Goal: Complete application form: Complete application form

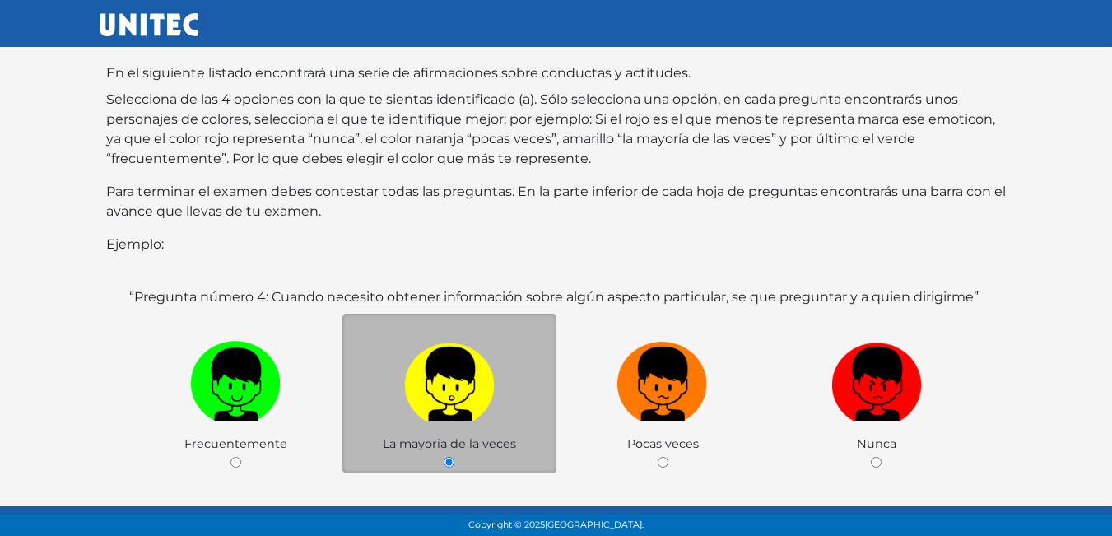
scroll to position [237, 0]
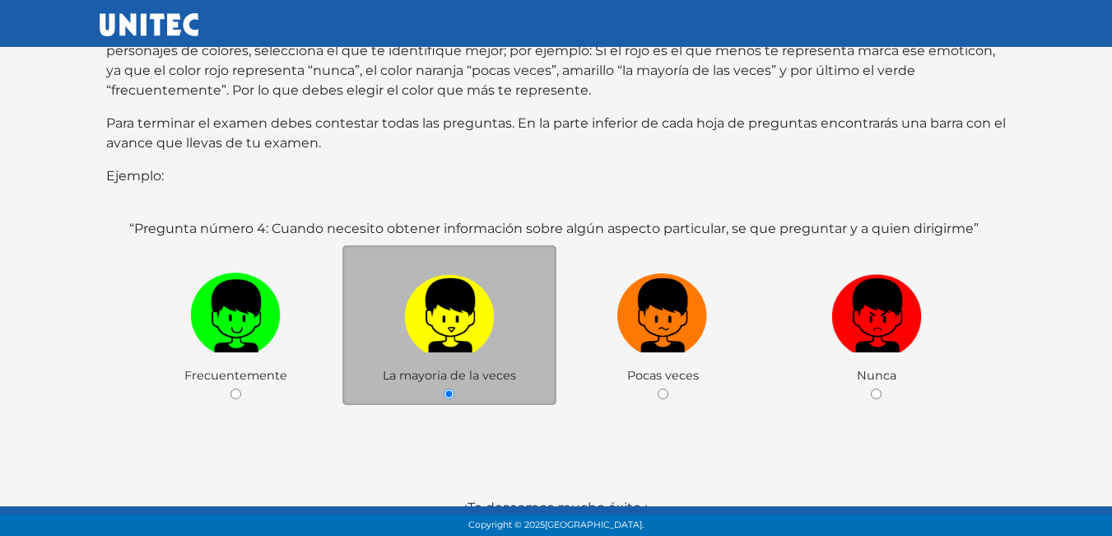
click at [476, 323] on img at bounding box center [449, 310] width 91 height 86
click at [454, 389] on input "radio" at bounding box center [449, 394] width 11 height 11
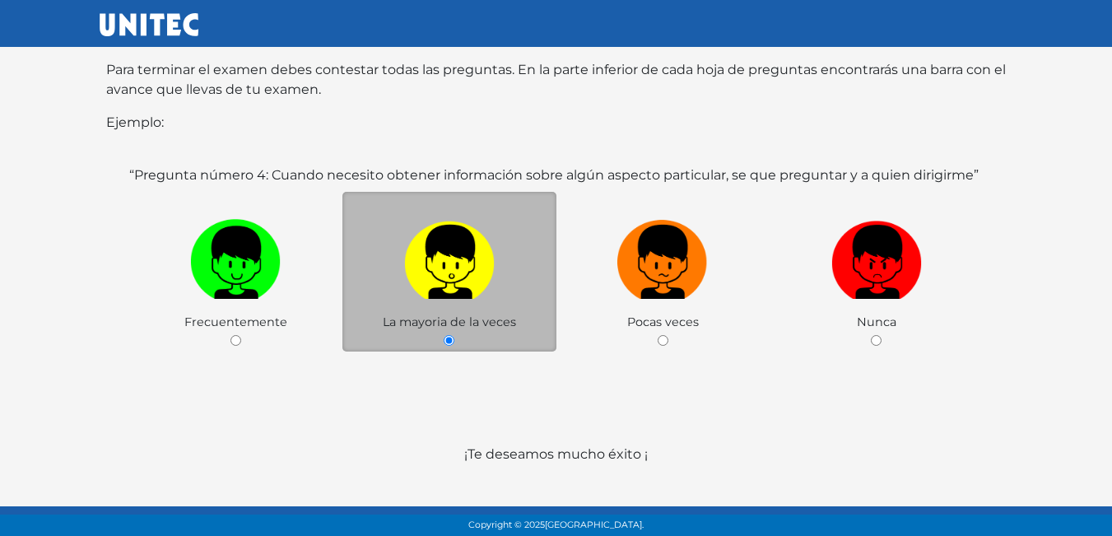
scroll to position [319, 0]
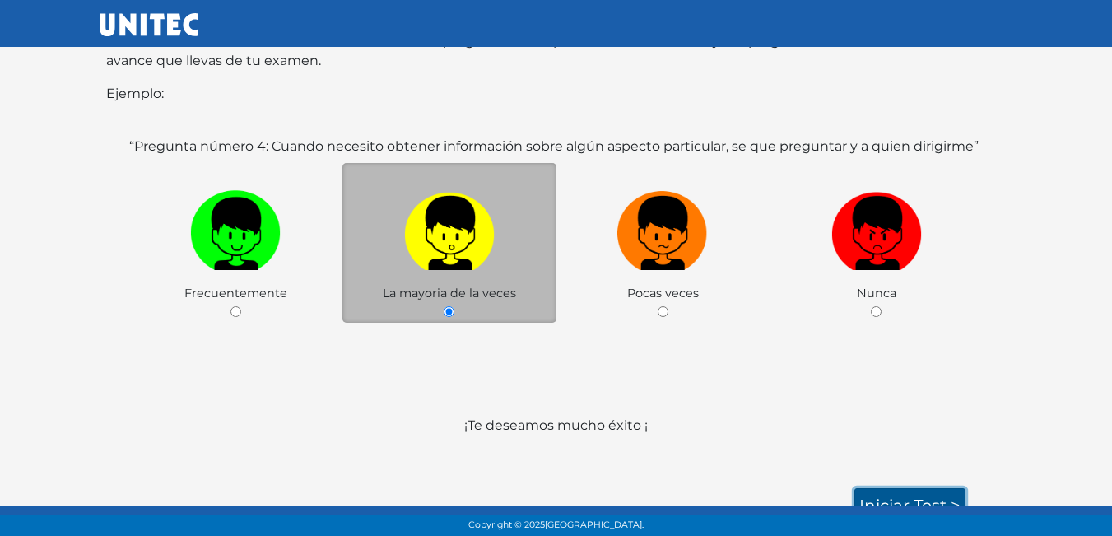
click at [915, 488] on link "Iniciar test >" at bounding box center [909, 505] width 111 height 35
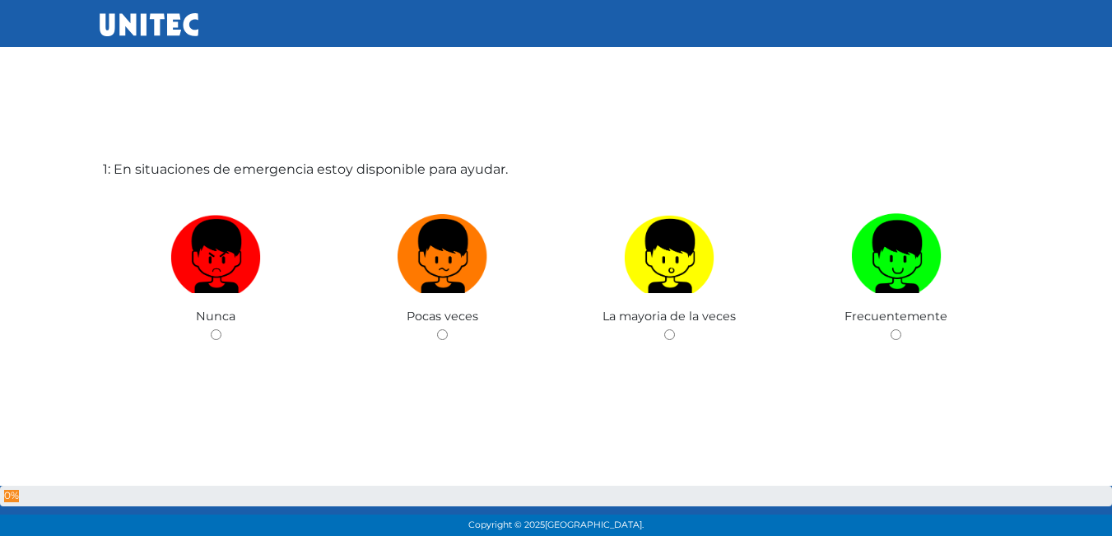
scroll to position [82, 0]
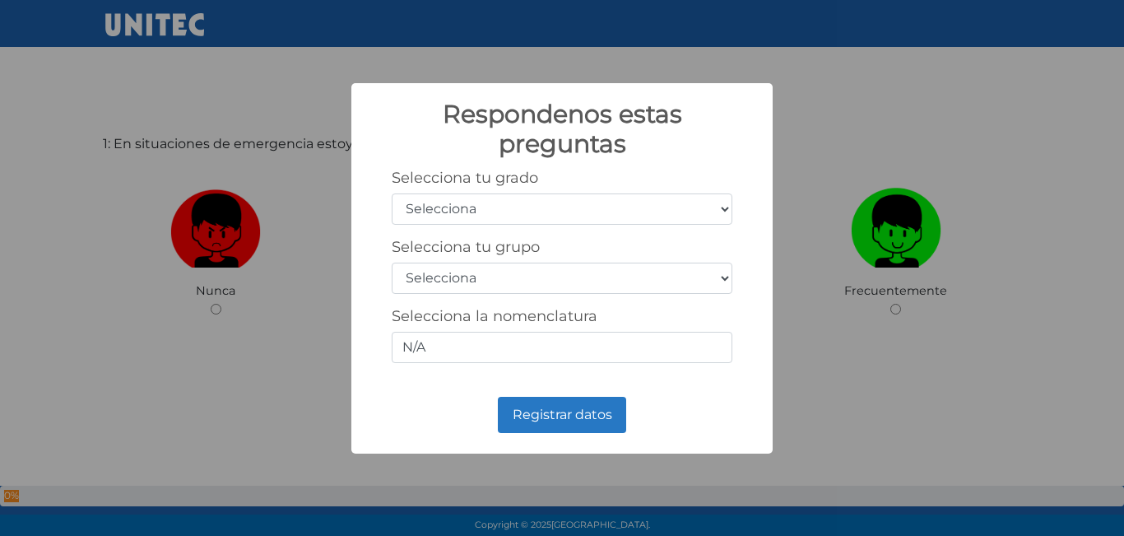
click at [512, 206] on select "Selecciona 1er grado 2do grado 3er grado 4to grado 5to grado 6to grado" at bounding box center [562, 208] width 341 height 31
select select "5"
click at [392, 193] on select "Selecciona 1er grado 2do grado 3er grado 4to grado 5to grado 6to grado" at bounding box center [562, 208] width 341 height 31
click at [721, 277] on select "Selecciona A B C D E F G H I J K L M N O P Q R S T U V W X Y Z" at bounding box center [562, 278] width 341 height 31
select select "b"
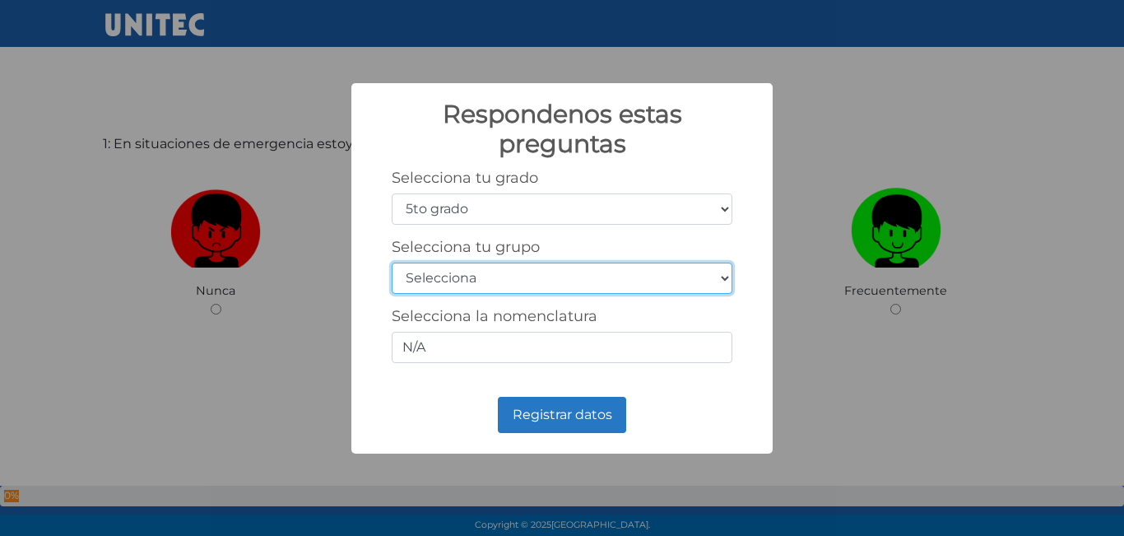
click at [392, 263] on select "Selecciona A B C D E F G H I J K L M N O P Q R S T U V W X Y Z" at bounding box center [562, 278] width 341 height 31
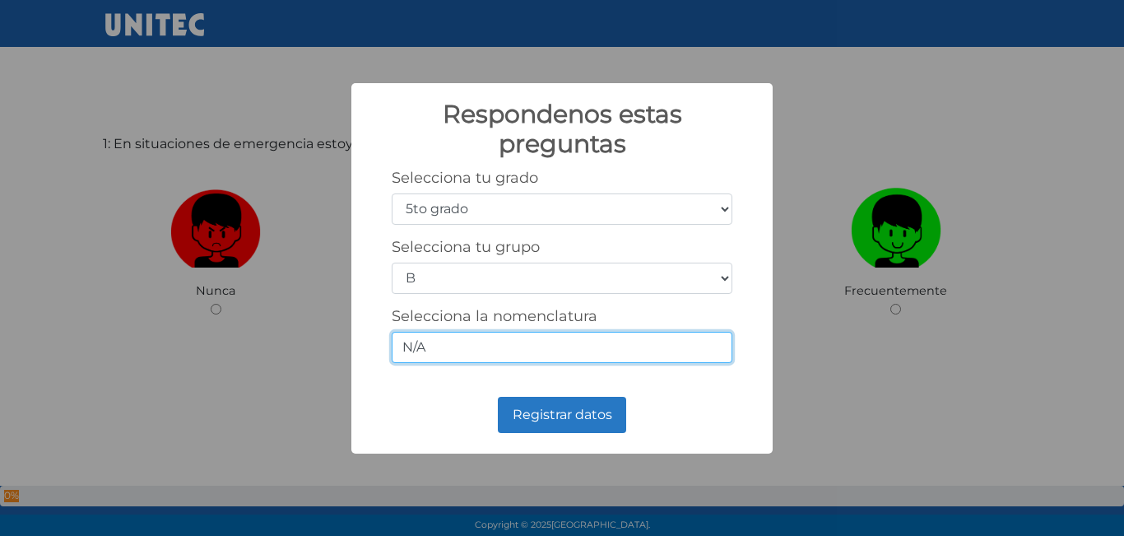
click at [489, 360] on input "N/A" at bounding box center [562, 347] width 341 height 31
type input "N"
type input "5/B"
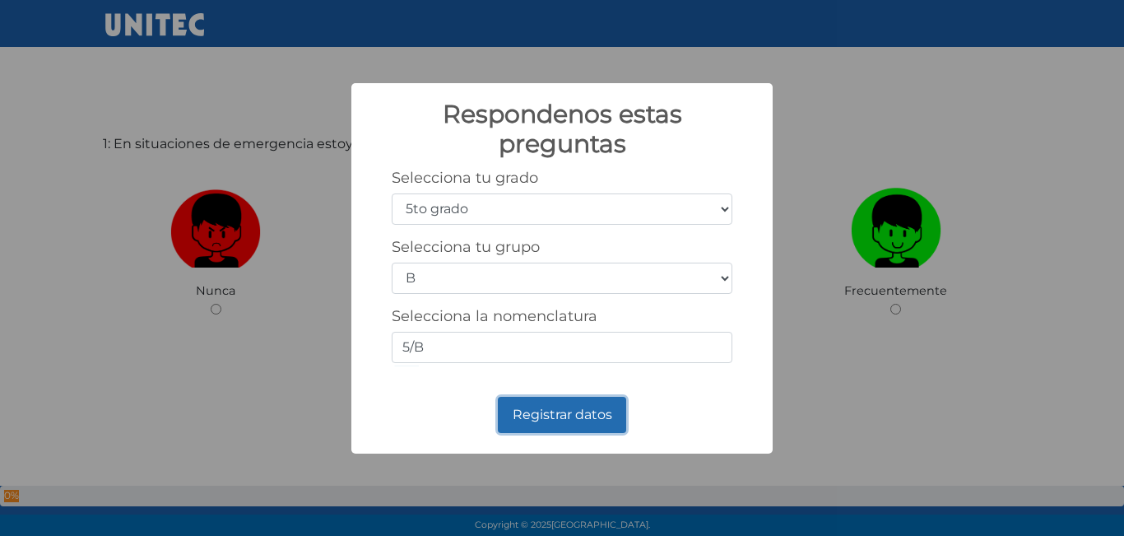
click at [575, 409] on button "Registrar datos" at bounding box center [562, 415] width 128 height 36
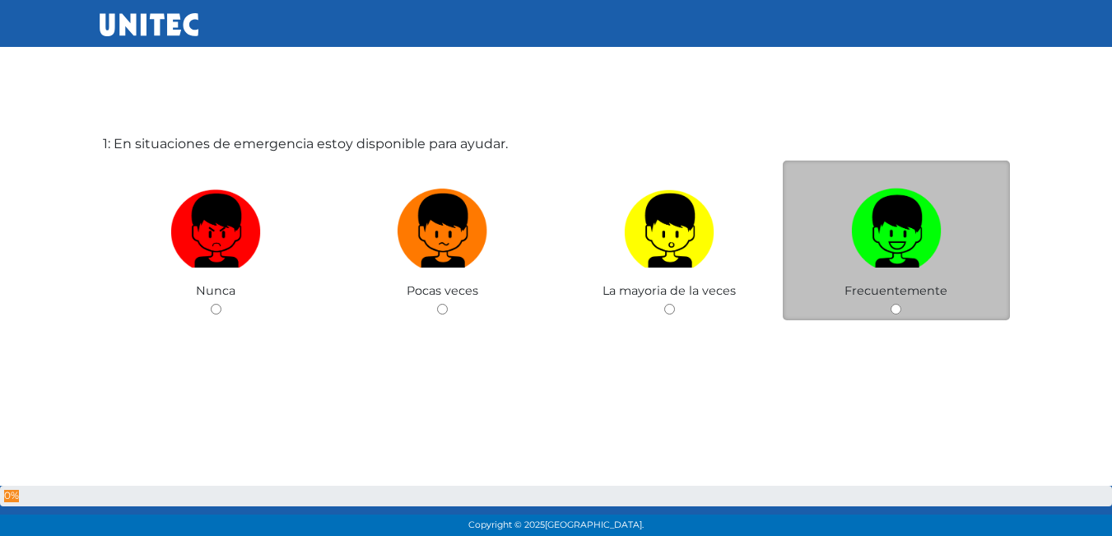
click at [886, 249] on img at bounding box center [896, 225] width 91 height 86
click at [891, 304] on input "radio" at bounding box center [896, 309] width 11 height 11
radio input "true"
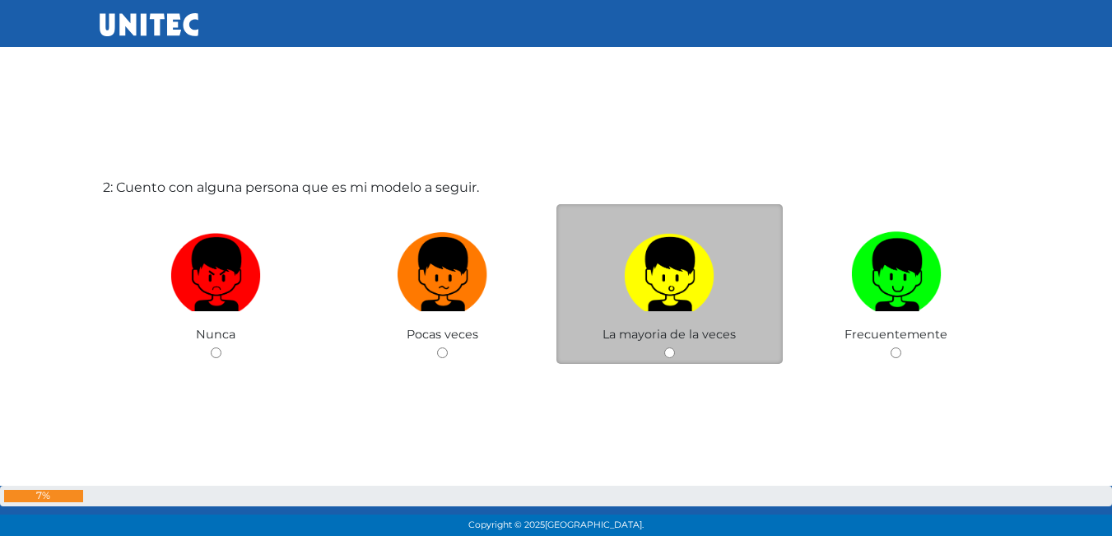
scroll to position [579, 0]
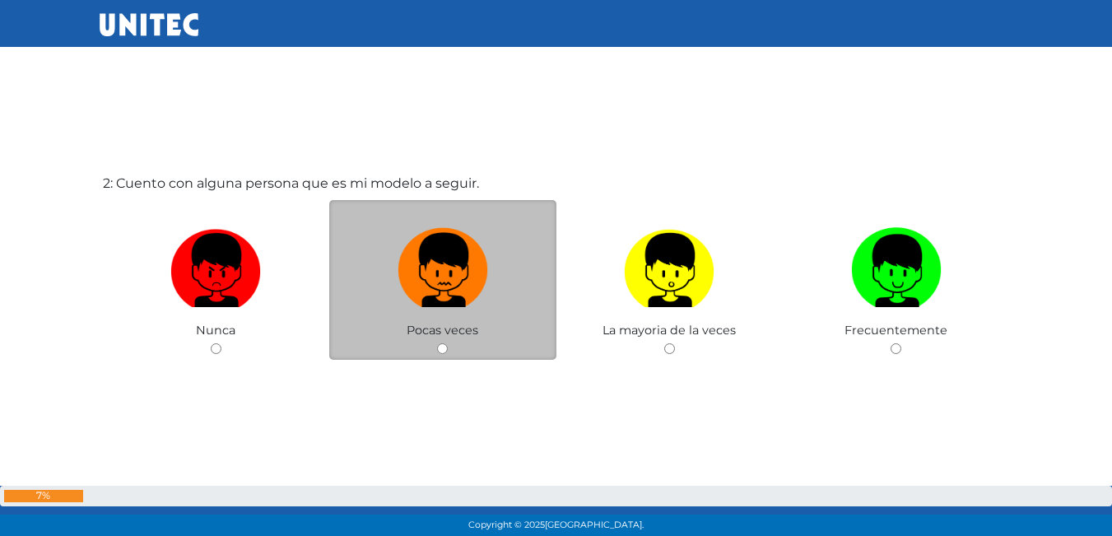
click at [461, 295] on img at bounding box center [443, 264] width 91 height 86
click at [448, 343] on input "radio" at bounding box center [442, 348] width 11 height 11
radio input "true"
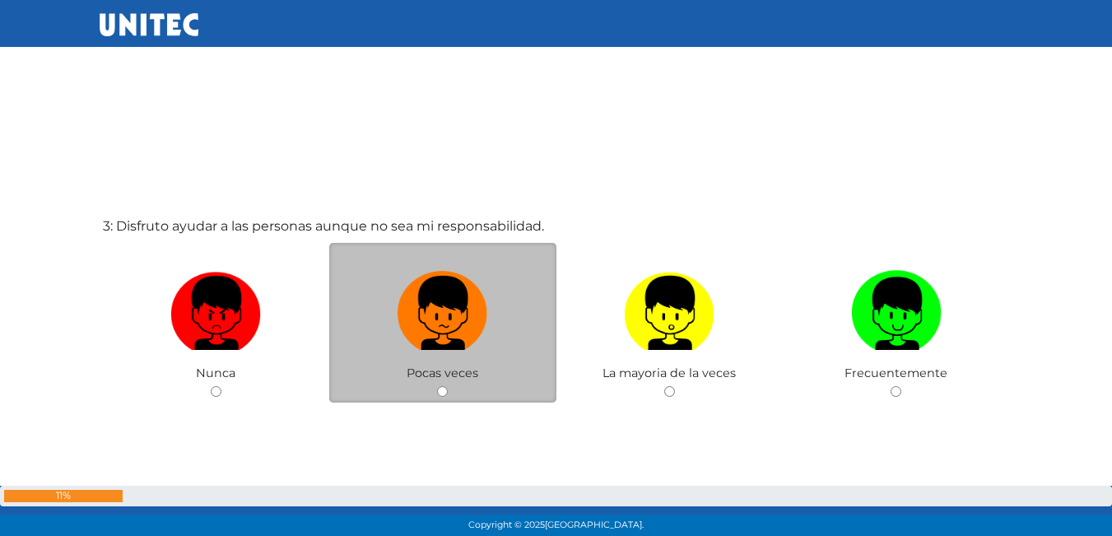
scroll to position [1154, 0]
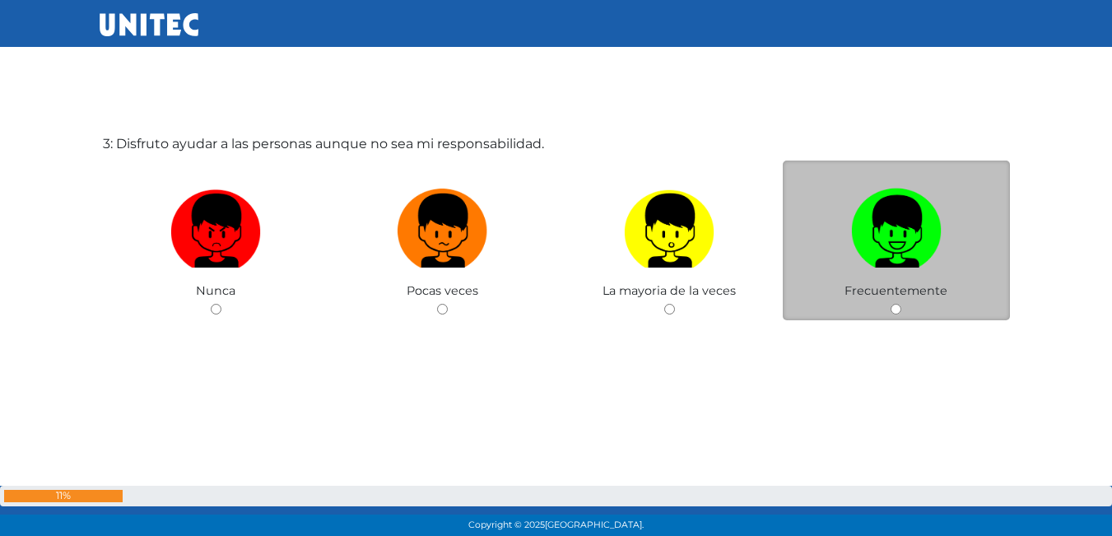
click at [903, 244] on img at bounding box center [896, 225] width 91 height 86
click at [901, 304] on input "radio" at bounding box center [896, 309] width 11 height 11
radio input "true"
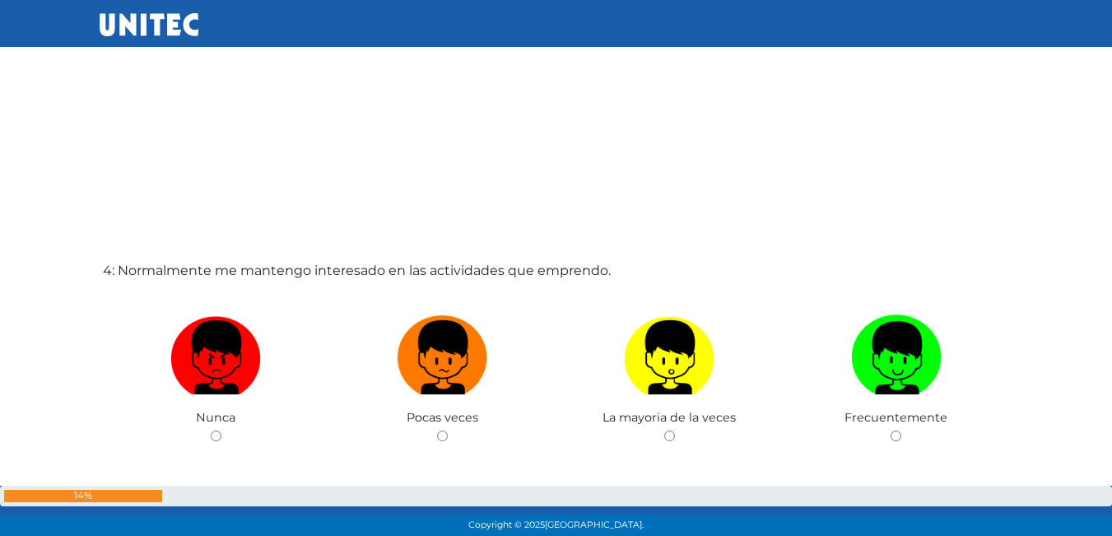
scroll to position [1645, 0]
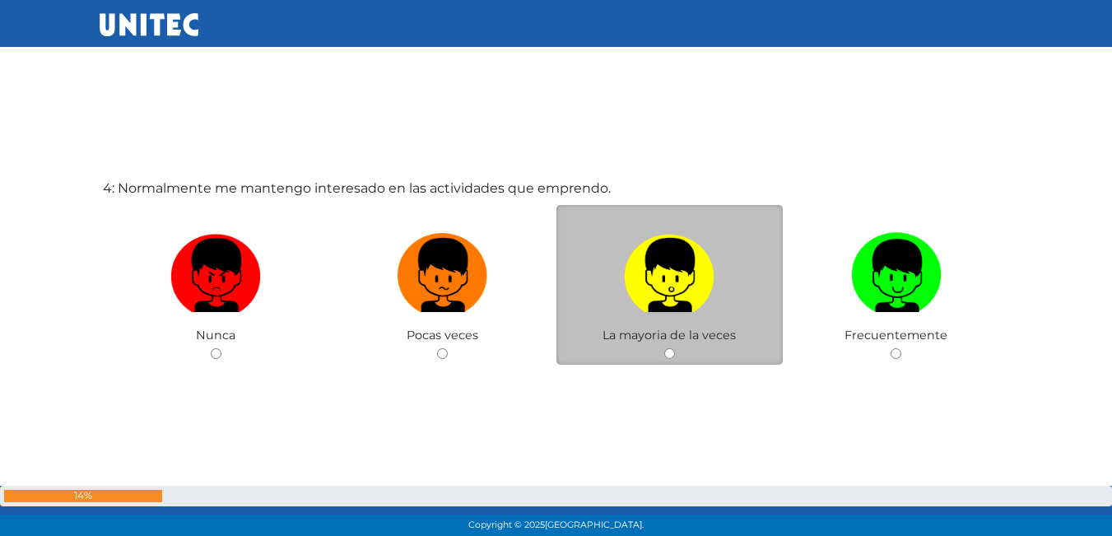
click at [705, 320] on label at bounding box center [669, 276] width 227 height 100
click at [675, 348] on input "radio" at bounding box center [669, 353] width 11 height 11
radio input "true"
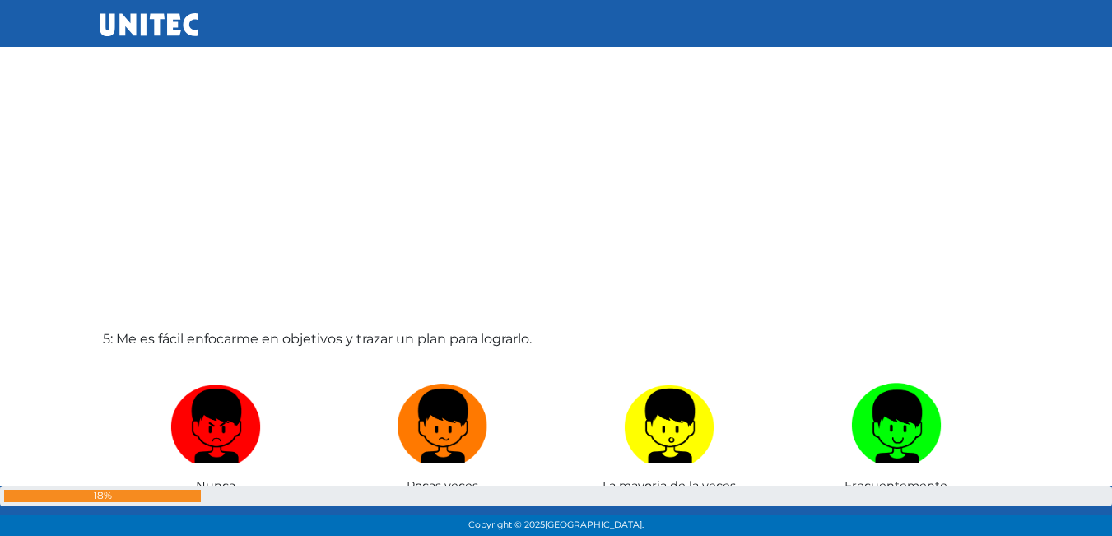
scroll to position [2113, 0]
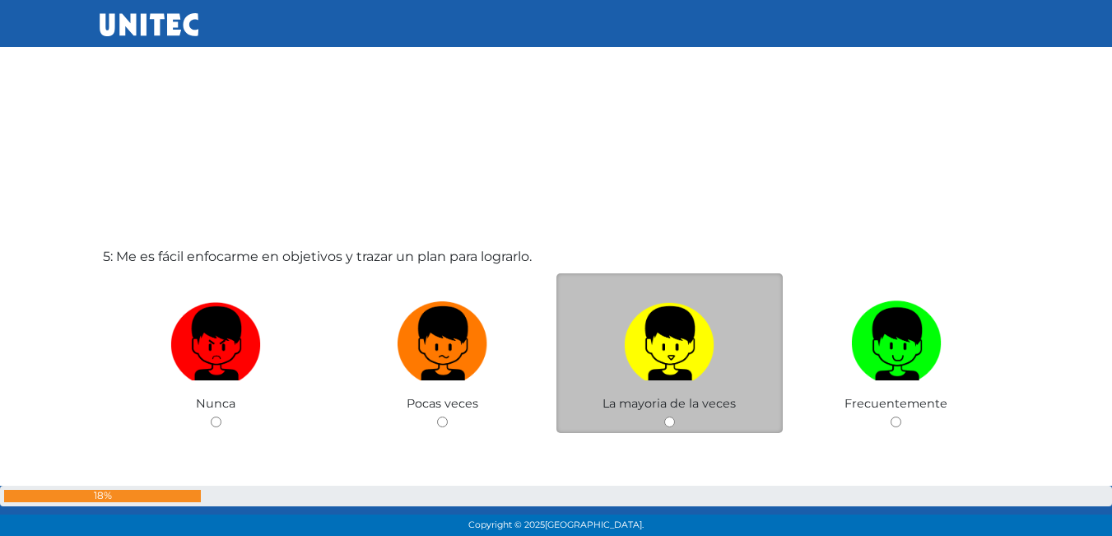
click at [665, 372] on img at bounding box center [669, 338] width 91 height 86
click at [665, 417] on input "radio" at bounding box center [669, 422] width 11 height 11
radio input "true"
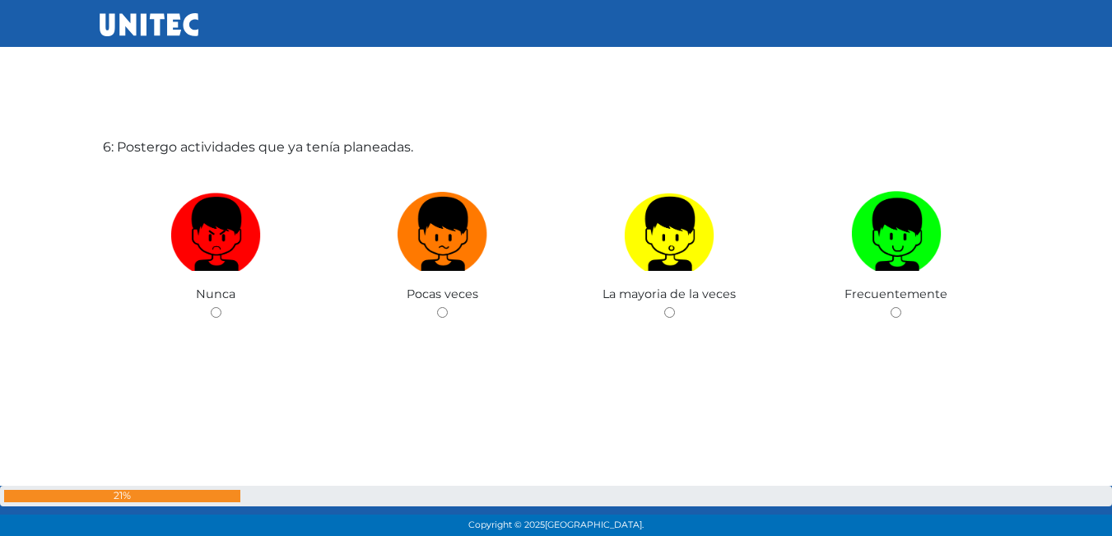
scroll to position [2676, 0]
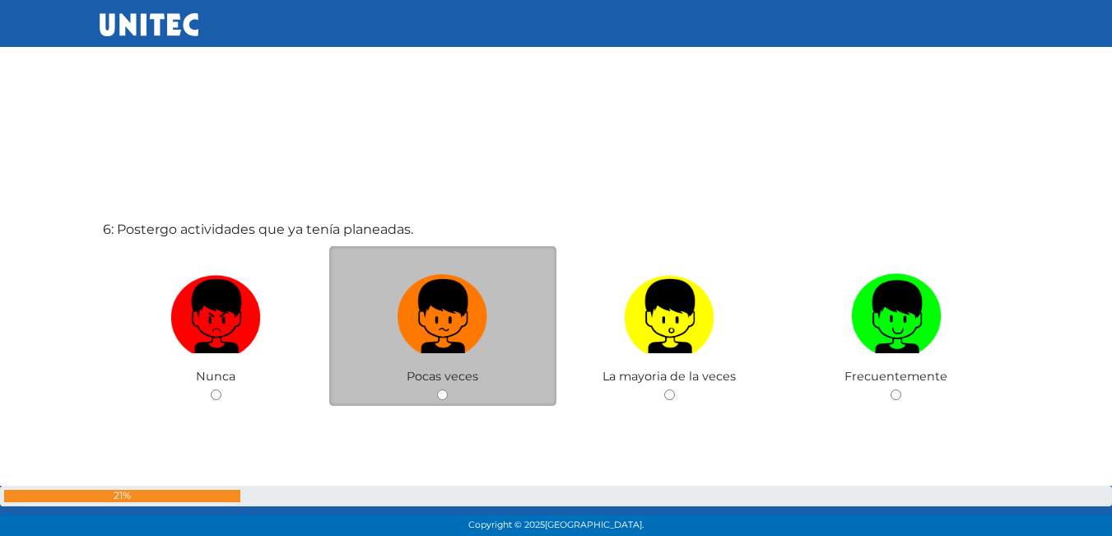
click at [495, 357] on label at bounding box center [442, 317] width 227 height 100
click at [448, 389] on input "radio" at bounding box center [442, 394] width 11 height 11
radio input "true"
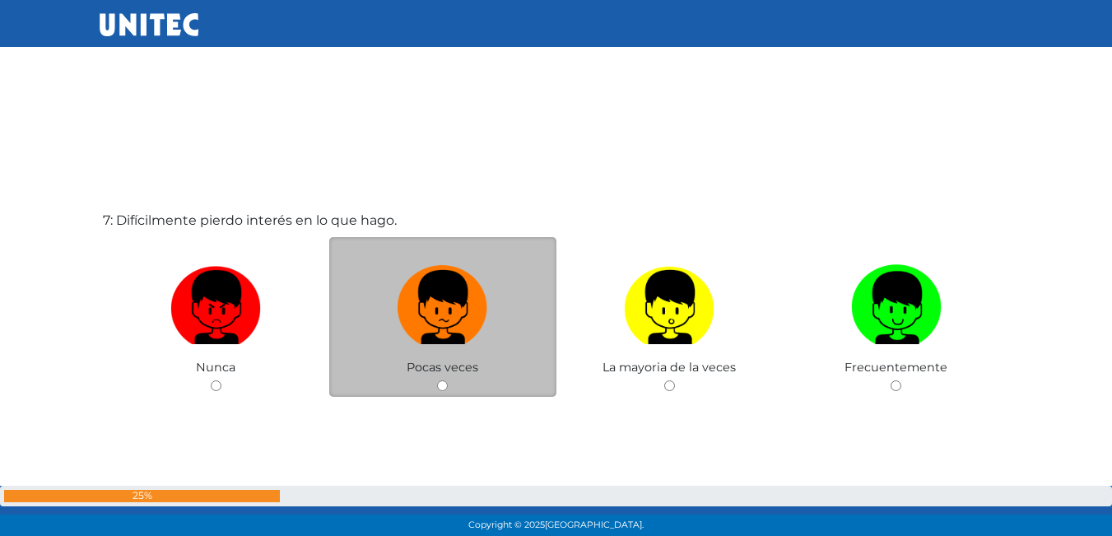
scroll to position [3250, 0]
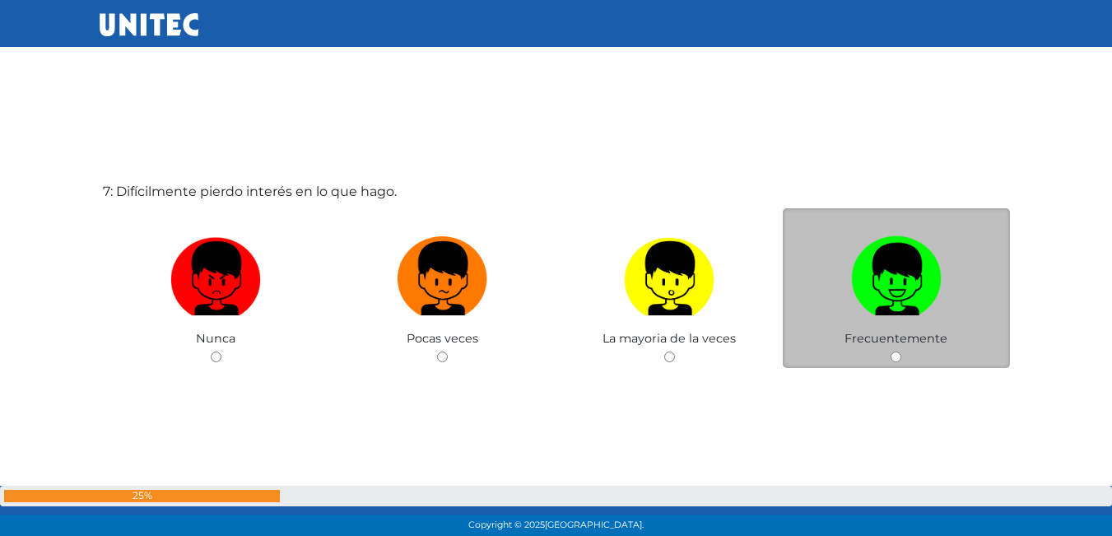
click at [880, 282] on img at bounding box center [896, 273] width 91 height 86
click at [891, 351] on input "radio" at bounding box center [896, 356] width 11 height 11
radio input "true"
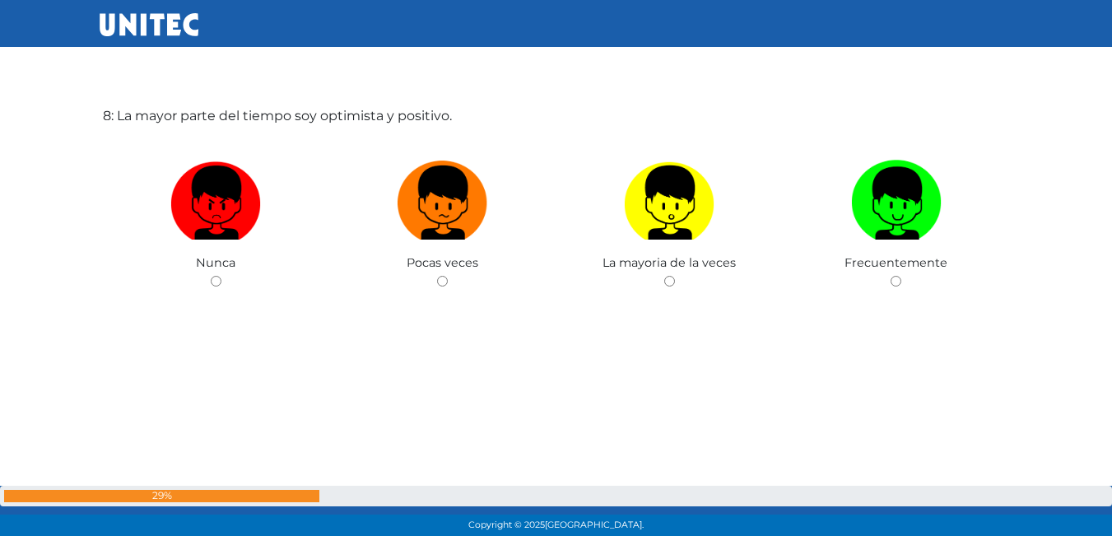
scroll to position [3833, 0]
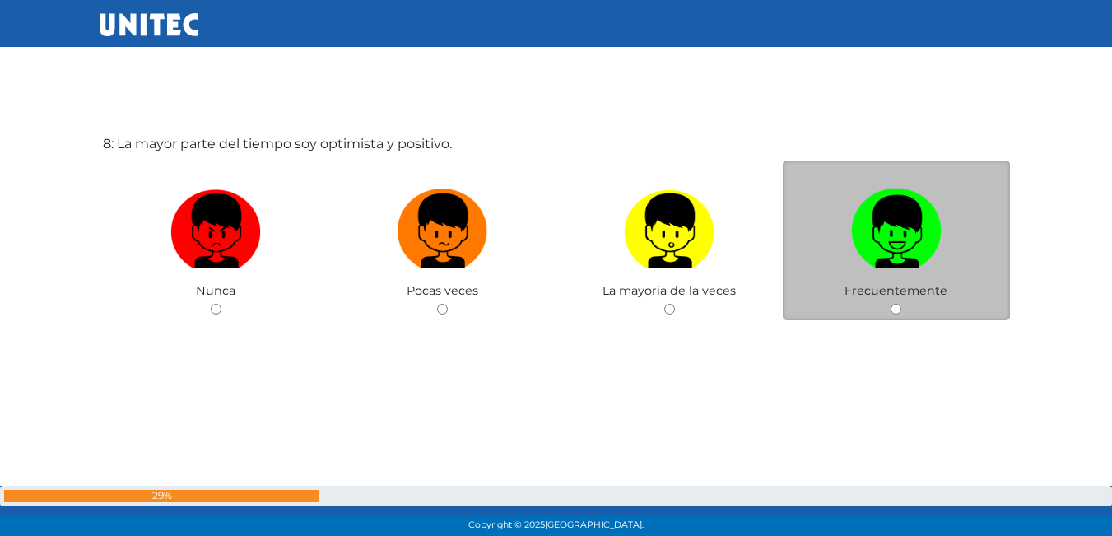
click at [887, 257] on img at bounding box center [896, 225] width 91 height 86
click at [891, 304] on input "radio" at bounding box center [896, 309] width 11 height 11
radio input "true"
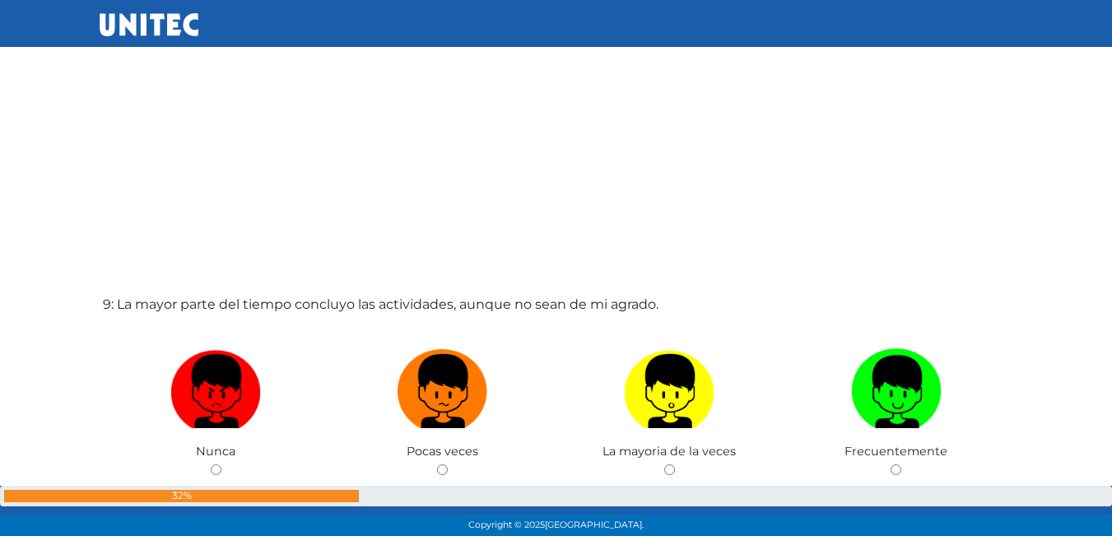
scroll to position [4229, 0]
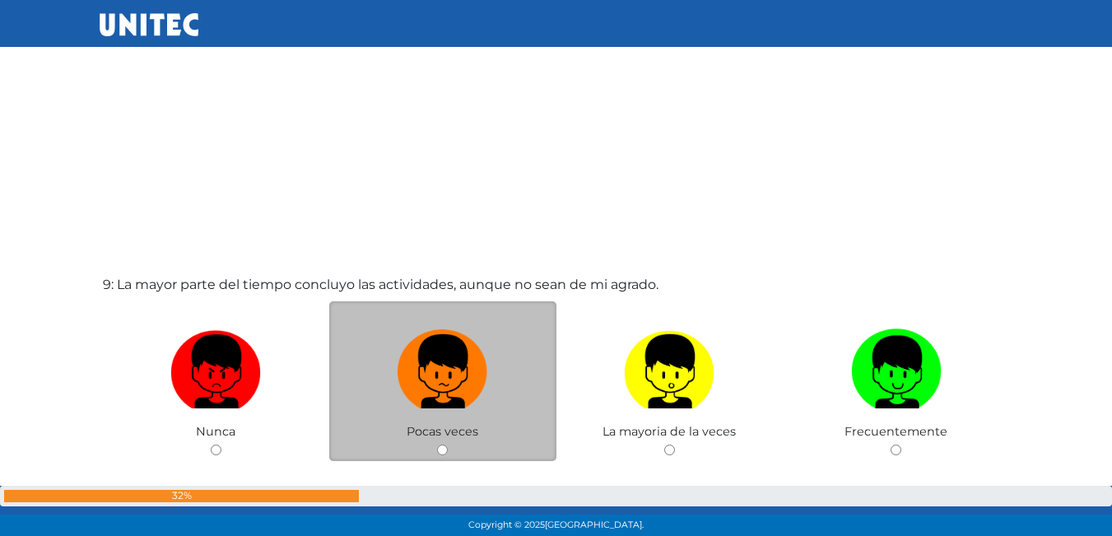
click at [451, 417] on label at bounding box center [442, 372] width 227 height 100
click at [448, 445] on input "radio" at bounding box center [442, 450] width 11 height 11
radio input "true"
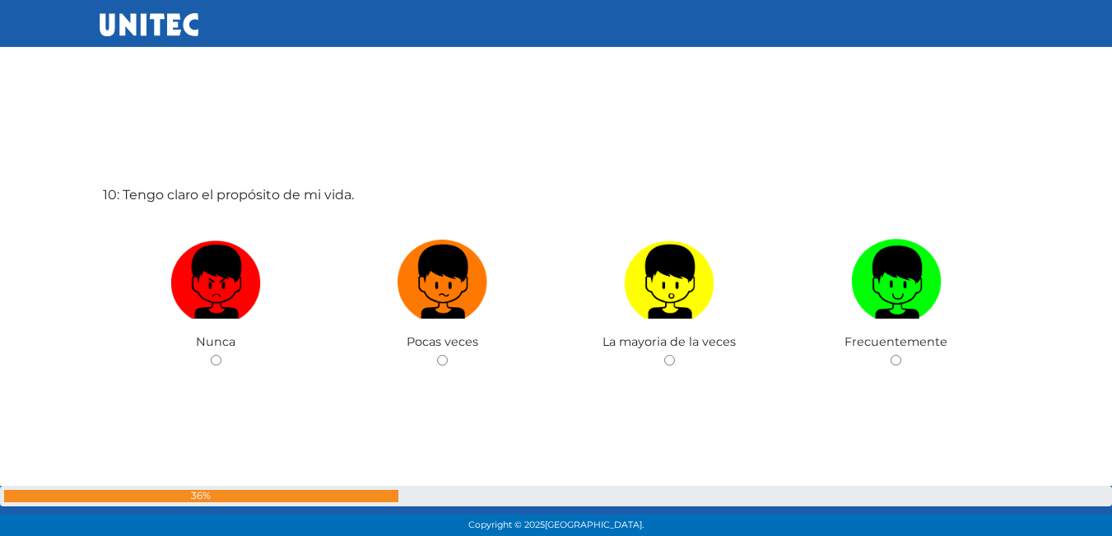
scroll to position [4855, 0]
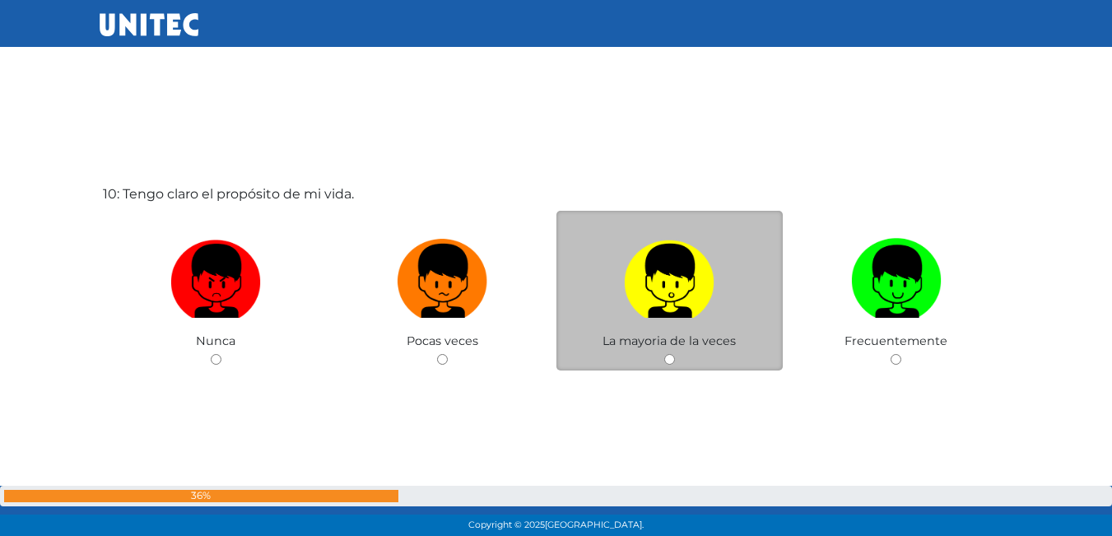
click at [686, 330] on label at bounding box center [669, 281] width 227 height 100
click at [675, 354] on input "radio" at bounding box center [669, 359] width 11 height 11
radio input "true"
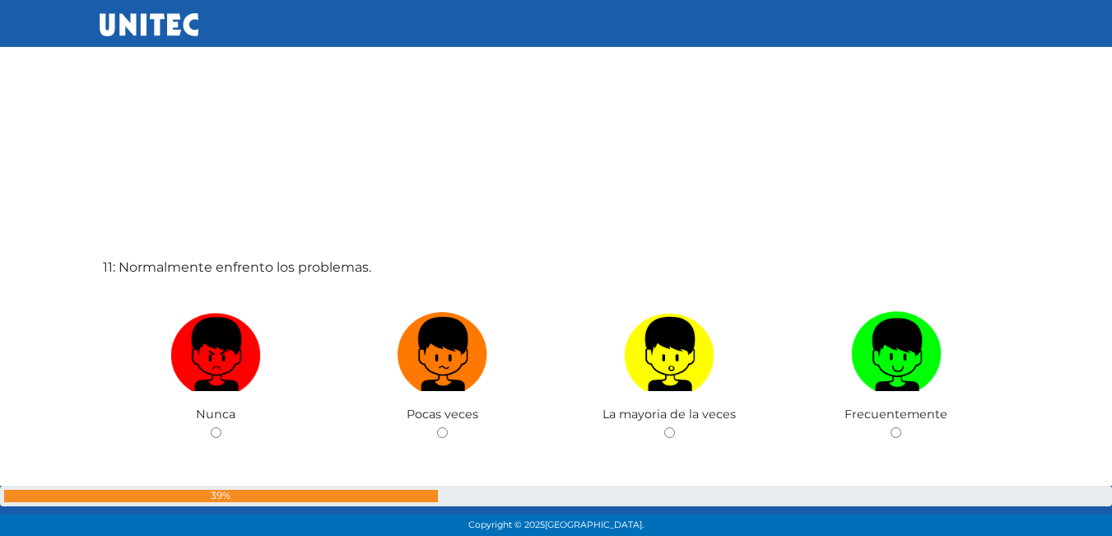
scroll to position [5346, 0]
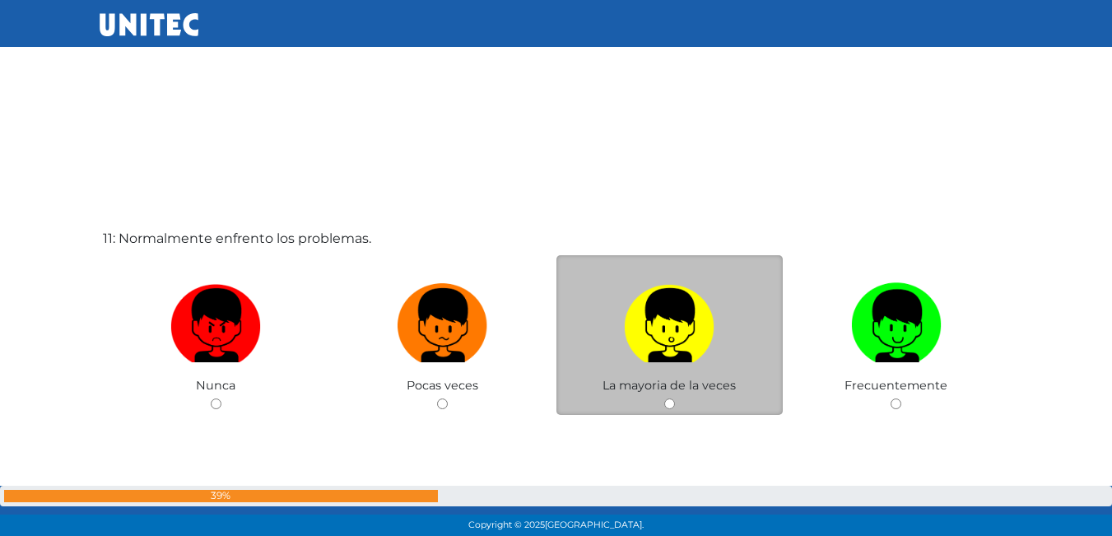
click at [718, 360] on label at bounding box center [669, 326] width 227 height 100
click at [675, 398] on input "radio" at bounding box center [669, 403] width 11 height 11
radio input "true"
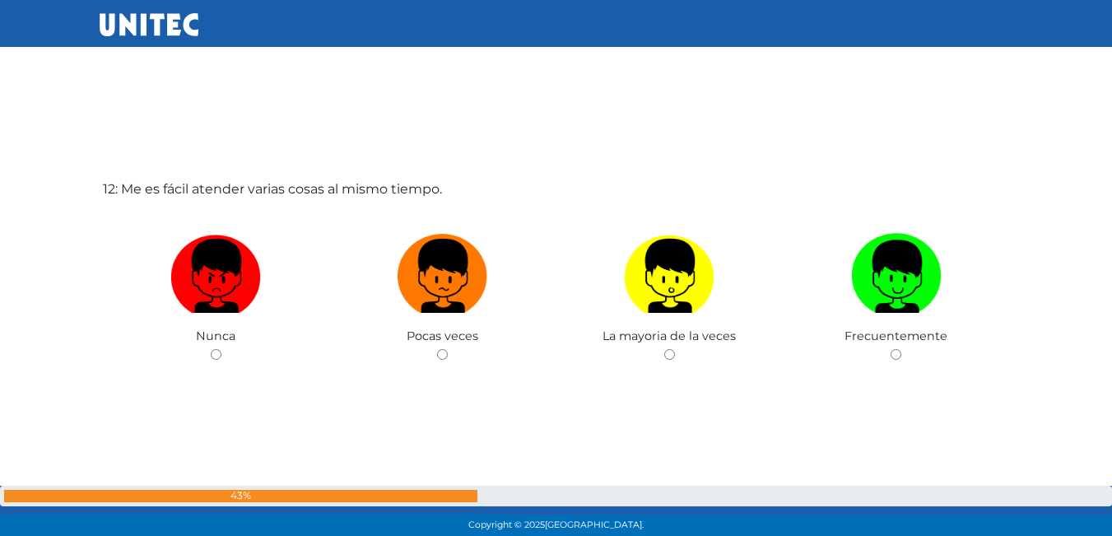
scroll to position [5960, 0]
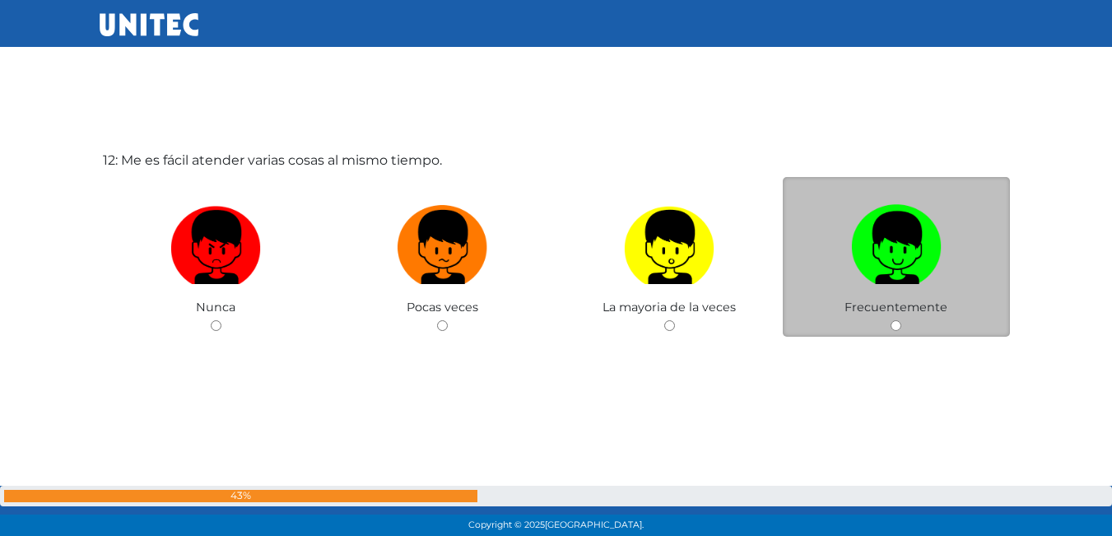
click at [894, 286] on label at bounding box center [896, 248] width 227 height 100
click at [894, 320] on input "radio" at bounding box center [896, 325] width 11 height 11
radio input "true"
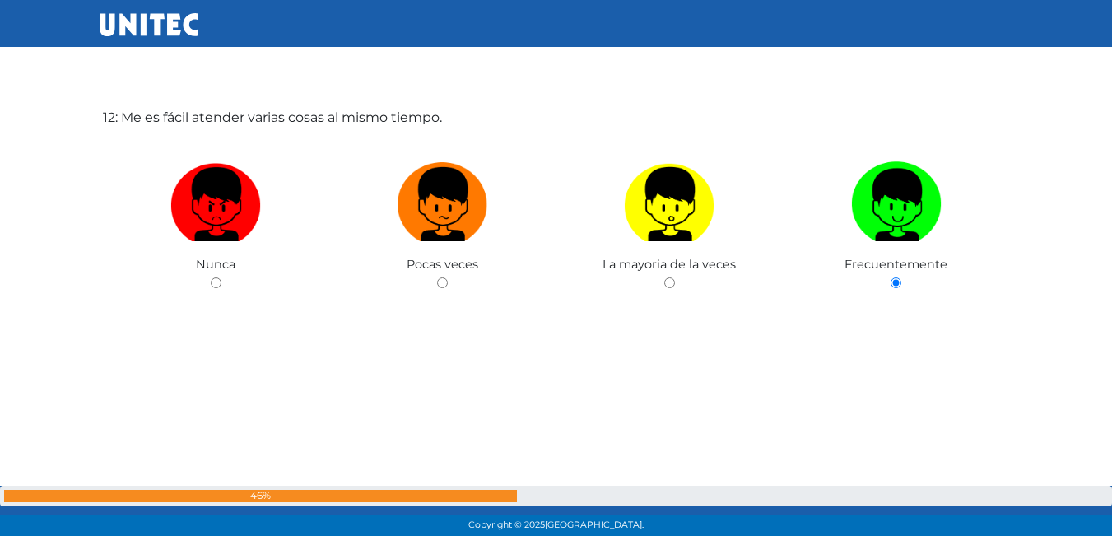
scroll to position [5854, 0]
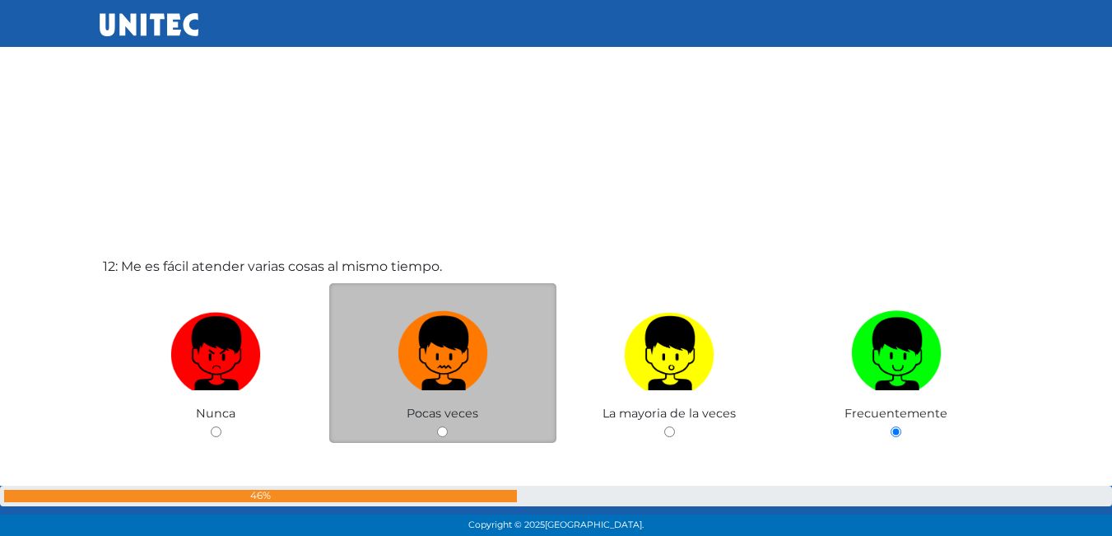
click at [480, 383] on img at bounding box center [443, 348] width 91 height 86
click at [448, 426] on input "radio" at bounding box center [442, 431] width 11 height 11
radio input "true"
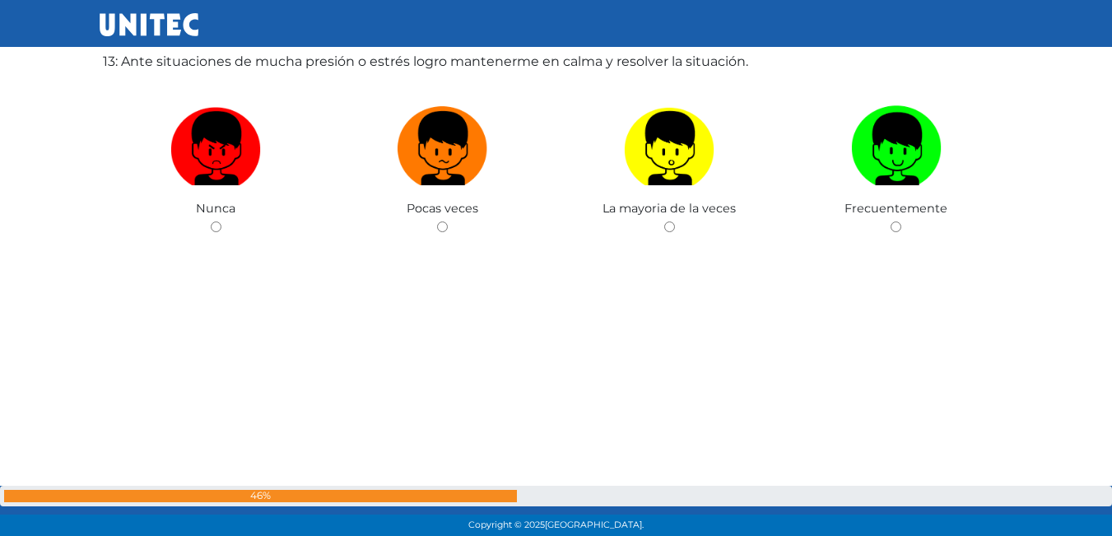
scroll to position [6513, 0]
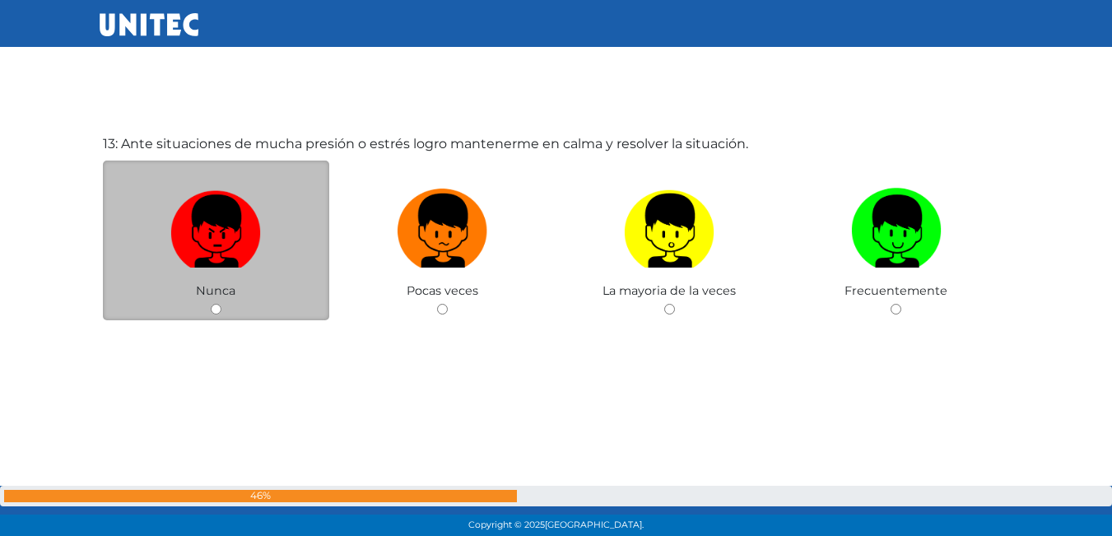
click at [226, 254] on img at bounding box center [215, 225] width 91 height 86
click at [221, 304] on input "radio" at bounding box center [216, 309] width 11 height 11
radio input "true"
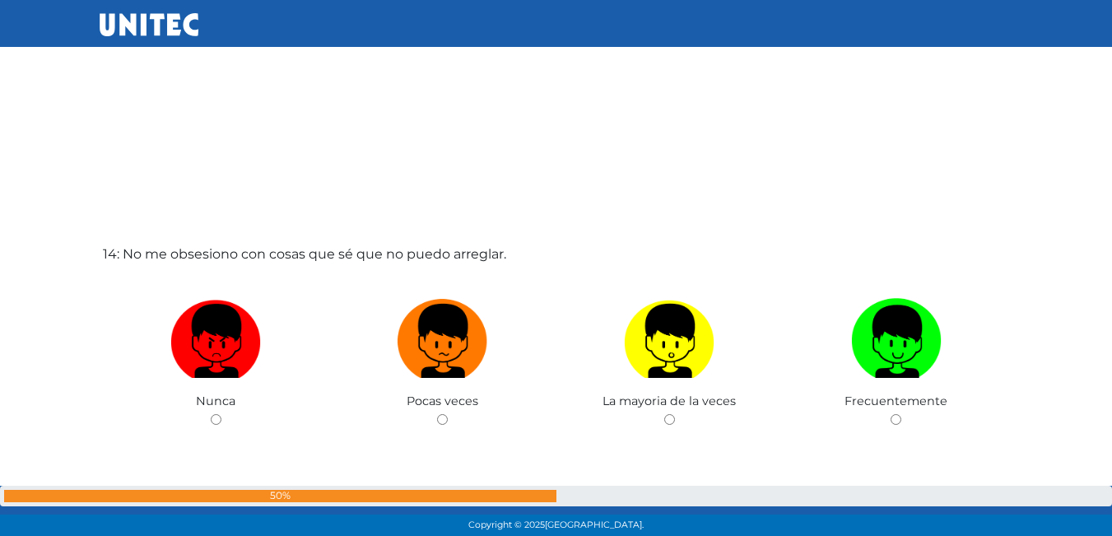
scroll to position [6966, 0]
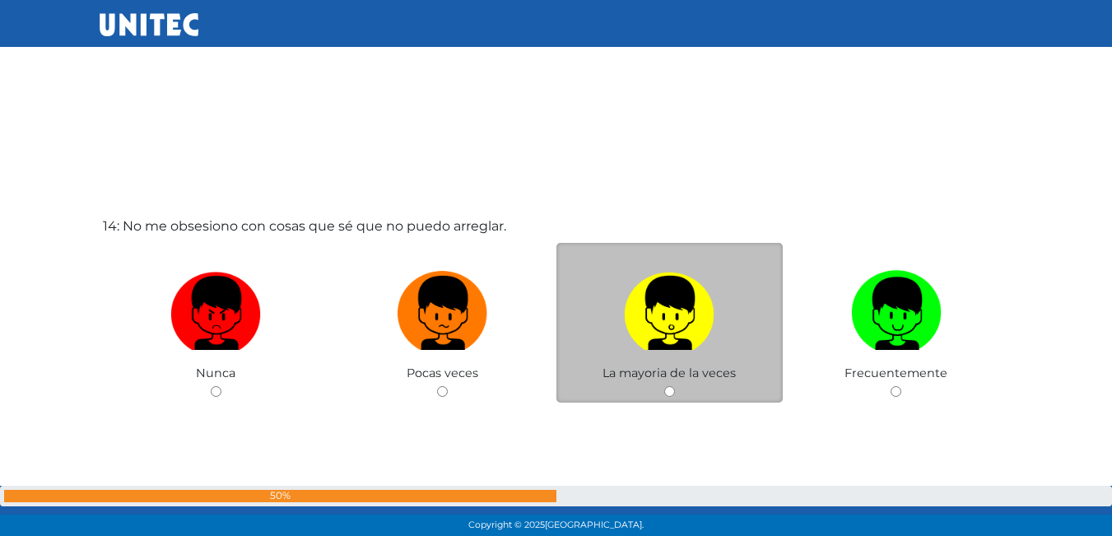
click at [647, 351] on label at bounding box center [669, 313] width 227 height 100
click at [664, 386] on input "radio" at bounding box center [669, 391] width 11 height 11
radio input "true"
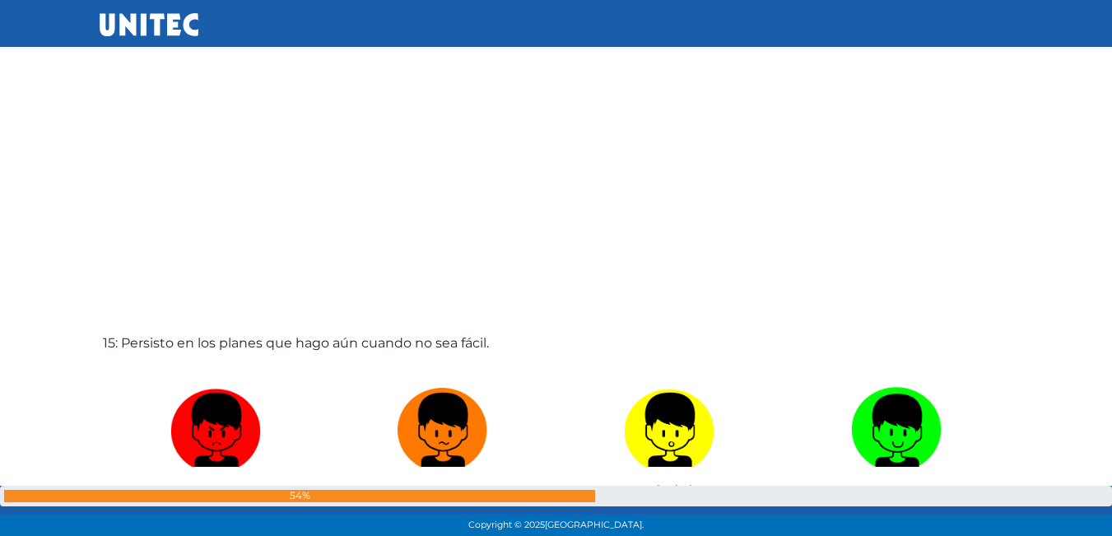
scroll to position [7585, 0]
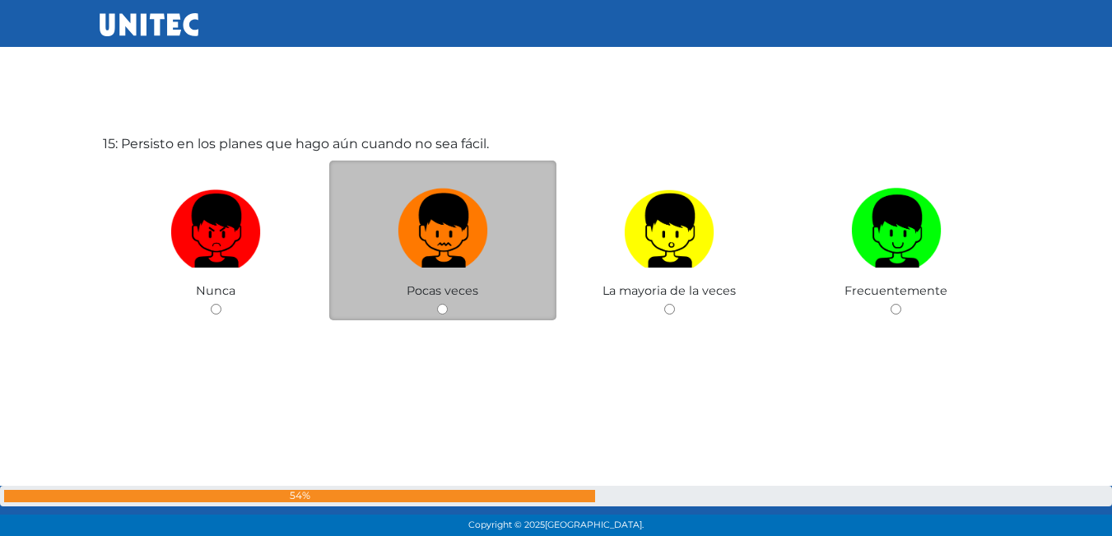
click at [459, 249] on img at bounding box center [443, 225] width 91 height 86
click at [448, 304] on input "radio" at bounding box center [442, 309] width 11 height 11
radio input "true"
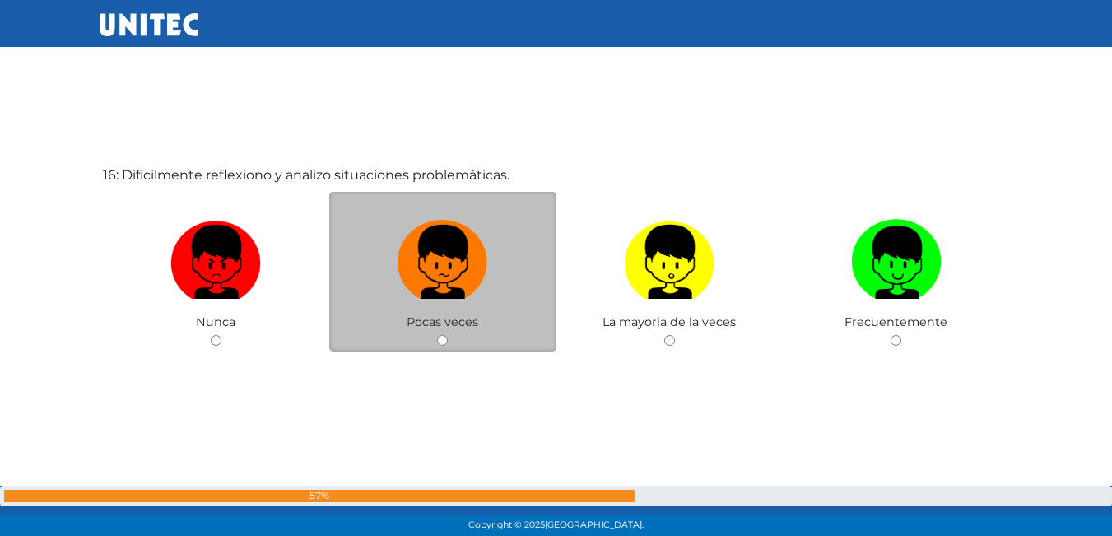
scroll to position [8133, 0]
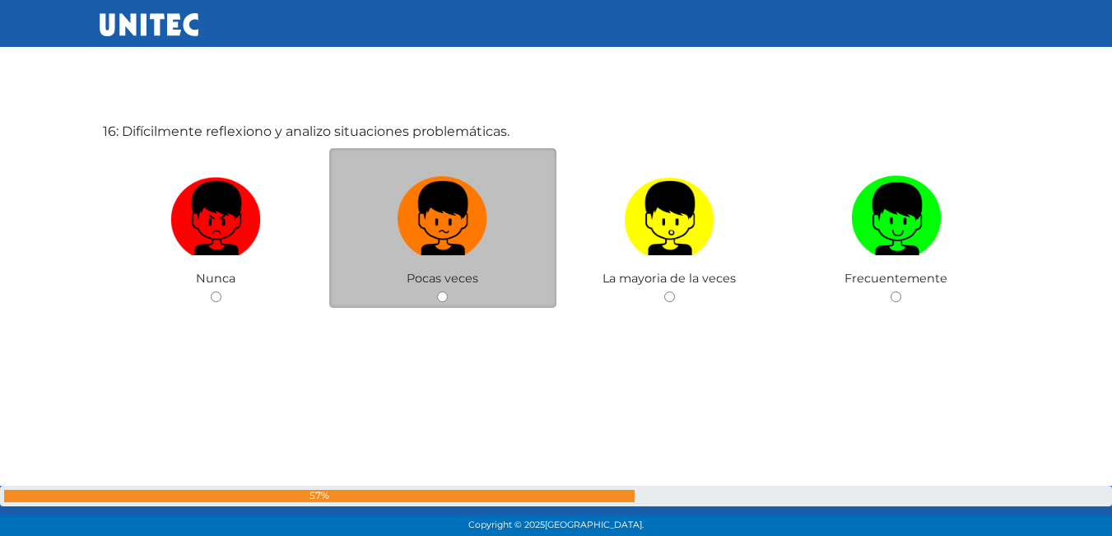
click at [468, 263] on label at bounding box center [442, 219] width 227 height 100
click at [448, 291] on input "radio" at bounding box center [442, 296] width 11 height 11
radio input "true"
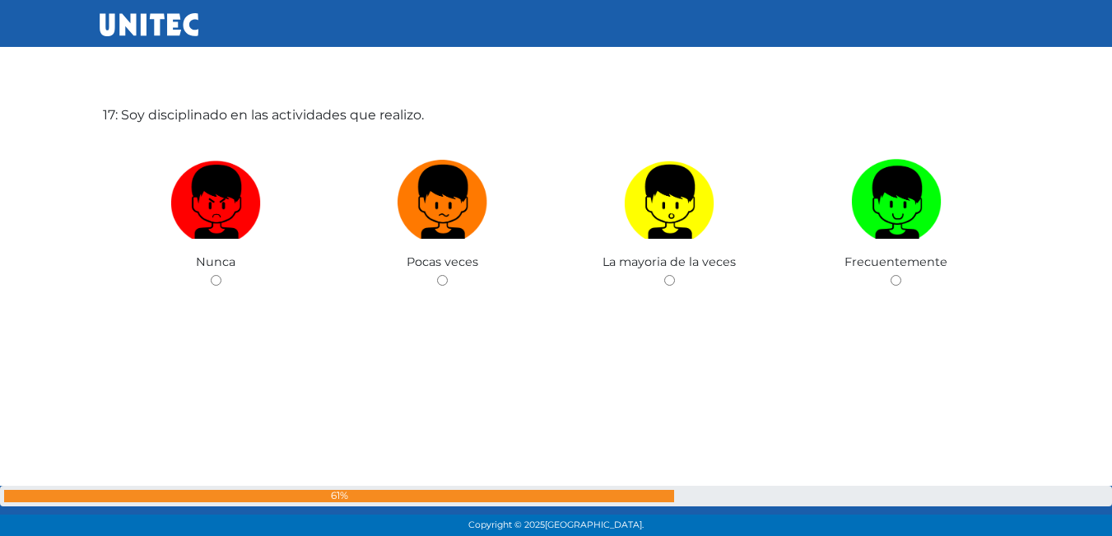
scroll to position [8656, 0]
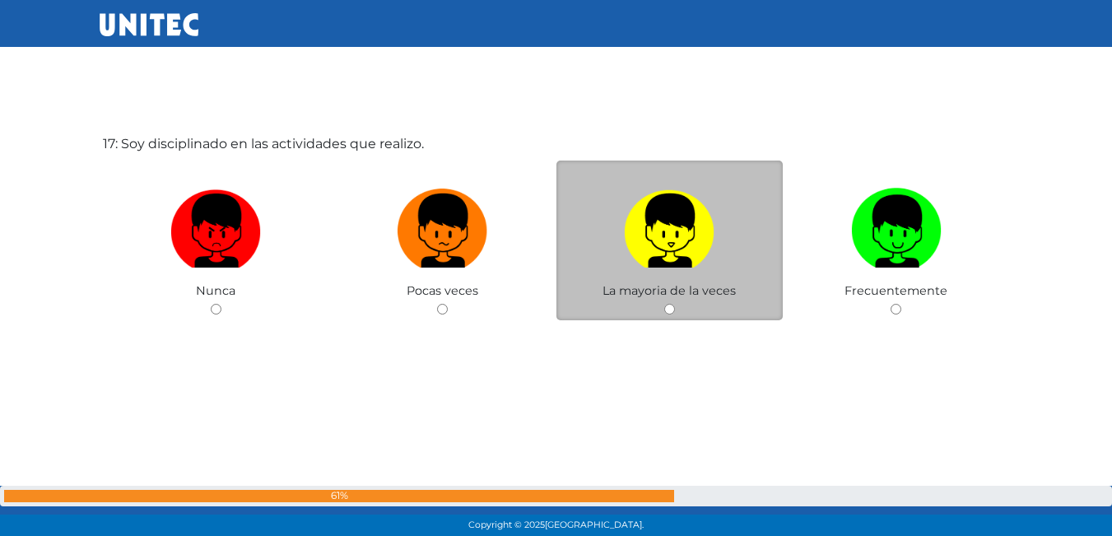
click at [682, 244] on img at bounding box center [669, 225] width 91 height 86
click at [675, 304] on input "radio" at bounding box center [669, 309] width 11 height 11
radio input "true"
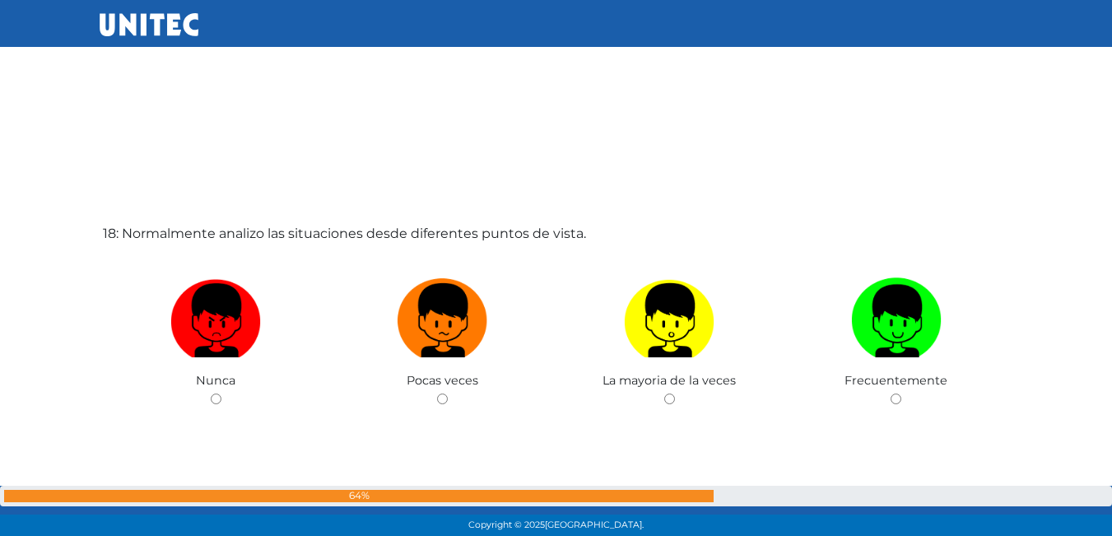
scroll to position [9127, 0]
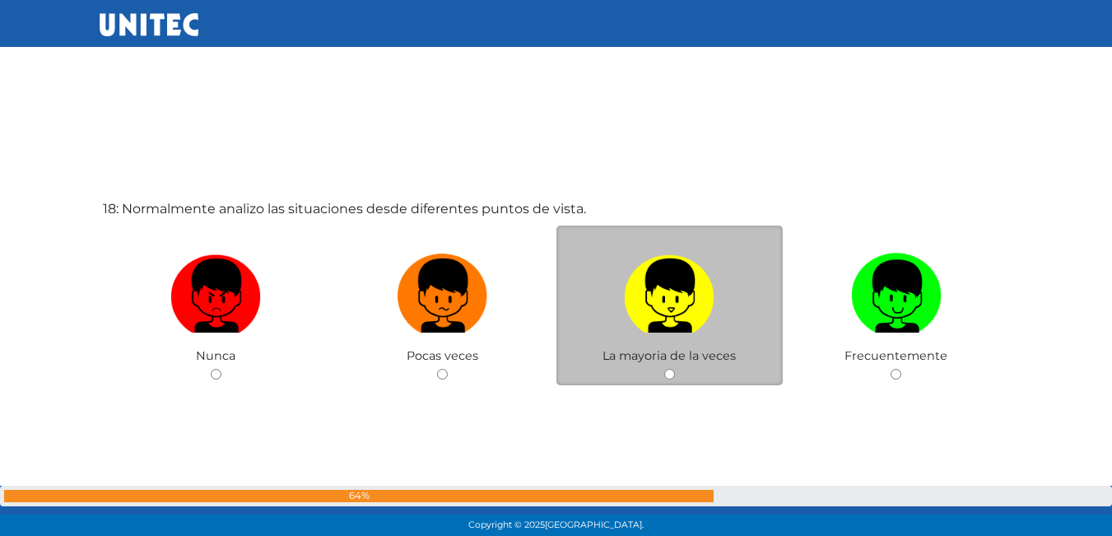
click at [670, 304] on img at bounding box center [669, 290] width 91 height 86
click at [670, 369] on input "radio" at bounding box center [669, 374] width 11 height 11
radio input "true"
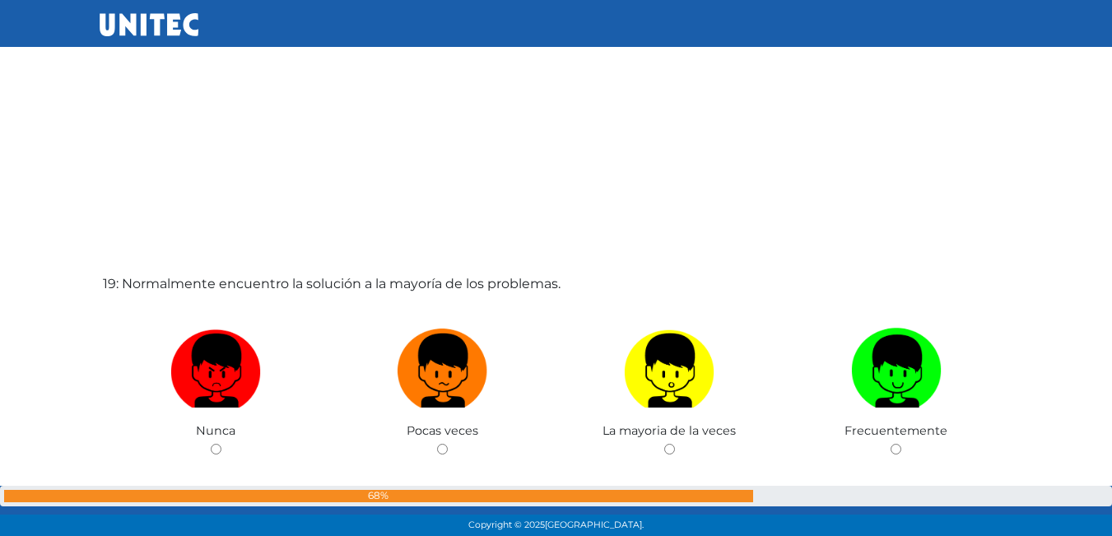
scroll to position [9669, 0]
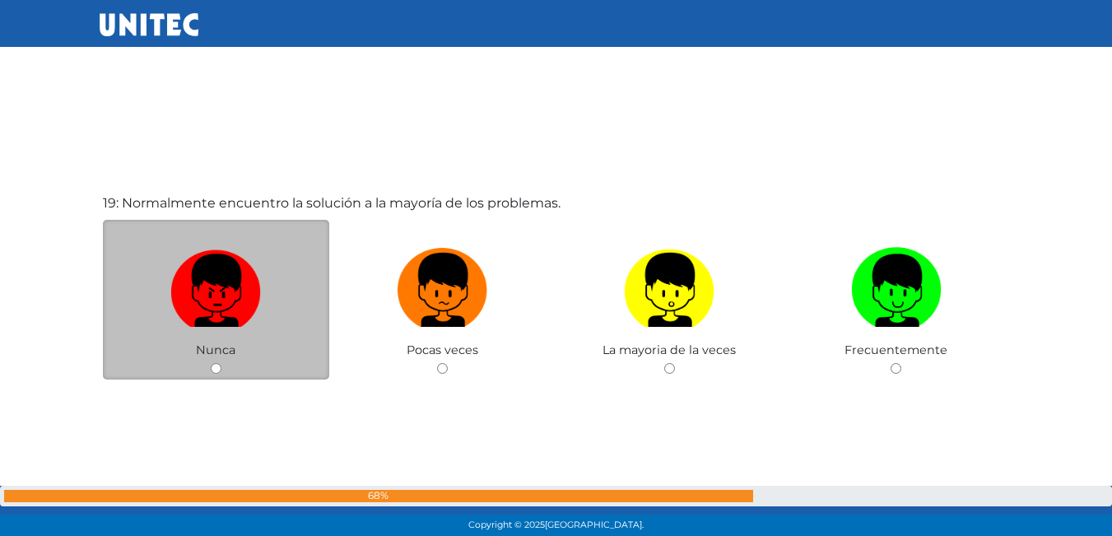
click at [198, 295] on img at bounding box center [215, 284] width 91 height 86
click at [211, 363] on input "radio" at bounding box center [216, 368] width 11 height 11
radio input "true"
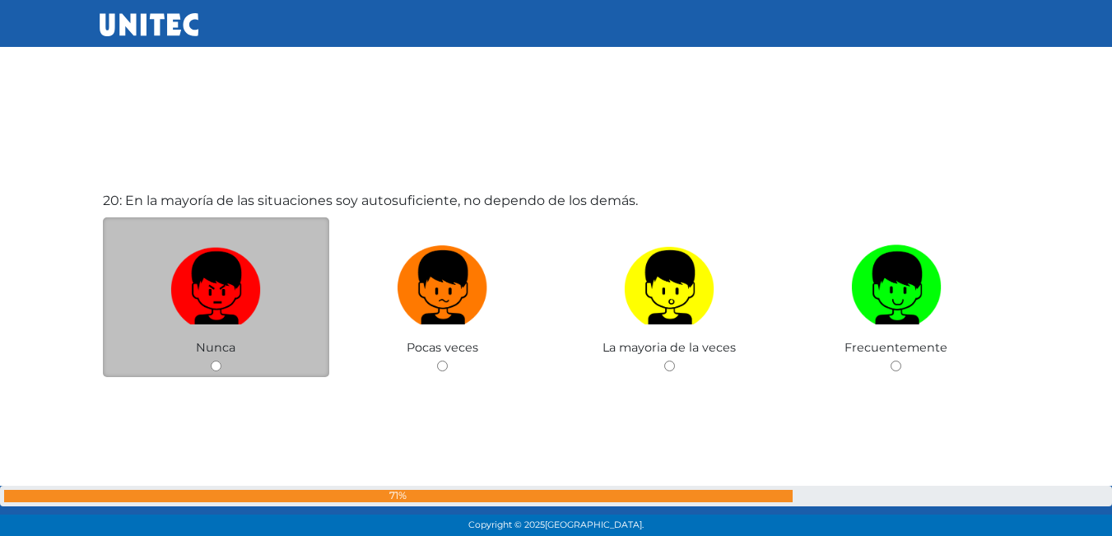
scroll to position [10236, 0]
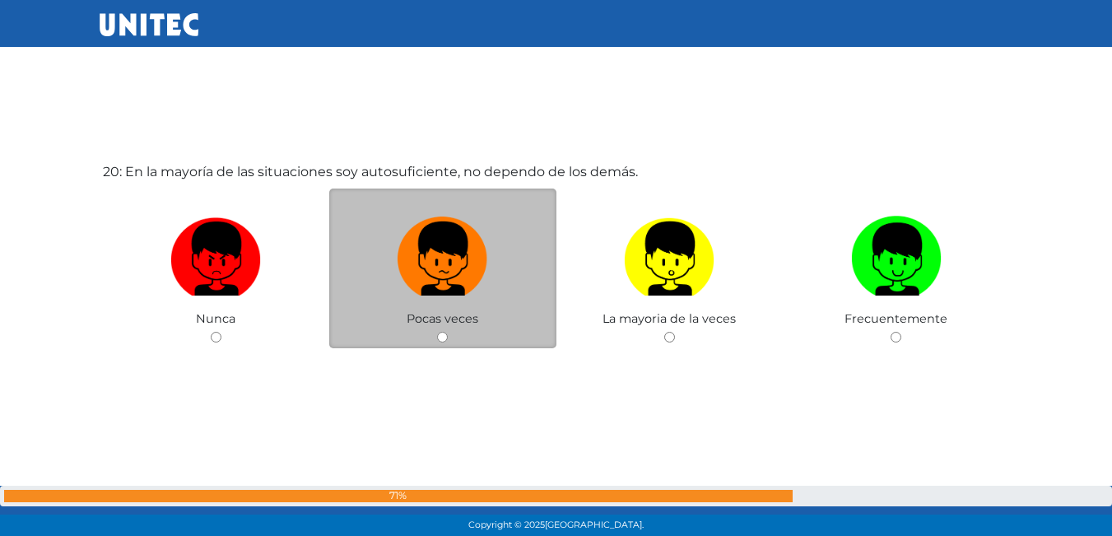
click at [471, 301] on label at bounding box center [442, 259] width 227 height 100
click at [448, 332] on input "radio" at bounding box center [442, 337] width 11 height 11
radio input "true"
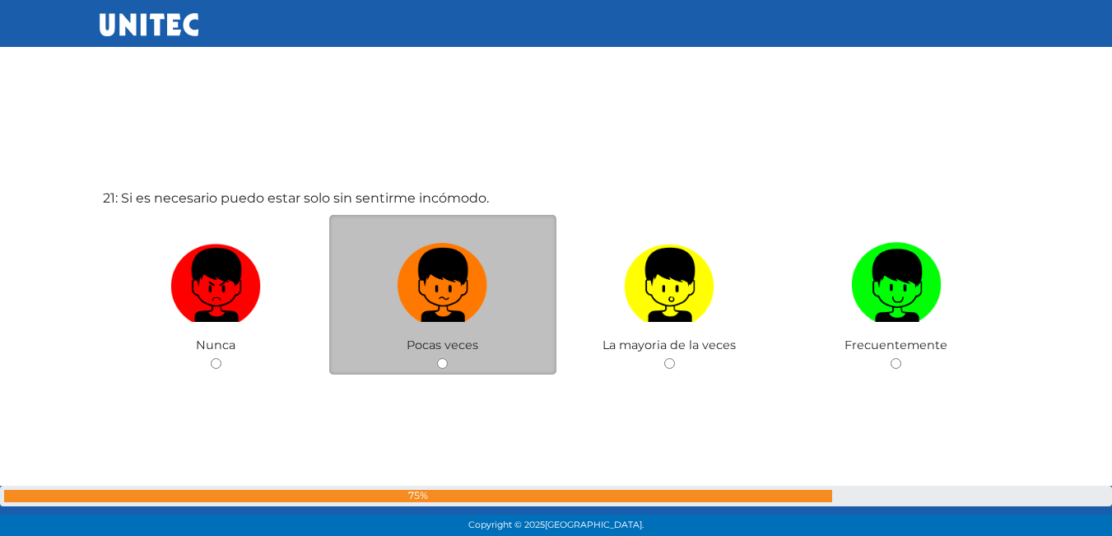
scroll to position [10775, 0]
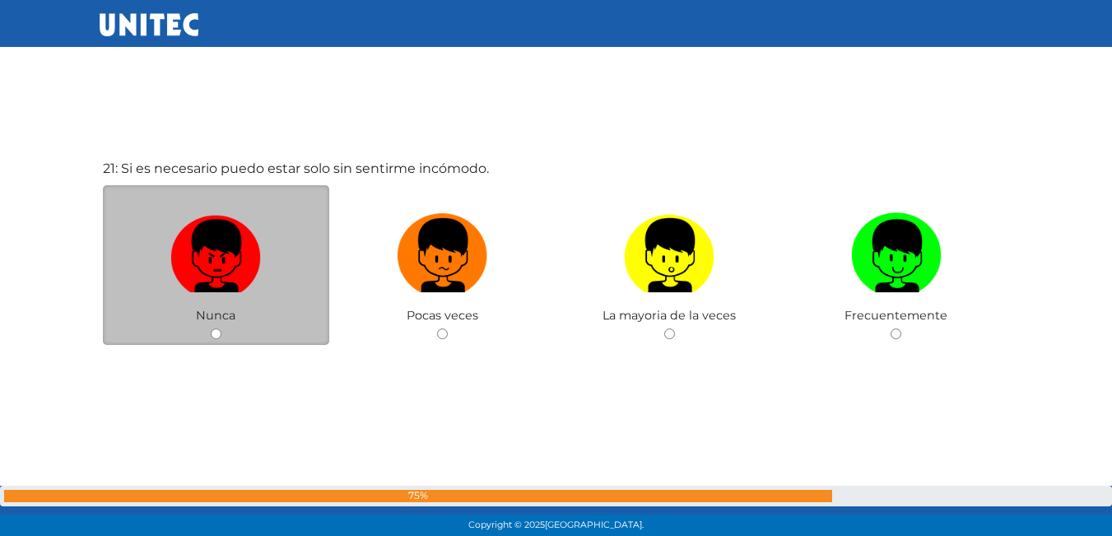
click at [229, 275] on img at bounding box center [215, 250] width 91 height 86
click at [221, 328] on input "radio" at bounding box center [216, 333] width 11 height 11
radio input "true"
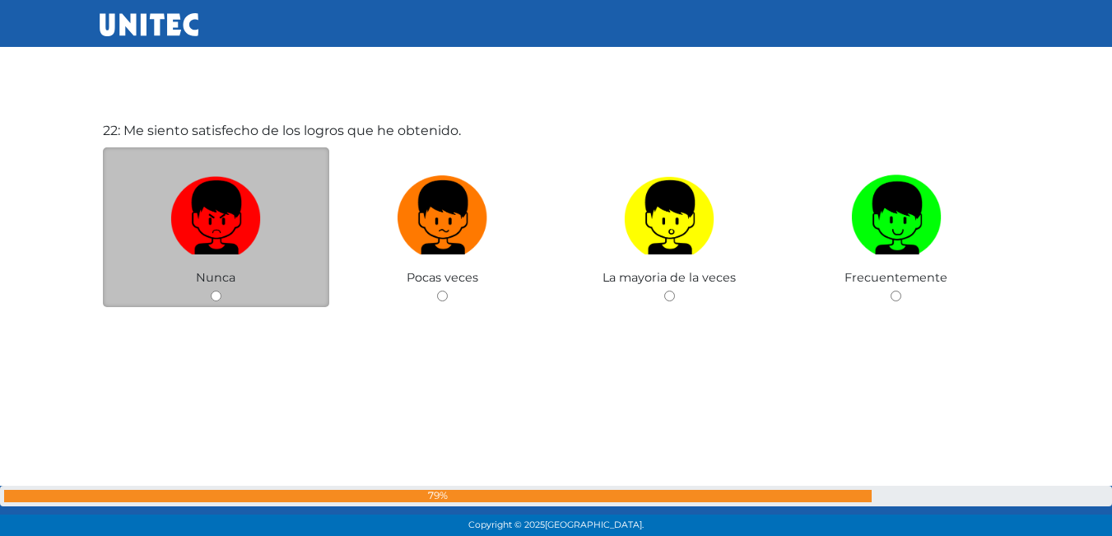
scroll to position [11360, 0]
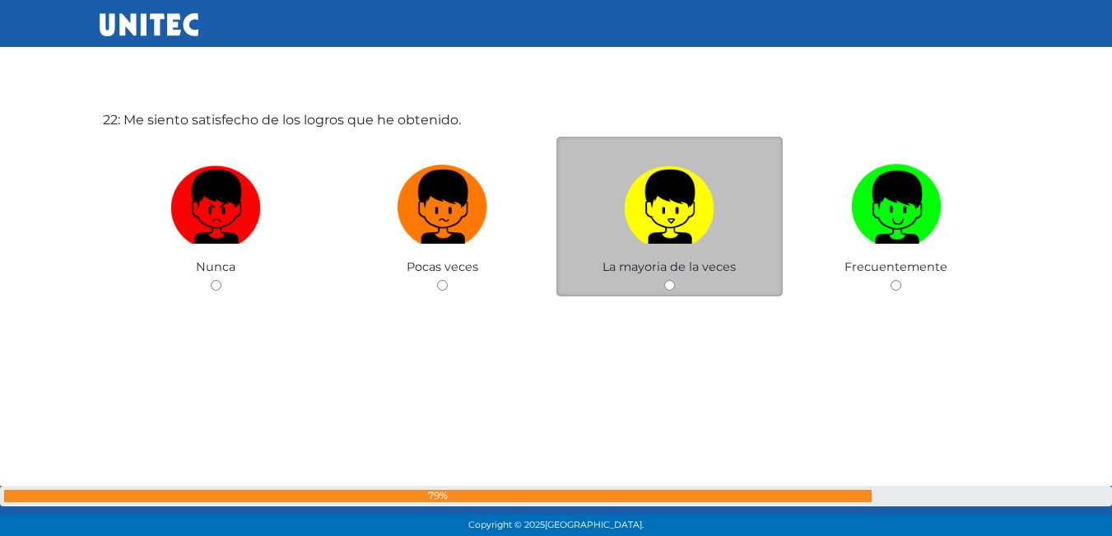
click at [705, 235] on img at bounding box center [669, 201] width 91 height 86
click at [675, 280] on input "radio" at bounding box center [669, 285] width 11 height 11
radio input "true"
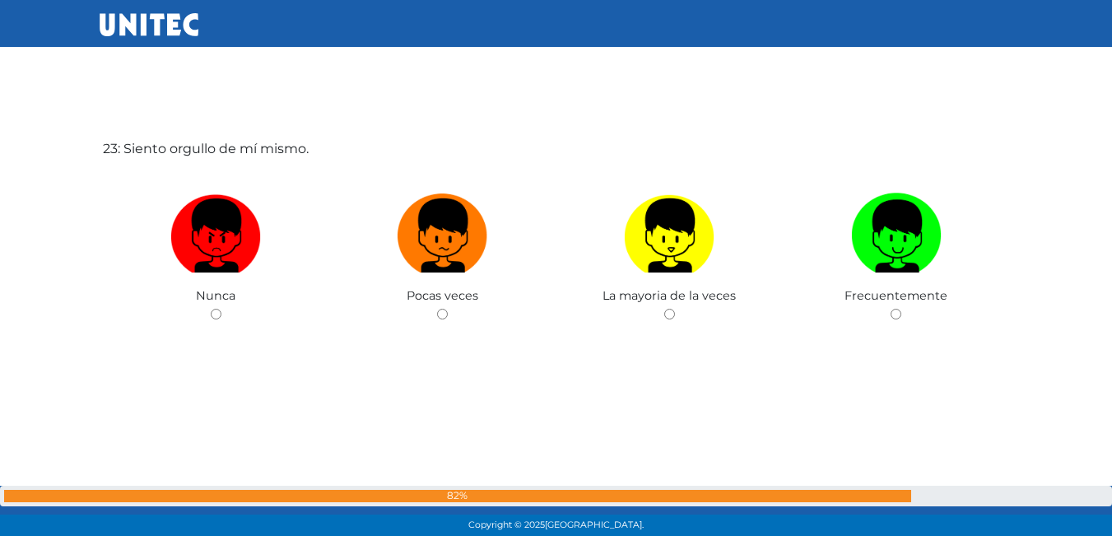
scroll to position [11872, 0]
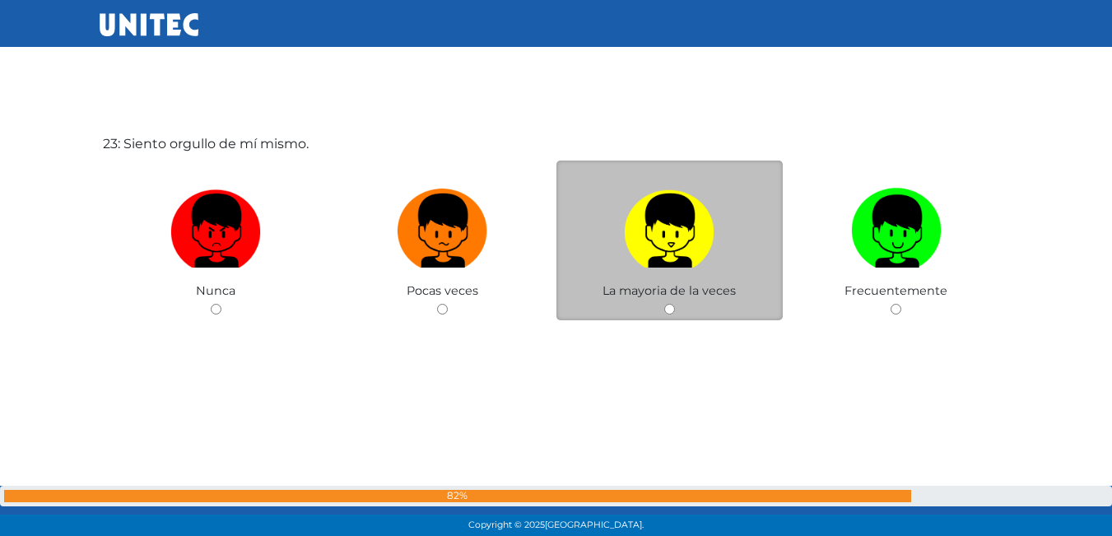
click at [701, 249] on img at bounding box center [669, 225] width 91 height 86
click at [675, 304] on input "radio" at bounding box center [669, 309] width 11 height 11
radio input "true"
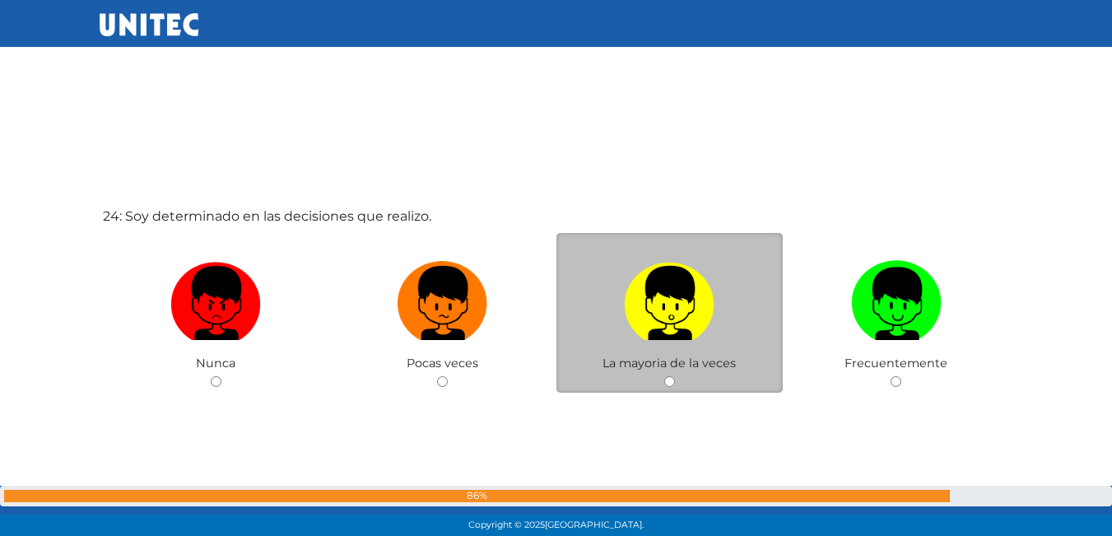
scroll to position [12417, 0]
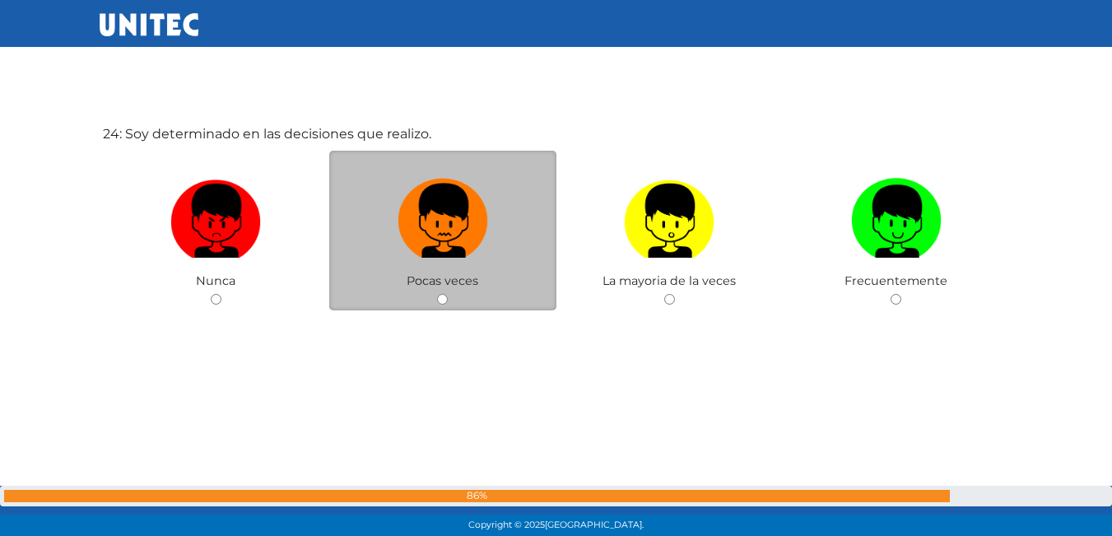
click at [459, 220] on img at bounding box center [443, 215] width 91 height 86
click at [448, 294] on input "radio" at bounding box center [442, 299] width 11 height 11
radio input "true"
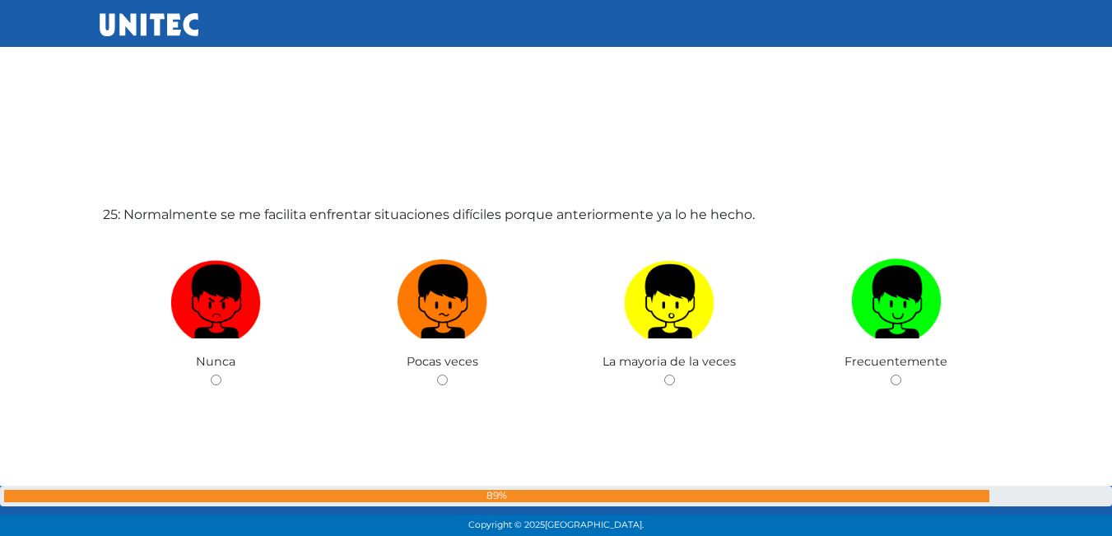
scroll to position [12909, 0]
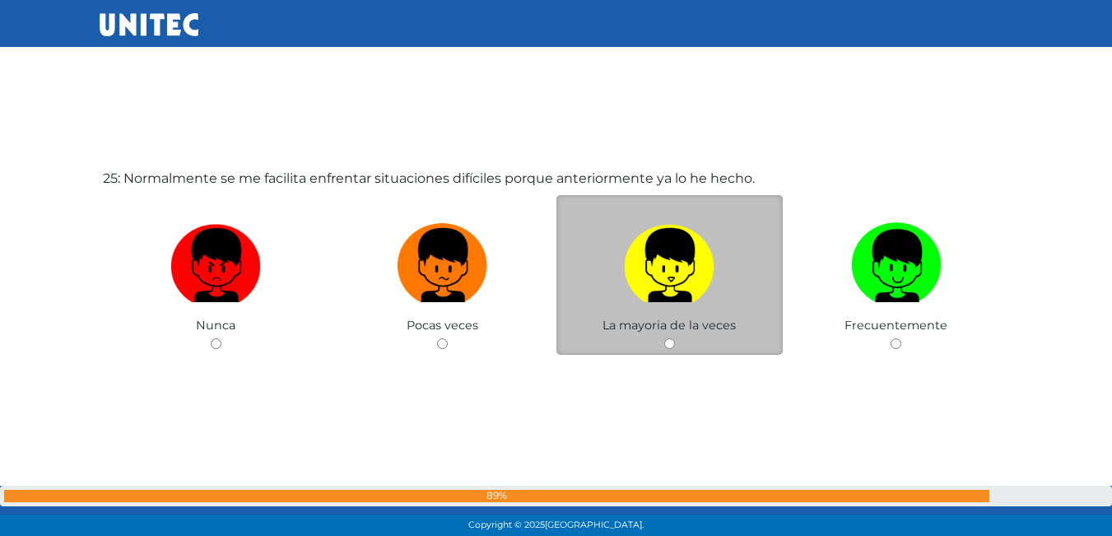
click at [670, 286] on img at bounding box center [669, 259] width 91 height 86
click at [670, 338] on input "radio" at bounding box center [669, 343] width 11 height 11
radio input "true"
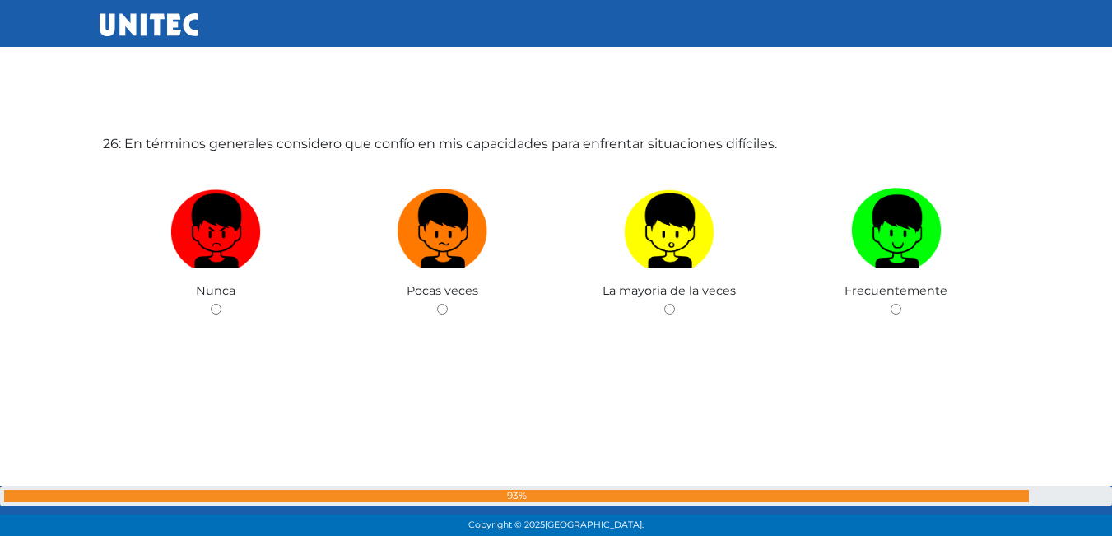
scroll to position [13397, 0]
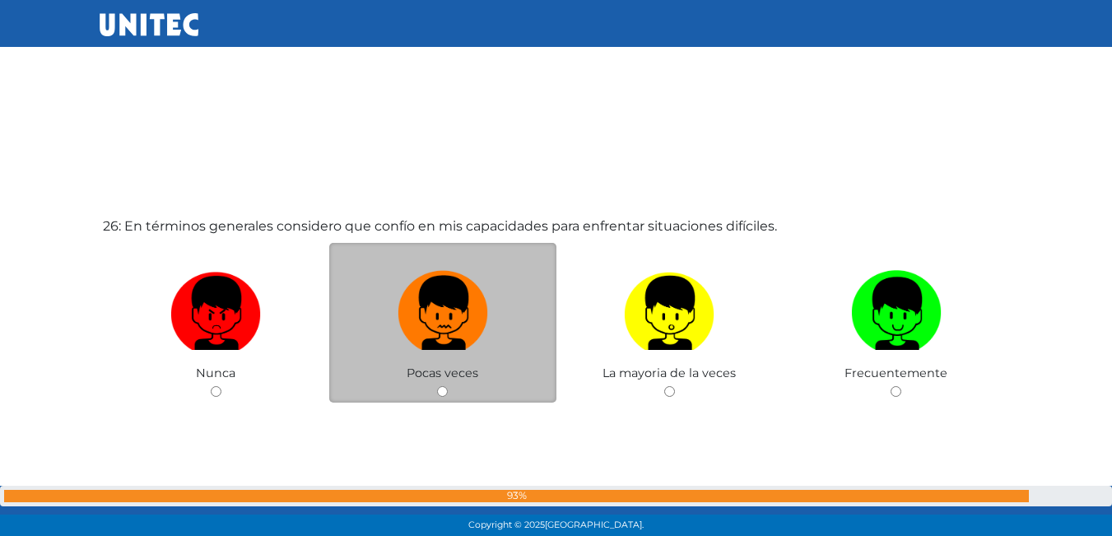
click at [469, 336] on img at bounding box center [443, 307] width 91 height 86
click at [448, 386] on input "radio" at bounding box center [442, 391] width 11 height 11
radio input "true"
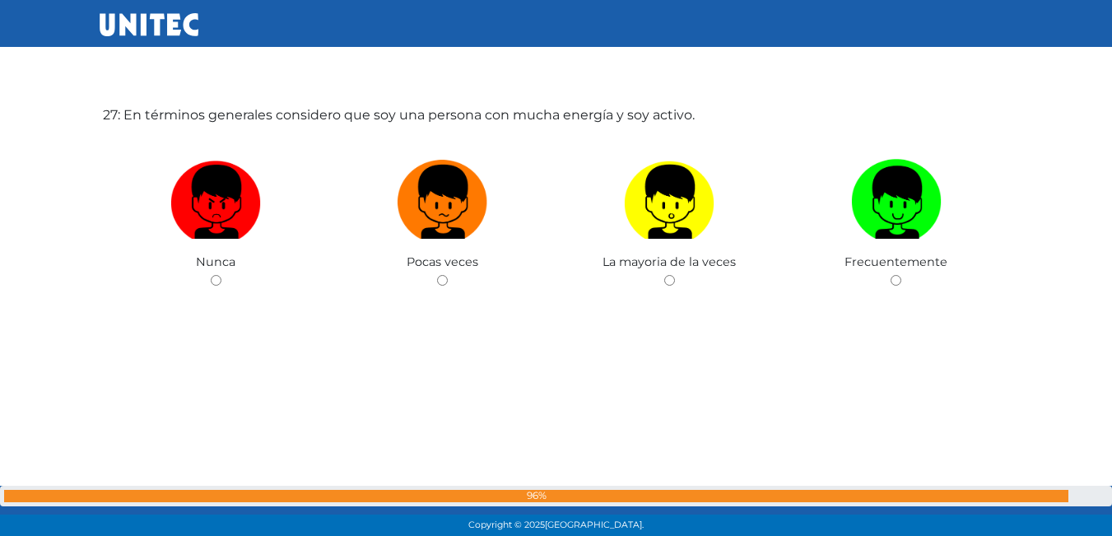
scroll to position [14015, 0]
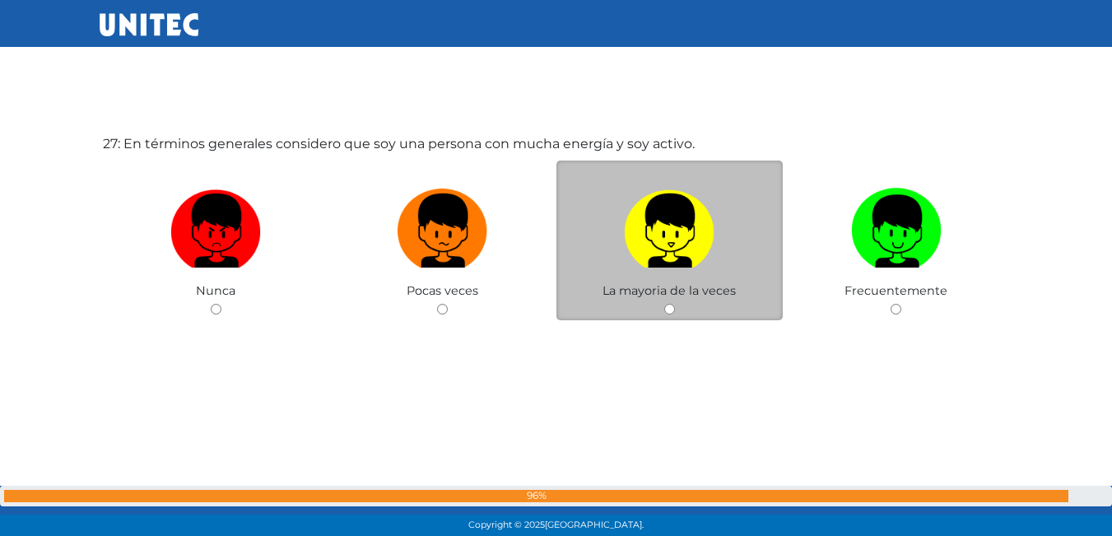
click at [680, 265] on img at bounding box center [669, 225] width 91 height 86
click at [675, 304] on input "radio" at bounding box center [669, 309] width 11 height 11
radio input "true"
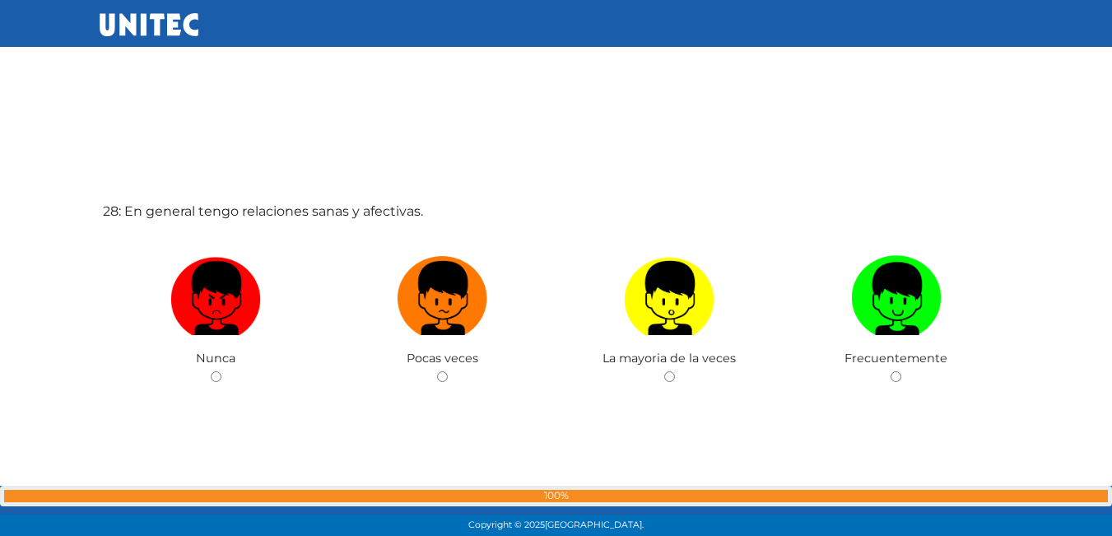
scroll to position [14551, 0]
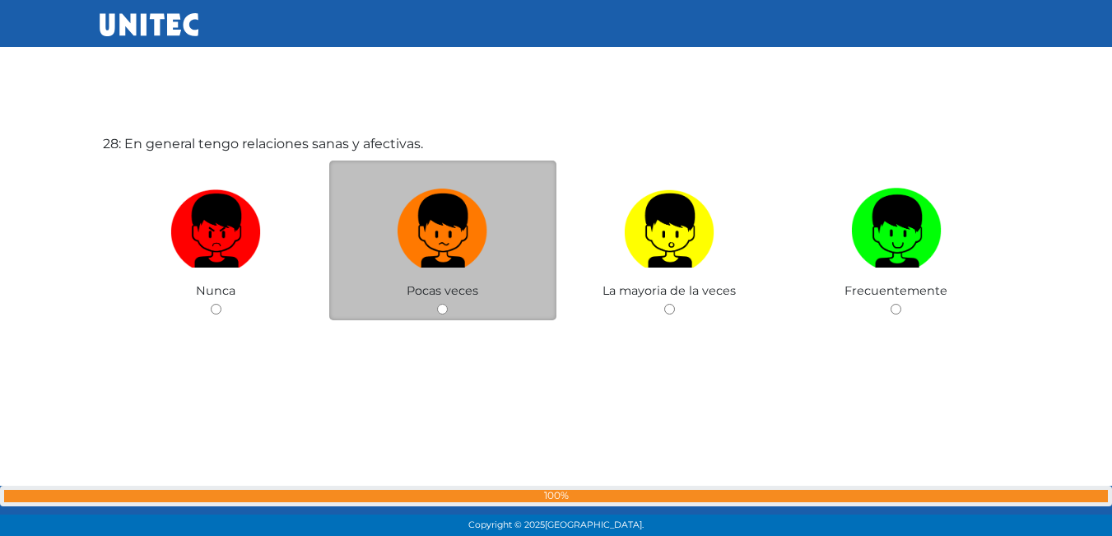
click at [469, 272] on label at bounding box center [442, 231] width 227 height 100
click at [448, 304] on input "radio" at bounding box center [442, 309] width 11 height 11
radio input "true"
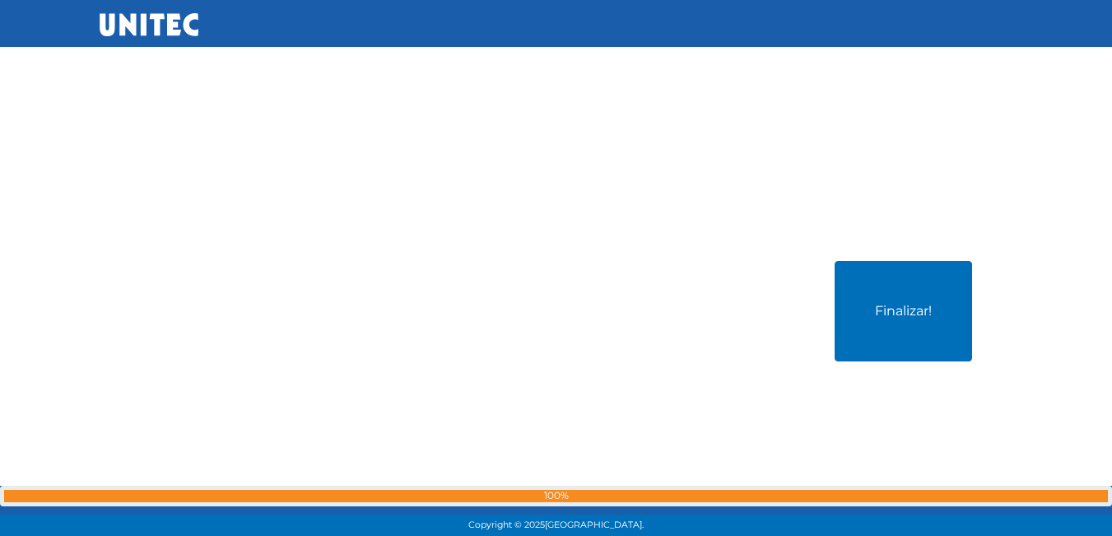
scroll to position [14964, 0]
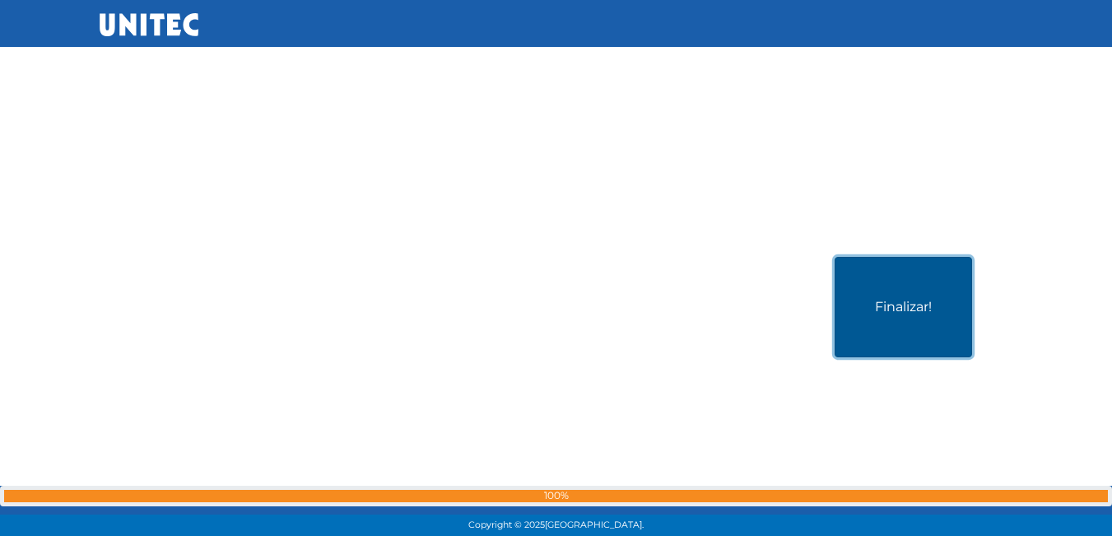
click at [938, 325] on button "Finalizar!" at bounding box center [903, 307] width 137 height 100
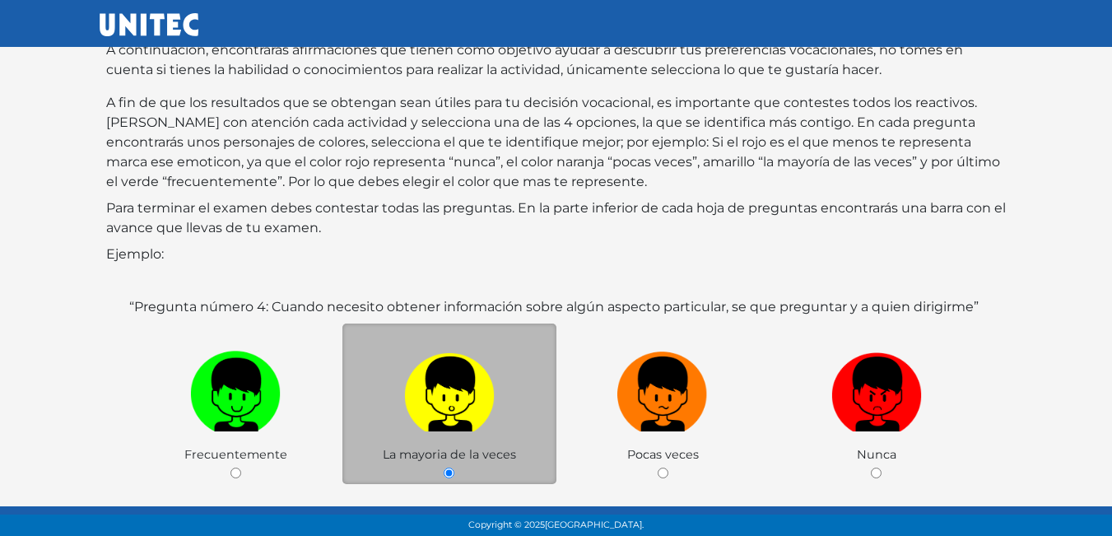
scroll to position [245, 0]
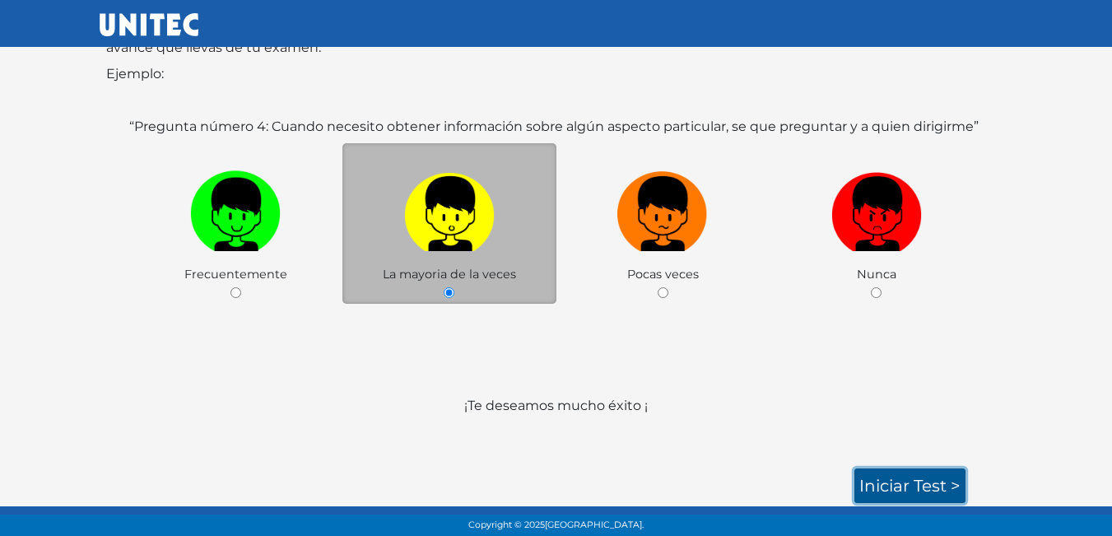
click at [940, 479] on link "Iniciar test >" at bounding box center [909, 485] width 111 height 35
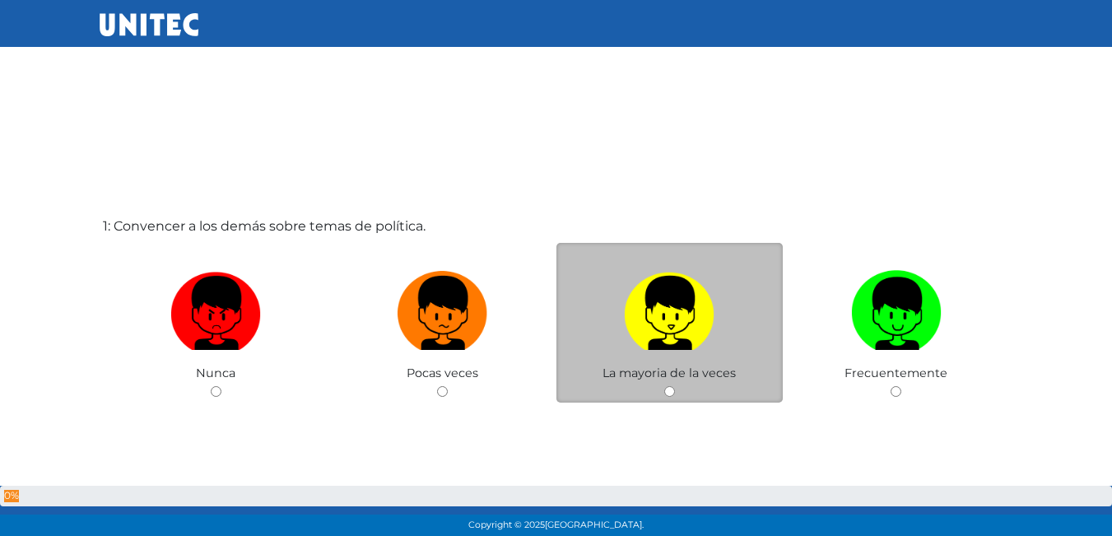
click at [672, 337] on img at bounding box center [669, 307] width 91 height 86
click at [672, 386] on input "radio" at bounding box center [669, 391] width 11 height 11
radio input "true"
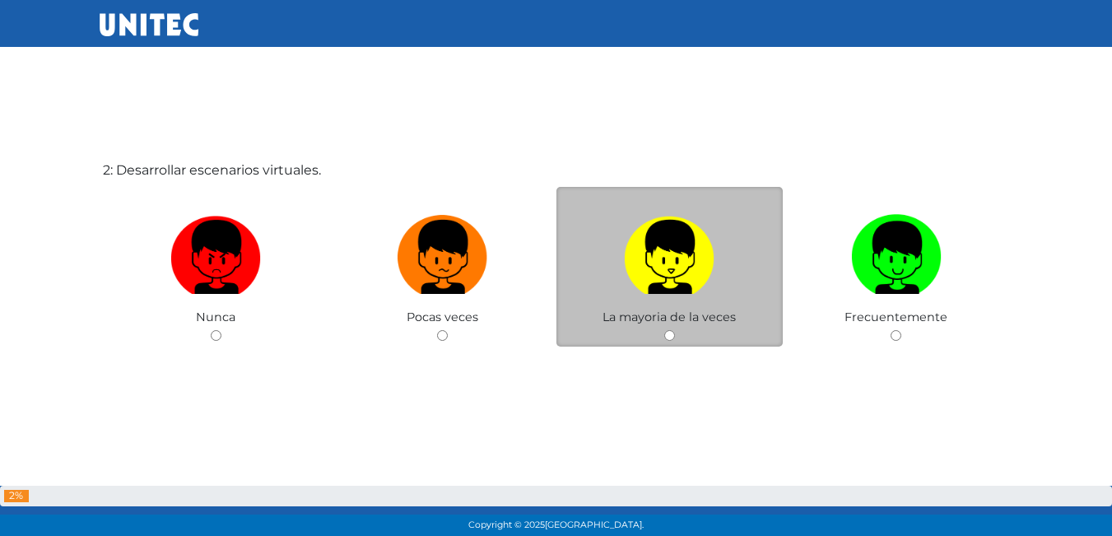
scroll to position [618, 0]
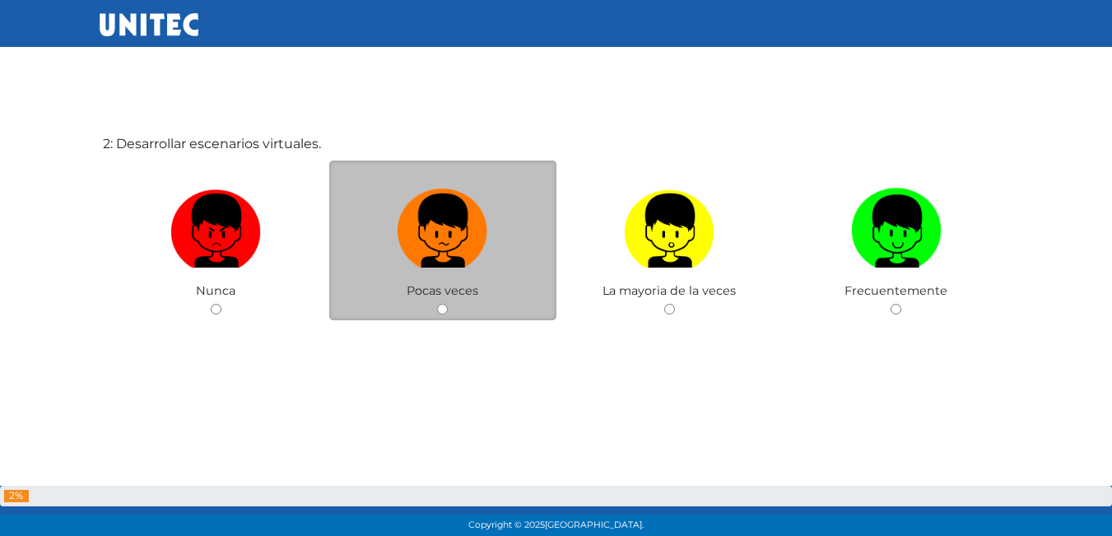
click at [448, 277] on label at bounding box center [442, 231] width 227 height 100
click at [448, 304] on input "radio" at bounding box center [442, 309] width 11 height 11
radio input "true"
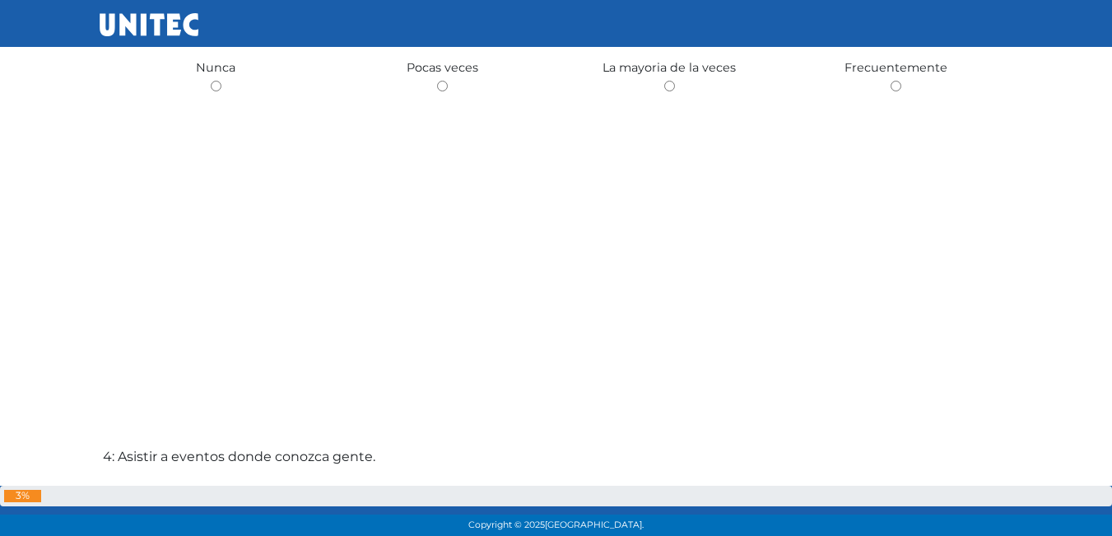
scroll to position [1194, 0]
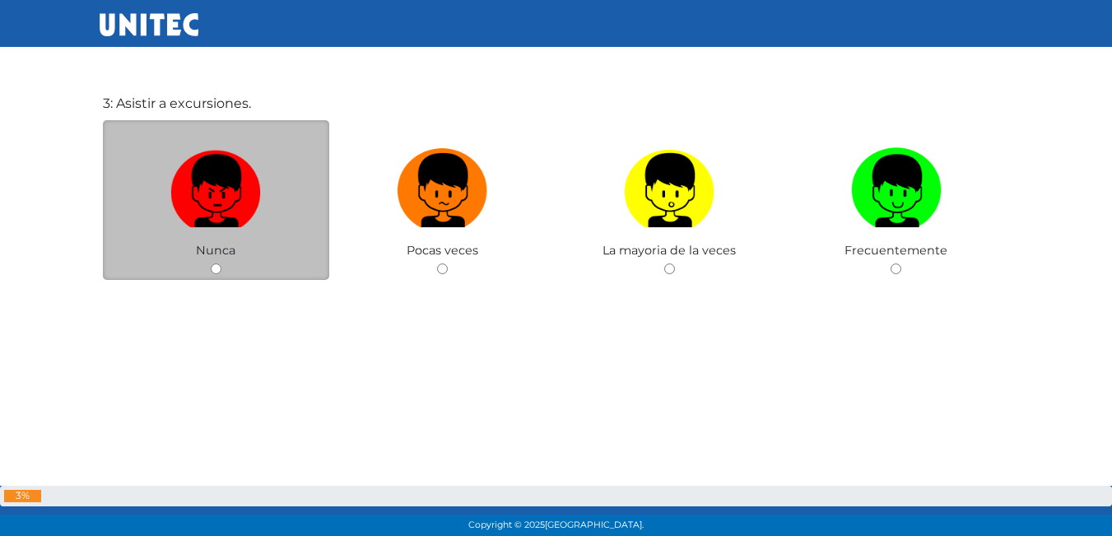
click at [235, 216] on img at bounding box center [215, 185] width 91 height 86
click at [221, 263] on input "radio" at bounding box center [216, 268] width 11 height 11
radio input "true"
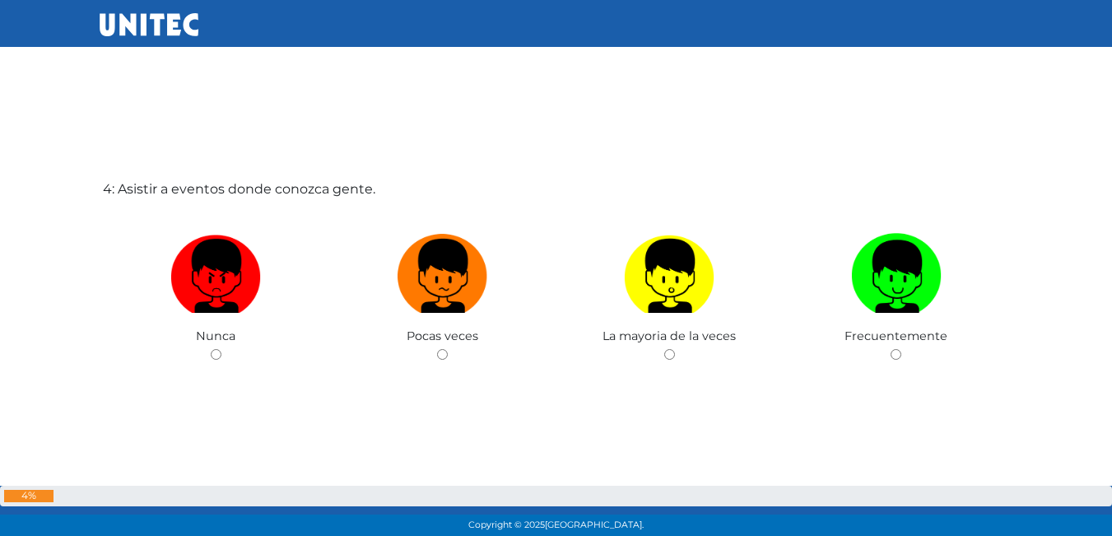
scroll to position [1690, 0]
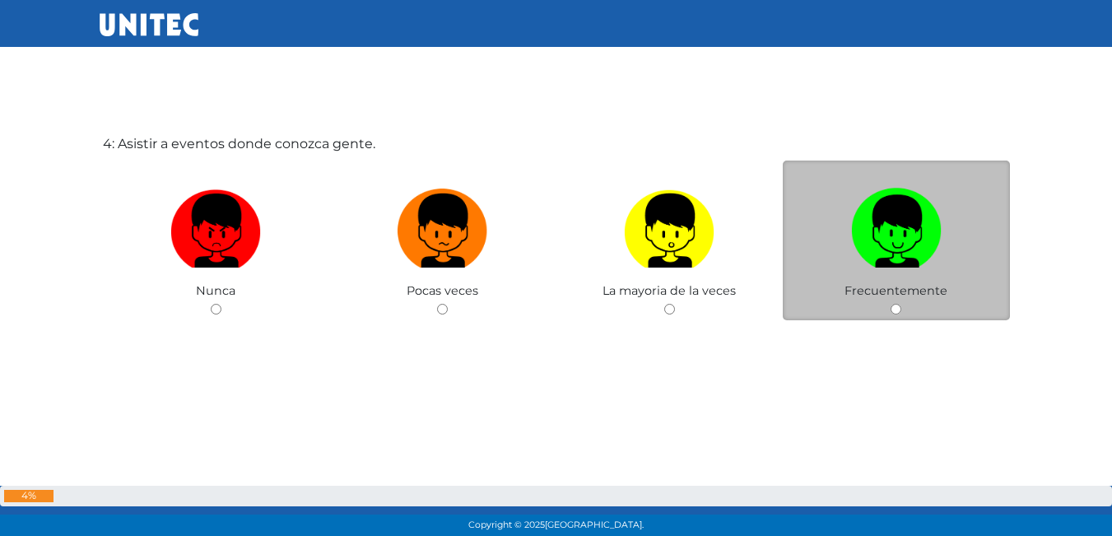
click at [887, 277] on label at bounding box center [896, 231] width 227 height 100
click at [891, 304] on input "radio" at bounding box center [896, 309] width 11 height 11
radio input "true"
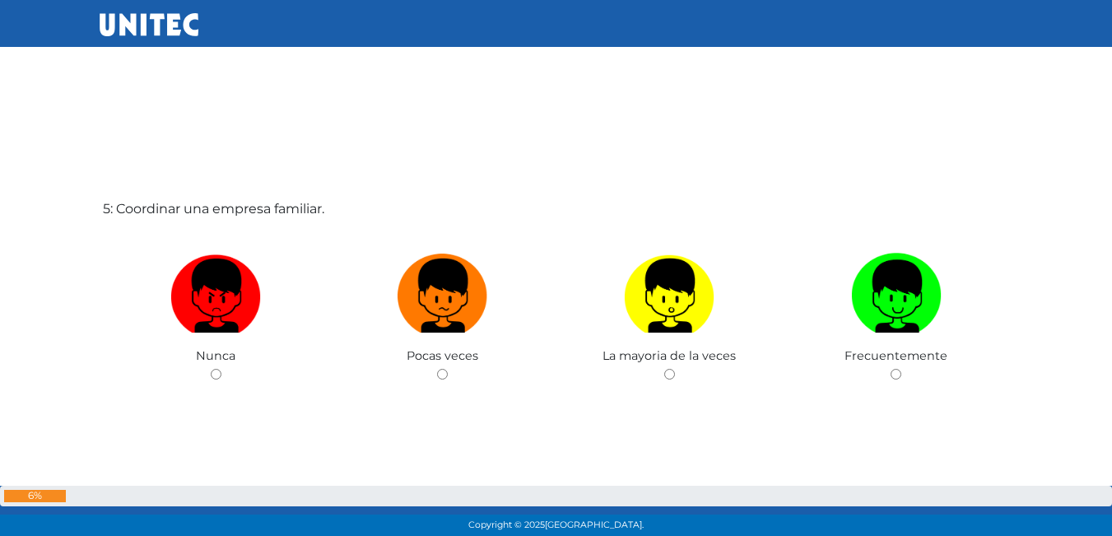
scroll to position [2239, 0]
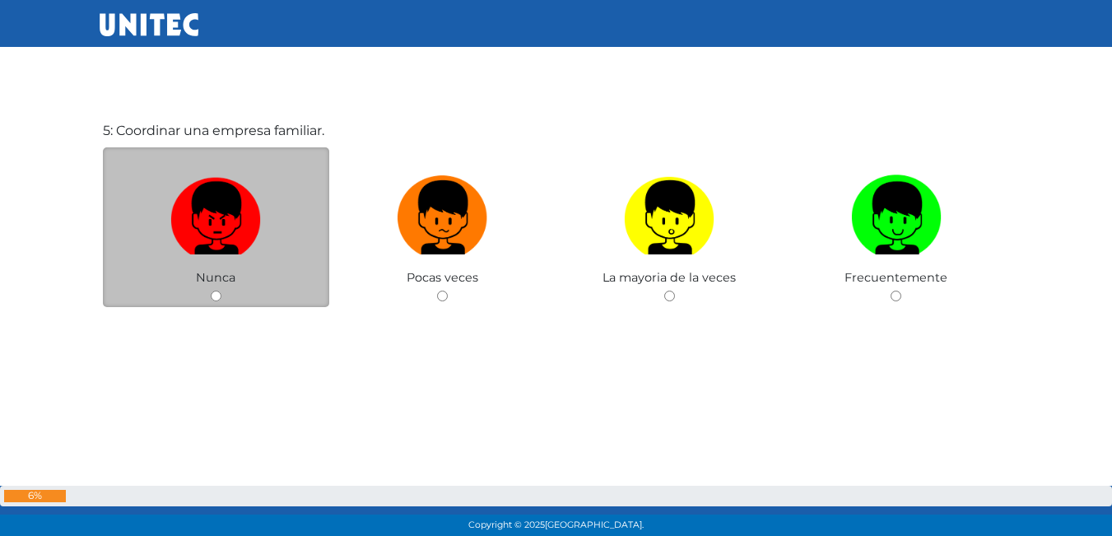
click at [233, 243] on img at bounding box center [215, 212] width 91 height 86
click at [221, 291] on input "radio" at bounding box center [216, 296] width 11 height 11
radio input "true"
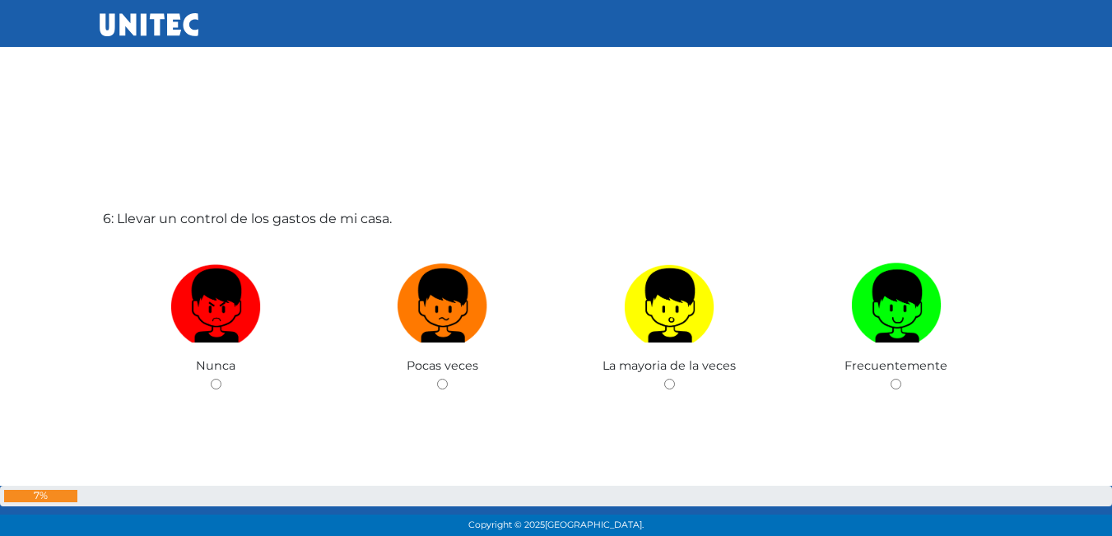
scroll to position [2714, 0]
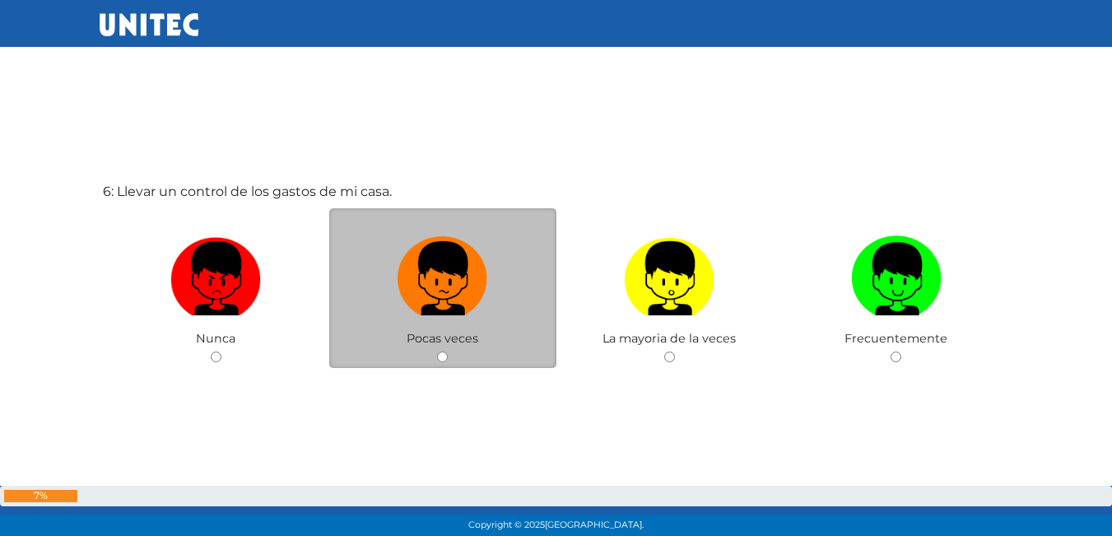
click at [444, 319] on label at bounding box center [442, 279] width 227 height 100
click at [444, 351] on input "radio" at bounding box center [442, 356] width 11 height 11
radio input "true"
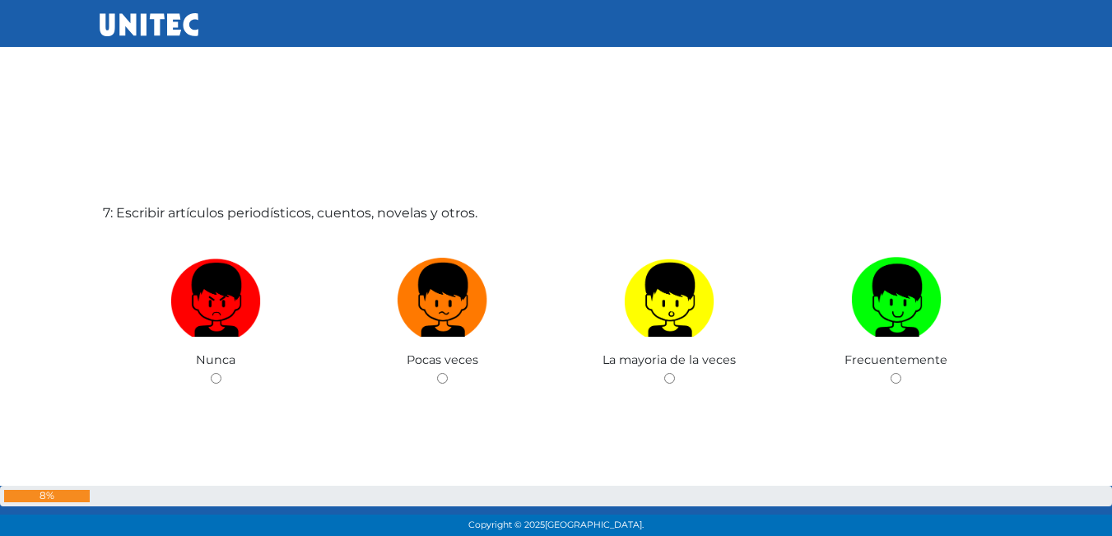
scroll to position [3298, 0]
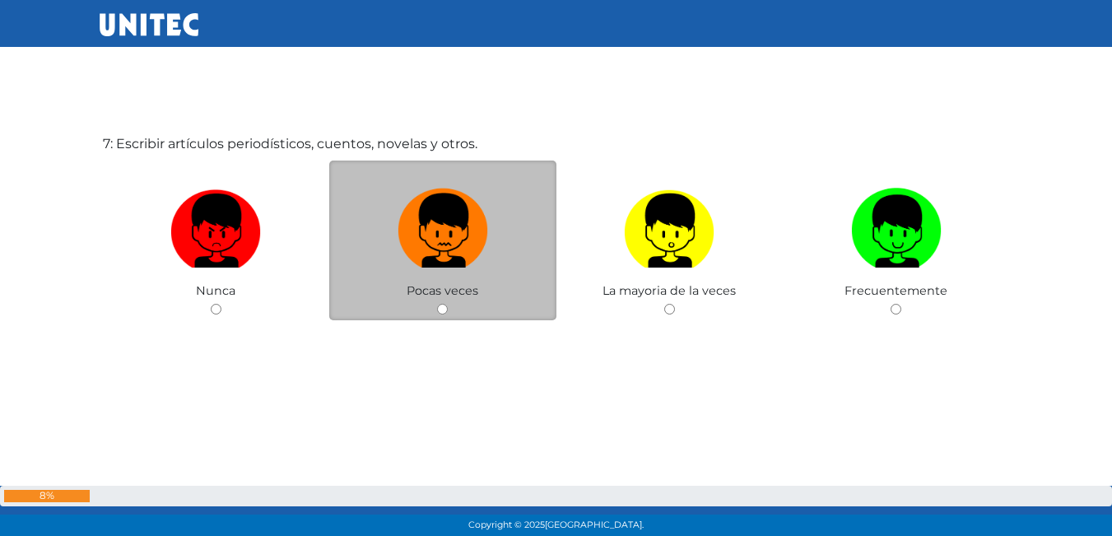
drag, startPoint x: 427, startPoint y: 245, endPoint x: 409, endPoint y: 251, distance: 19.0
click at [426, 246] on img at bounding box center [443, 225] width 91 height 86
click at [437, 304] on input "radio" at bounding box center [442, 309] width 11 height 11
radio input "true"
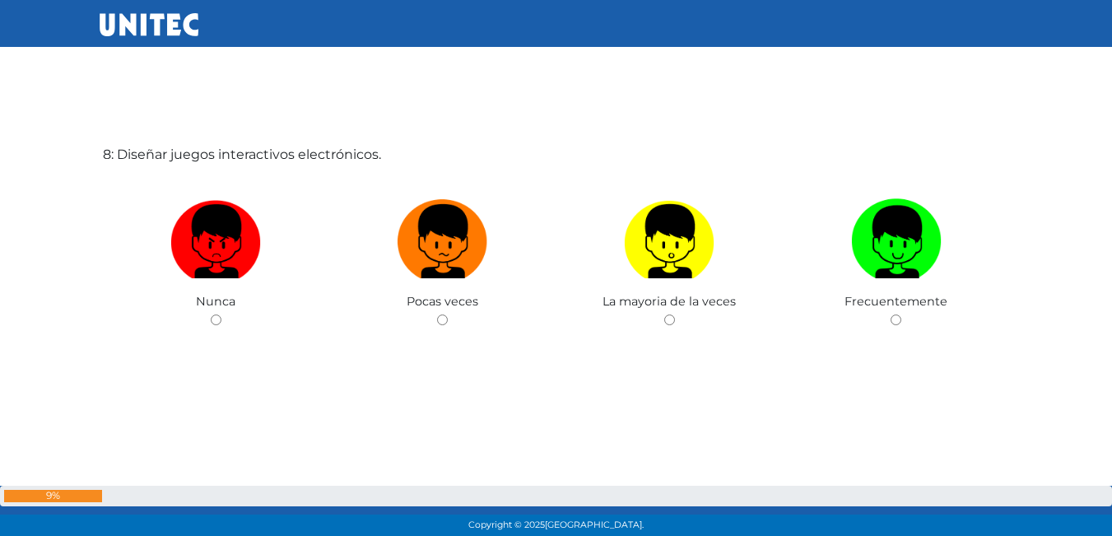
scroll to position [3852, 0]
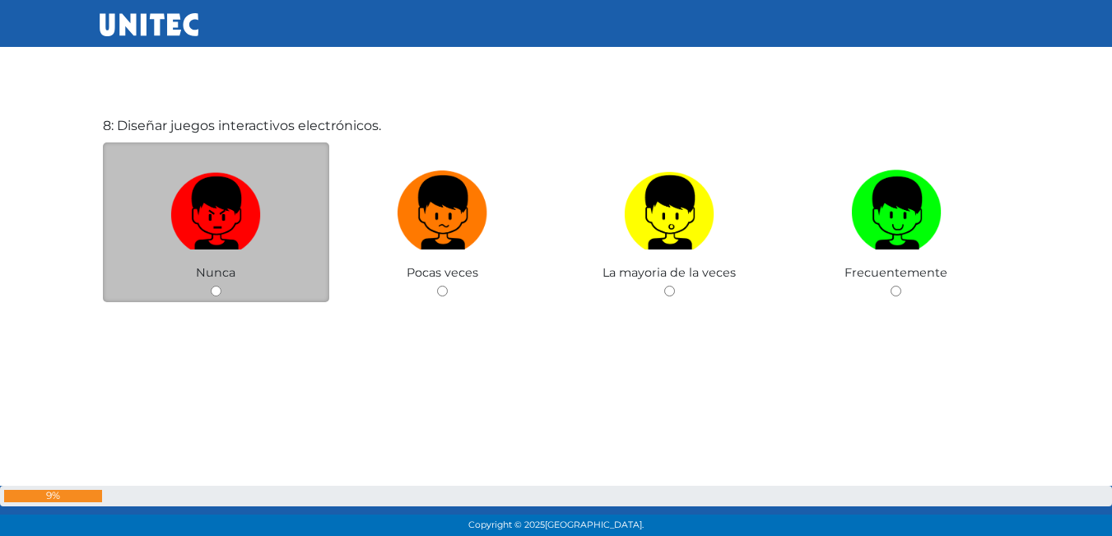
click at [198, 234] on img at bounding box center [215, 207] width 91 height 86
click at [211, 286] on input "radio" at bounding box center [216, 291] width 11 height 11
radio input "true"
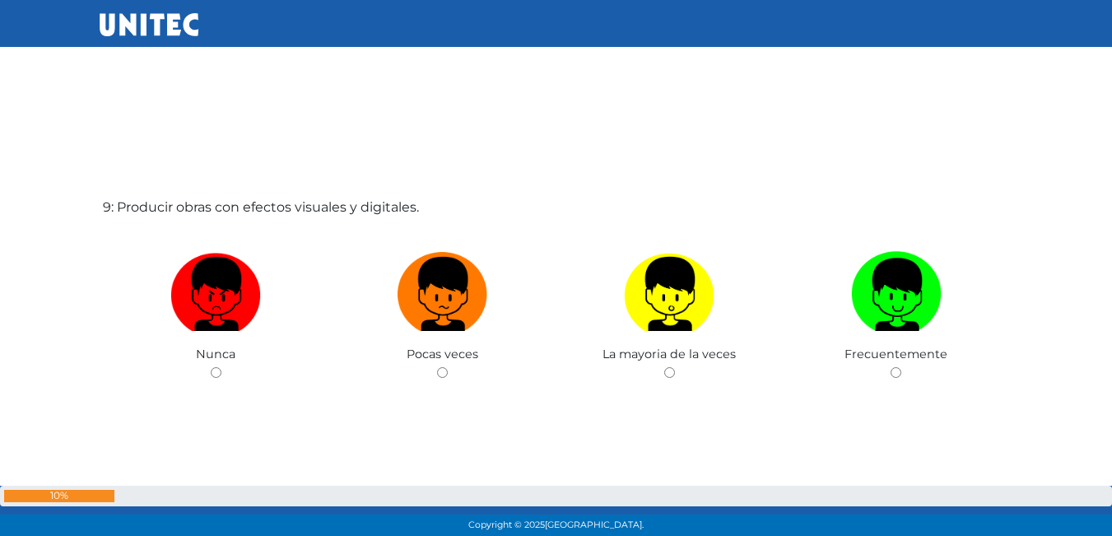
scroll to position [4335, 0]
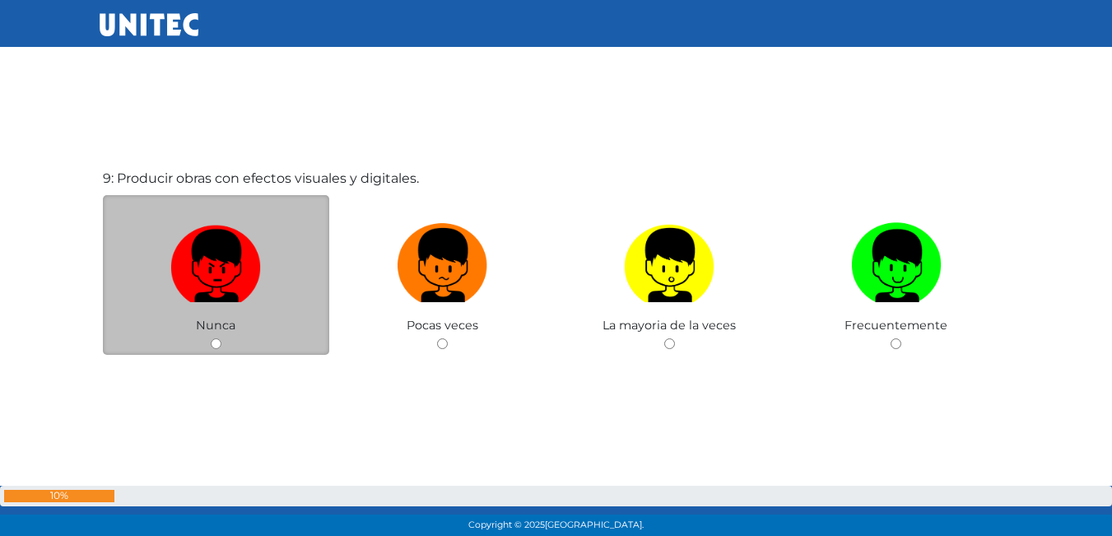
click at [210, 266] on img at bounding box center [215, 259] width 91 height 86
click at [211, 338] on input "radio" at bounding box center [216, 343] width 11 height 11
radio input "true"
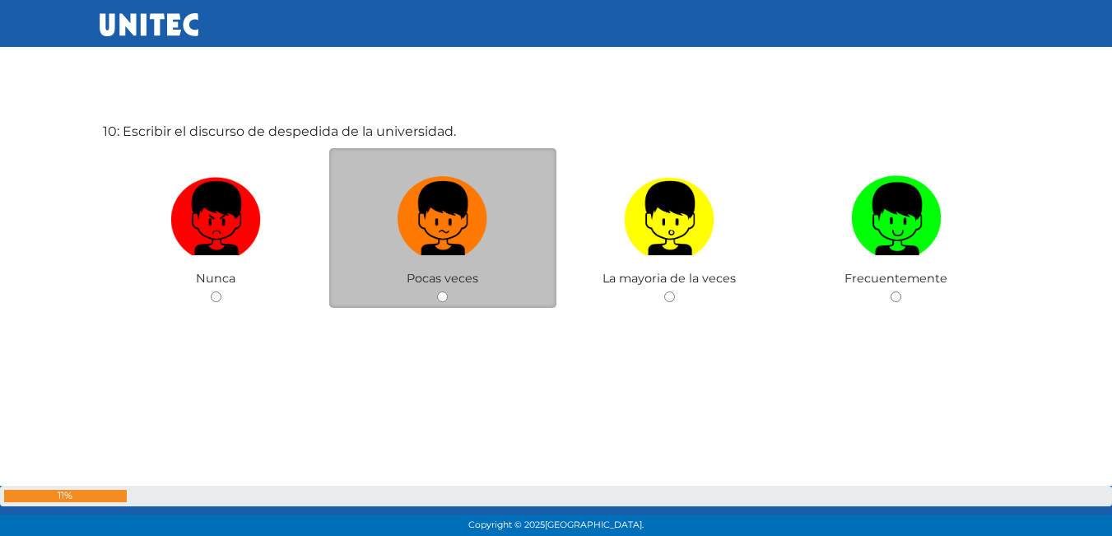
scroll to position [4835, 0]
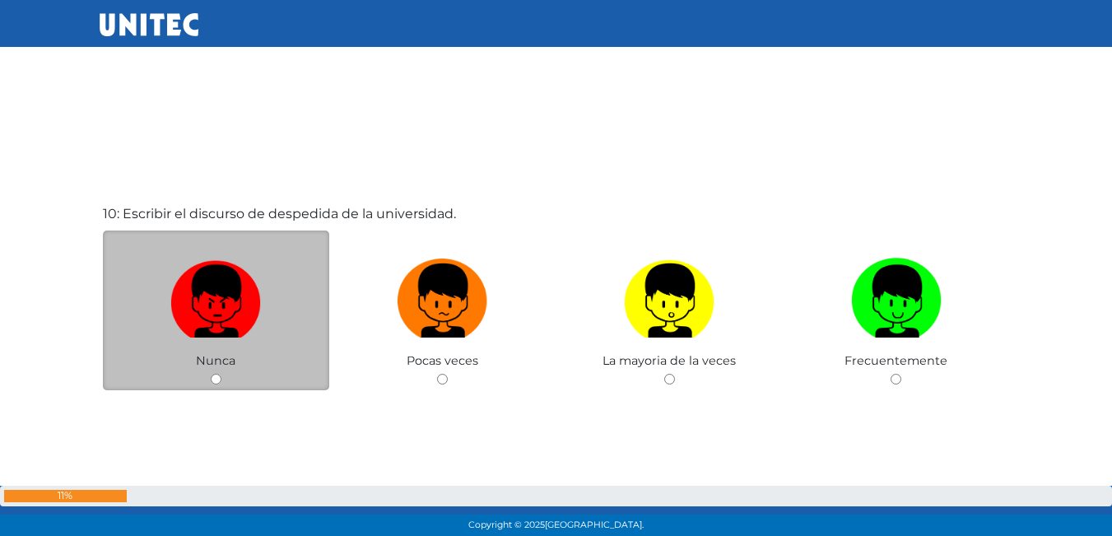
click at [255, 335] on img at bounding box center [215, 295] width 91 height 86
click at [221, 374] on input "radio" at bounding box center [216, 379] width 11 height 11
radio input "true"
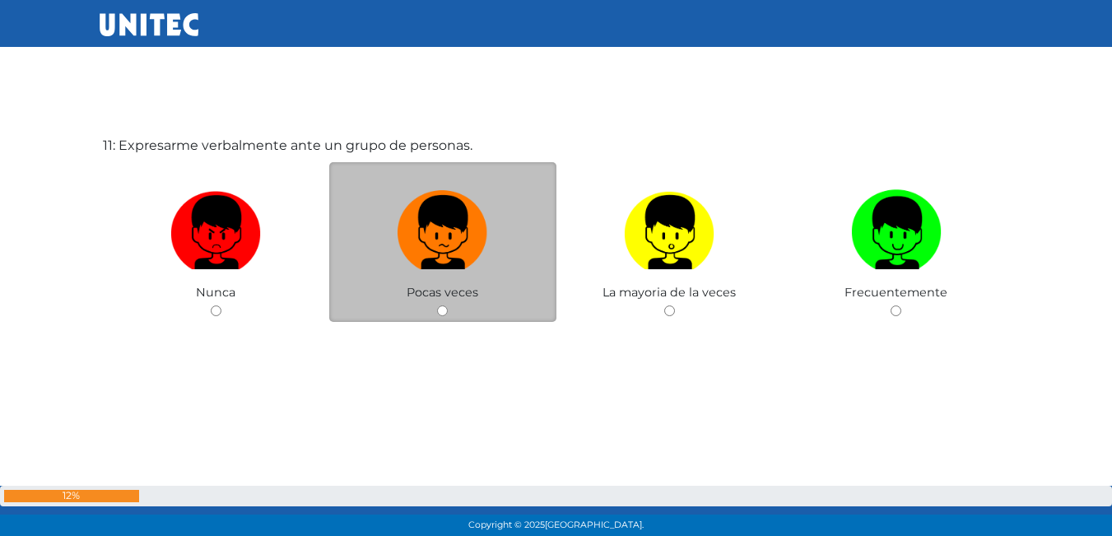
scroll to position [5441, 0]
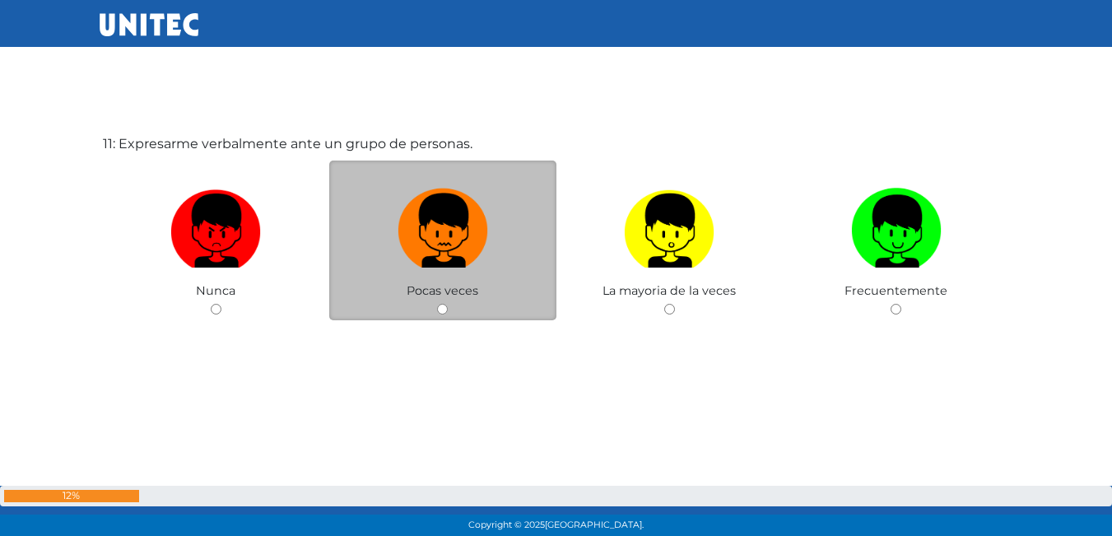
click at [477, 258] on img at bounding box center [443, 225] width 91 height 86
click at [448, 304] on input "radio" at bounding box center [442, 309] width 11 height 11
radio input "true"
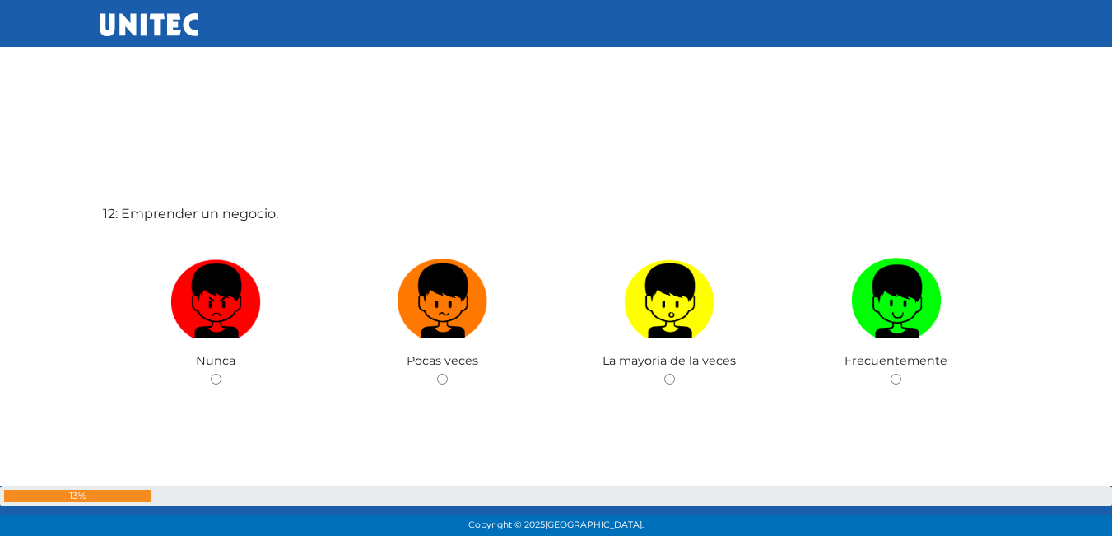
scroll to position [5934, 0]
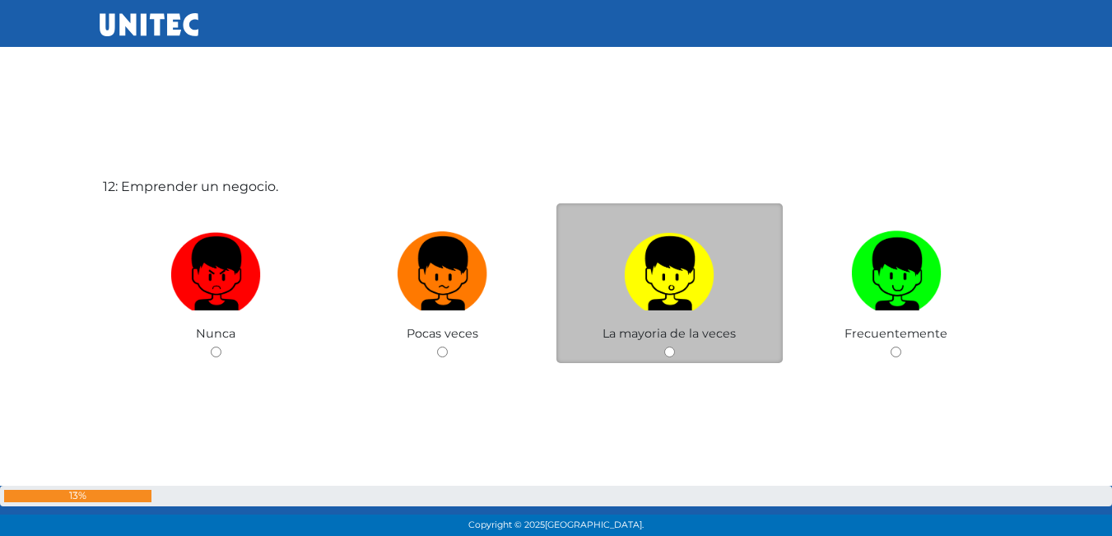
click at [711, 311] on label at bounding box center [669, 274] width 227 height 100
click at [675, 347] on input "radio" at bounding box center [669, 352] width 11 height 11
radio input "true"
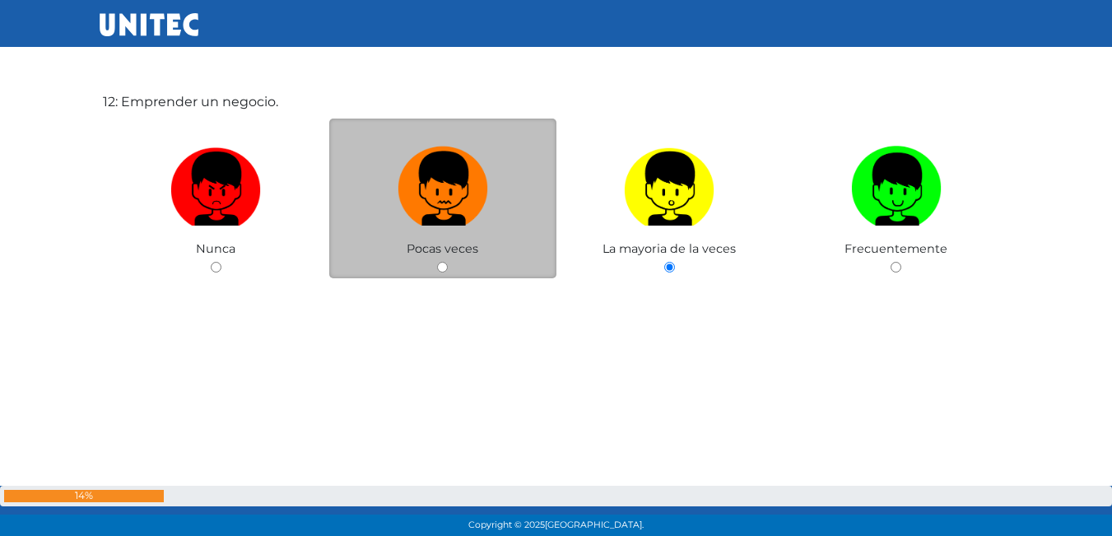
click at [469, 193] on img at bounding box center [443, 183] width 91 height 86
click at [448, 262] on input "radio" at bounding box center [442, 267] width 11 height 11
radio input "true"
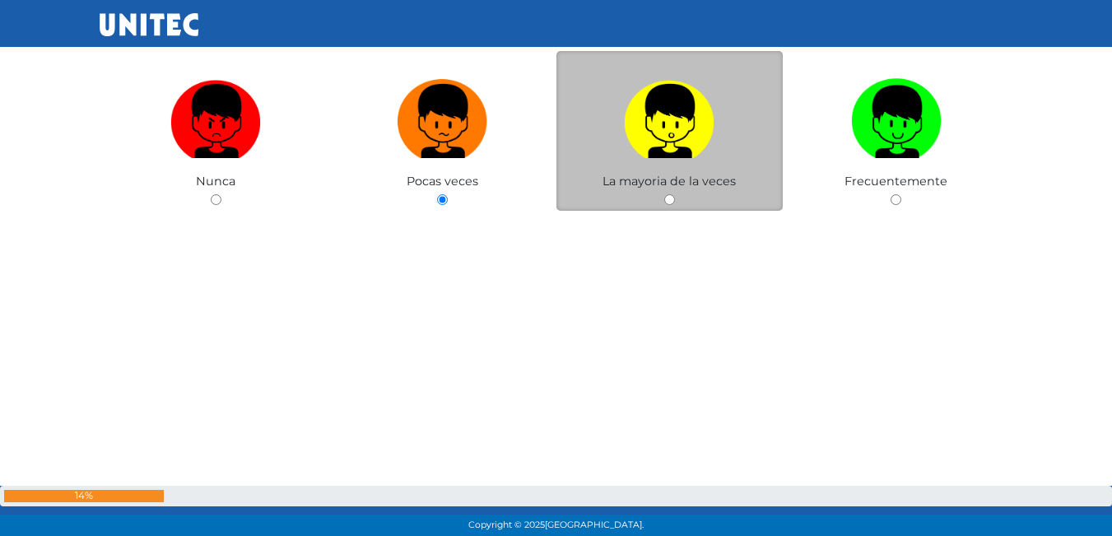
scroll to position [6103, 0]
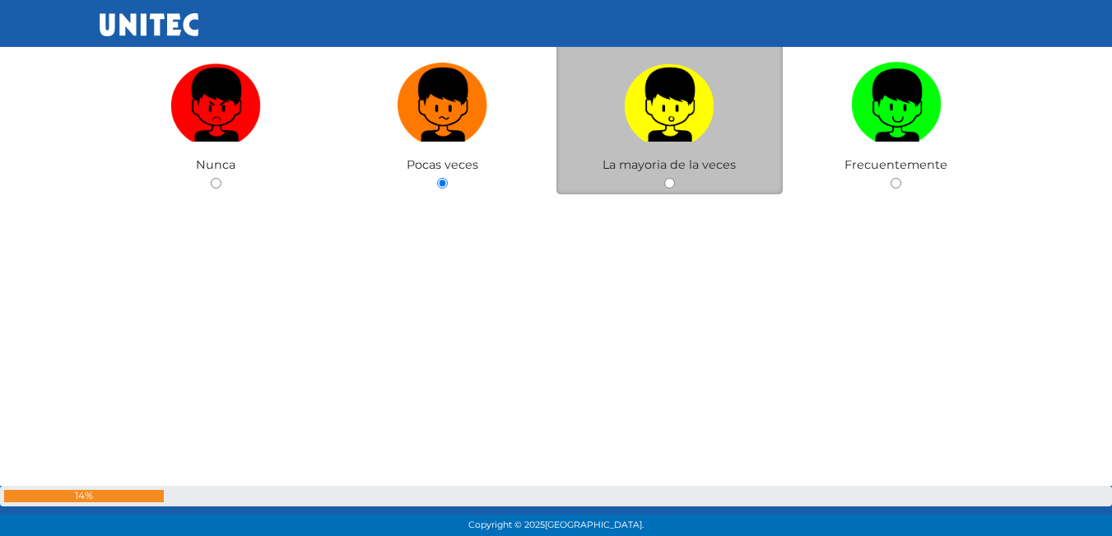
click at [714, 189] on div "La mayoria de la veces" at bounding box center [669, 115] width 227 height 161
click at [705, 120] on img at bounding box center [669, 99] width 91 height 86
click at [675, 178] on input "radio" at bounding box center [669, 183] width 11 height 11
radio input "true"
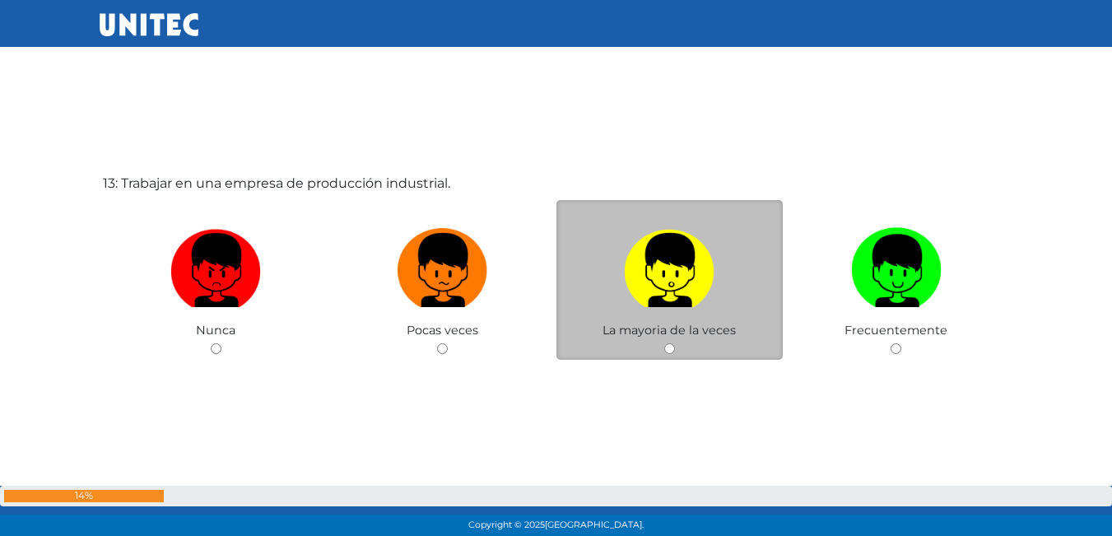
scroll to position [6503, 0]
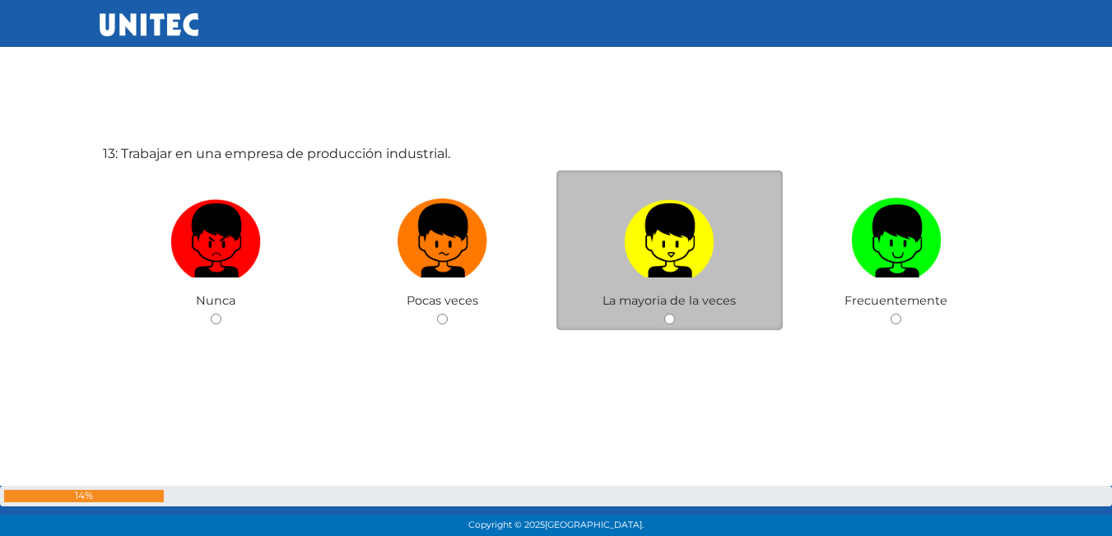
click at [663, 264] on img at bounding box center [669, 235] width 91 height 86
click at [664, 314] on input "radio" at bounding box center [669, 319] width 11 height 11
radio input "true"
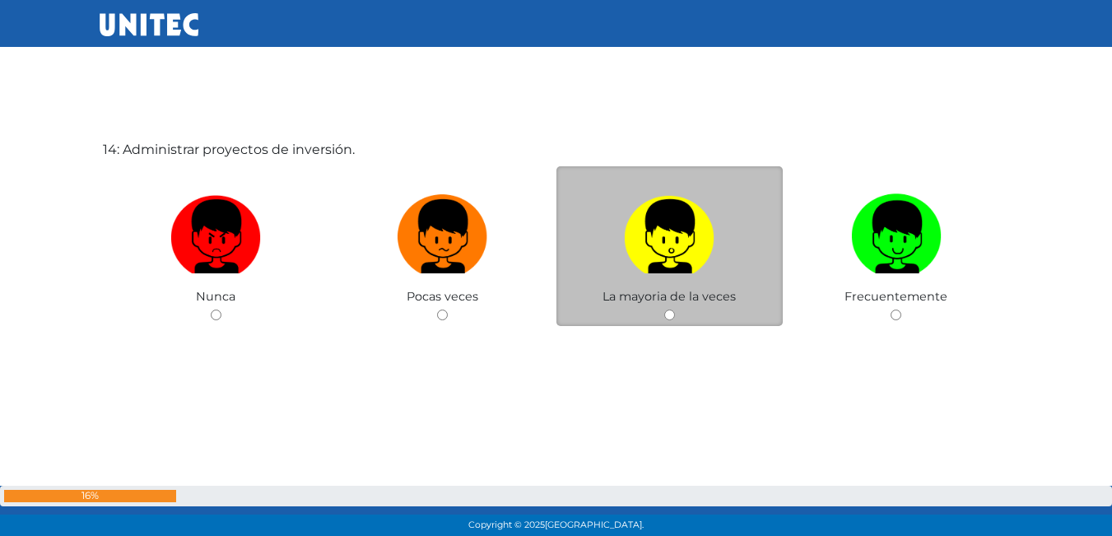
scroll to position [7049, 0]
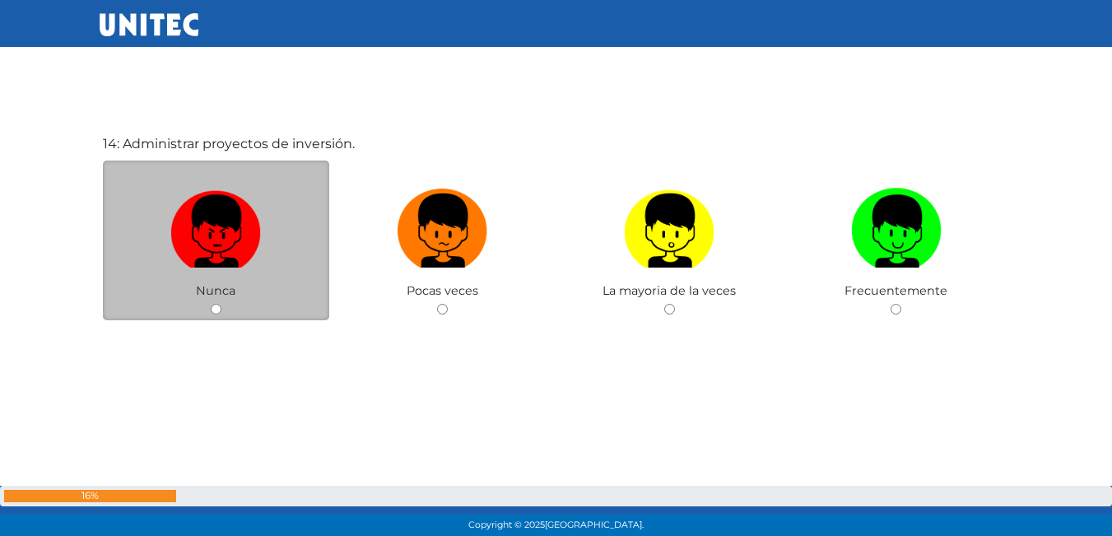
click at [221, 222] on img at bounding box center [215, 225] width 91 height 86
click at [221, 304] on input "radio" at bounding box center [216, 309] width 11 height 11
radio input "true"
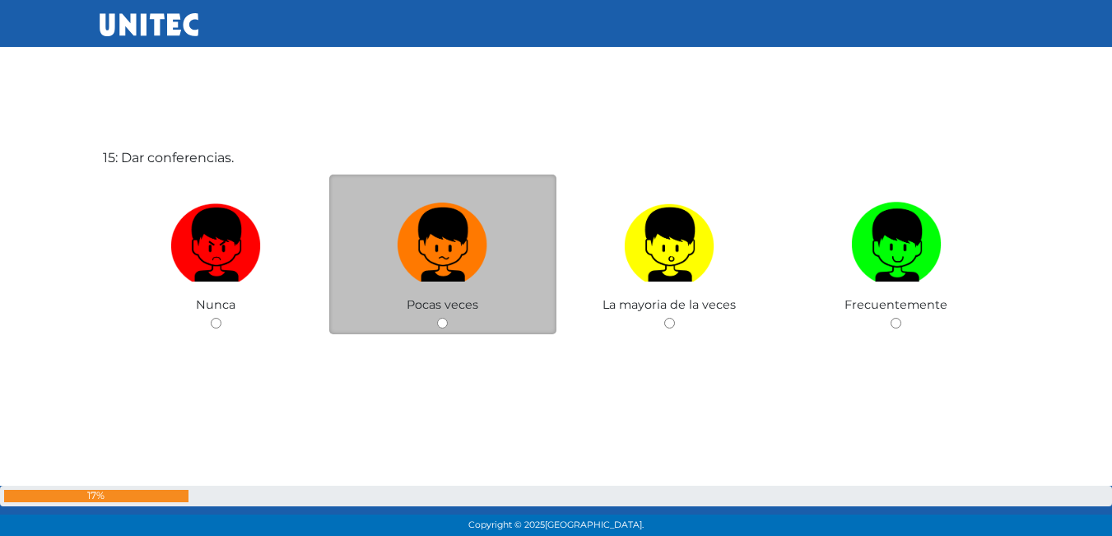
scroll to position [7585, 0]
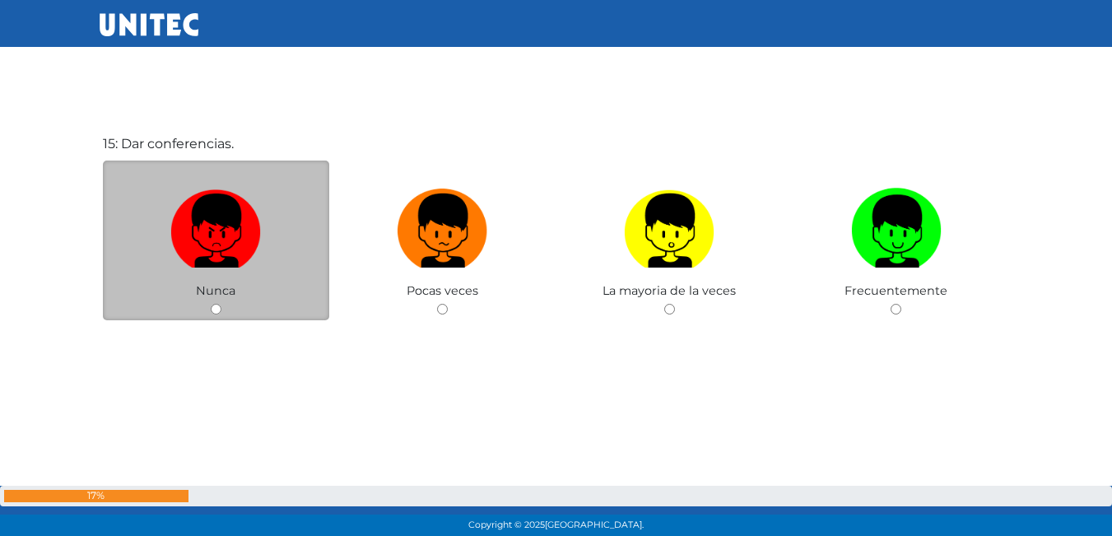
click at [276, 251] on label at bounding box center [216, 231] width 227 height 100
click at [221, 304] on input "radio" at bounding box center [216, 309] width 11 height 11
radio input "true"
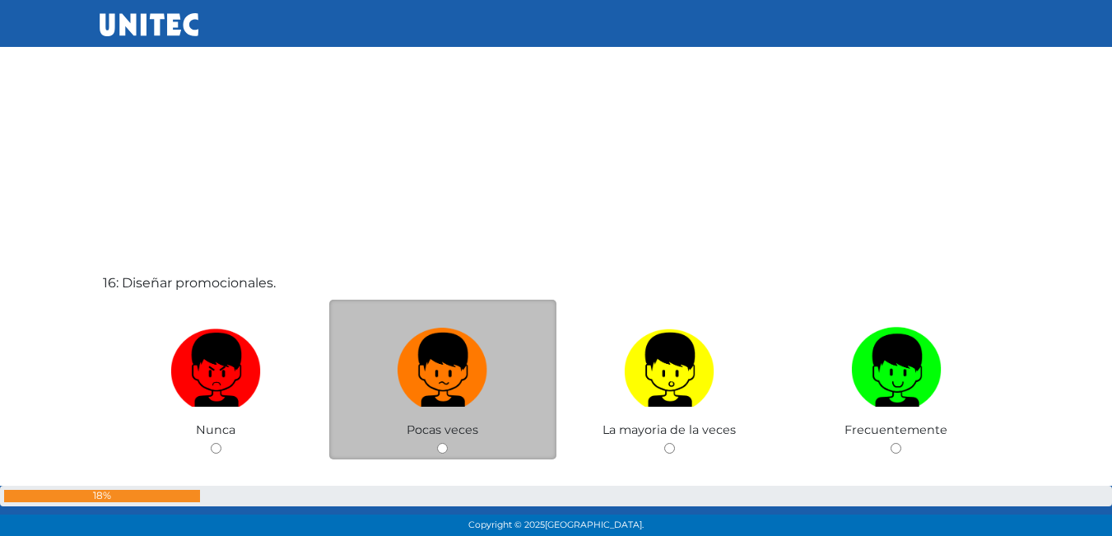
scroll to position [8082, 0]
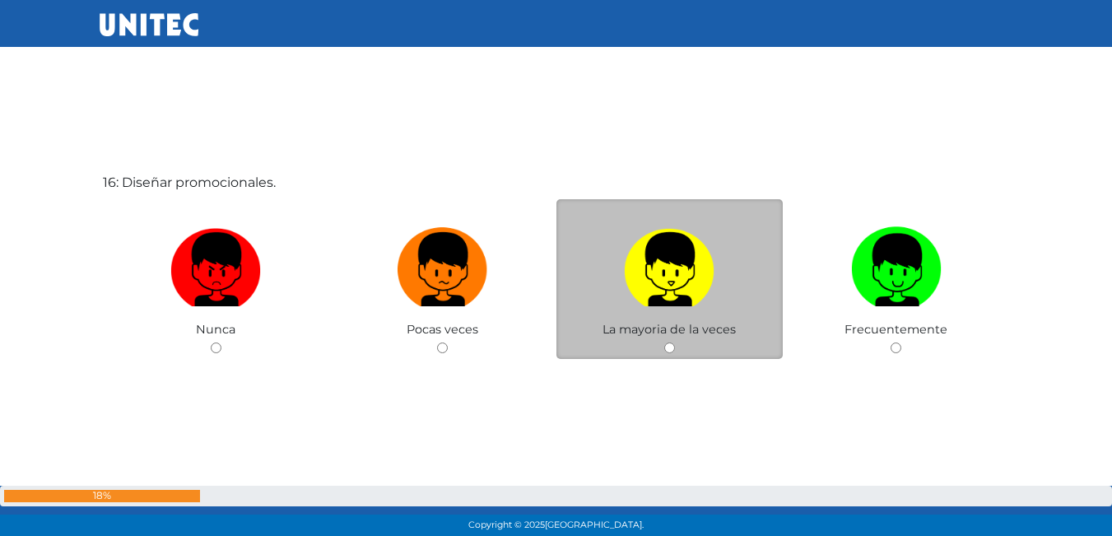
click at [654, 273] on img at bounding box center [669, 264] width 91 height 86
click at [664, 342] on input "radio" at bounding box center [669, 347] width 11 height 11
radio input "true"
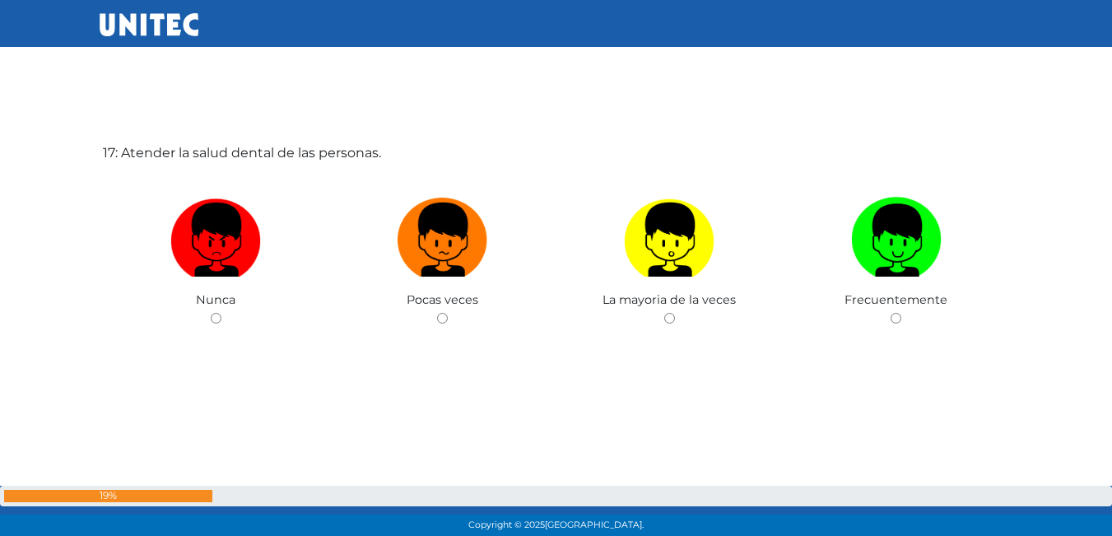
scroll to position [8656, 0]
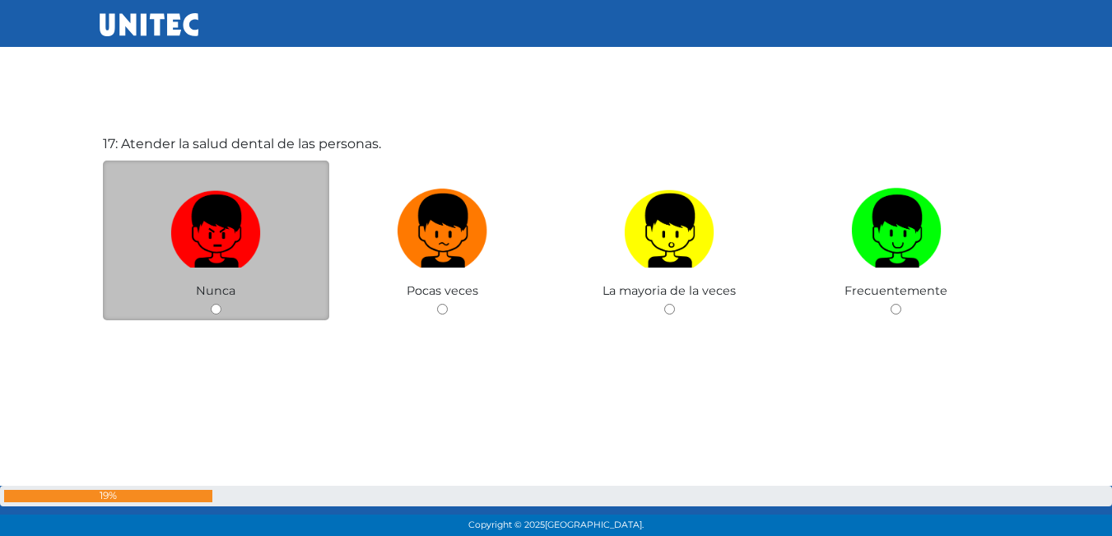
click at [242, 261] on img at bounding box center [215, 225] width 91 height 86
click at [221, 304] on input "radio" at bounding box center [216, 309] width 11 height 11
radio input "true"
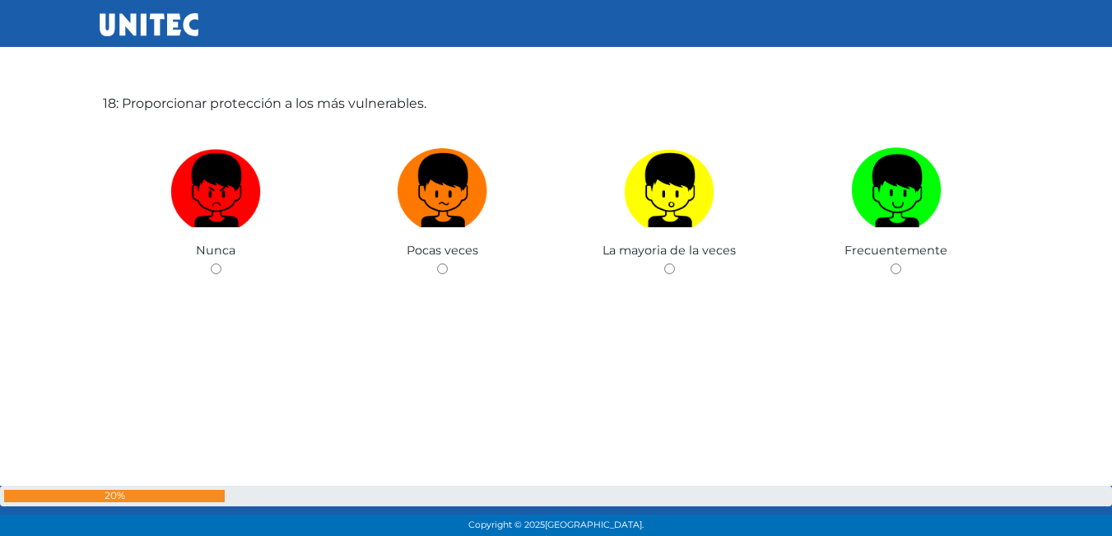
scroll to position [9150, 0]
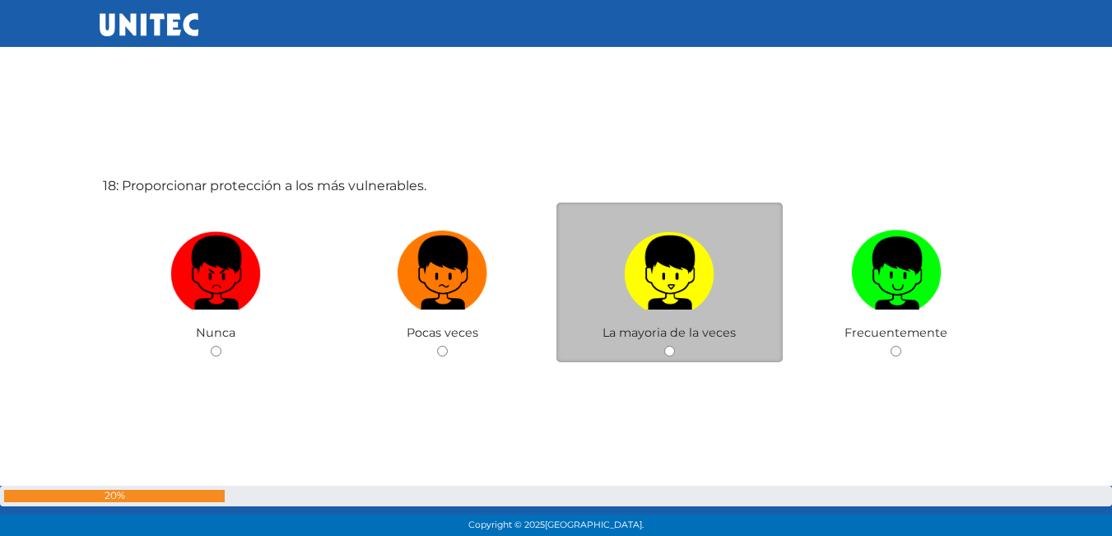
click at [697, 294] on img at bounding box center [669, 267] width 91 height 86
click at [675, 346] on input "radio" at bounding box center [669, 351] width 11 height 11
radio input "true"
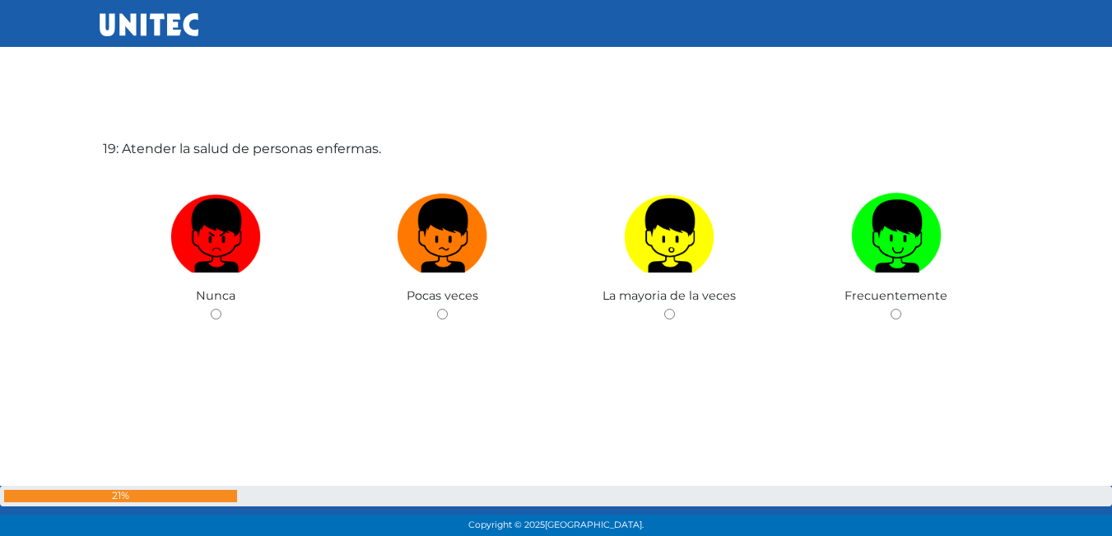
scroll to position [9728, 0]
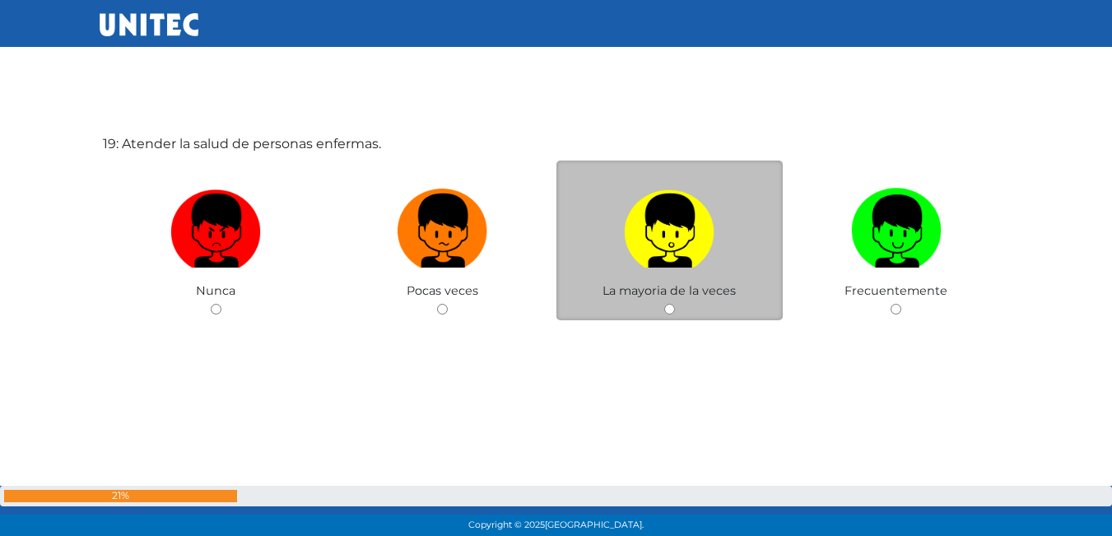
click at [696, 269] on label at bounding box center [669, 231] width 227 height 100
click at [675, 304] on input "radio" at bounding box center [669, 309] width 11 height 11
radio input "true"
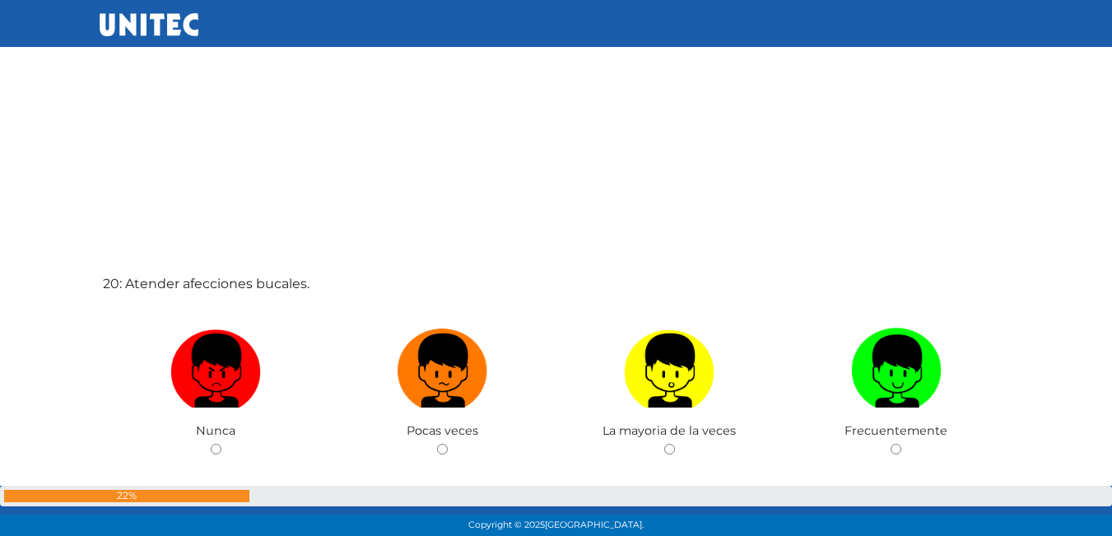
scroll to position [10206, 0]
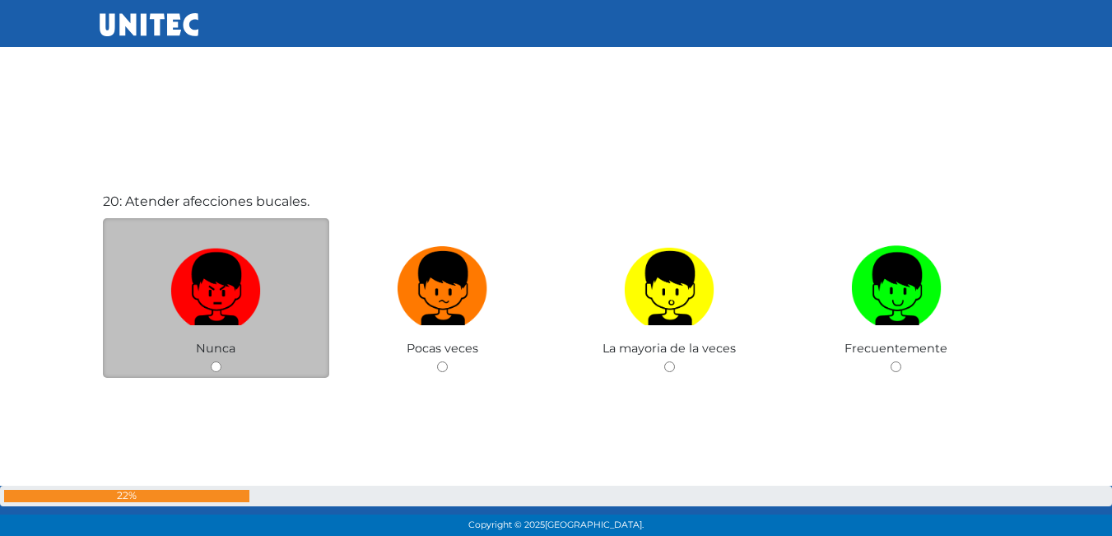
click at [192, 270] on img at bounding box center [215, 283] width 91 height 86
click at [211, 361] on input "radio" at bounding box center [216, 366] width 11 height 11
radio input "true"
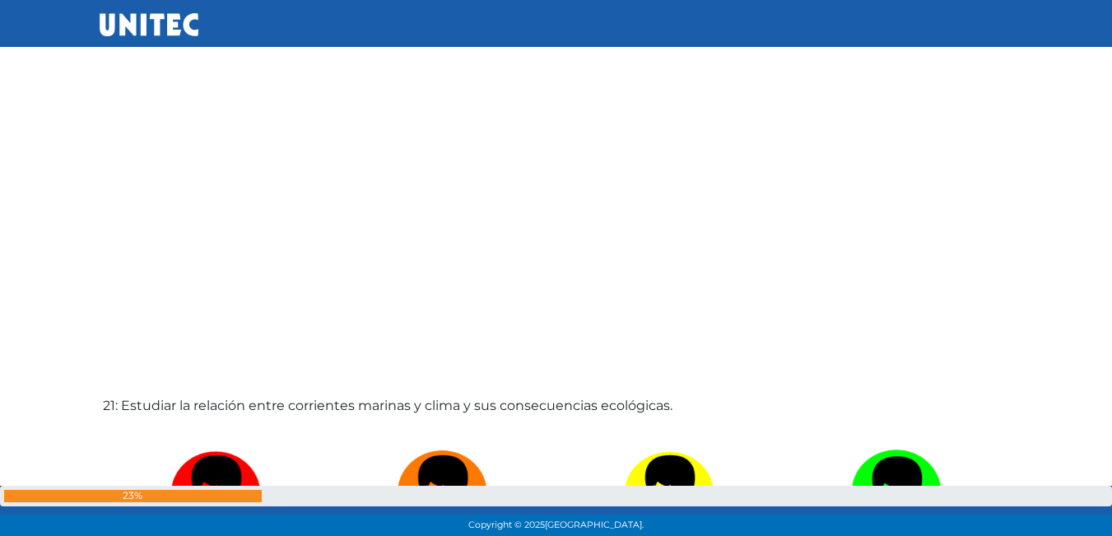
scroll to position [10865, 0]
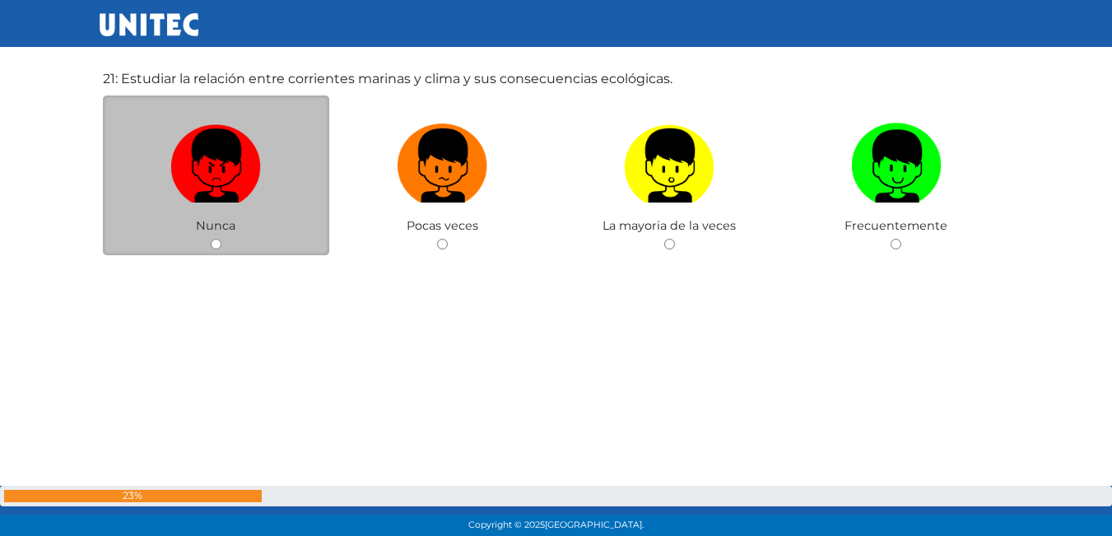
click at [206, 224] on span "Nunca" at bounding box center [216, 225] width 40 height 15
click at [241, 213] on label at bounding box center [216, 166] width 227 height 100
click at [221, 239] on input "radio" at bounding box center [216, 244] width 11 height 11
radio input "true"
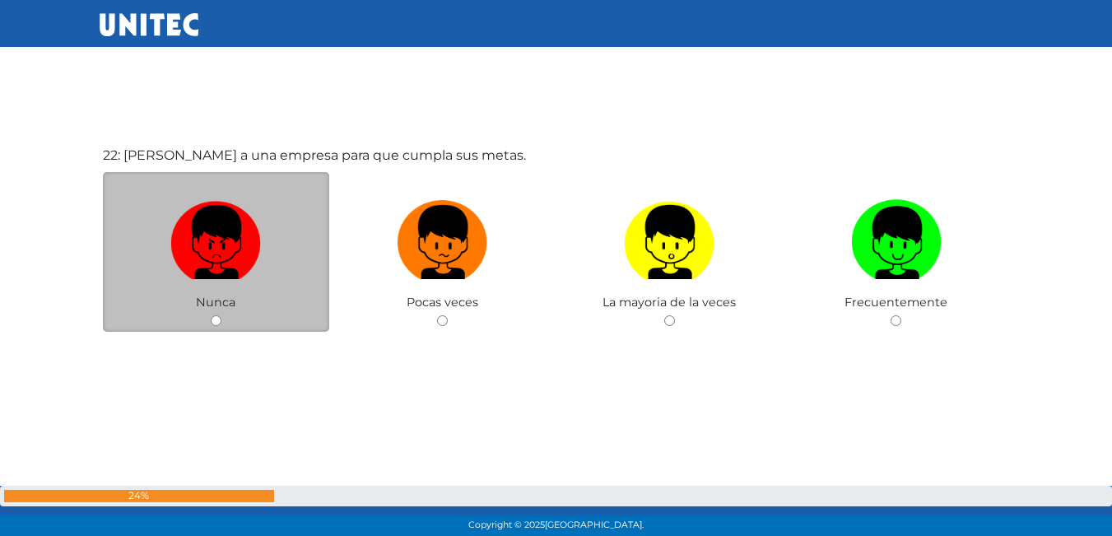
scroll to position [11348, 0]
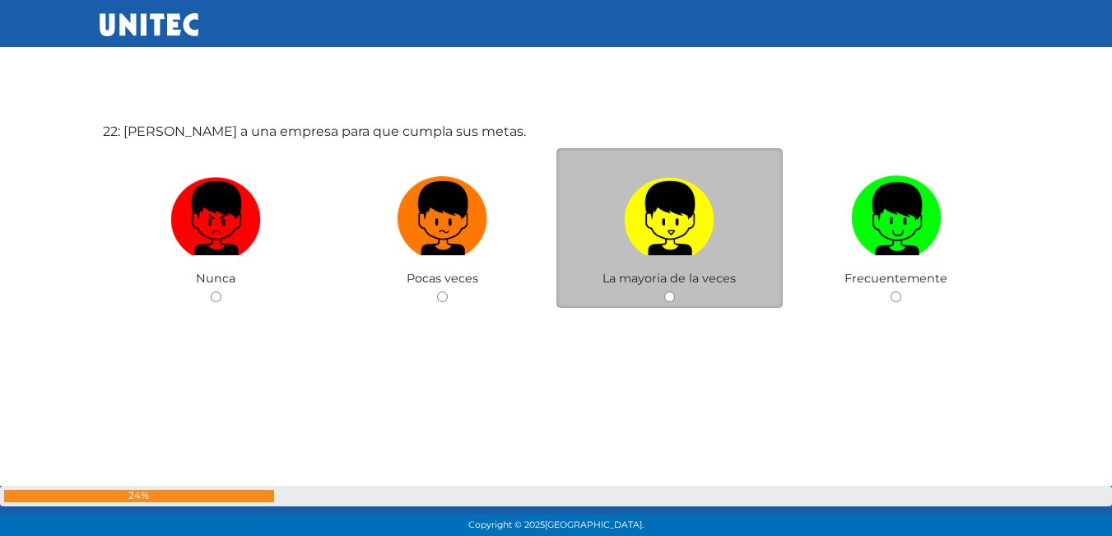
click at [677, 250] on img at bounding box center [669, 213] width 91 height 86
click at [675, 291] on input "radio" at bounding box center [669, 296] width 11 height 11
radio input "true"
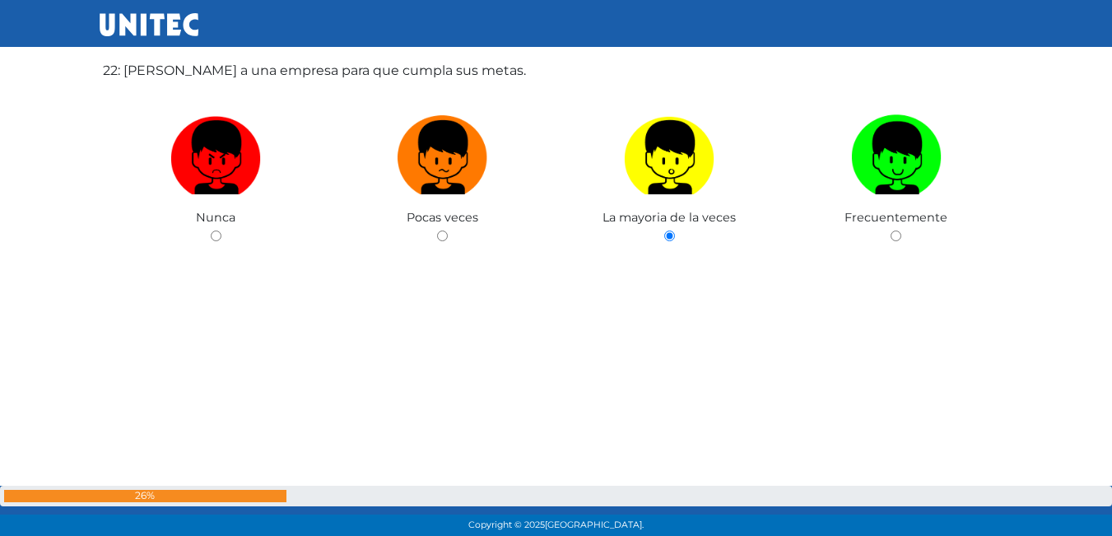
scroll to position [11900, 0]
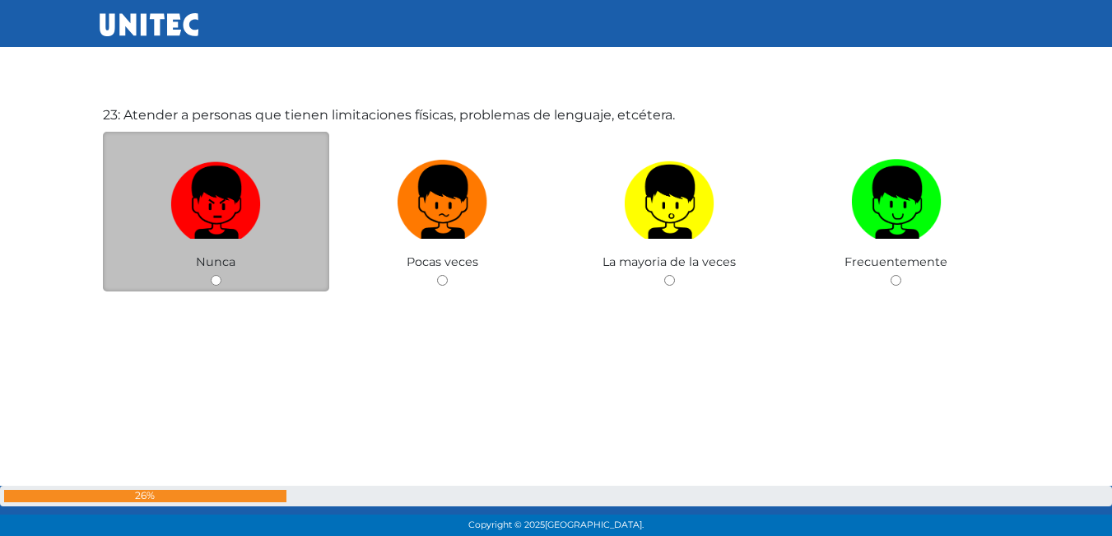
click at [230, 210] on img at bounding box center [215, 196] width 91 height 86
click at [221, 275] on input "radio" at bounding box center [216, 280] width 11 height 11
radio input "true"
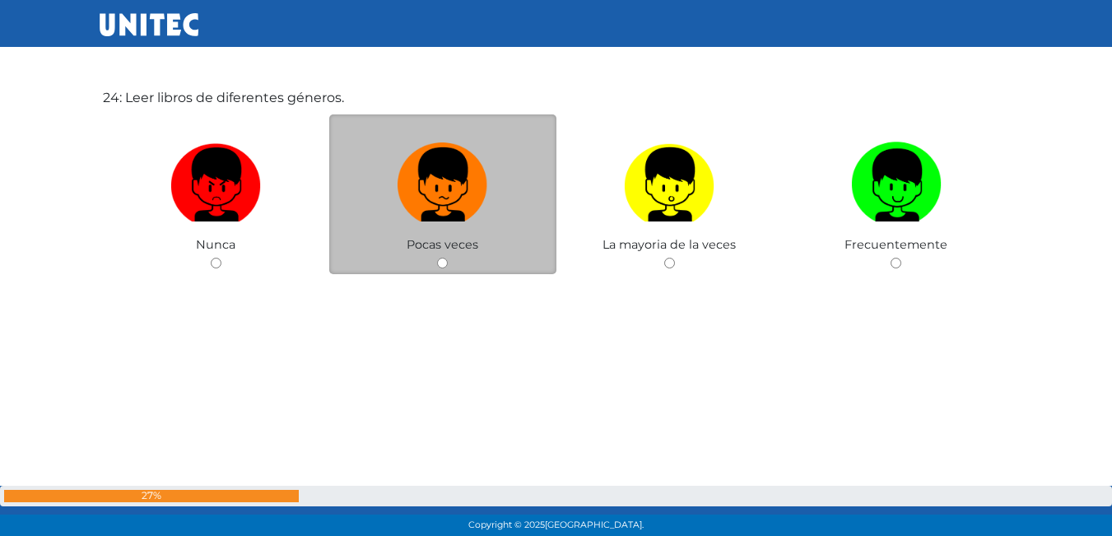
scroll to position [12474, 0]
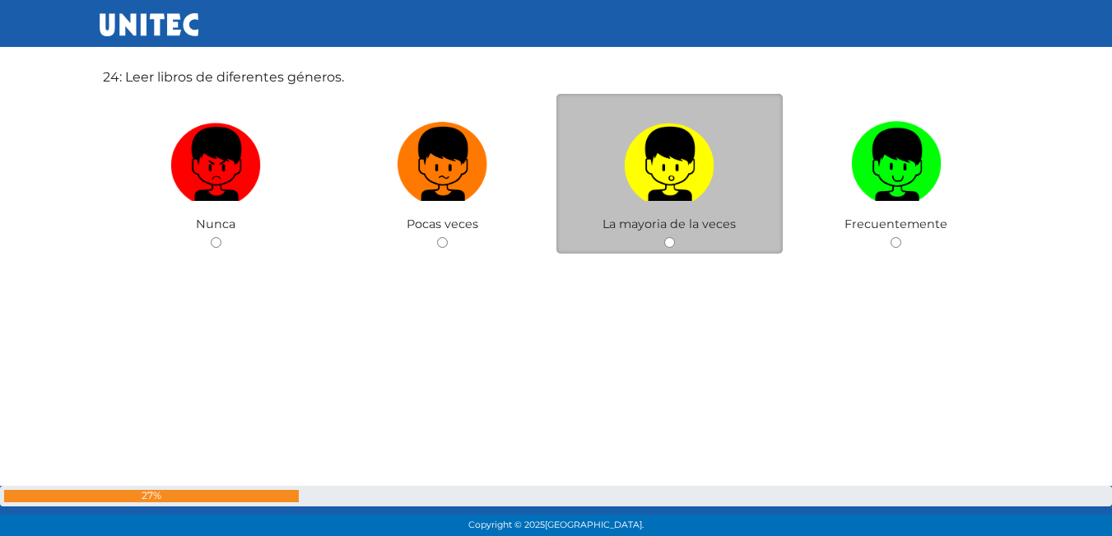
click at [682, 207] on label at bounding box center [669, 164] width 227 height 100
click at [675, 237] on input "radio" at bounding box center [669, 242] width 11 height 11
radio input "true"
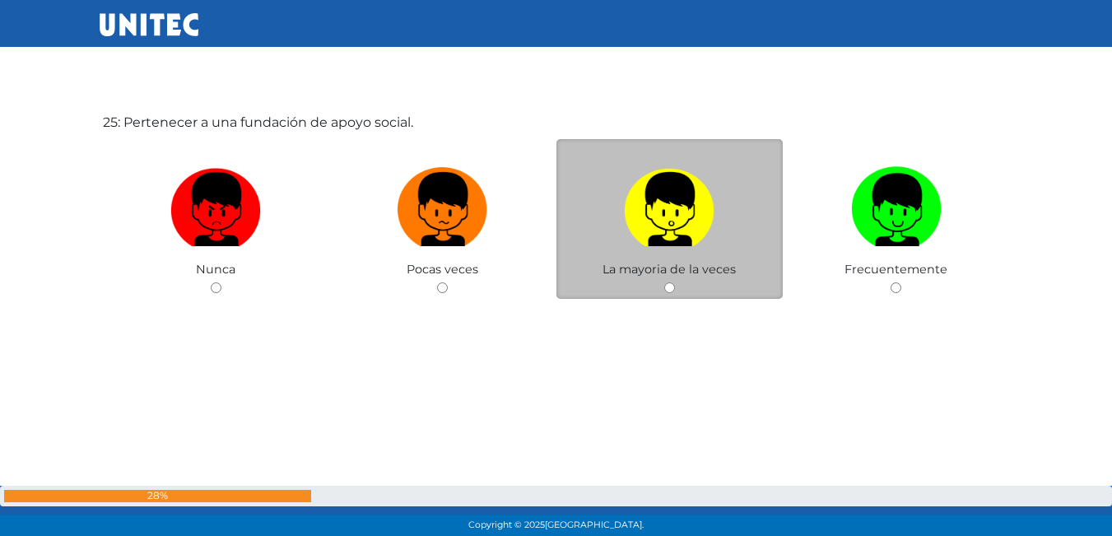
scroll to position [12966, 0]
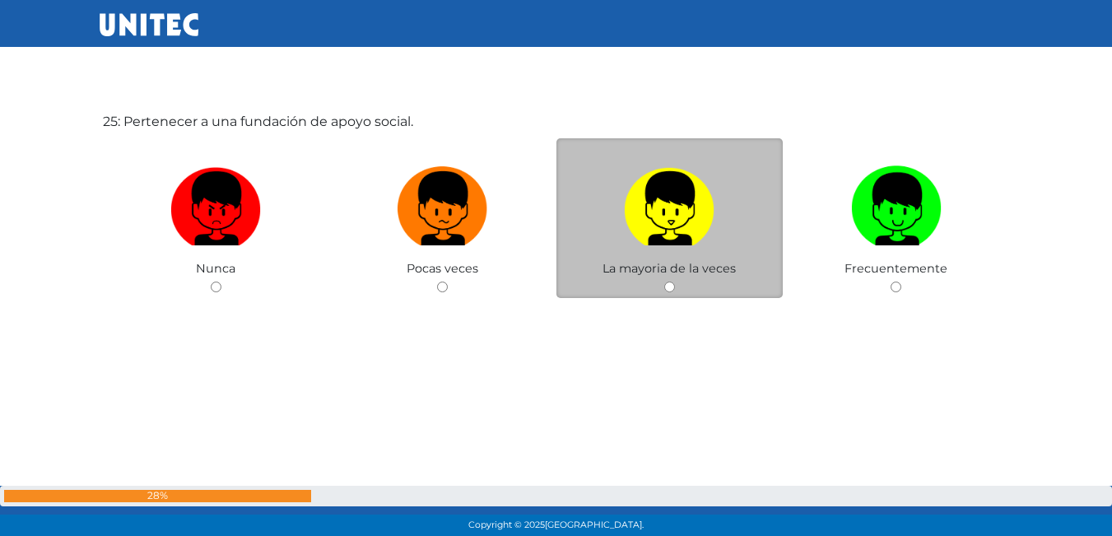
click at [659, 226] on img at bounding box center [669, 203] width 91 height 86
click at [664, 282] on input "radio" at bounding box center [669, 287] width 11 height 11
radio input "true"
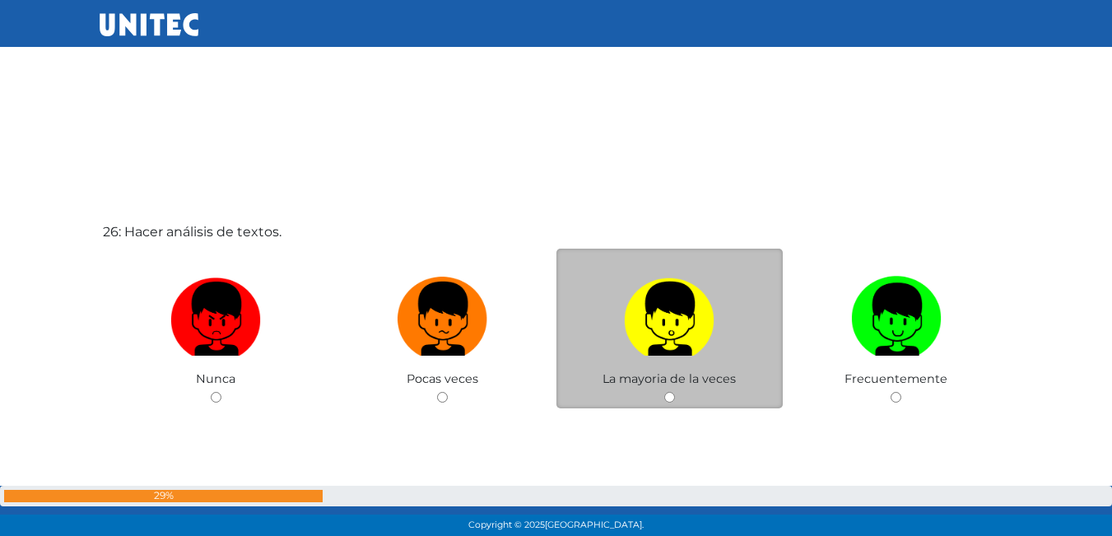
scroll to position [13421, 0]
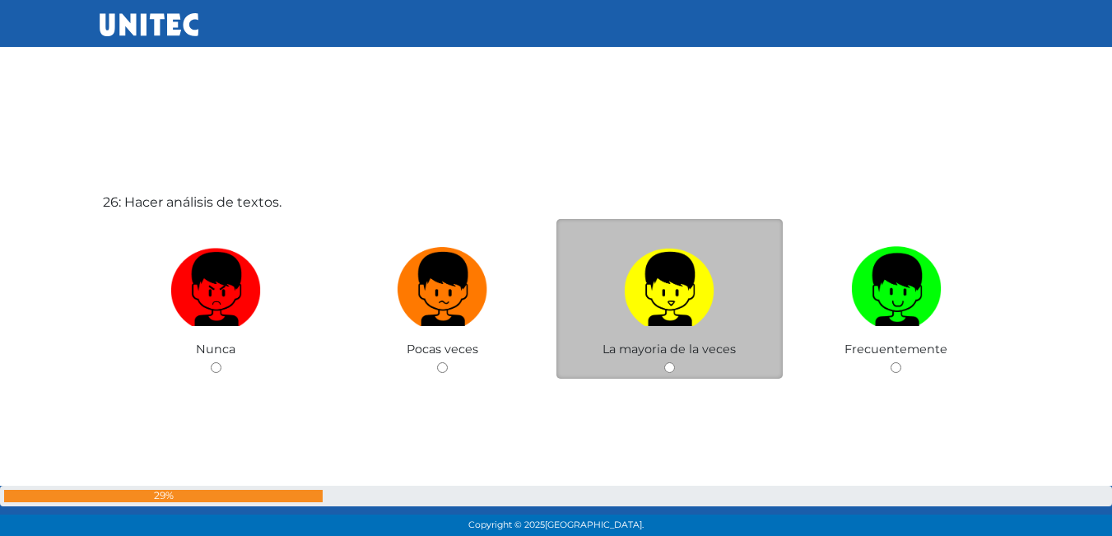
click at [647, 302] on img at bounding box center [669, 283] width 91 height 86
click at [664, 362] on input "radio" at bounding box center [669, 367] width 11 height 11
radio input "true"
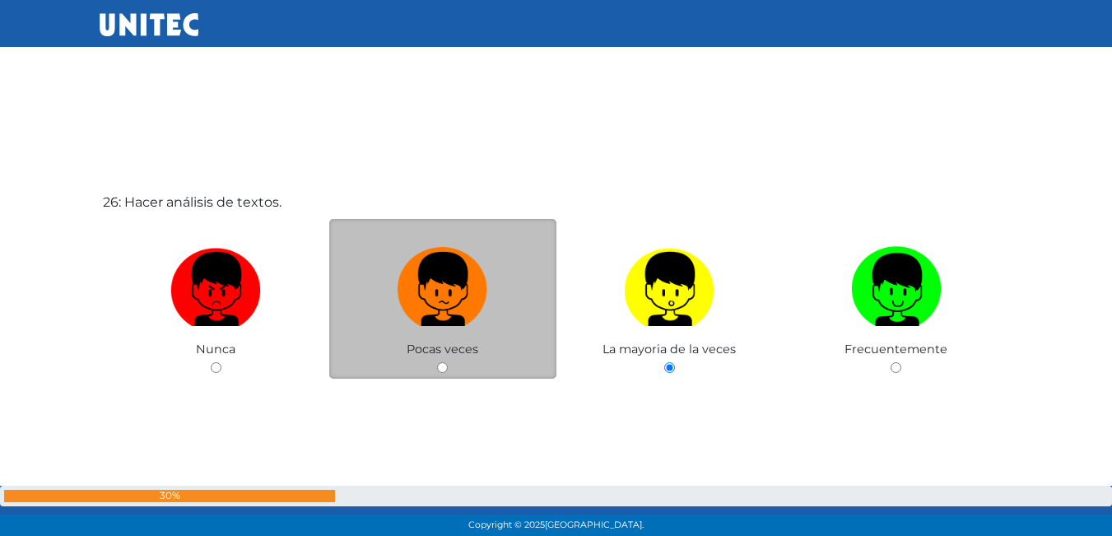
click at [482, 324] on img at bounding box center [443, 283] width 91 height 86
click at [448, 362] on input "radio" at bounding box center [442, 367] width 11 height 11
radio input "true"
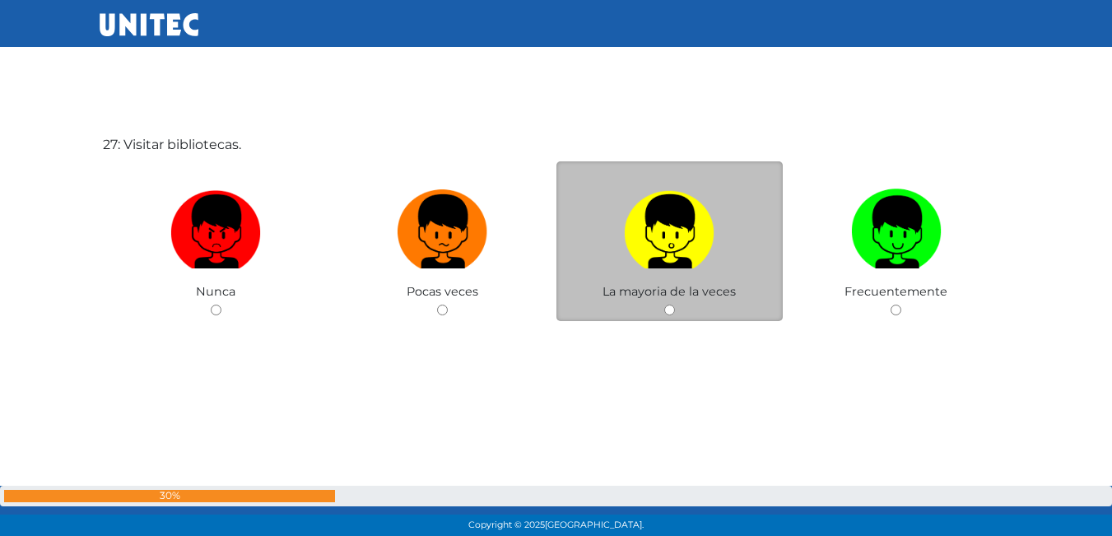
scroll to position [14015, 0]
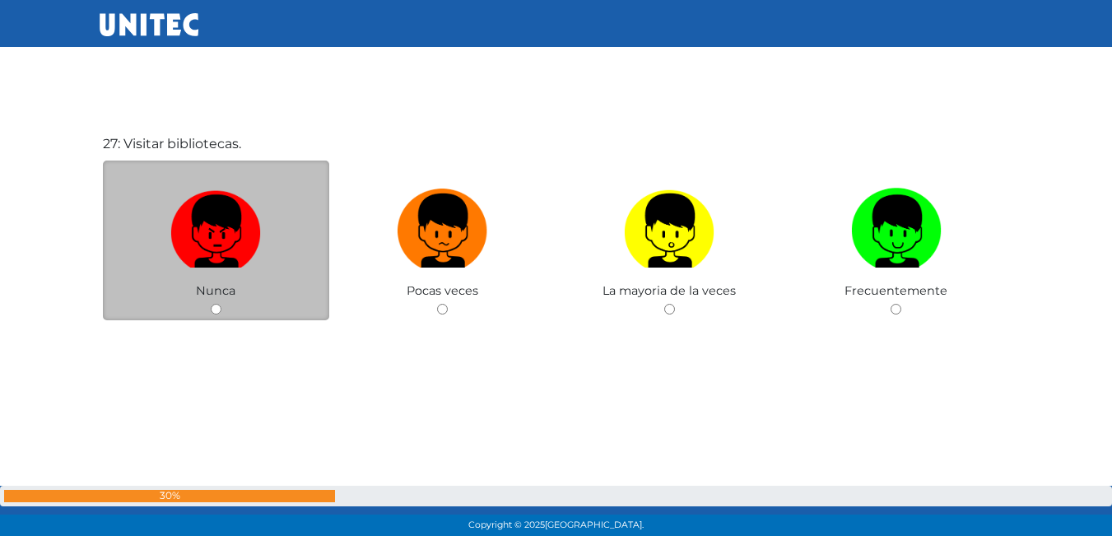
click at [258, 263] on img at bounding box center [215, 225] width 91 height 86
click at [221, 304] on input "radio" at bounding box center [216, 309] width 11 height 11
radio input "true"
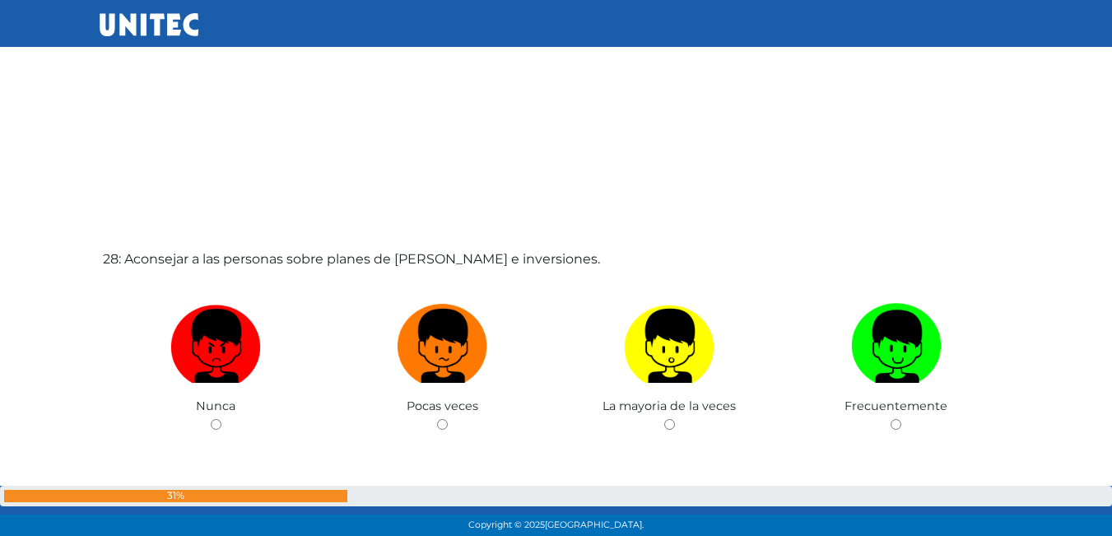
scroll to position [14462, 0]
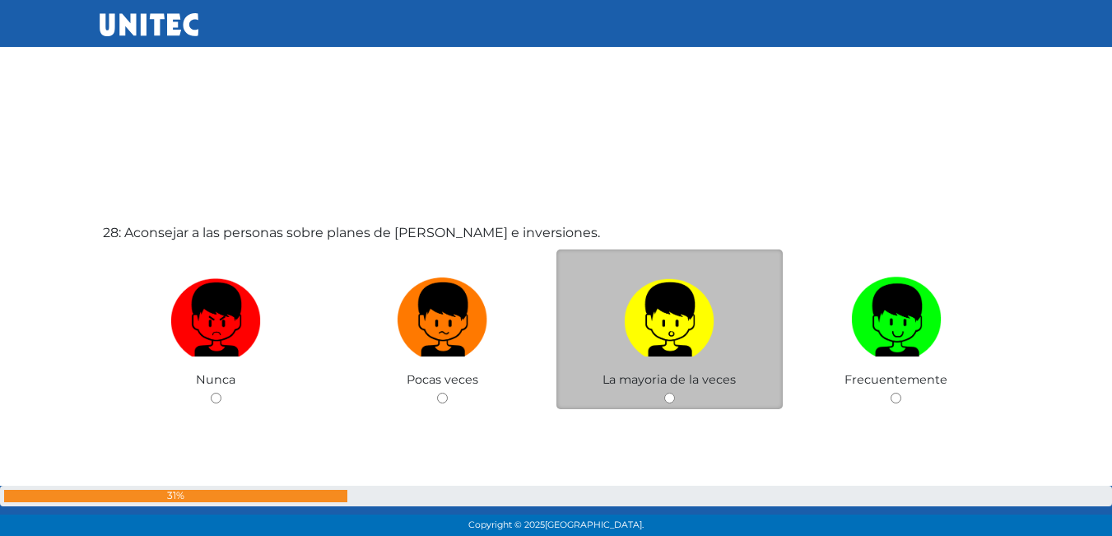
click at [715, 370] on div "La mayoria de la veces" at bounding box center [669, 329] width 227 height 161
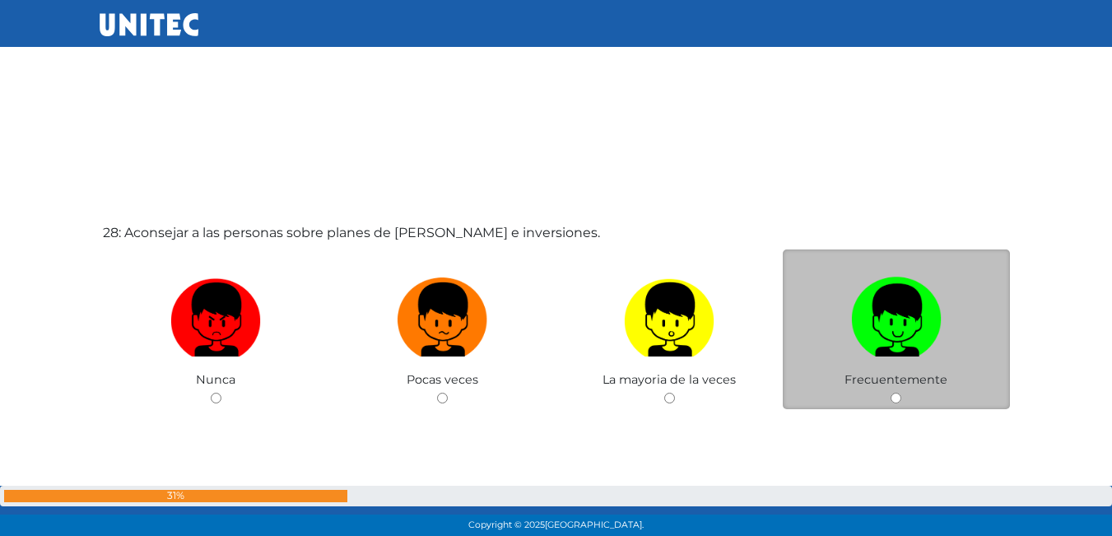
click at [918, 376] on span "Frecuentemente" at bounding box center [896, 379] width 103 height 15
click at [919, 342] on img at bounding box center [896, 314] width 91 height 86
click at [901, 393] on input "radio" at bounding box center [896, 398] width 11 height 11
radio input "true"
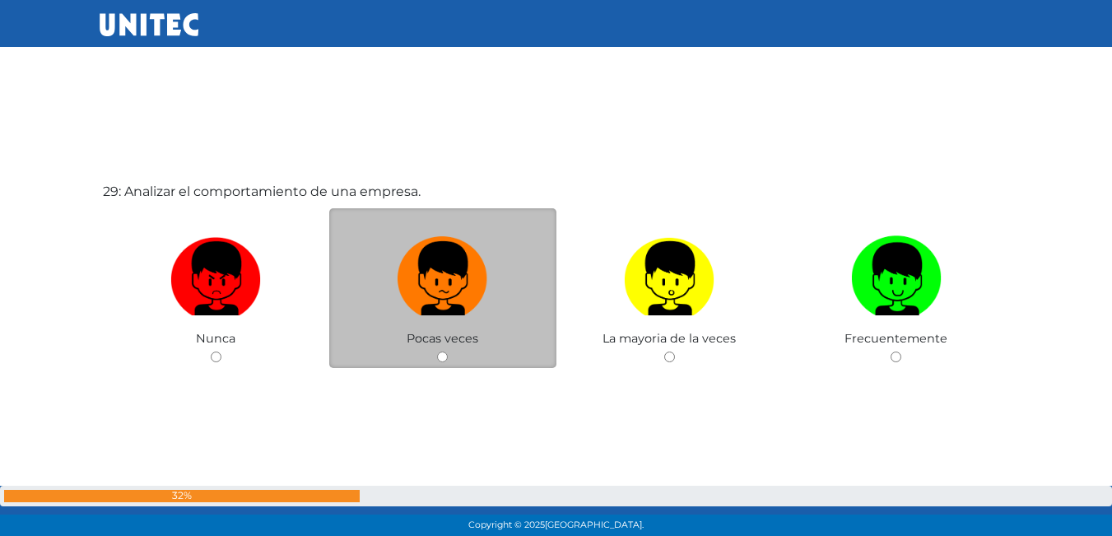
scroll to position [15121, 0]
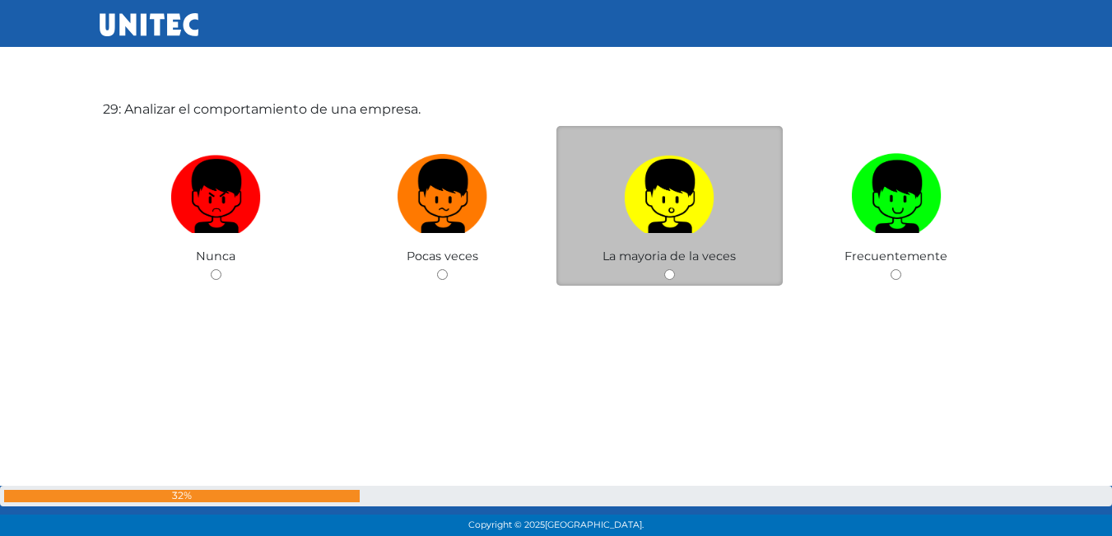
click at [626, 249] on span "La mayoria de la veces" at bounding box center [669, 256] width 133 height 15
click at [700, 243] on label at bounding box center [669, 197] width 227 height 100
click at [675, 269] on input "radio" at bounding box center [669, 274] width 11 height 11
radio input "true"
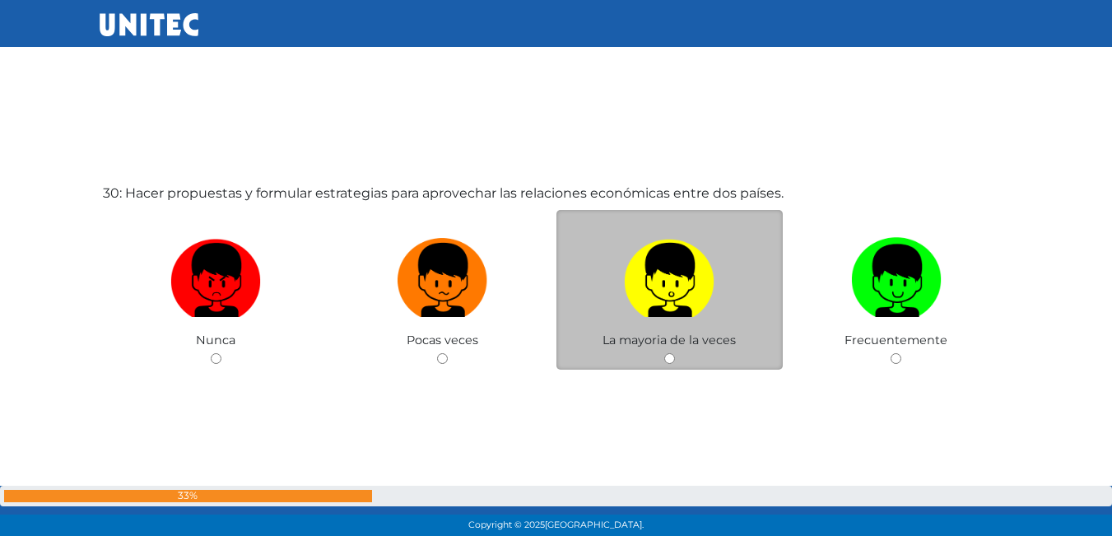
scroll to position [15596, 0]
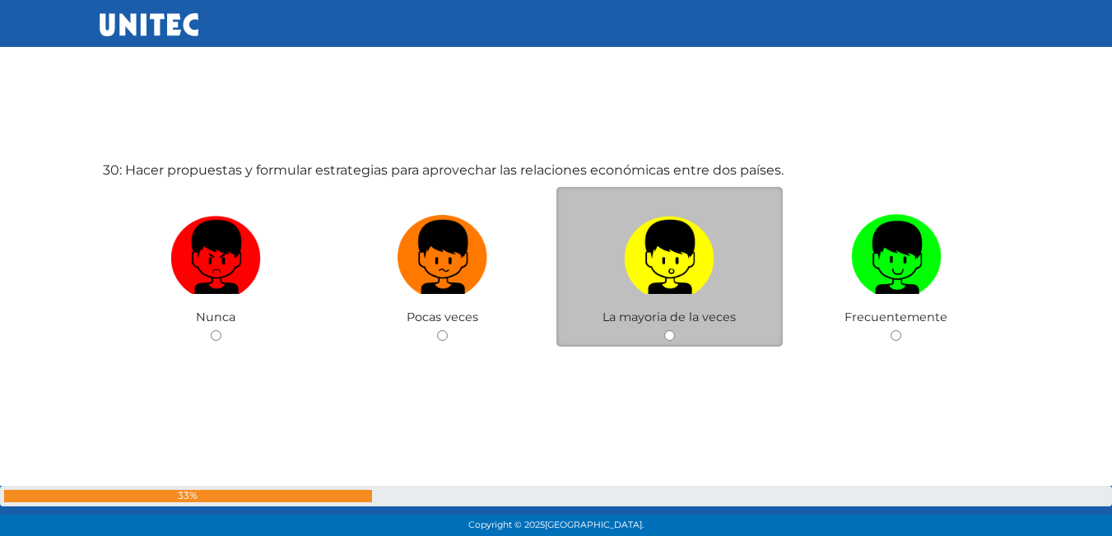
click at [738, 268] on label at bounding box center [669, 257] width 227 height 100
click at [675, 330] on input "radio" at bounding box center [669, 335] width 11 height 11
radio input "true"
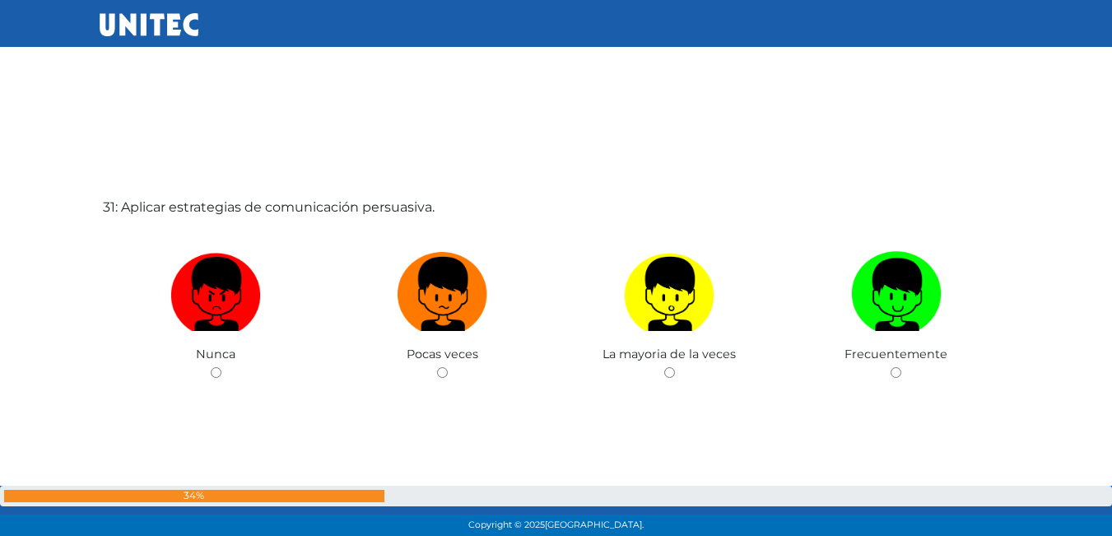
click at [881, 264] on div "31: Aplicar estrategias de comunicación persuasiva. Nunca Pocas veces La mayori…" at bounding box center [557, 331] width 914 height 536
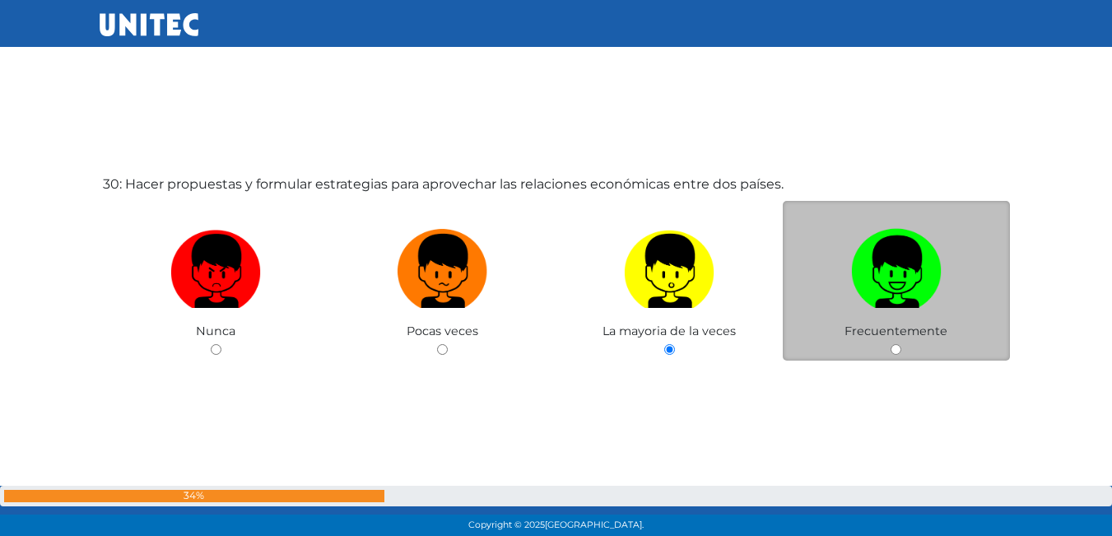
click at [932, 251] on img at bounding box center [896, 265] width 91 height 86
click at [901, 344] on input "radio" at bounding box center [896, 349] width 11 height 11
radio input "true"
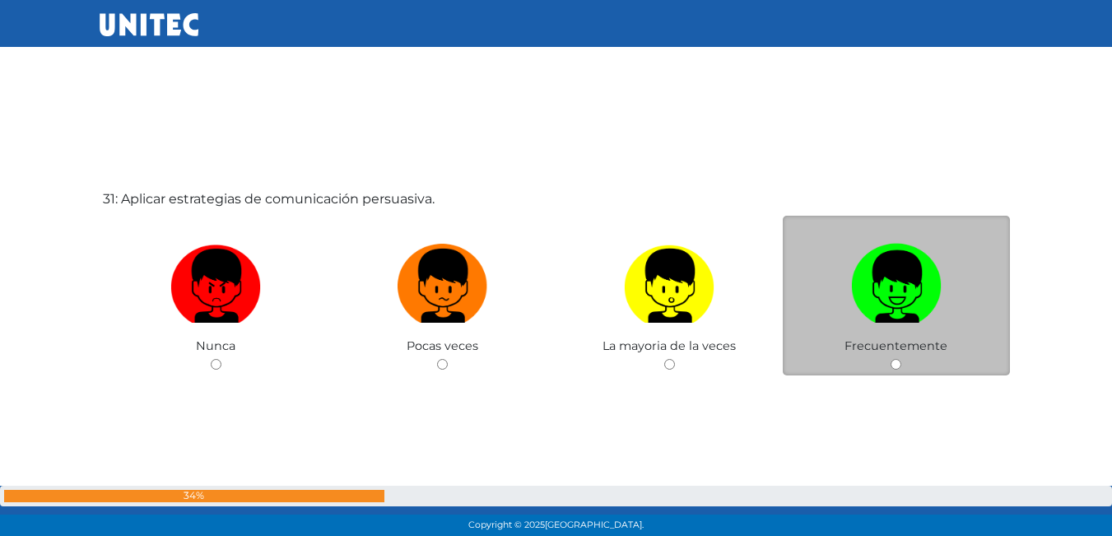
scroll to position [16133, 0]
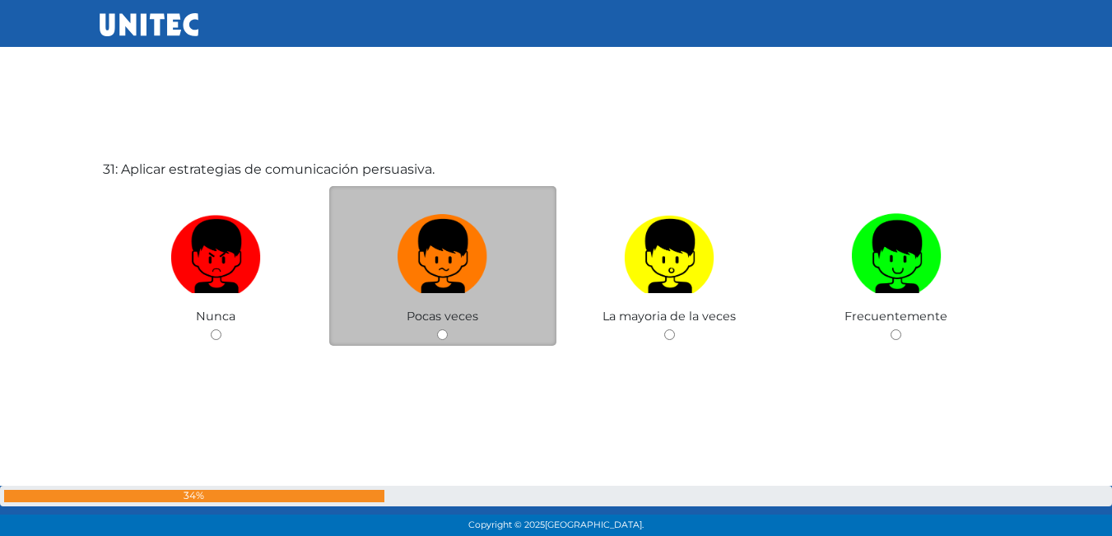
click at [497, 291] on label at bounding box center [442, 257] width 227 height 100
click at [448, 329] on input "radio" at bounding box center [442, 334] width 11 height 11
radio input "true"
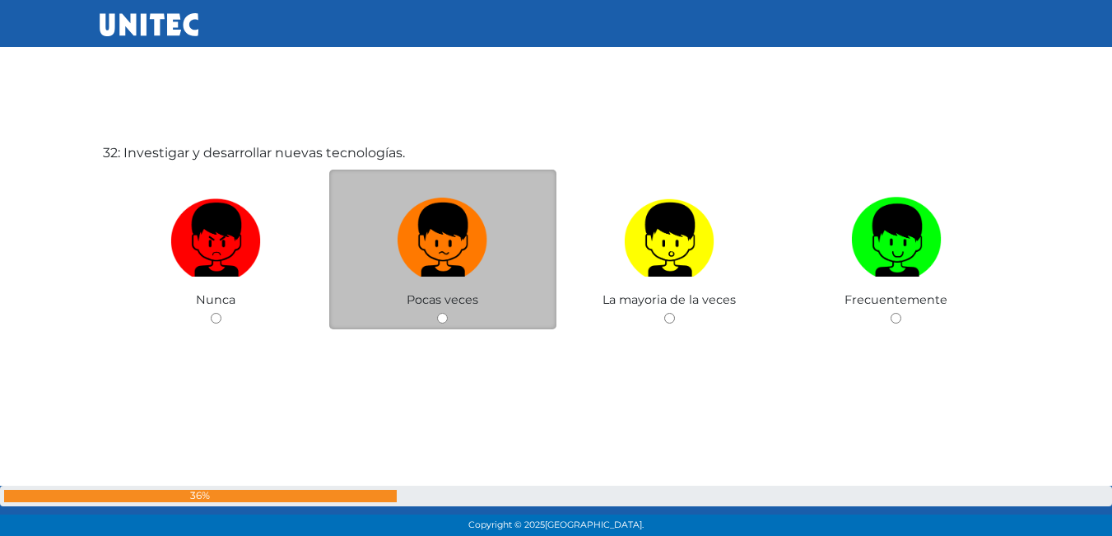
scroll to position [16694, 0]
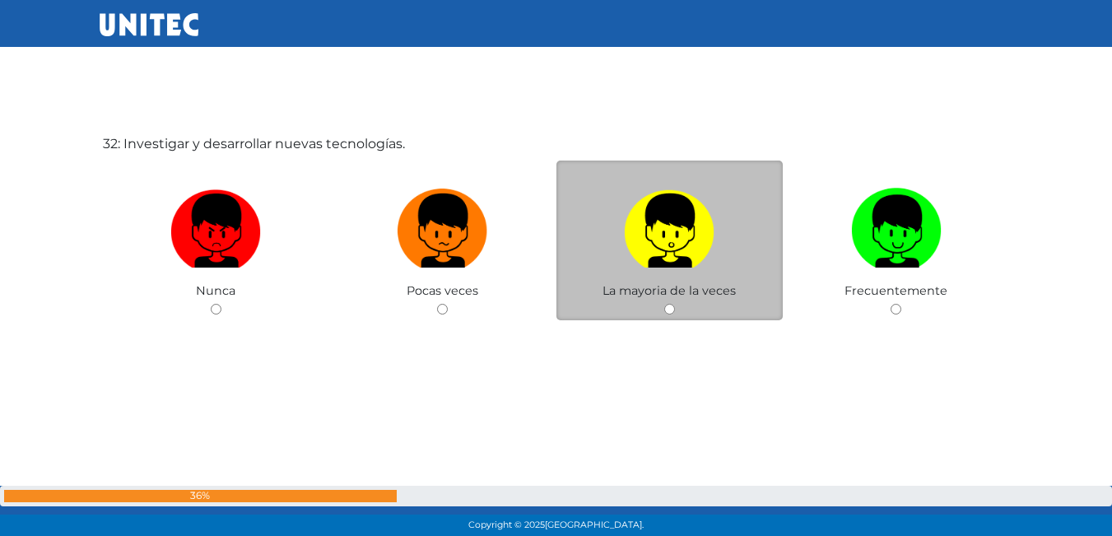
click at [727, 270] on label at bounding box center [669, 231] width 227 height 100
click at [675, 304] on input "radio" at bounding box center [669, 309] width 11 height 11
radio input "true"
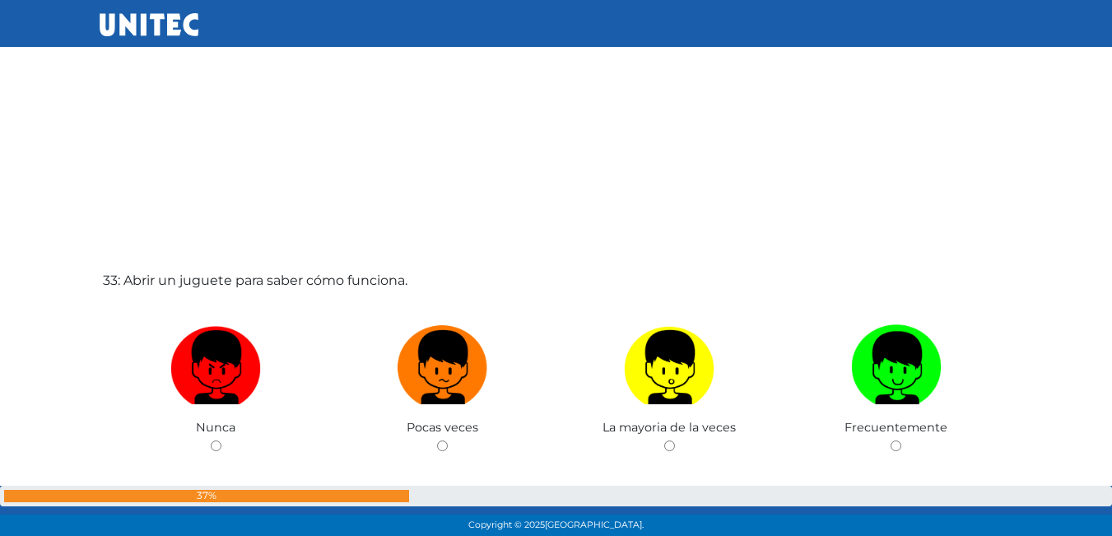
scroll to position [17113, 0]
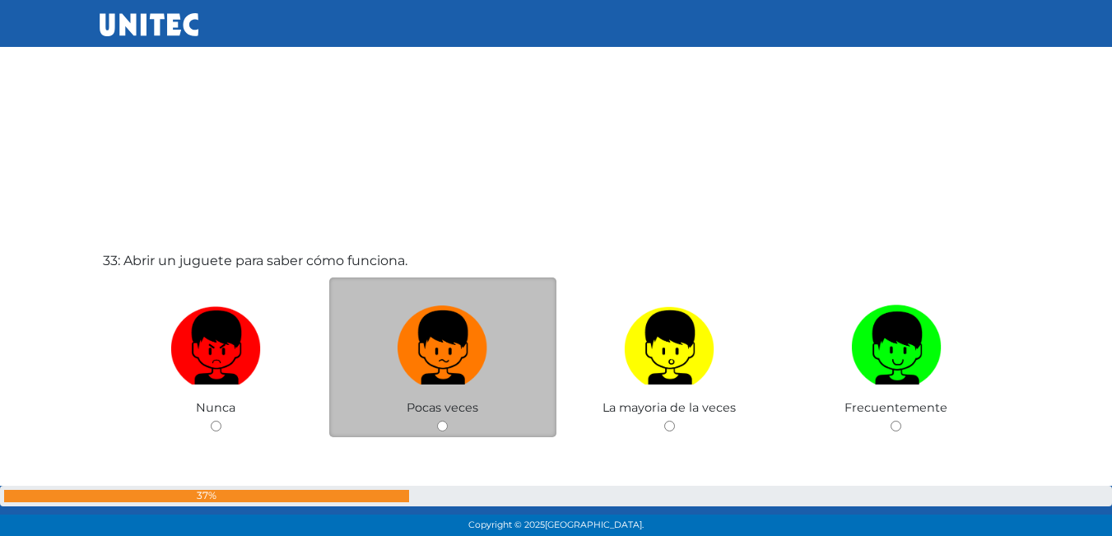
click at [500, 381] on label at bounding box center [442, 348] width 227 height 100
click at [448, 421] on input "radio" at bounding box center [442, 426] width 11 height 11
radio input "true"
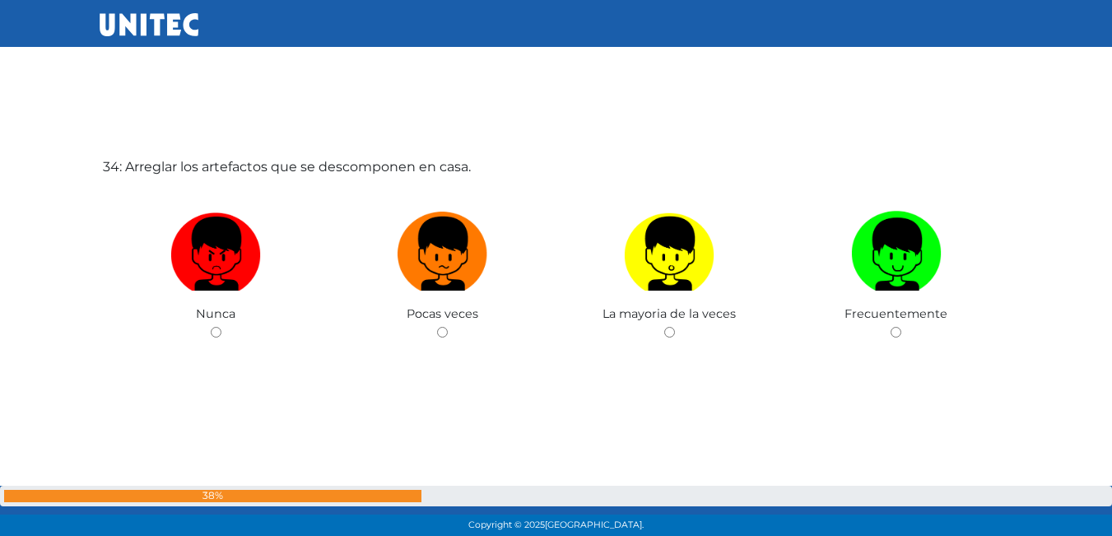
scroll to position [17766, 0]
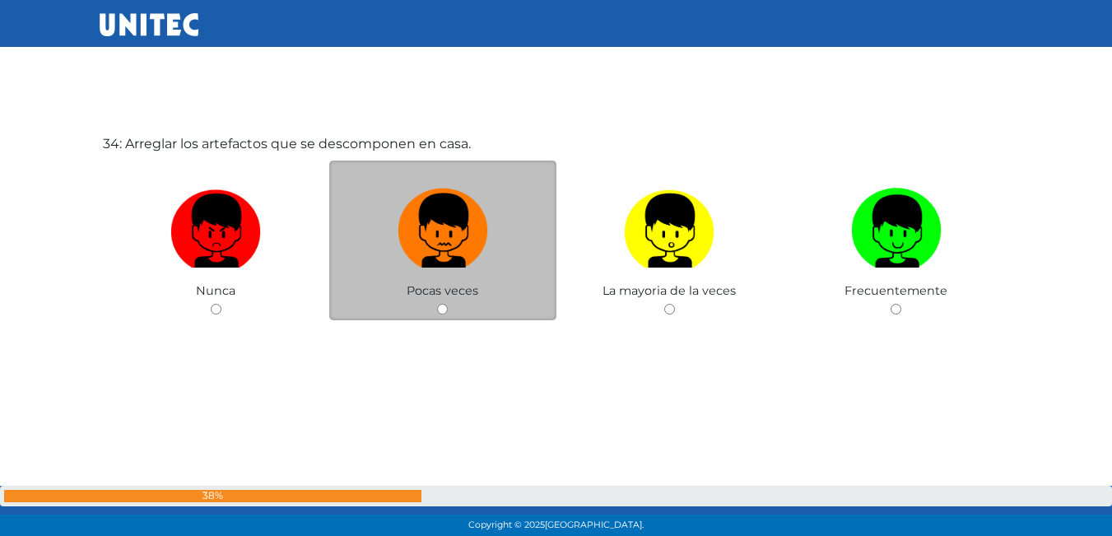
click at [486, 265] on img at bounding box center [443, 225] width 91 height 86
click at [448, 304] on input "radio" at bounding box center [442, 309] width 11 height 11
radio input "true"
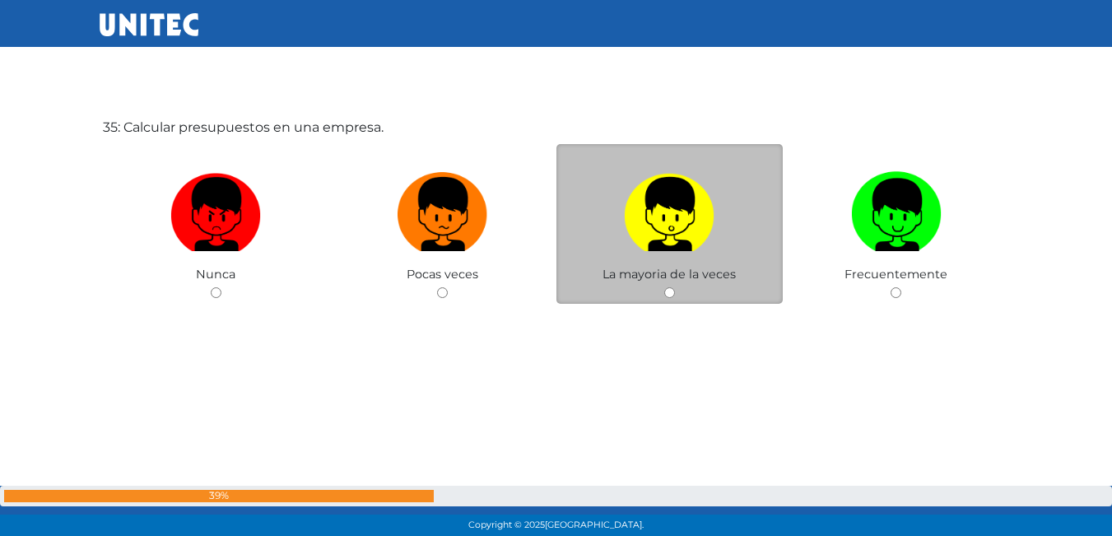
scroll to position [18322, 0]
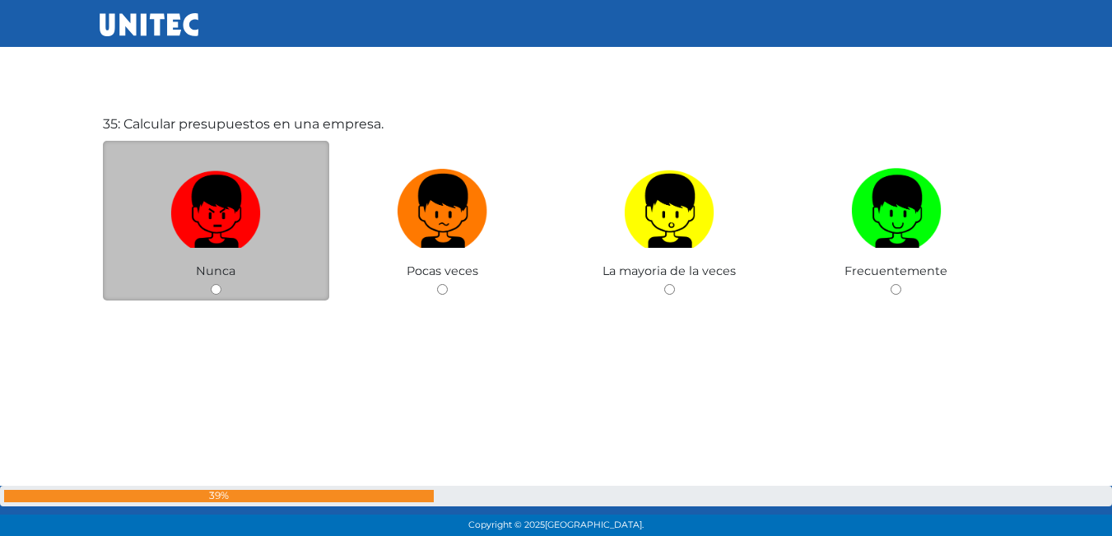
click at [251, 237] on img at bounding box center [215, 205] width 91 height 86
click at [221, 284] on input "radio" at bounding box center [216, 289] width 11 height 11
radio input "true"
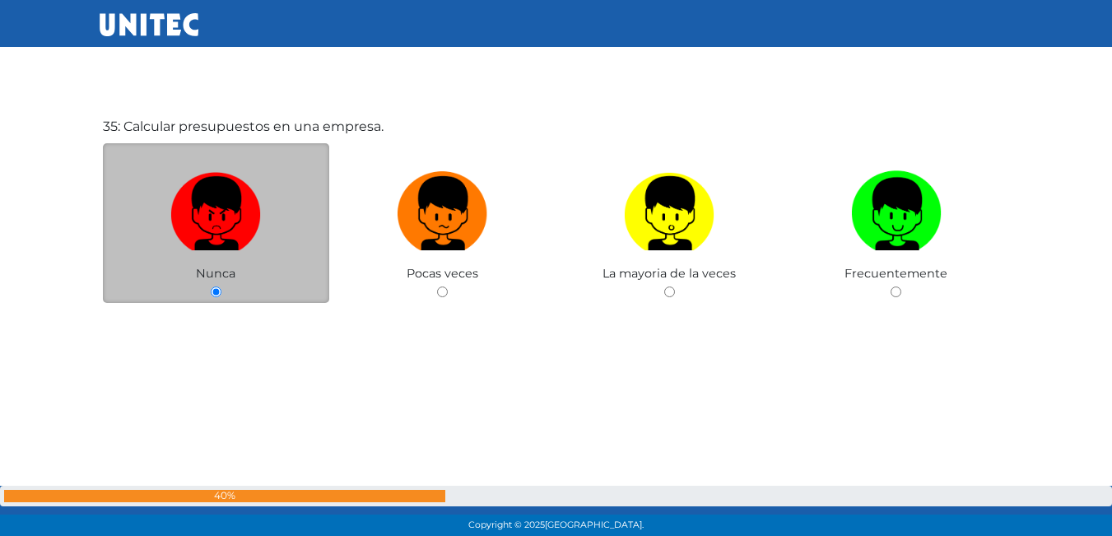
scroll to position [18321, 0]
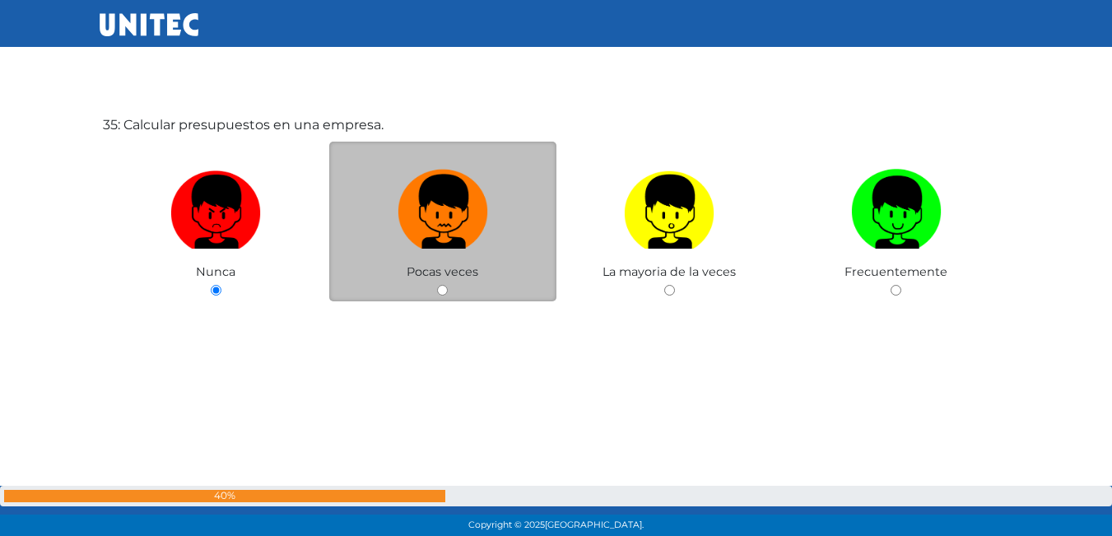
click at [423, 229] on img at bounding box center [443, 206] width 91 height 86
click at [437, 285] on input "radio" at bounding box center [442, 290] width 11 height 11
radio input "true"
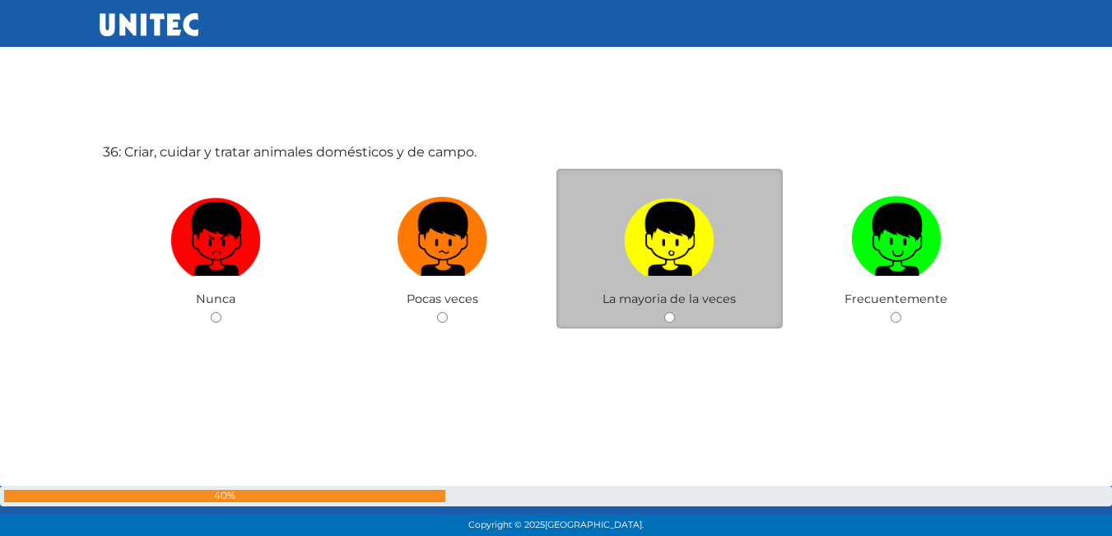
scroll to position [18838, 0]
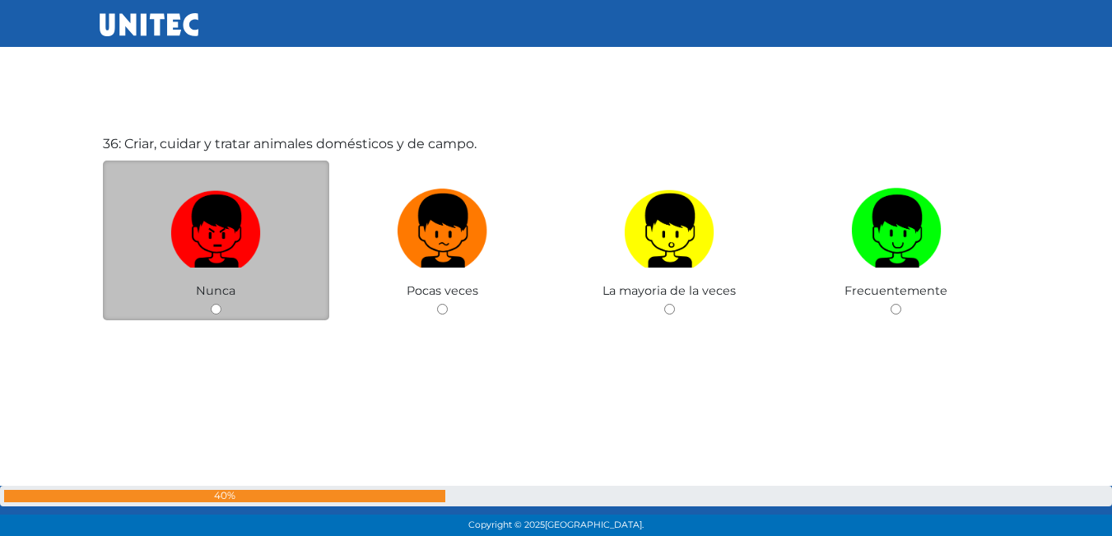
click at [238, 254] on img at bounding box center [215, 225] width 91 height 86
click at [221, 304] on input "radio" at bounding box center [216, 309] width 11 height 11
radio input "true"
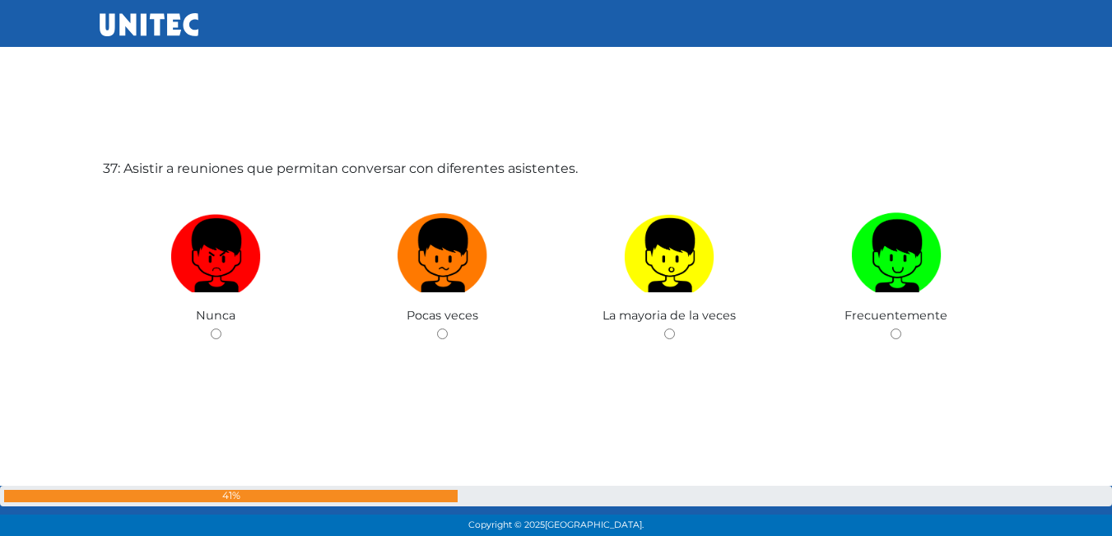
scroll to position [19353, 0]
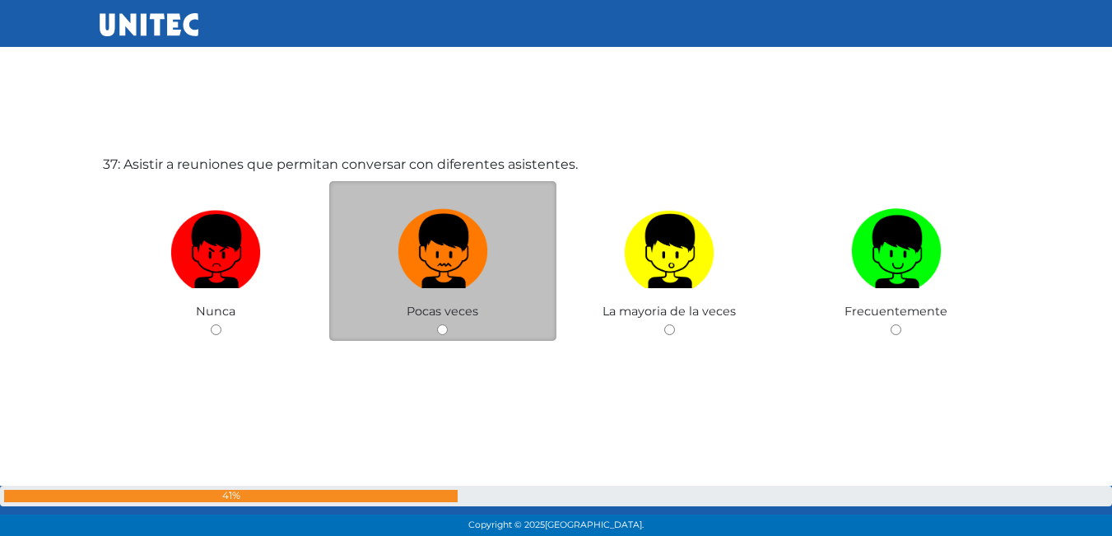
click at [440, 272] on img at bounding box center [443, 245] width 91 height 86
click at [440, 324] on input "radio" at bounding box center [442, 329] width 11 height 11
radio input "true"
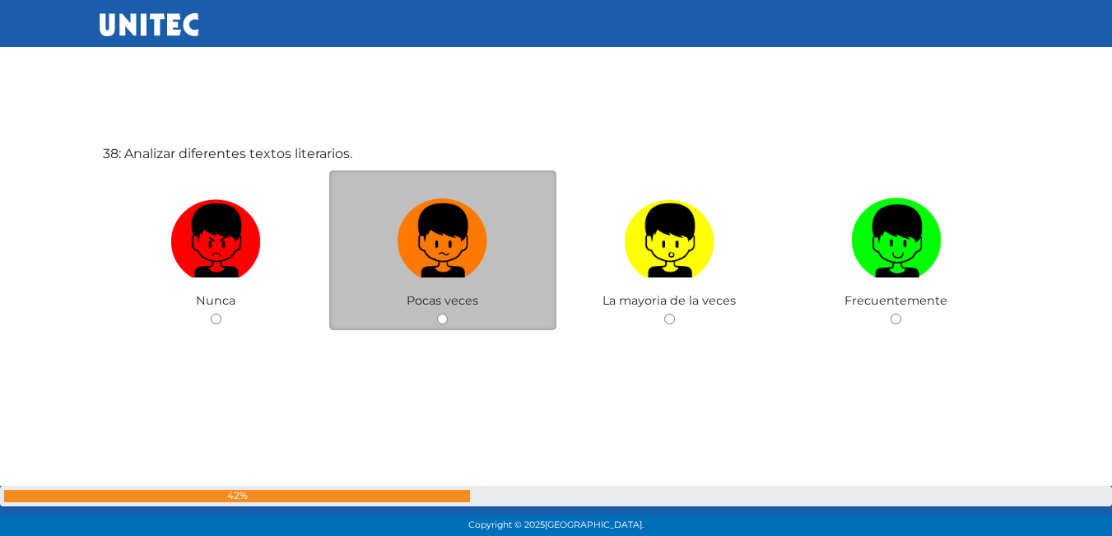
scroll to position [19927, 0]
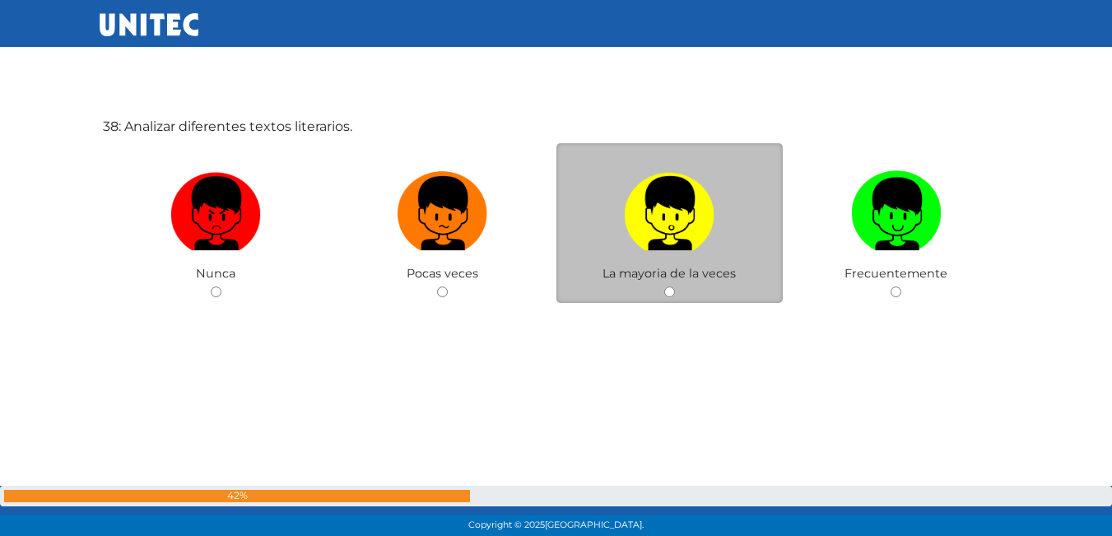
click at [649, 261] on label at bounding box center [669, 214] width 227 height 100
click at [664, 286] on input "radio" at bounding box center [669, 291] width 11 height 11
radio input "true"
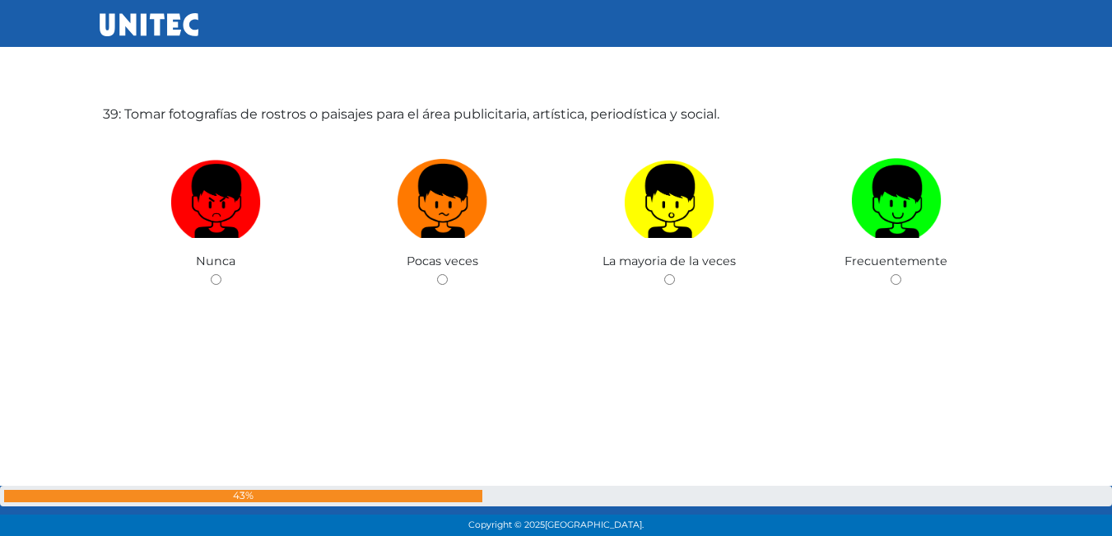
scroll to position [20479, 0]
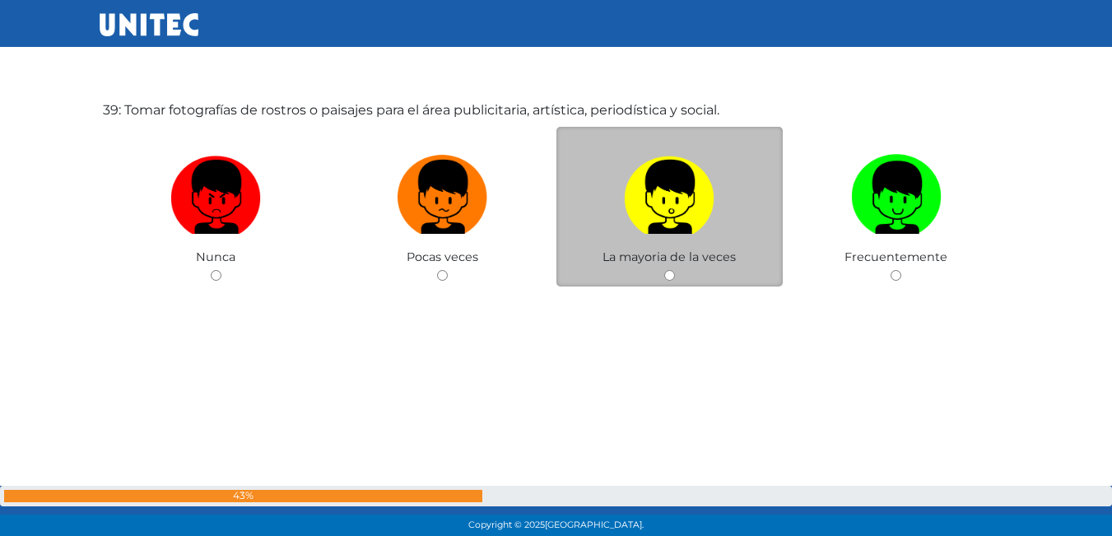
click at [688, 240] on label at bounding box center [669, 197] width 227 height 100
click at [675, 270] on input "radio" at bounding box center [669, 275] width 11 height 11
radio input "true"
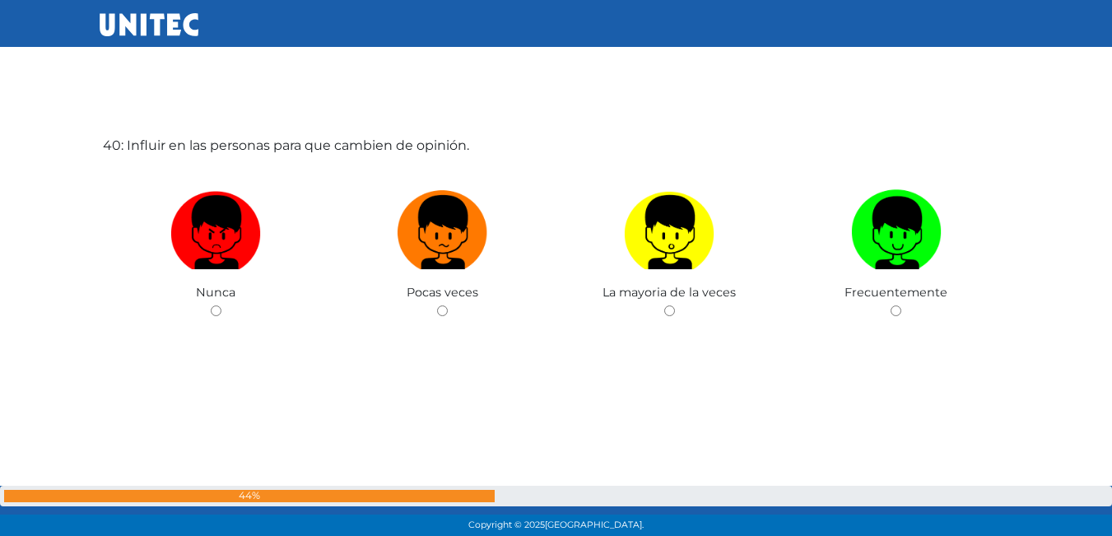
scroll to position [20981, 0]
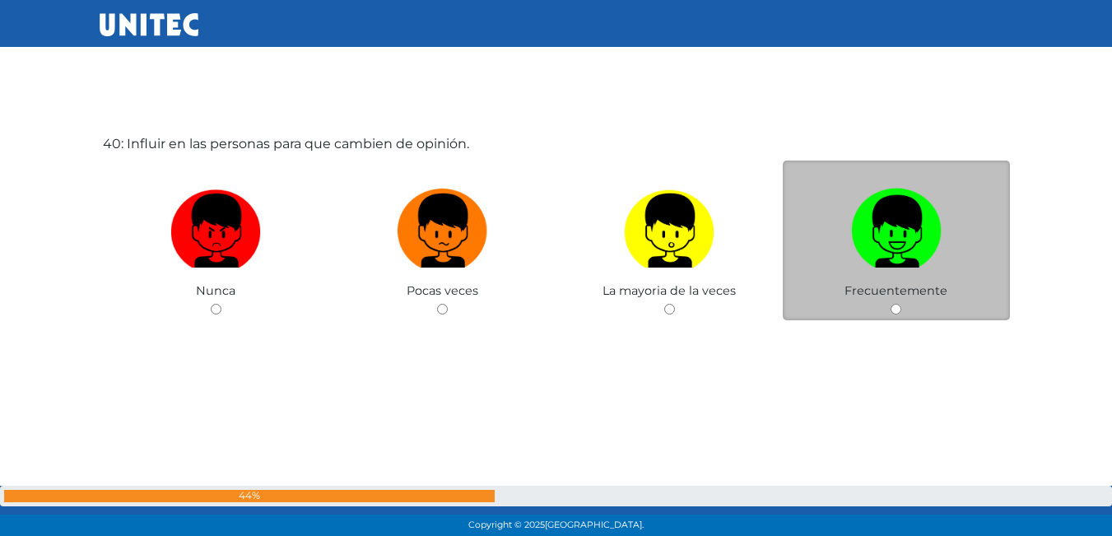
click at [868, 245] on img at bounding box center [896, 225] width 91 height 86
click at [891, 304] on input "radio" at bounding box center [896, 309] width 11 height 11
radio input "true"
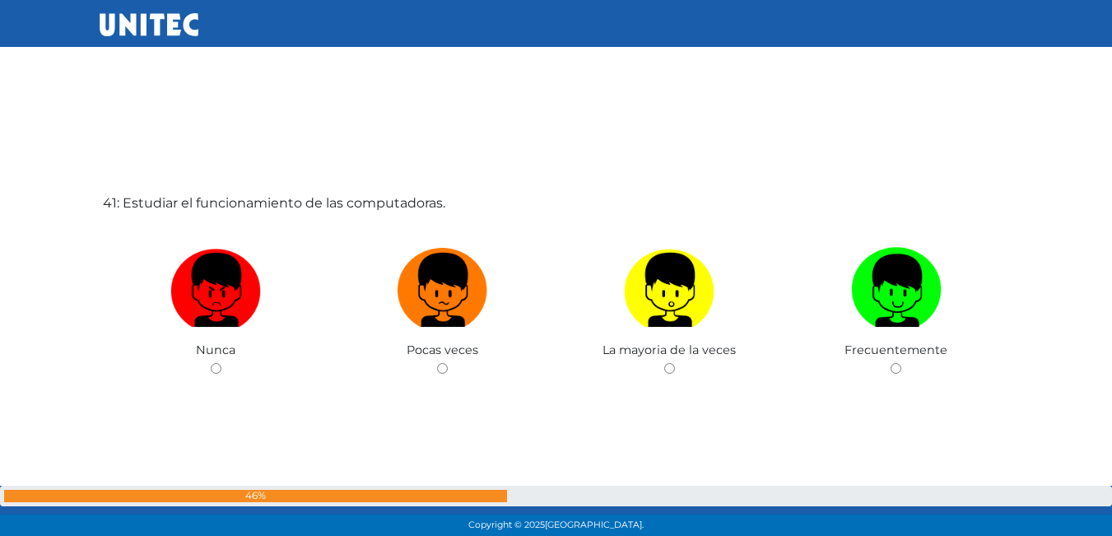
scroll to position [21478, 0]
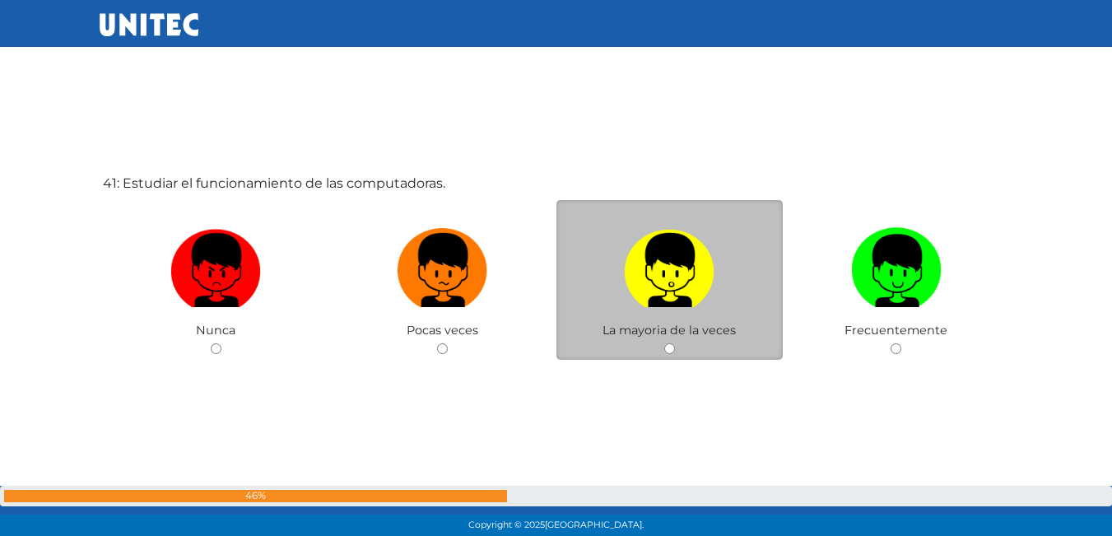
click at [700, 314] on label at bounding box center [669, 271] width 227 height 100
click at [675, 343] on input "radio" at bounding box center [669, 348] width 11 height 11
radio input "true"
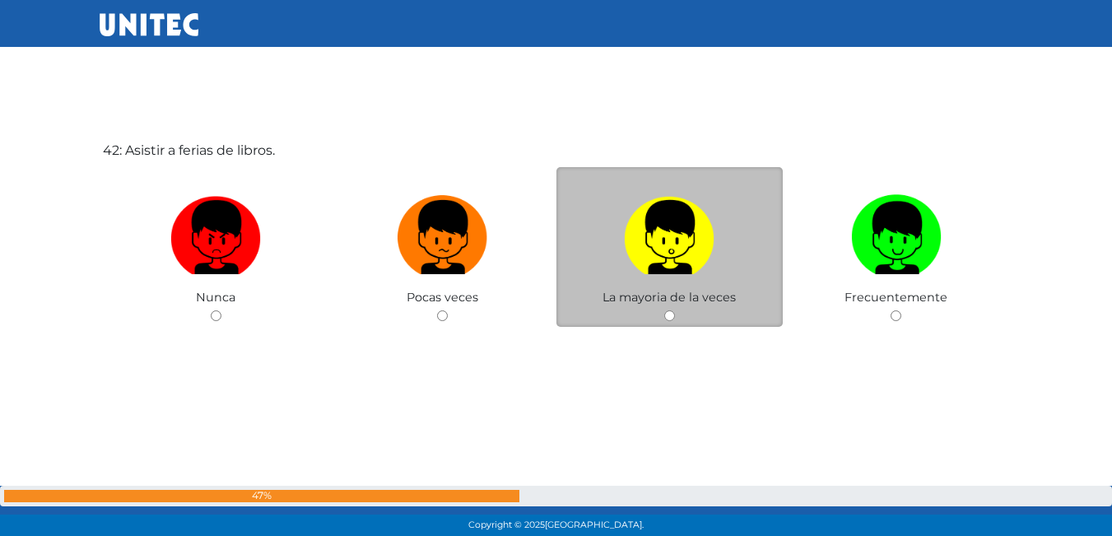
scroll to position [22053, 0]
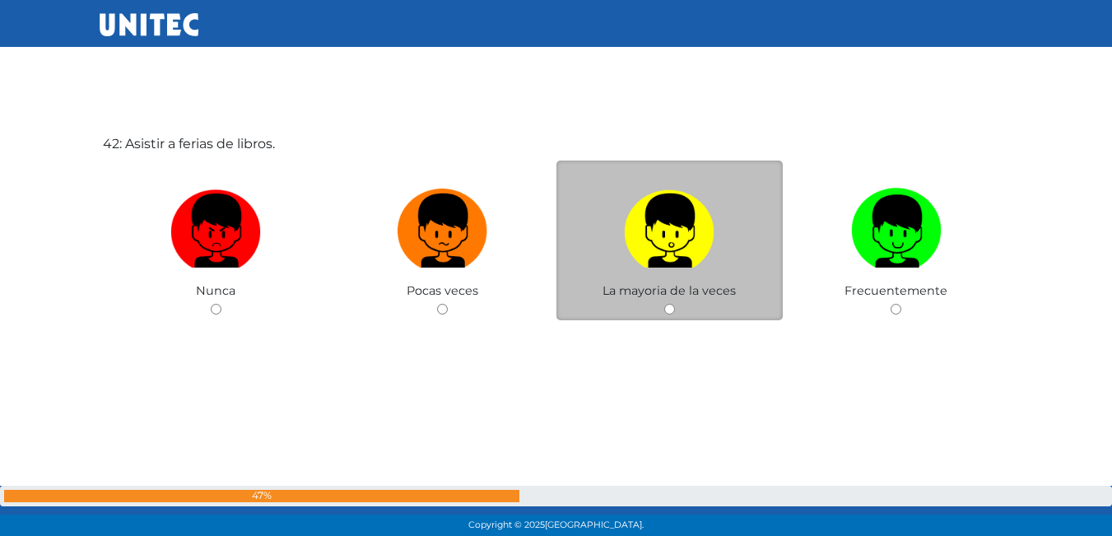
click at [733, 280] on label at bounding box center [669, 231] width 227 height 100
click at [675, 304] on input "radio" at bounding box center [669, 309] width 11 height 11
radio input "true"
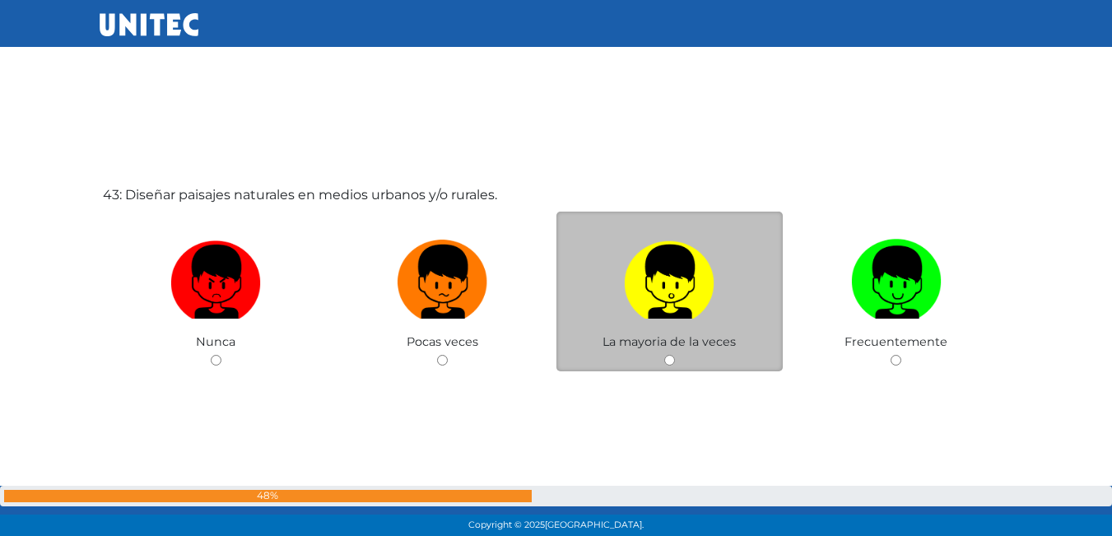
scroll to position [22620, 0]
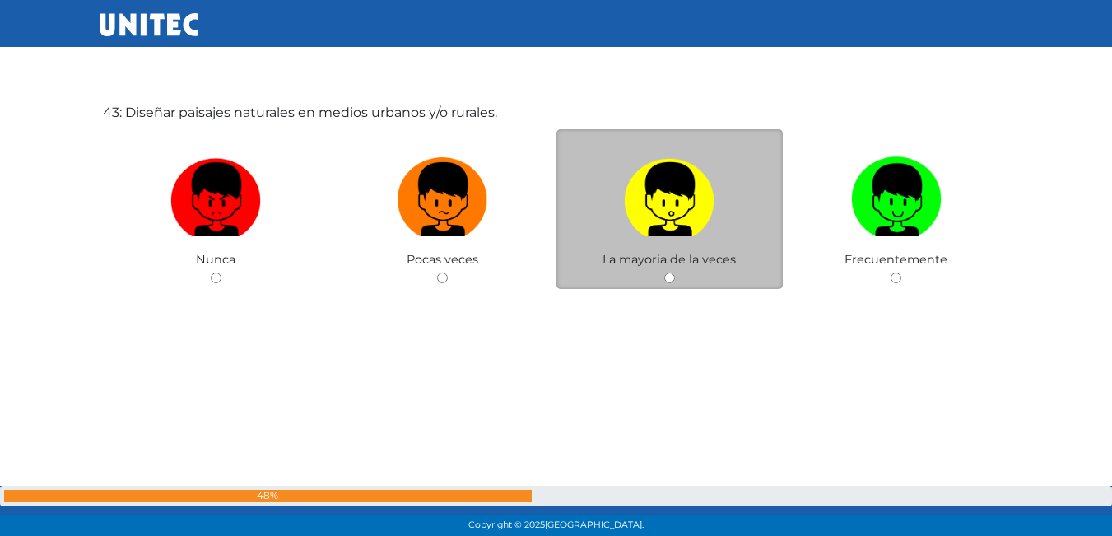
click at [683, 243] on label at bounding box center [669, 200] width 227 height 100
click at [675, 272] on input "radio" at bounding box center [669, 277] width 11 height 11
radio input "true"
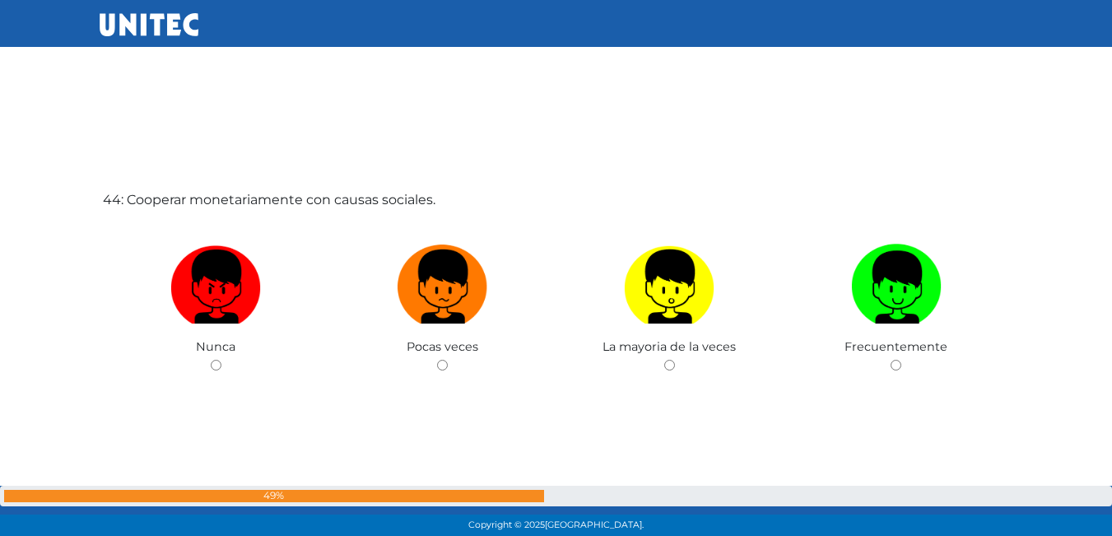
scroll to position [23098, 0]
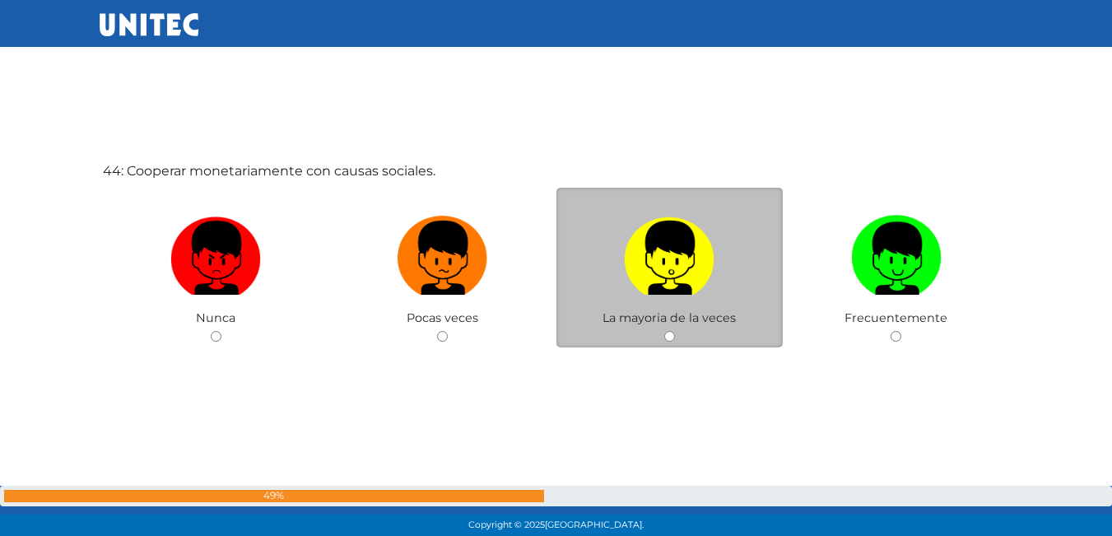
click at [723, 251] on label at bounding box center [669, 258] width 227 height 100
click at [675, 331] on input "radio" at bounding box center [669, 336] width 11 height 11
radio input "true"
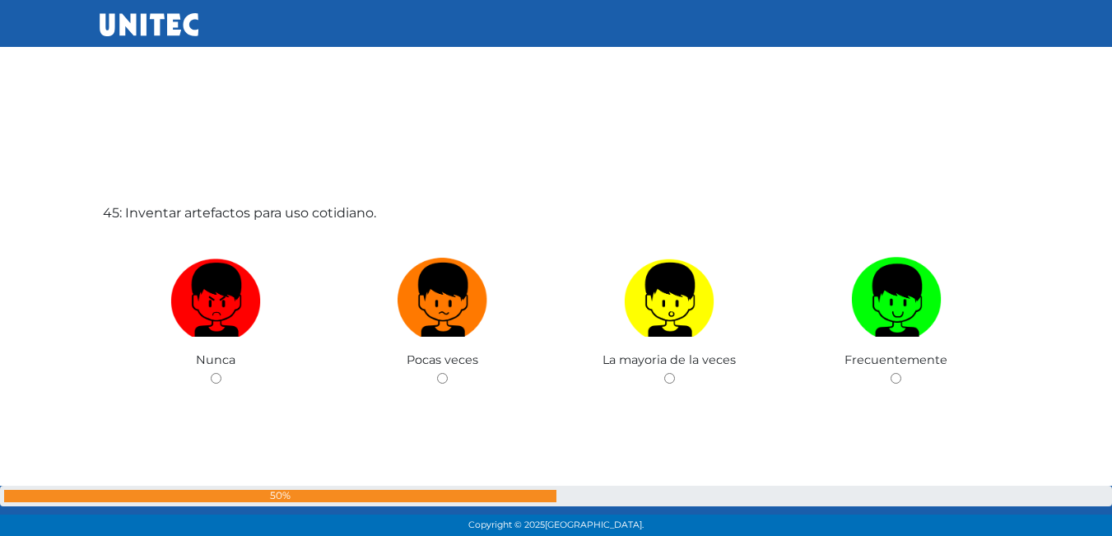
scroll to position [23674, 0]
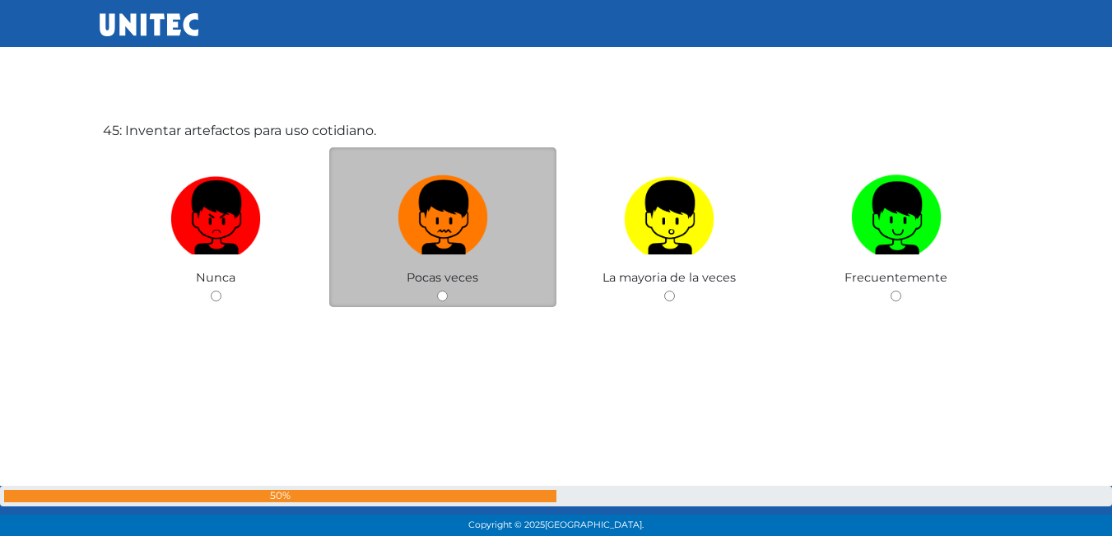
click at [438, 230] on img at bounding box center [443, 212] width 91 height 86
click at [438, 291] on input "radio" at bounding box center [442, 296] width 11 height 11
radio input "true"
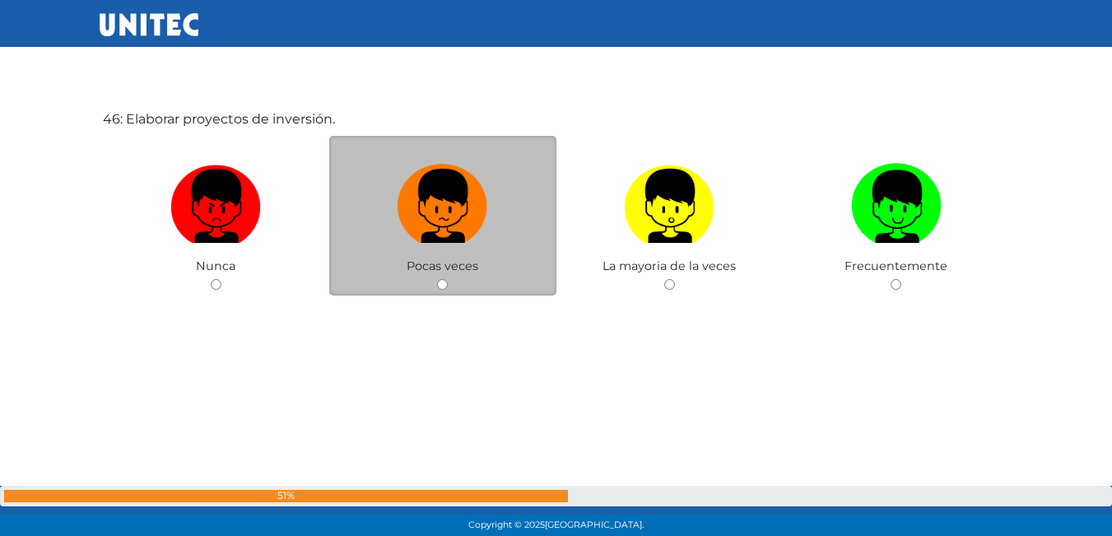
scroll to position [24250, 0]
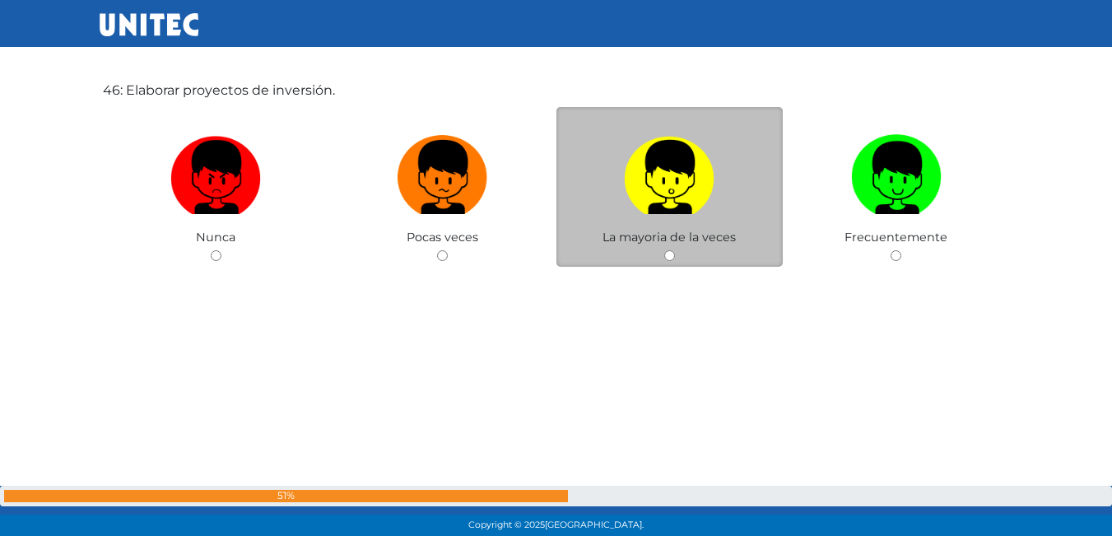
click at [705, 226] on label at bounding box center [669, 178] width 227 height 100
click at [675, 250] on input "radio" at bounding box center [669, 255] width 11 height 11
radio input "true"
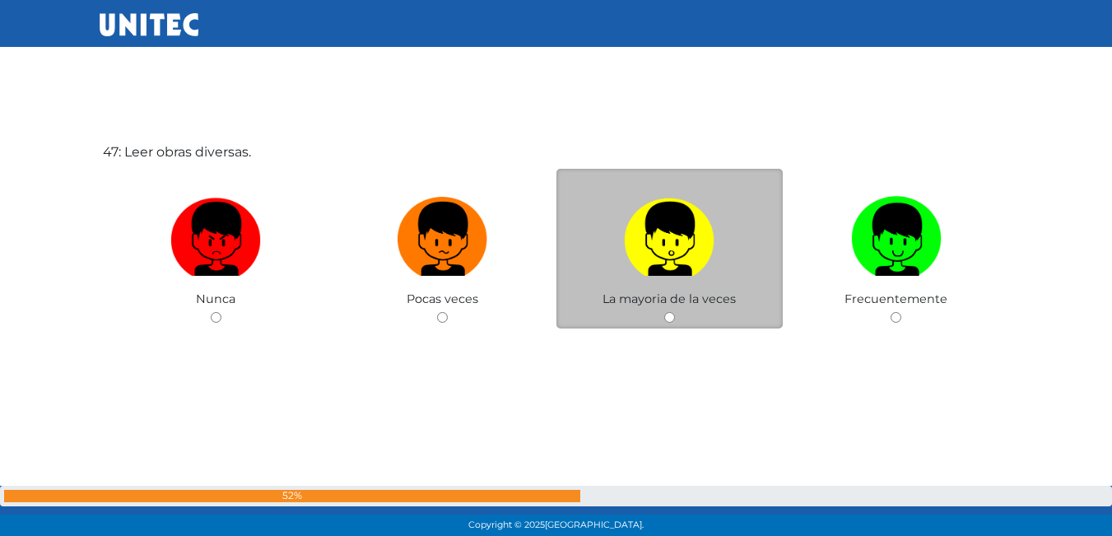
scroll to position [24733, 0]
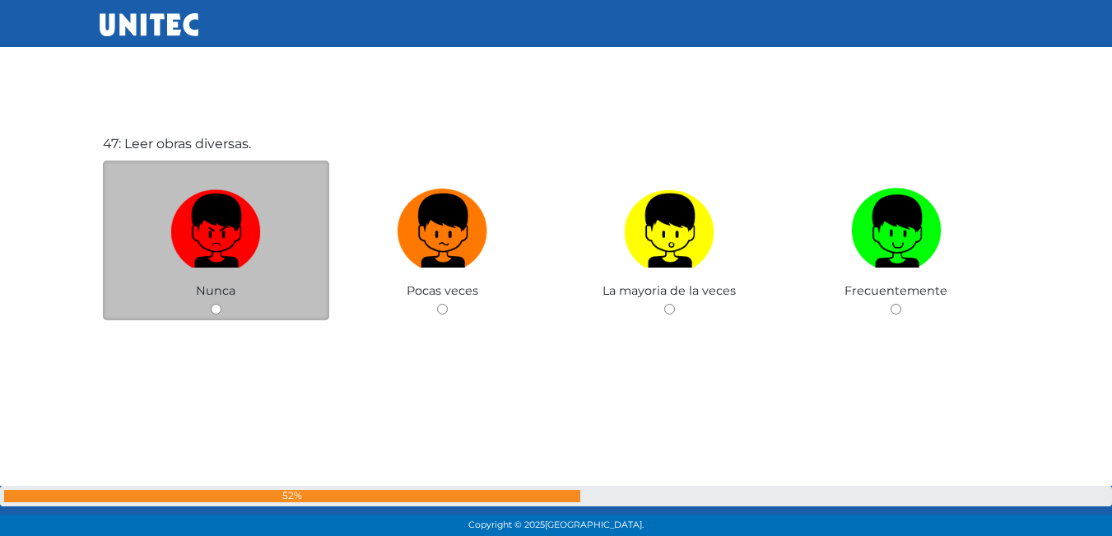
click at [264, 245] on label at bounding box center [216, 231] width 227 height 100
click at [221, 304] on input "radio" at bounding box center [216, 309] width 11 height 11
radio input "true"
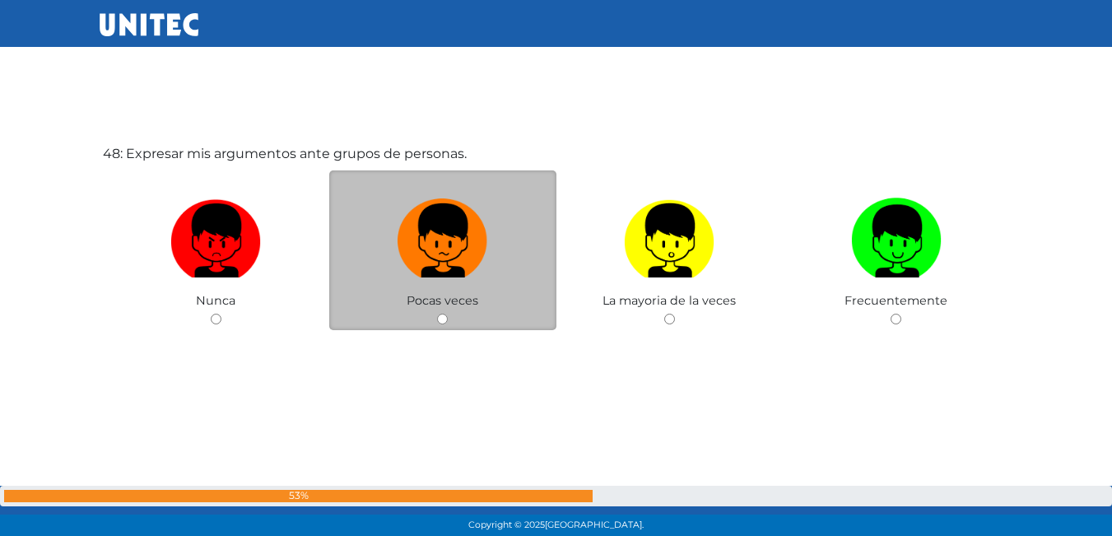
scroll to position [25287, 0]
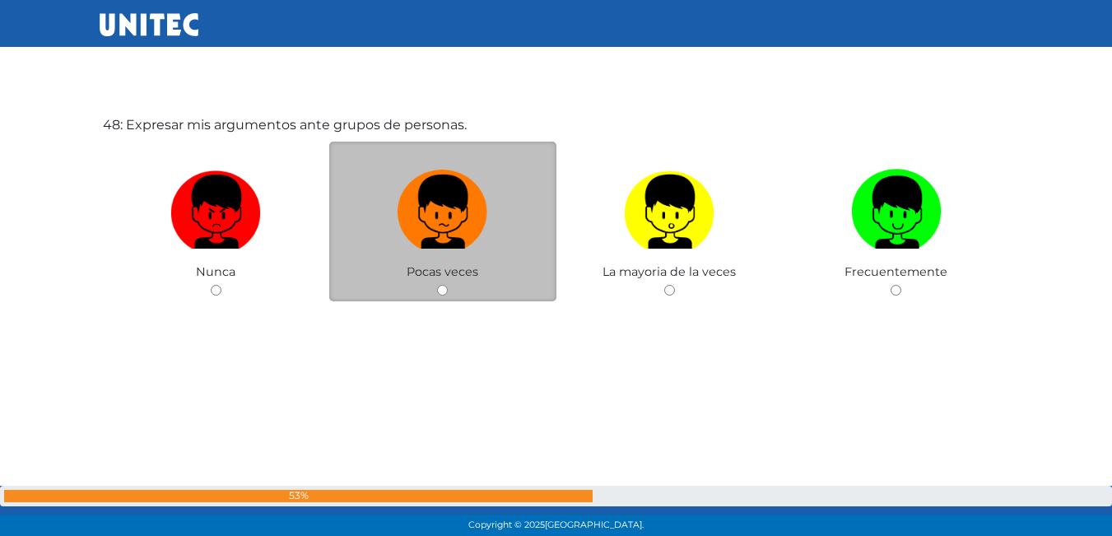
click at [486, 253] on label at bounding box center [442, 212] width 227 height 100
click at [448, 285] on input "radio" at bounding box center [442, 290] width 11 height 11
radio input "true"
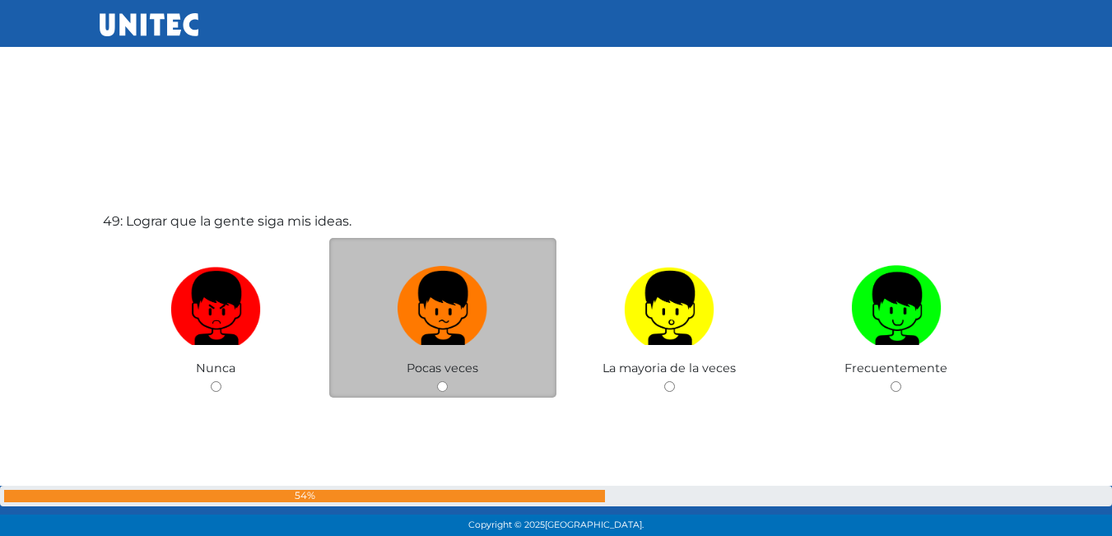
scroll to position [25767, 0]
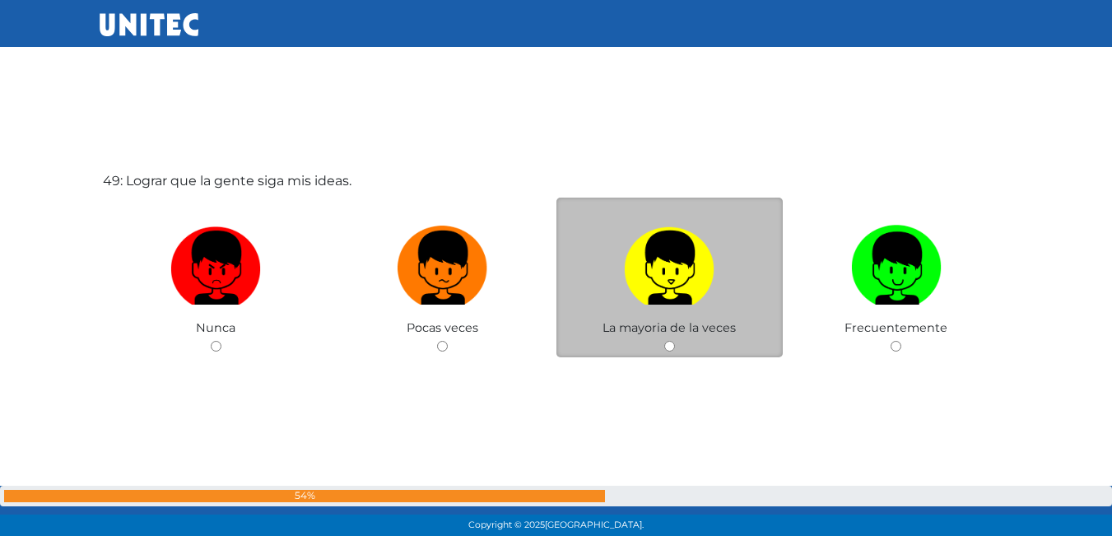
click at [674, 298] on img at bounding box center [669, 262] width 91 height 86
click at [674, 341] on input "radio" at bounding box center [669, 346] width 11 height 11
radio input "true"
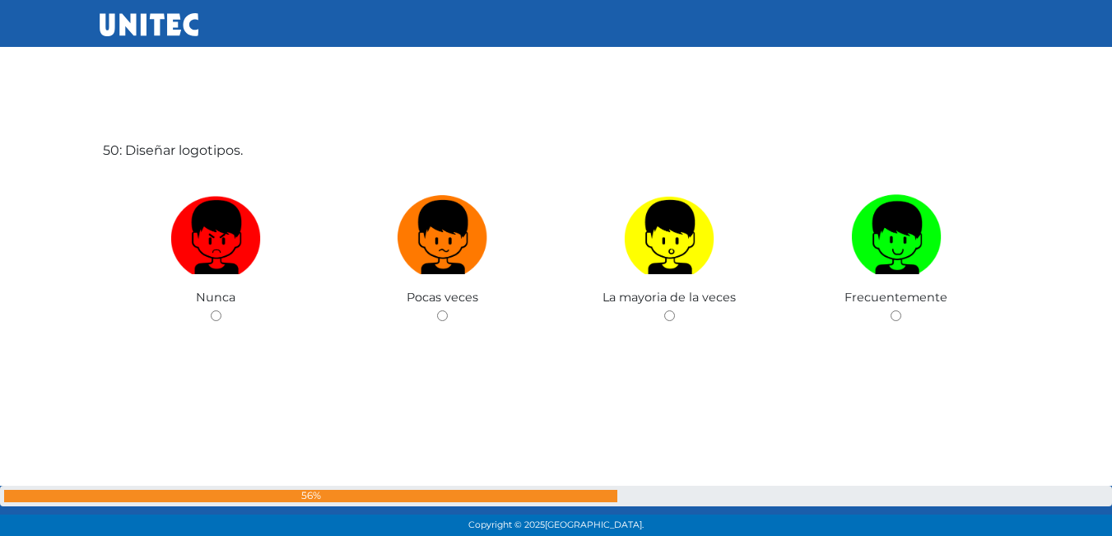
scroll to position [26340, 0]
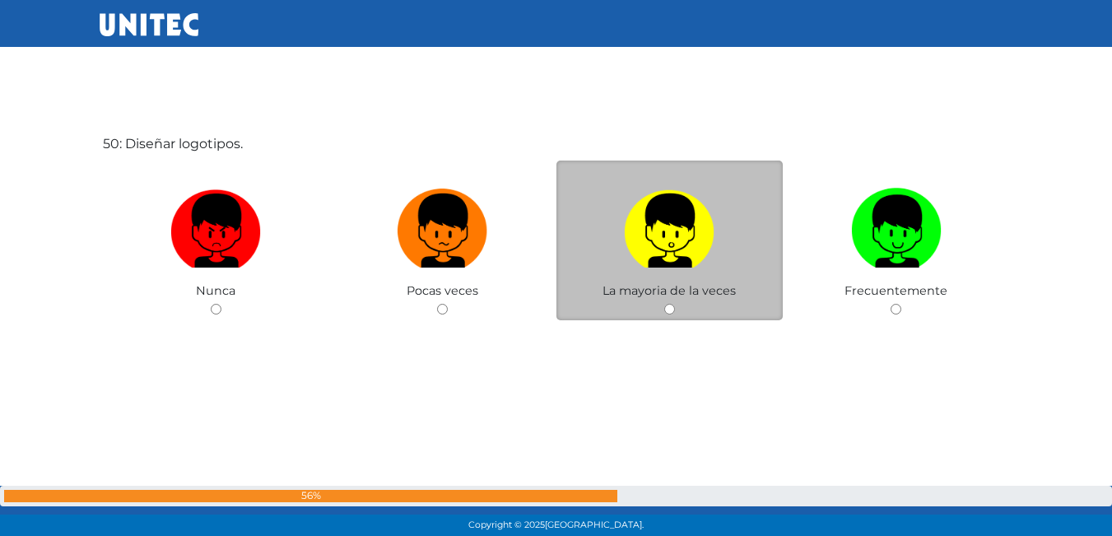
click at [613, 282] on div "La mayoria de la veces" at bounding box center [669, 241] width 227 height 161
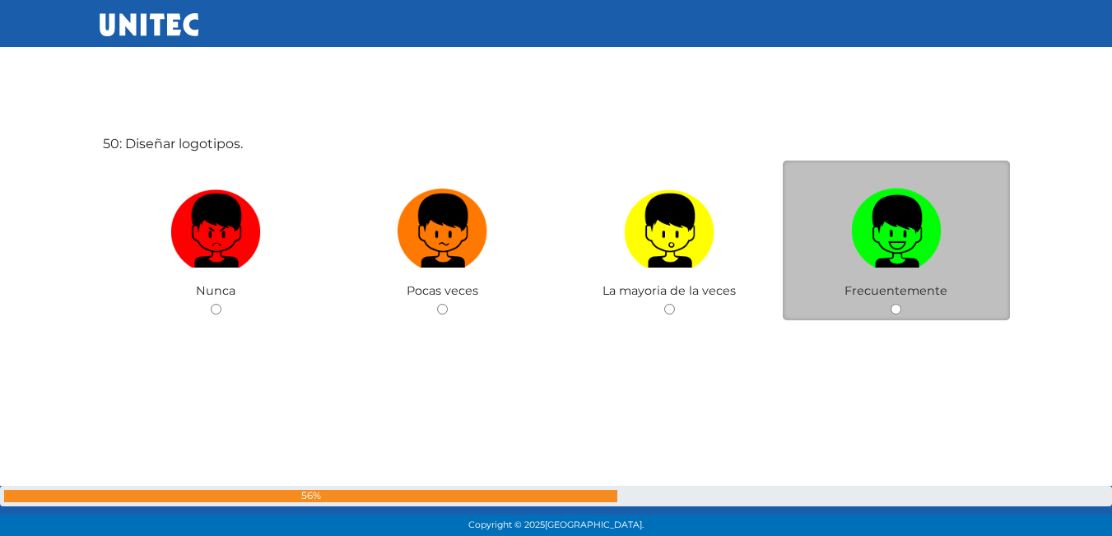
drag, startPoint x: 911, startPoint y: 258, endPoint x: 799, endPoint y: 299, distance: 119.3
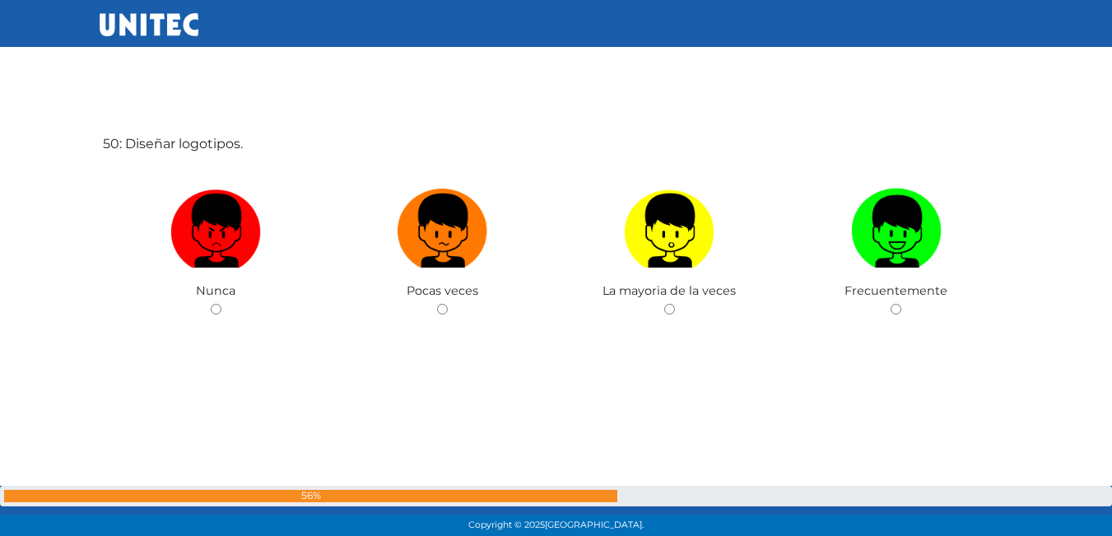
click at [910, 259] on img at bounding box center [896, 225] width 91 height 86
click at [901, 304] on input "radio" at bounding box center [896, 309] width 11 height 11
radio input "true"
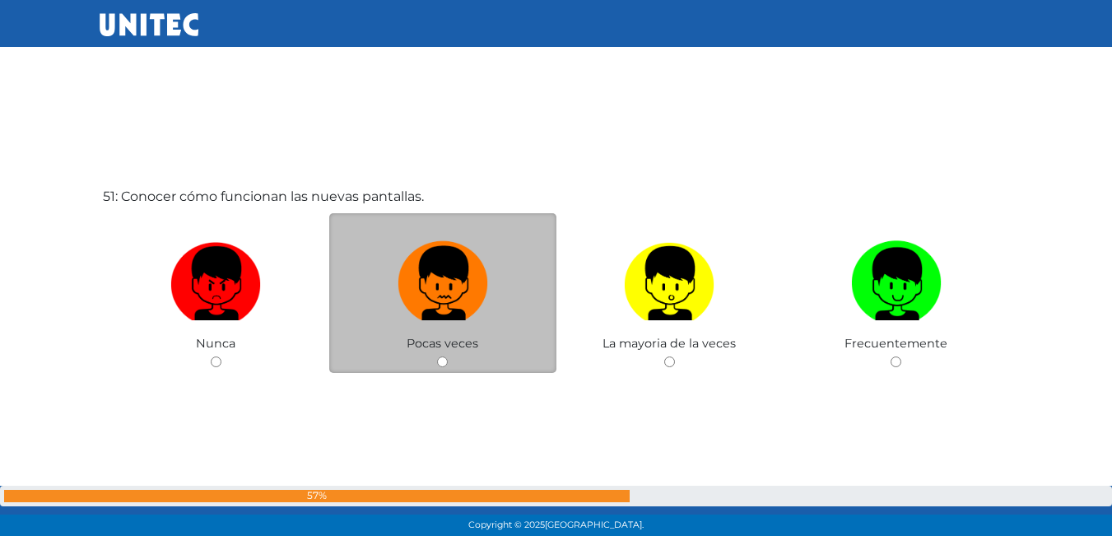
scroll to position [26906, 0]
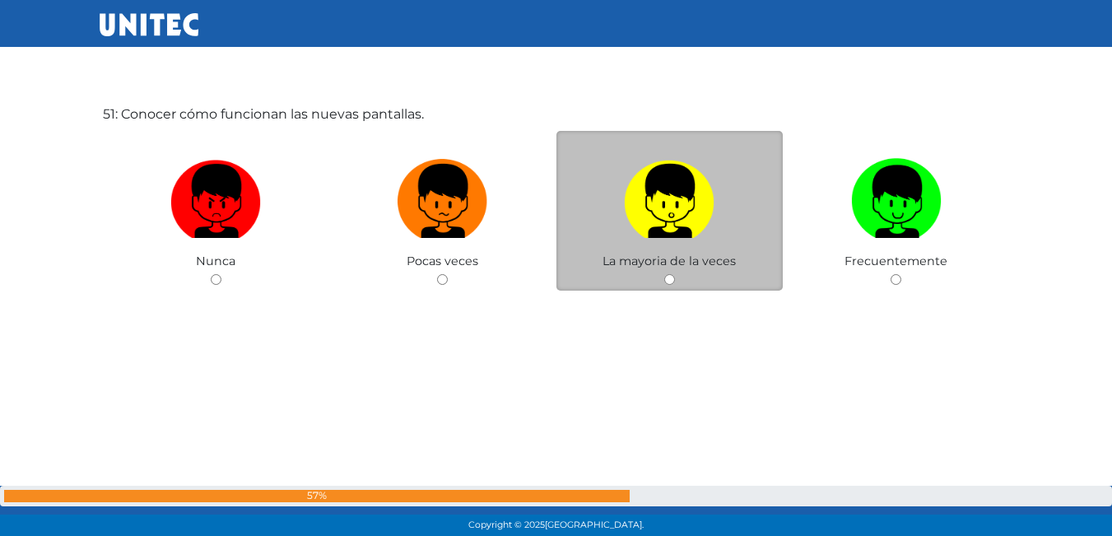
click at [642, 265] on span "La mayoria de la veces" at bounding box center [669, 261] width 133 height 15
drag, startPoint x: 716, startPoint y: 250, endPoint x: 704, endPoint y: 252, distance: 12.5
click at [713, 250] on label at bounding box center [669, 201] width 227 height 100
click at [675, 274] on input "radio" at bounding box center [669, 279] width 11 height 11
radio input "true"
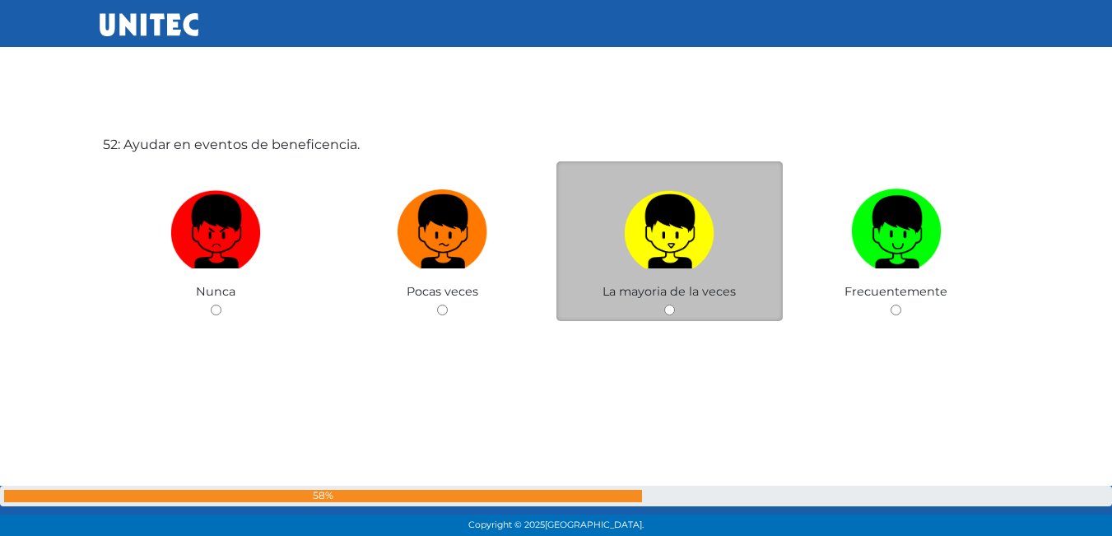
scroll to position [27412, 0]
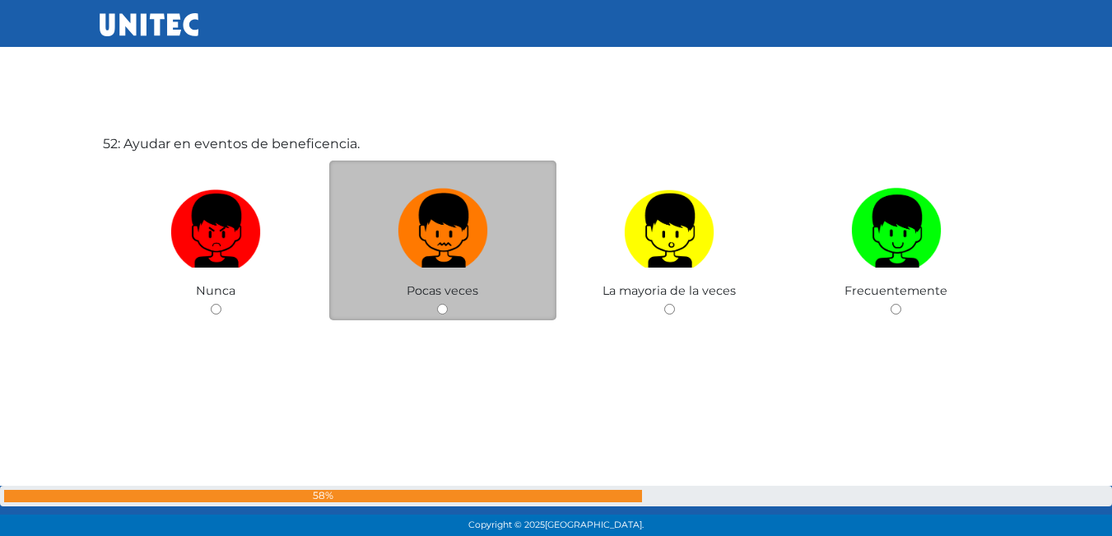
click at [442, 265] on img at bounding box center [443, 225] width 91 height 86
click at [442, 304] on input "radio" at bounding box center [442, 309] width 11 height 11
radio input "true"
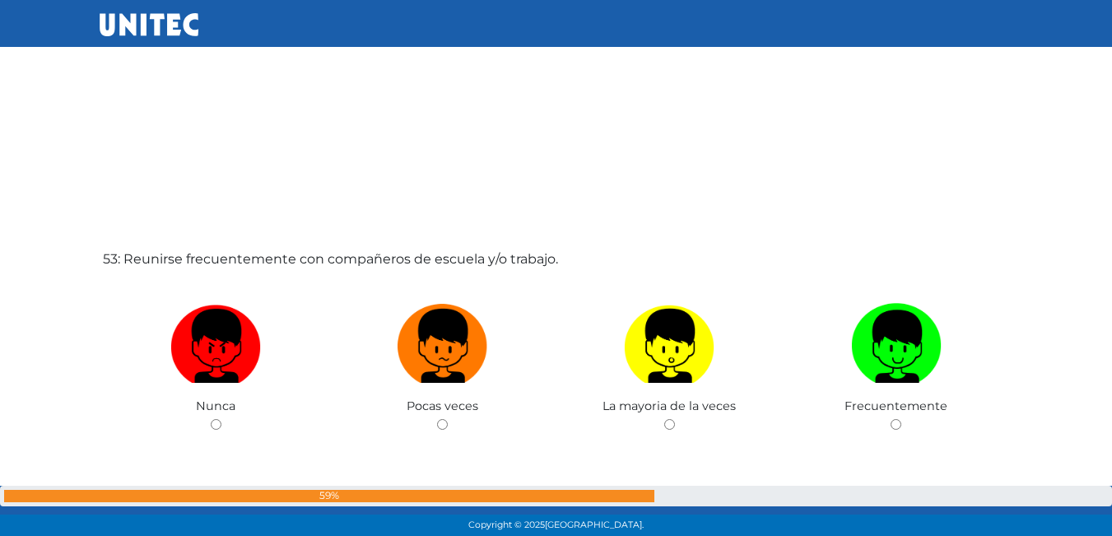
scroll to position [27903, 0]
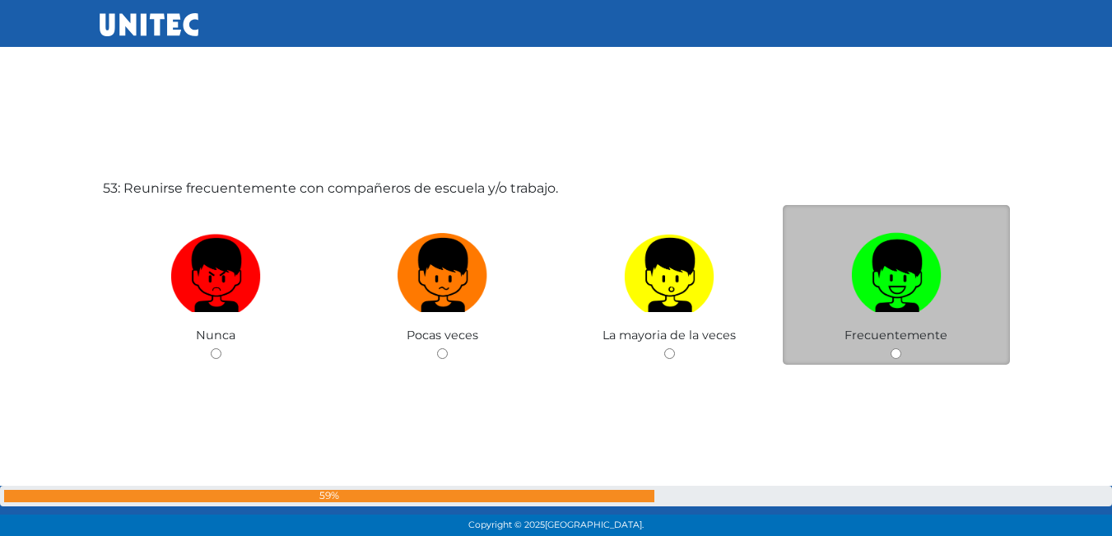
click at [882, 297] on img at bounding box center [896, 269] width 91 height 86
click at [891, 348] on input "radio" at bounding box center [896, 353] width 11 height 11
radio input "true"
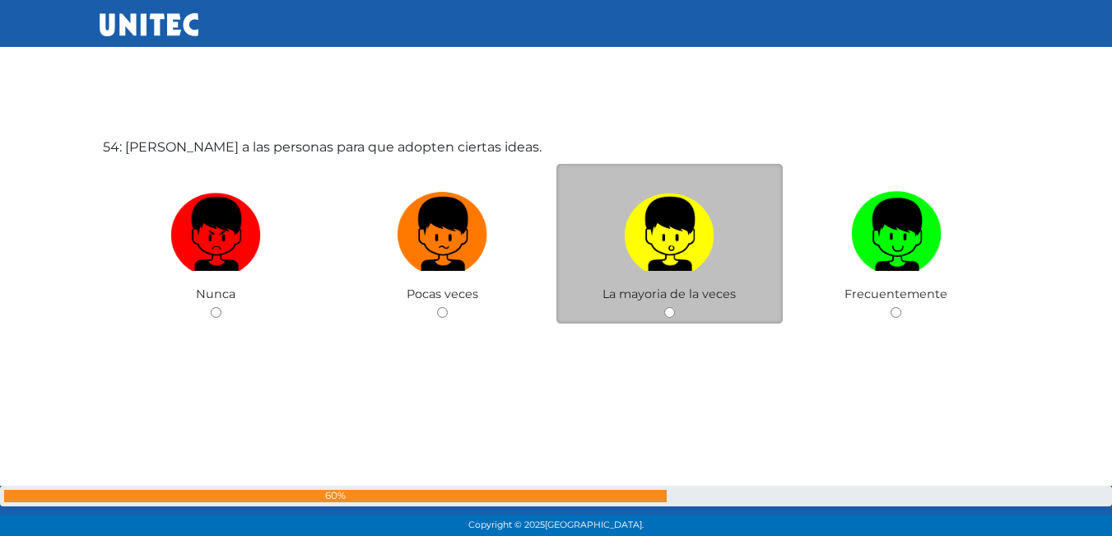
scroll to position [28480, 0]
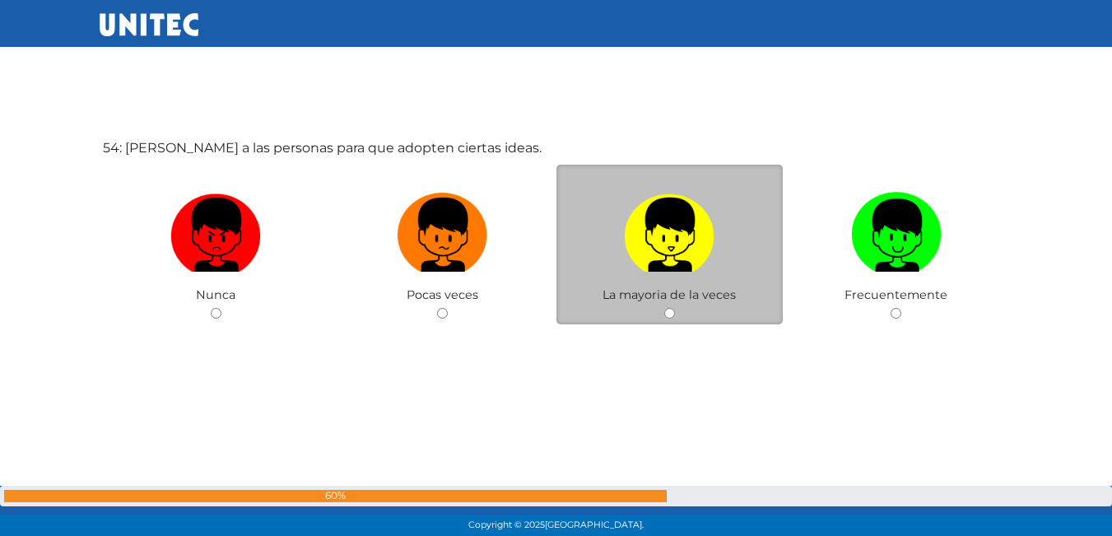
click at [696, 263] on img at bounding box center [669, 229] width 91 height 86
click at [675, 308] on input "radio" at bounding box center [669, 313] width 11 height 11
radio input "true"
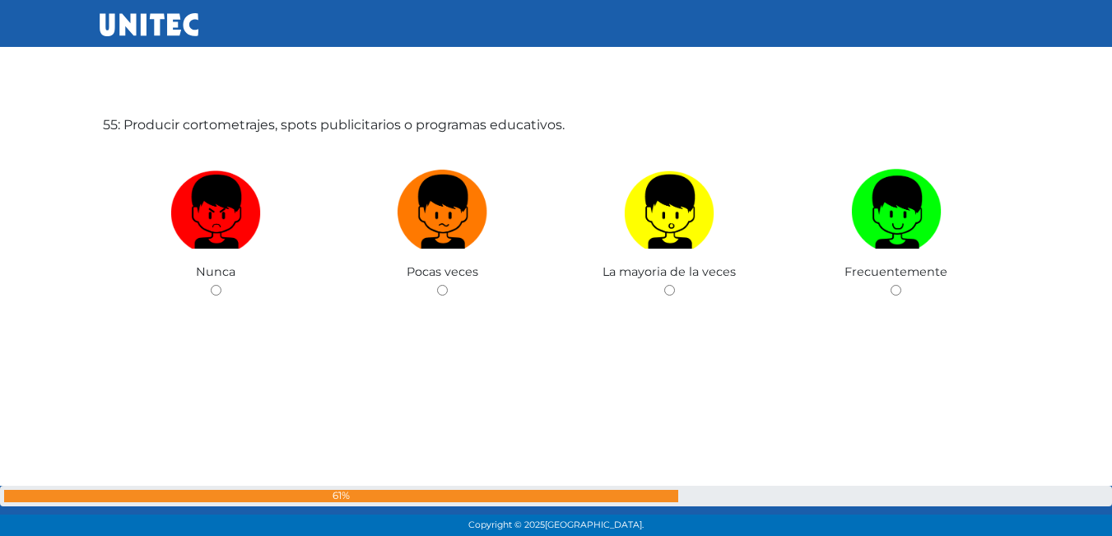
scroll to position [28999, 0]
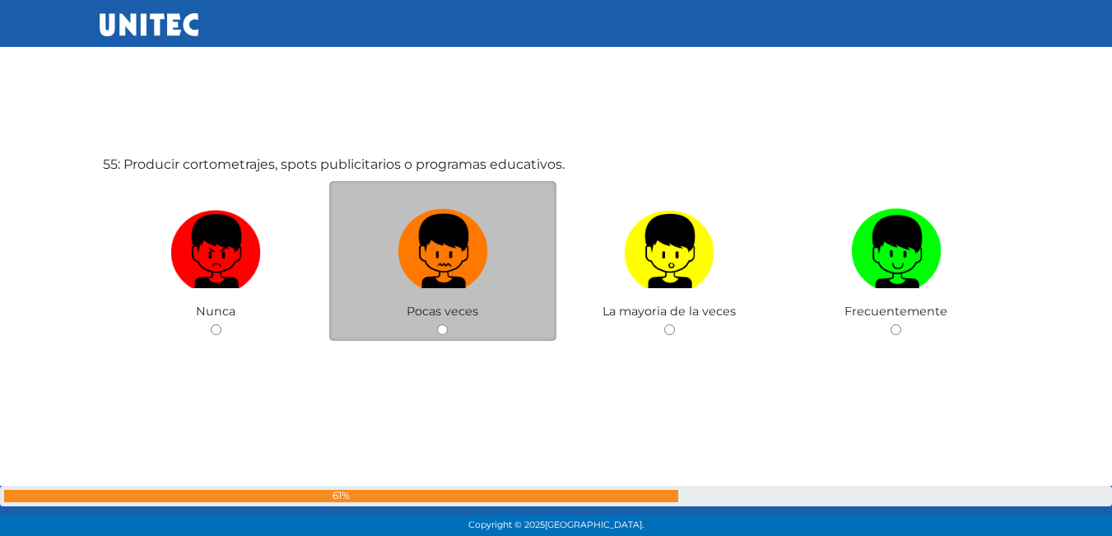
click at [439, 245] on img at bounding box center [443, 245] width 91 height 86
click at [439, 324] on input "radio" at bounding box center [442, 329] width 11 height 11
radio input "true"
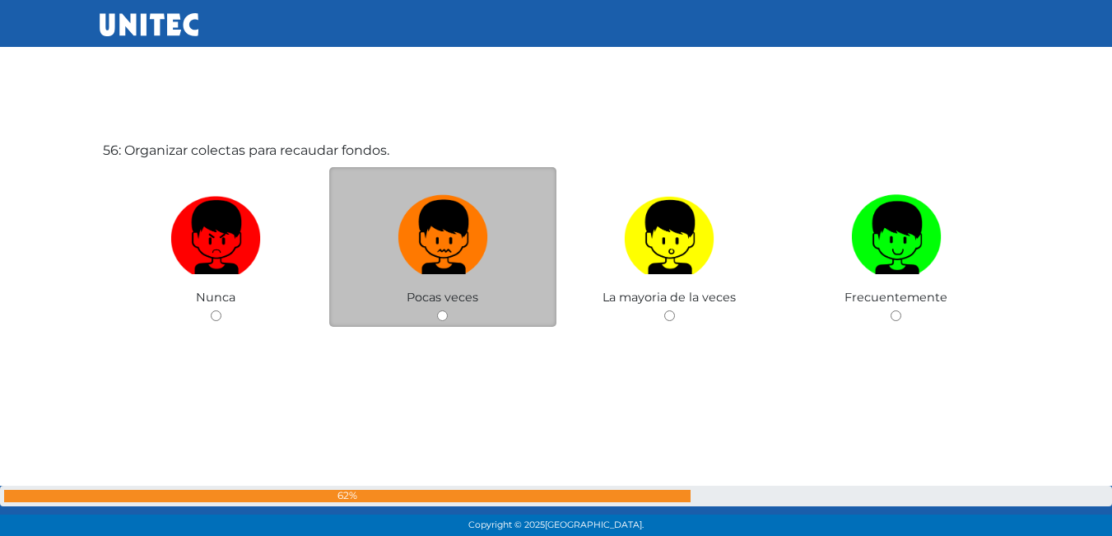
scroll to position [29550, 0]
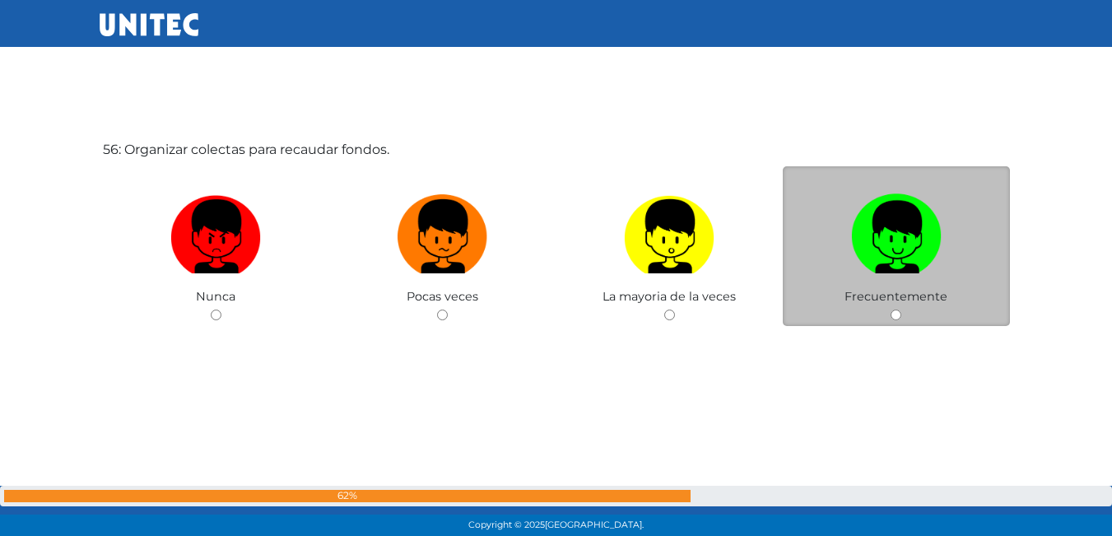
drag, startPoint x: 910, startPoint y: 282, endPoint x: 860, endPoint y: 282, distance: 50.2
click at [905, 282] on label at bounding box center [896, 237] width 227 height 100
click at [901, 310] on input "radio" at bounding box center [896, 315] width 11 height 11
radio input "true"
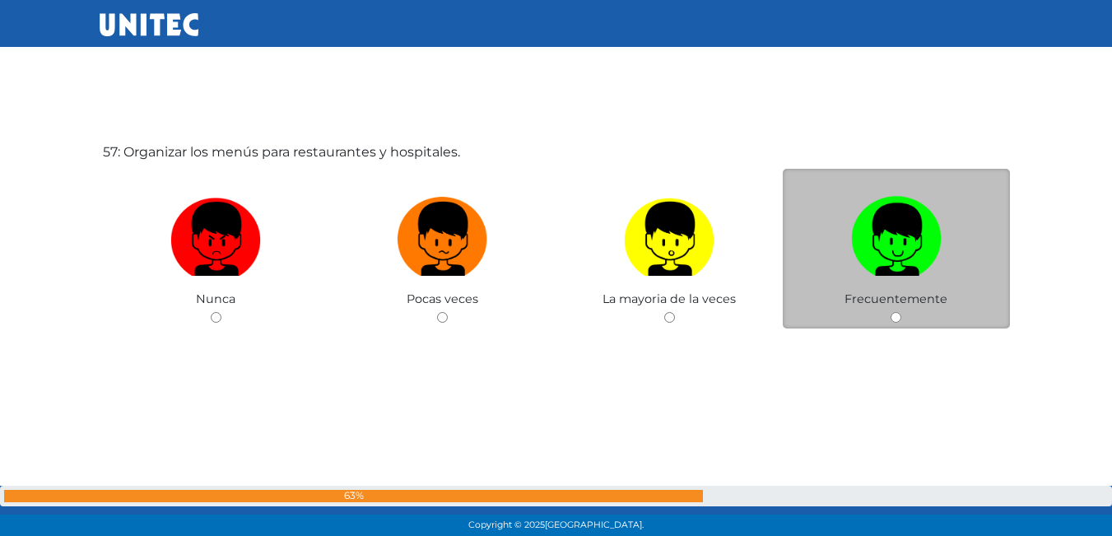
scroll to position [30112, 0]
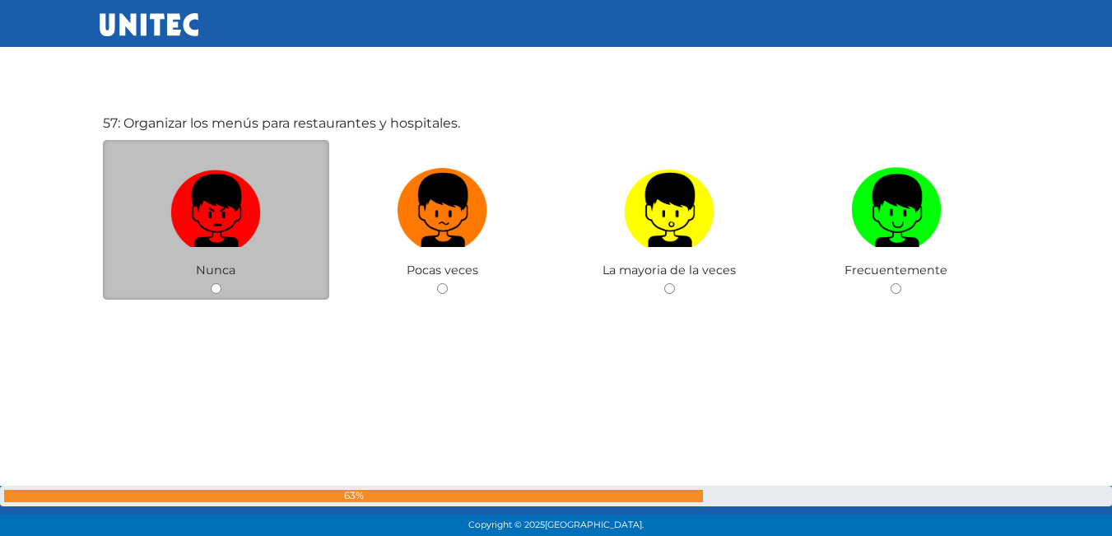
click at [251, 247] on img at bounding box center [215, 204] width 91 height 86
click at [221, 283] on input "radio" at bounding box center [216, 288] width 11 height 11
radio input "true"
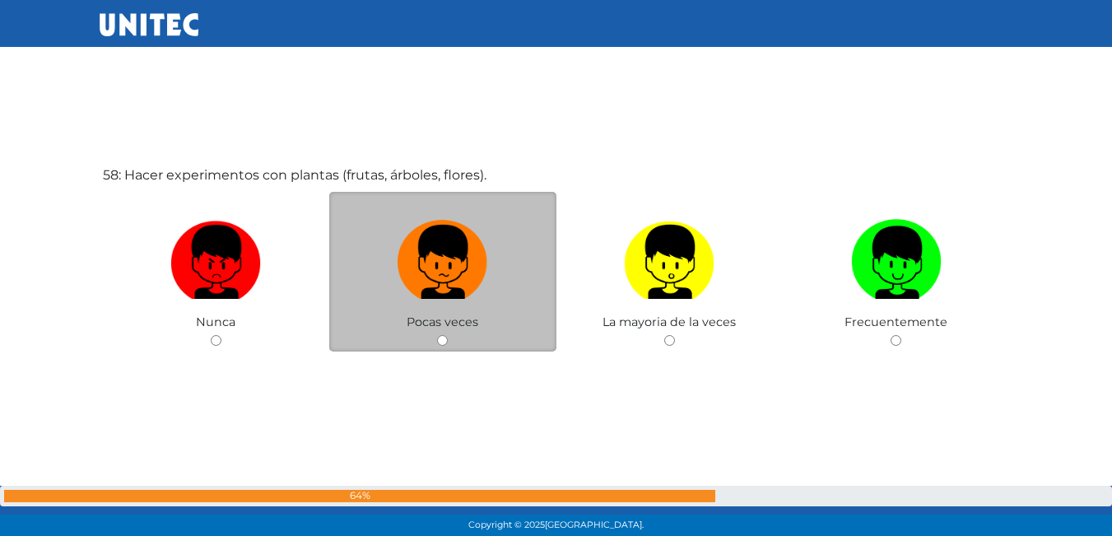
scroll to position [30627, 0]
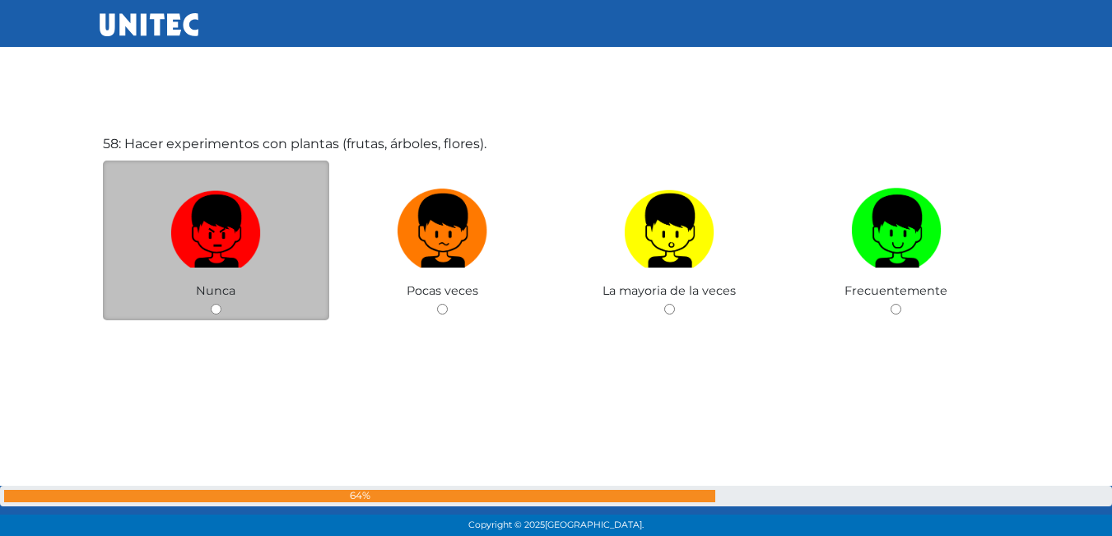
click at [234, 247] on img at bounding box center [215, 225] width 91 height 86
click at [221, 304] on input "radio" at bounding box center [216, 309] width 11 height 11
radio input "true"
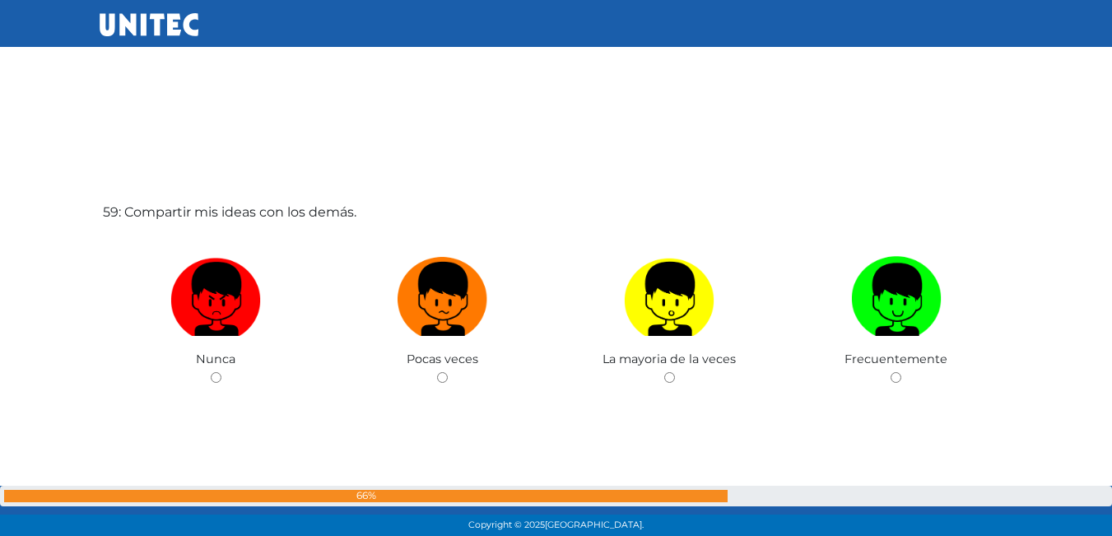
scroll to position [31113, 0]
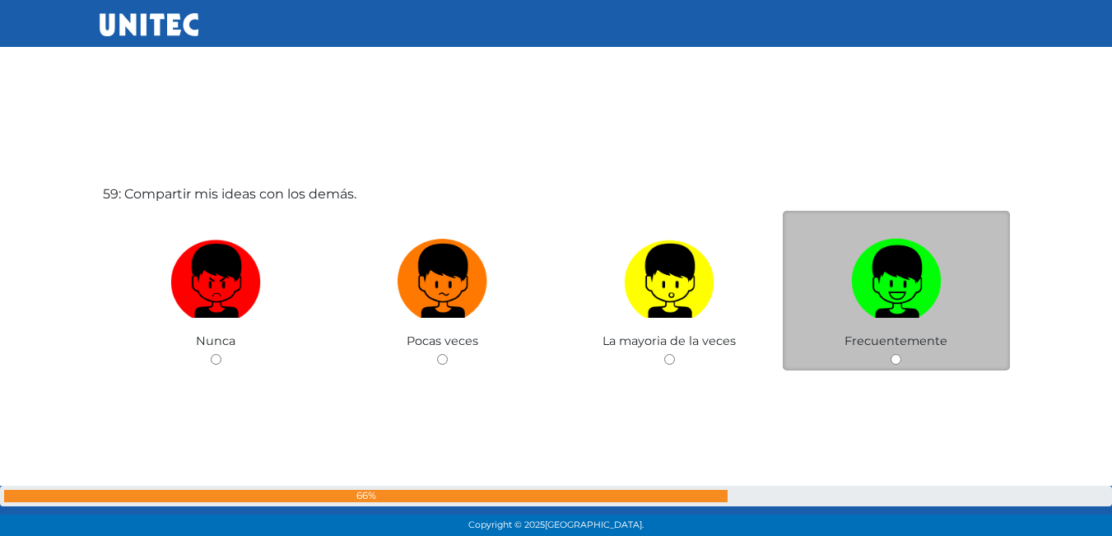
click at [882, 302] on img at bounding box center [896, 275] width 91 height 86
click at [891, 354] on input "radio" at bounding box center [896, 359] width 11 height 11
radio input "true"
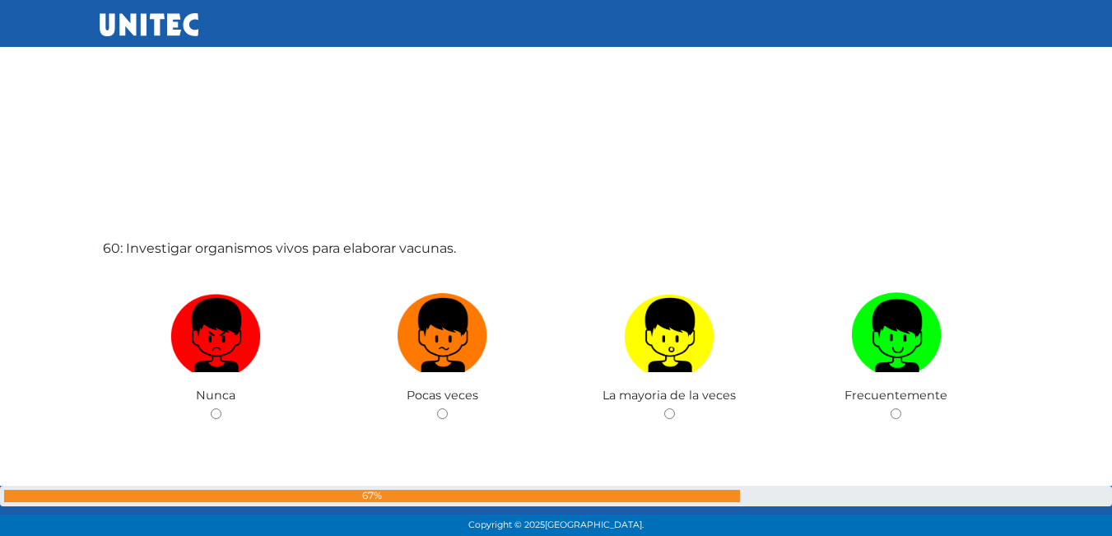
scroll to position [31689, 0]
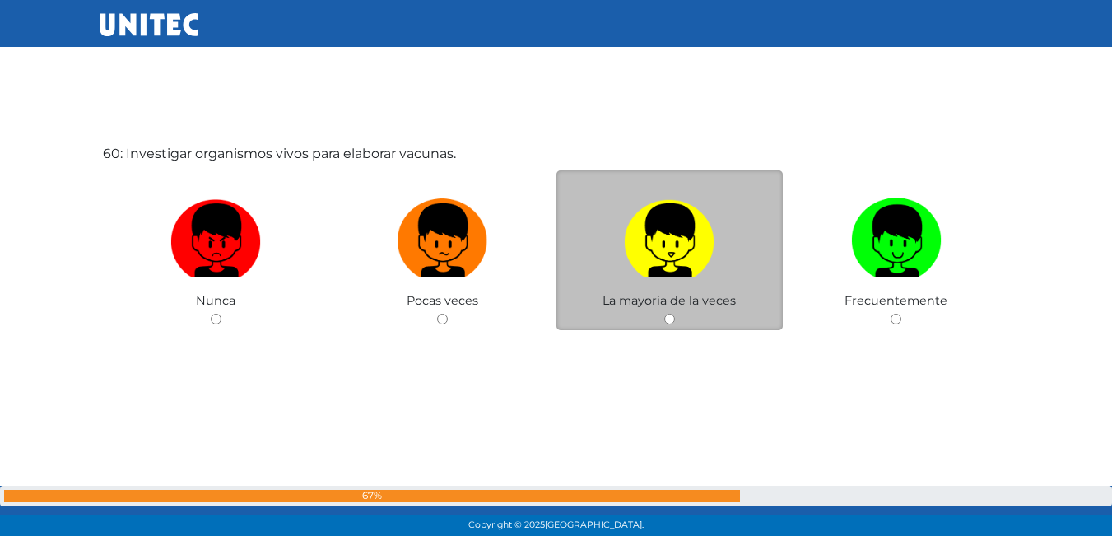
drag, startPoint x: 676, startPoint y: 272, endPoint x: 643, endPoint y: 280, distance: 33.7
click at [677, 273] on img at bounding box center [669, 235] width 91 height 86
click at [675, 314] on input "radio" at bounding box center [669, 319] width 11 height 11
radio input "true"
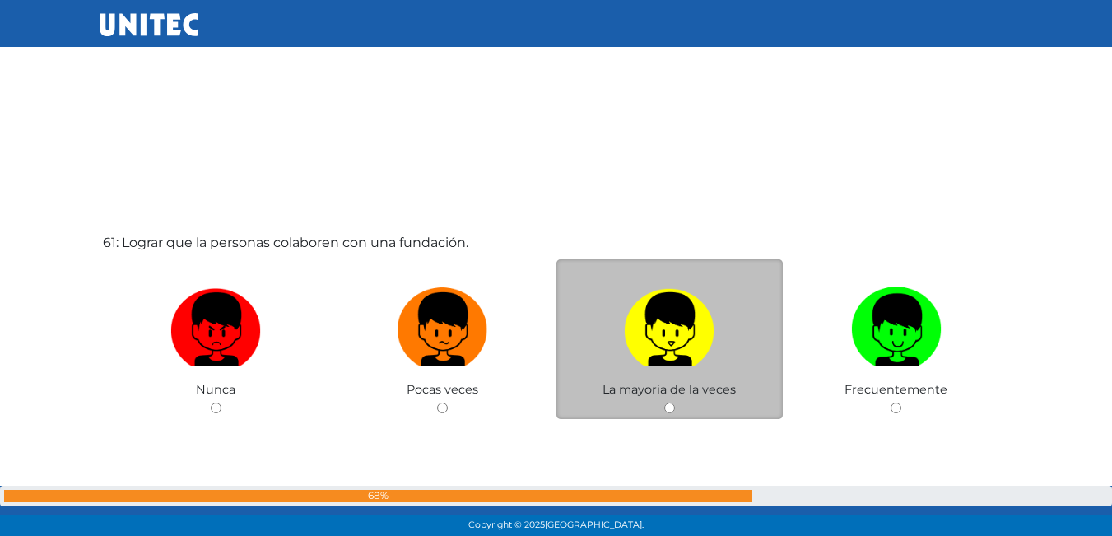
scroll to position [32165, 0]
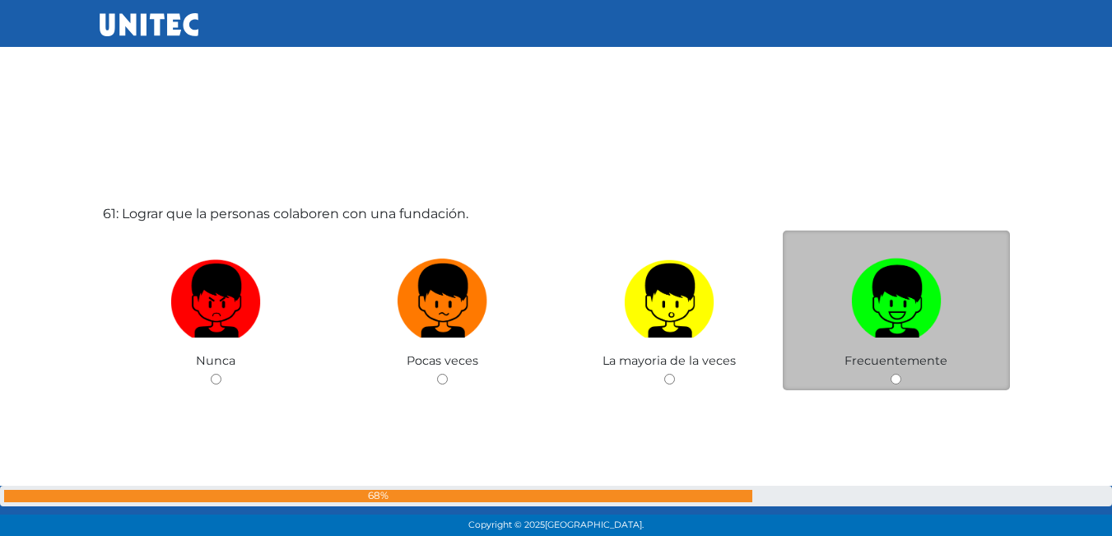
click at [887, 313] on img at bounding box center [896, 295] width 91 height 86
click at [891, 374] on input "radio" at bounding box center [896, 379] width 11 height 11
radio input "true"
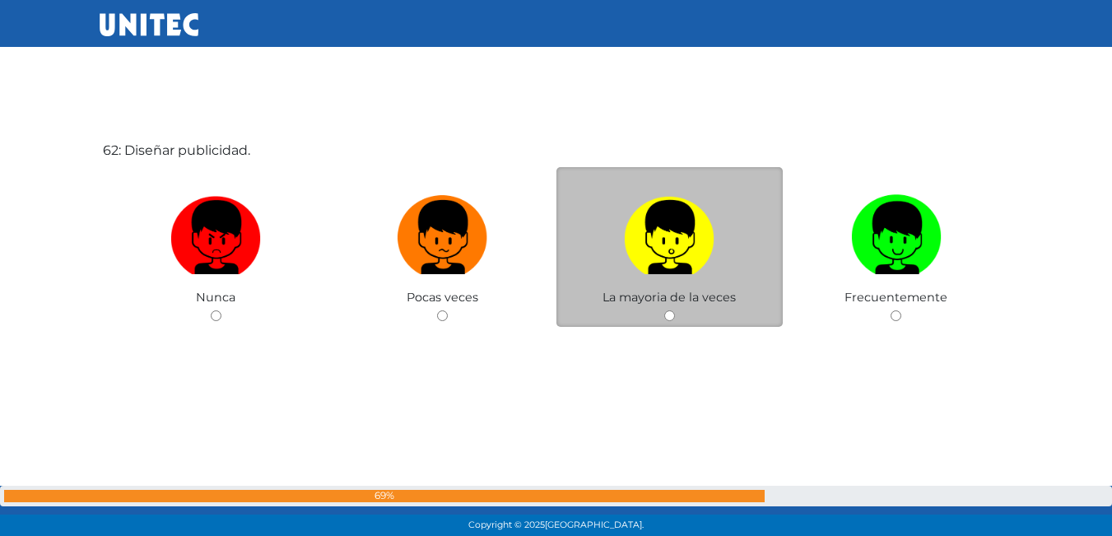
scroll to position [32771, 0]
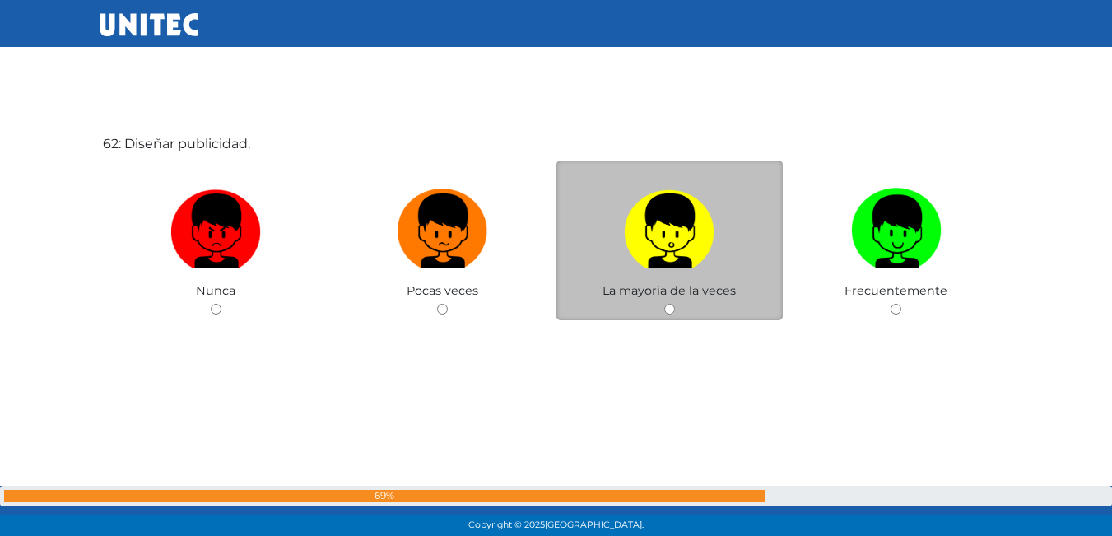
click at [654, 272] on label at bounding box center [669, 231] width 227 height 100
click at [664, 304] on input "radio" at bounding box center [669, 309] width 11 height 11
radio input "true"
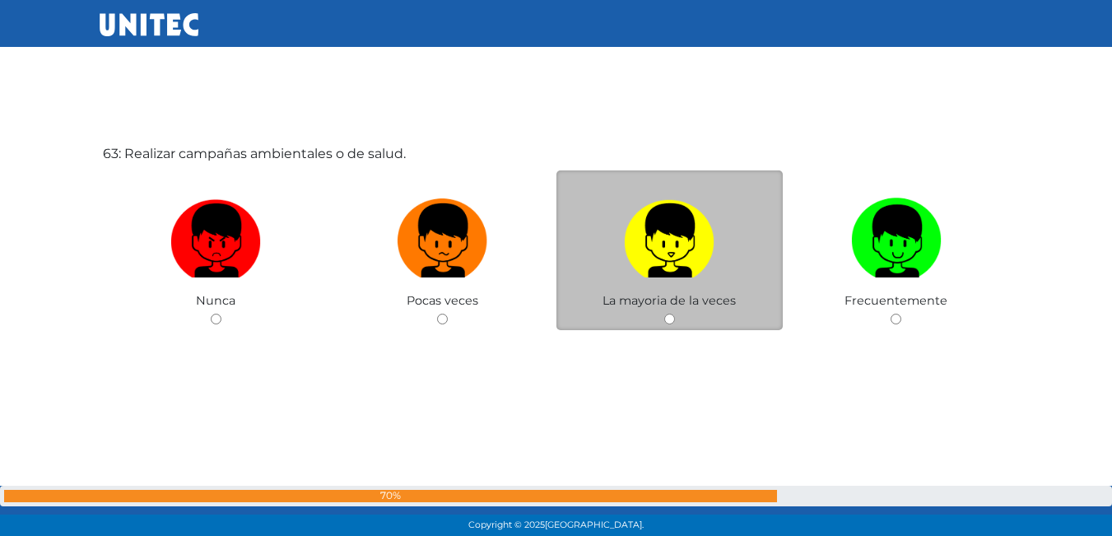
scroll to position [33307, 0]
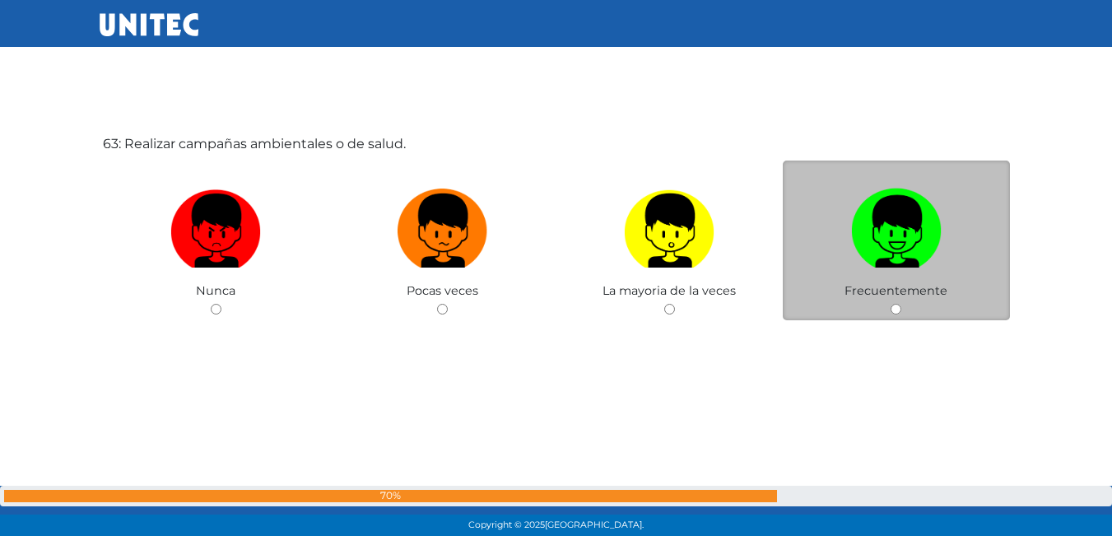
click at [880, 250] on img at bounding box center [896, 225] width 91 height 86
click at [891, 304] on input "radio" at bounding box center [896, 309] width 11 height 11
radio input "true"
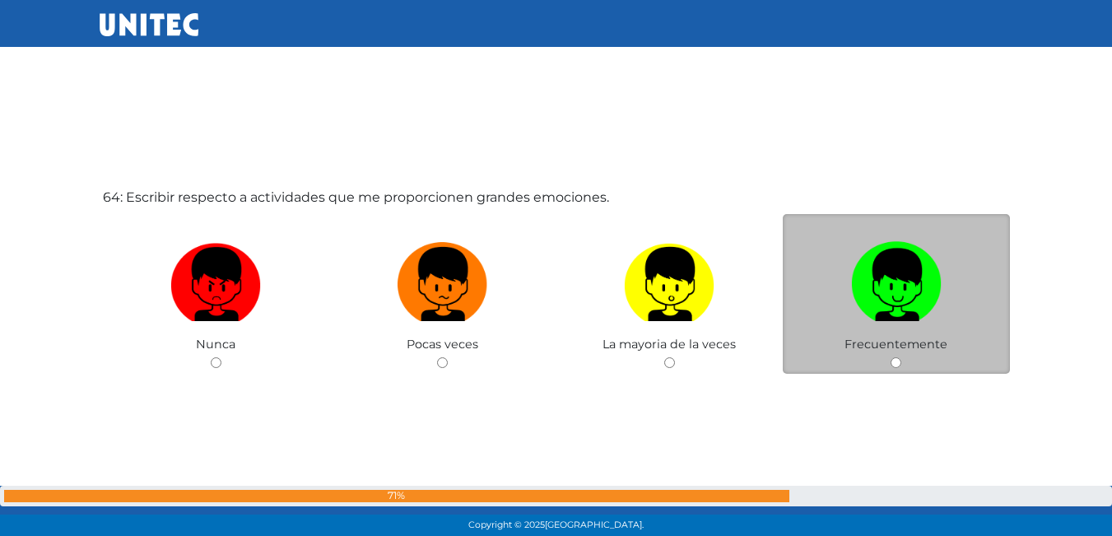
scroll to position [33760, 0]
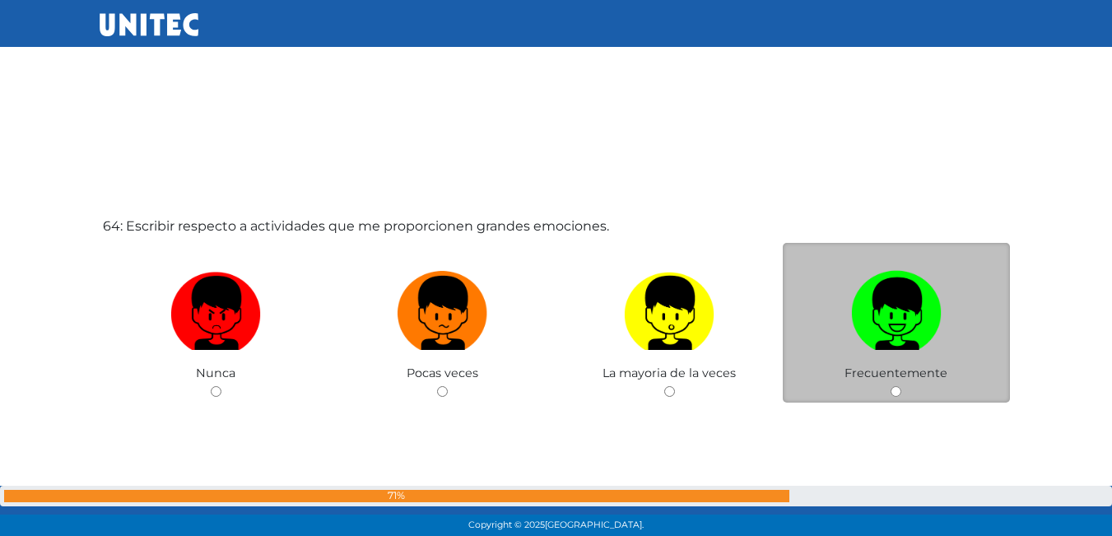
click at [919, 331] on img at bounding box center [896, 307] width 91 height 86
click at [901, 386] on input "radio" at bounding box center [896, 391] width 11 height 11
radio input "true"
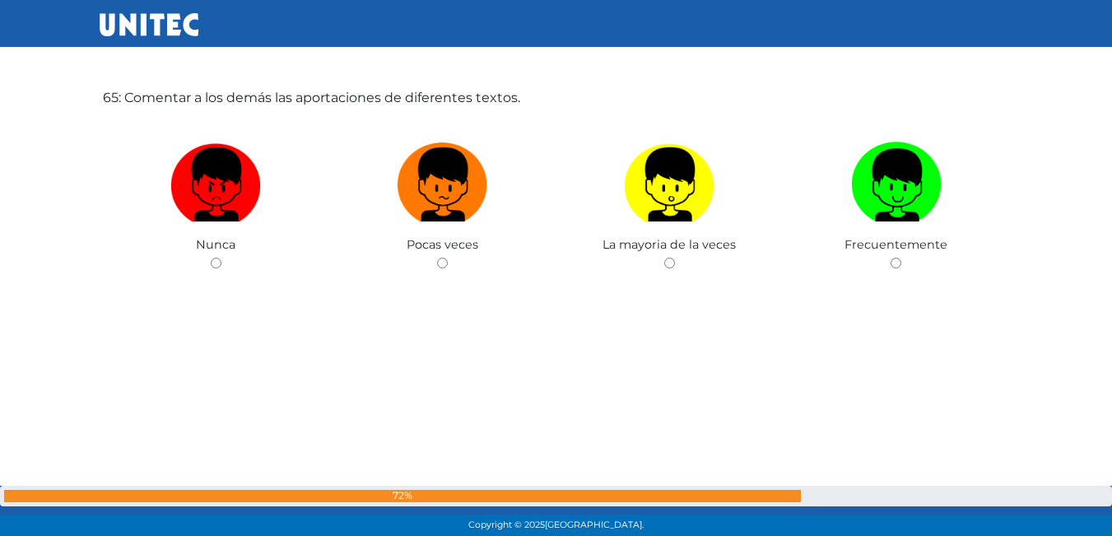
scroll to position [34403, 0]
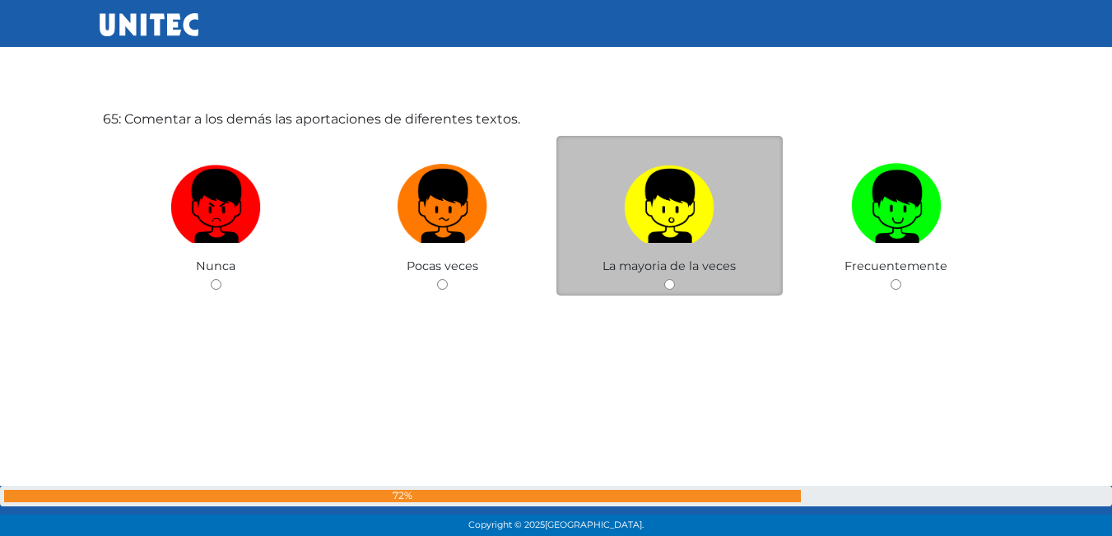
click at [703, 261] on span "La mayoria de la veces" at bounding box center [669, 265] width 133 height 15
click at [717, 257] on div "La mayoria de la veces" at bounding box center [669, 216] width 227 height 161
click at [676, 233] on img at bounding box center [669, 200] width 91 height 86
click at [675, 279] on input "radio" at bounding box center [669, 284] width 11 height 11
radio input "true"
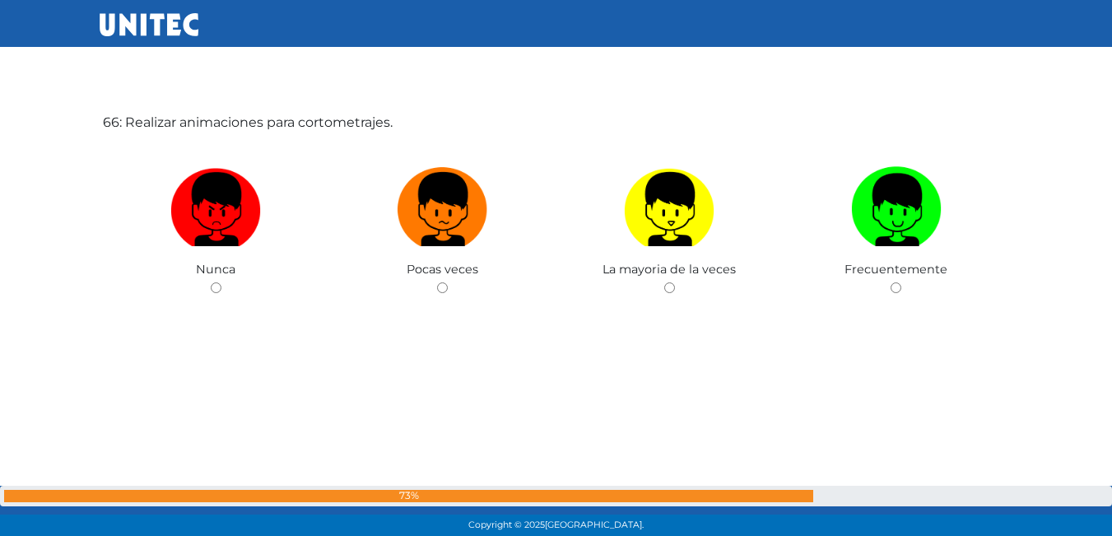
scroll to position [34964, 0]
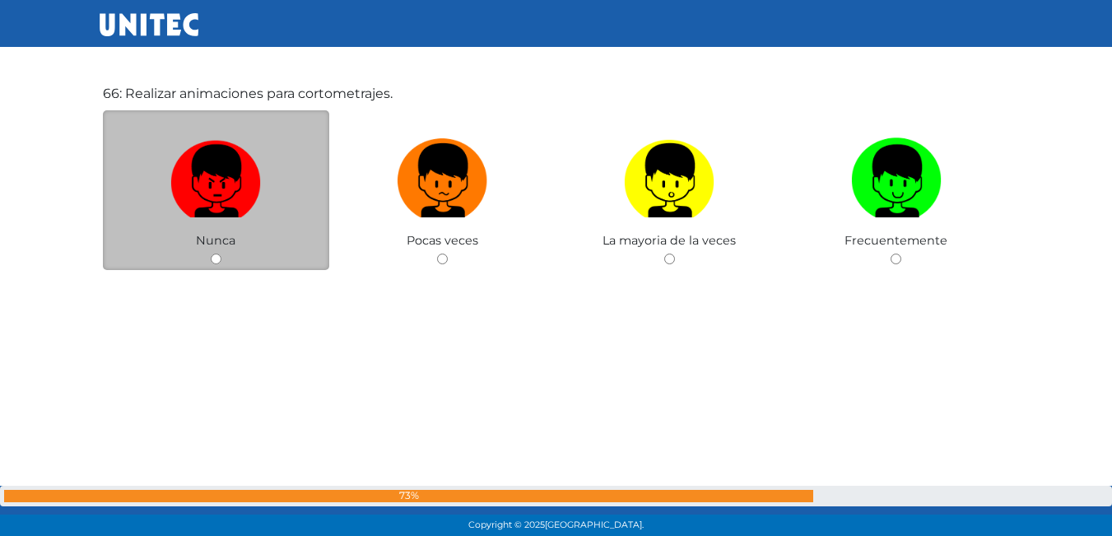
click at [239, 206] on img at bounding box center [215, 175] width 91 height 86
click at [221, 254] on input "radio" at bounding box center [216, 259] width 11 height 11
radio input "true"
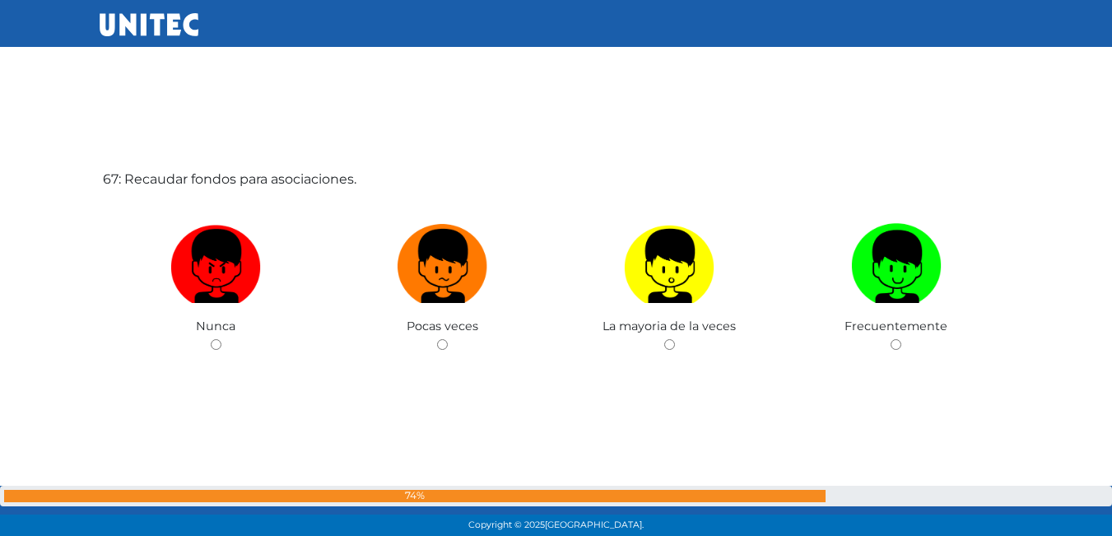
scroll to position [35444, 0]
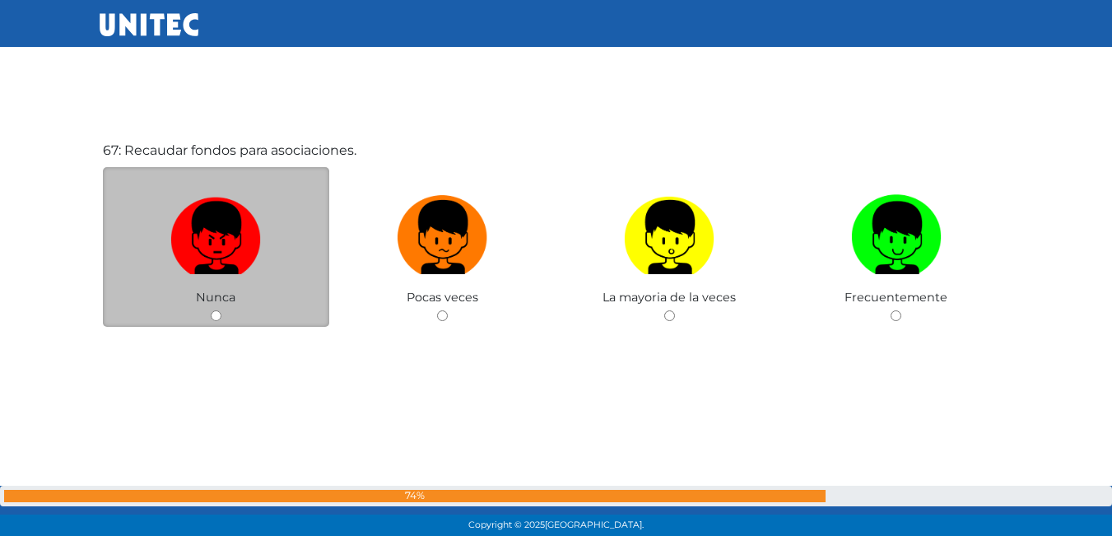
click at [218, 244] on img at bounding box center [215, 232] width 91 height 86
click at [218, 310] on input "radio" at bounding box center [216, 315] width 11 height 11
radio input "true"
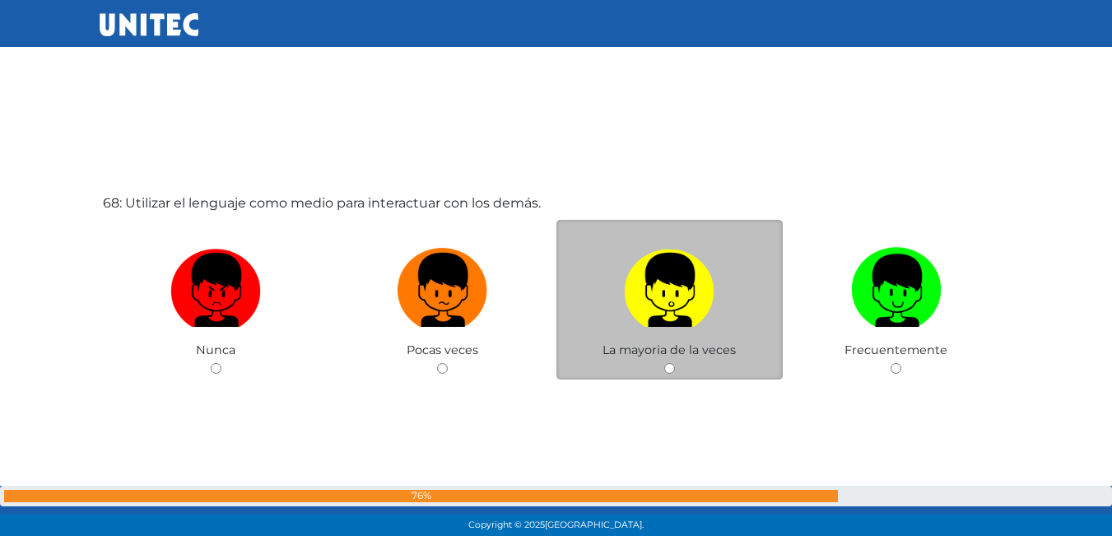
scroll to position [35928, 0]
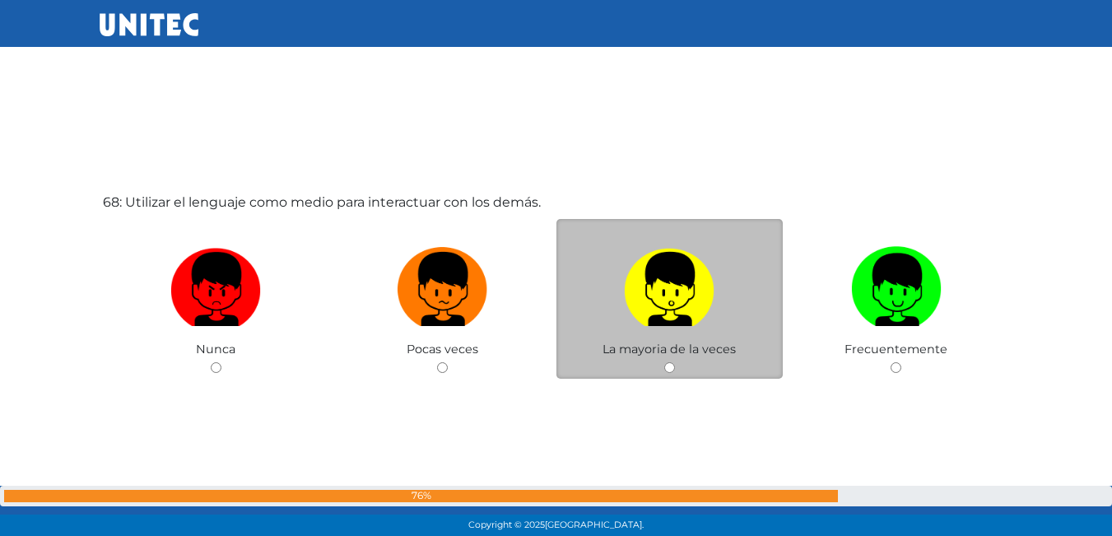
click at [738, 313] on label at bounding box center [669, 290] width 227 height 100
click at [675, 362] on input "radio" at bounding box center [669, 367] width 11 height 11
radio input "true"
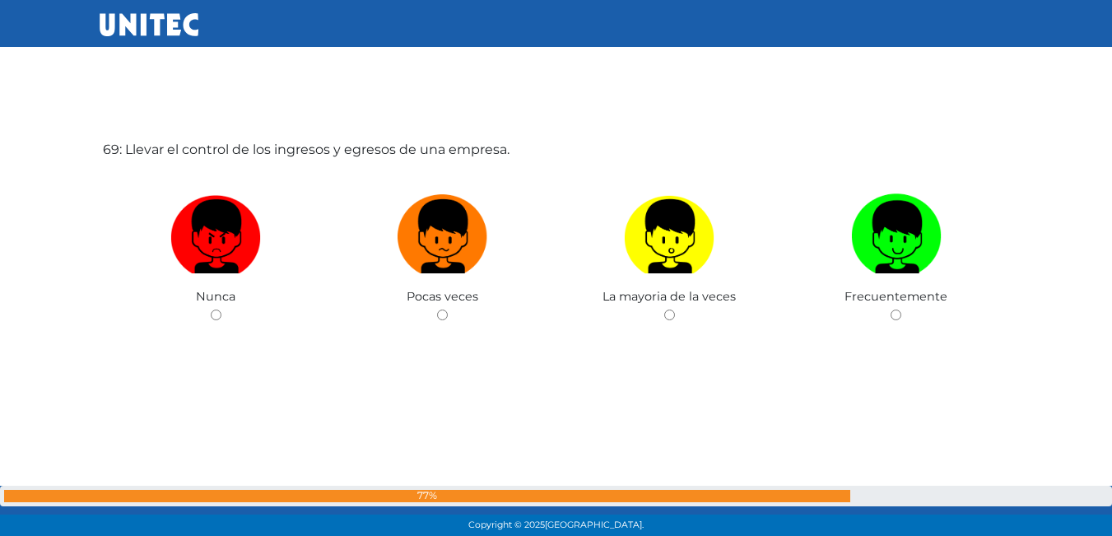
scroll to position [36522, 0]
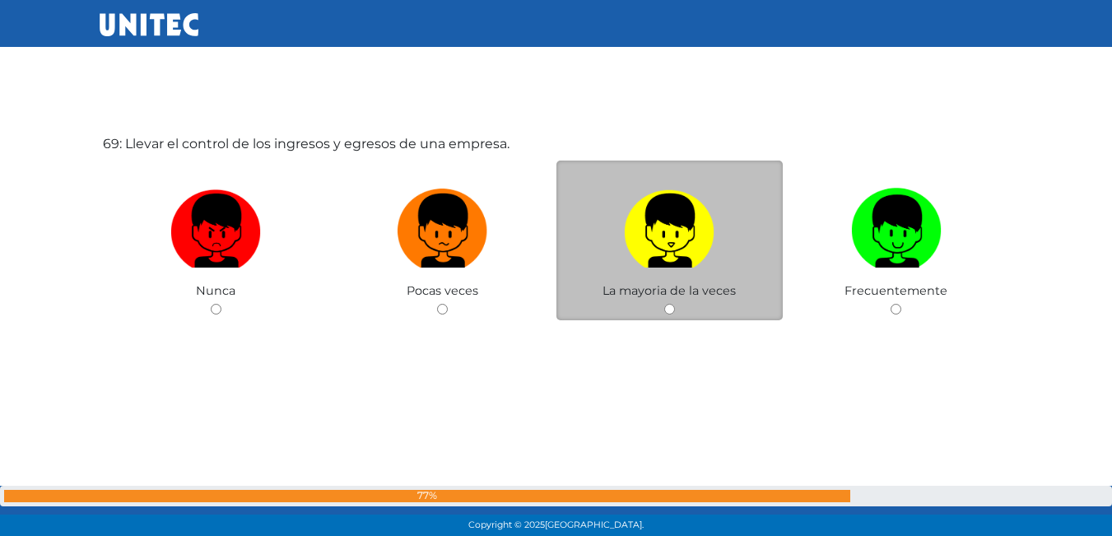
click at [705, 262] on img at bounding box center [669, 225] width 91 height 86
click at [675, 304] on input "radio" at bounding box center [669, 309] width 11 height 11
radio input "true"
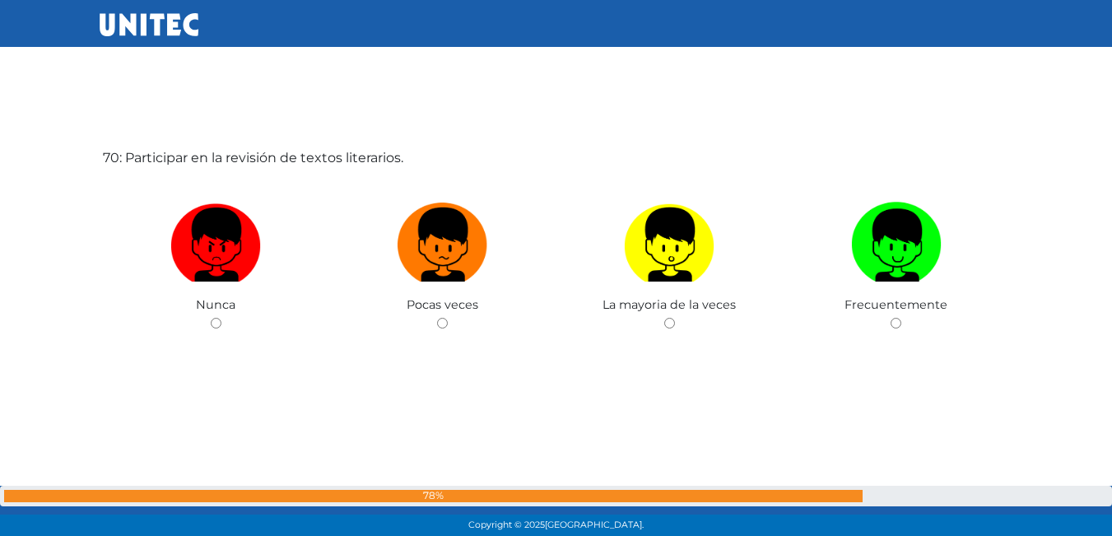
scroll to position [37058, 0]
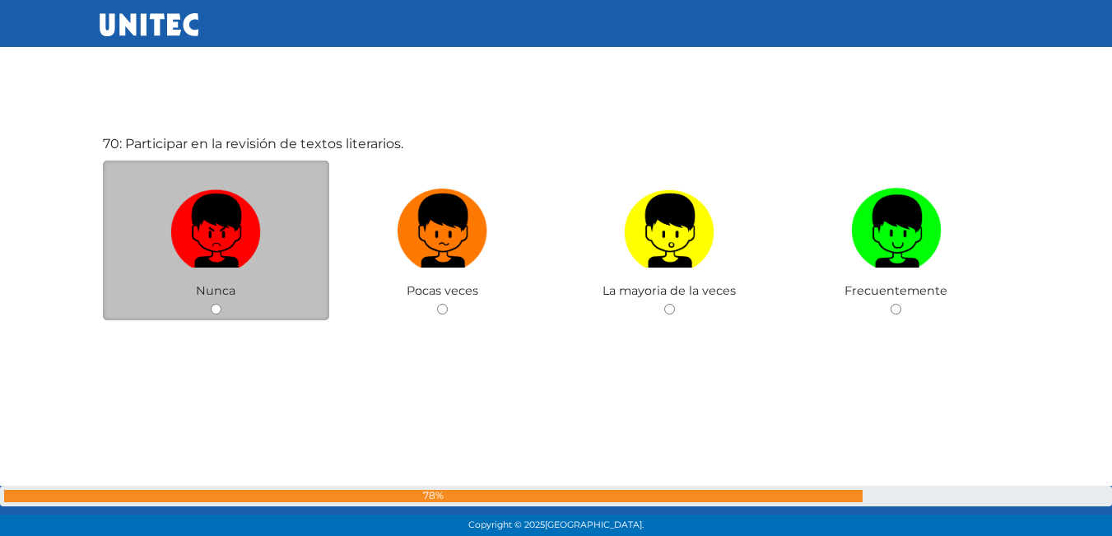
click at [278, 237] on label at bounding box center [216, 231] width 227 height 100
click at [221, 304] on input "radio" at bounding box center [216, 309] width 11 height 11
radio input "true"
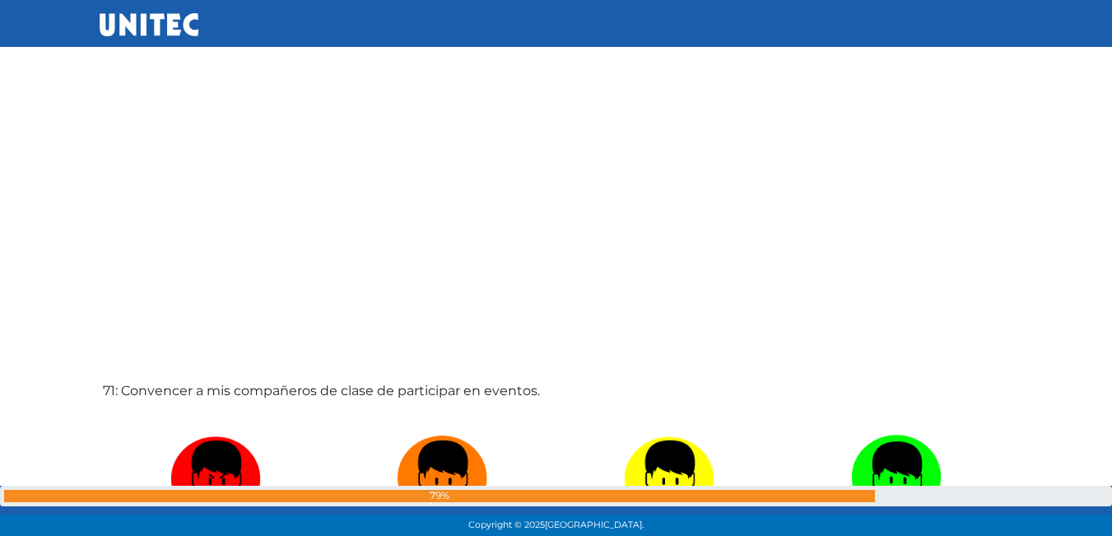
scroll to position [36935, 0]
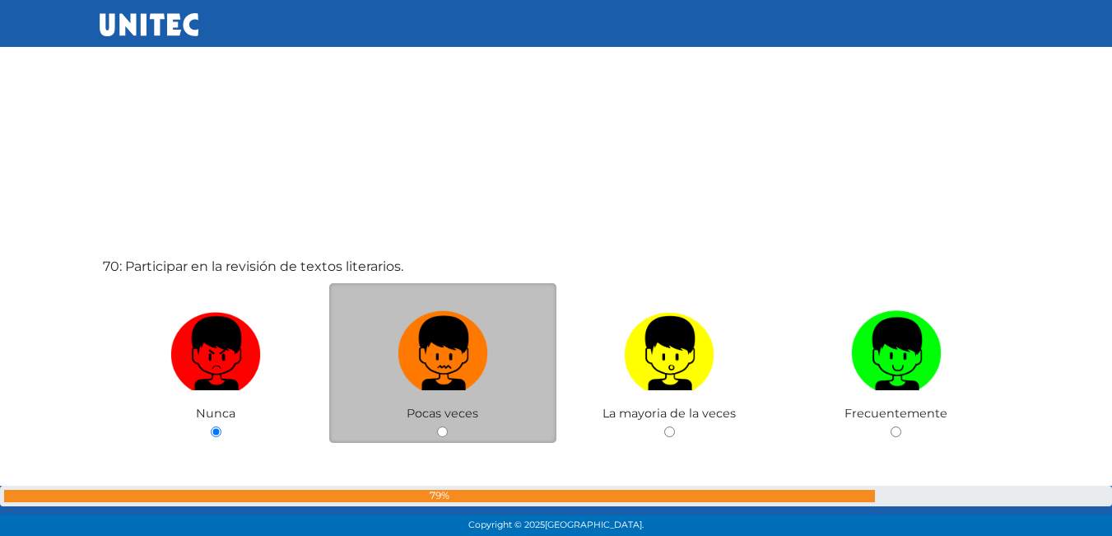
click at [451, 357] on img at bounding box center [443, 348] width 91 height 86
click at [448, 426] on input "radio" at bounding box center [442, 431] width 11 height 11
radio input "true"
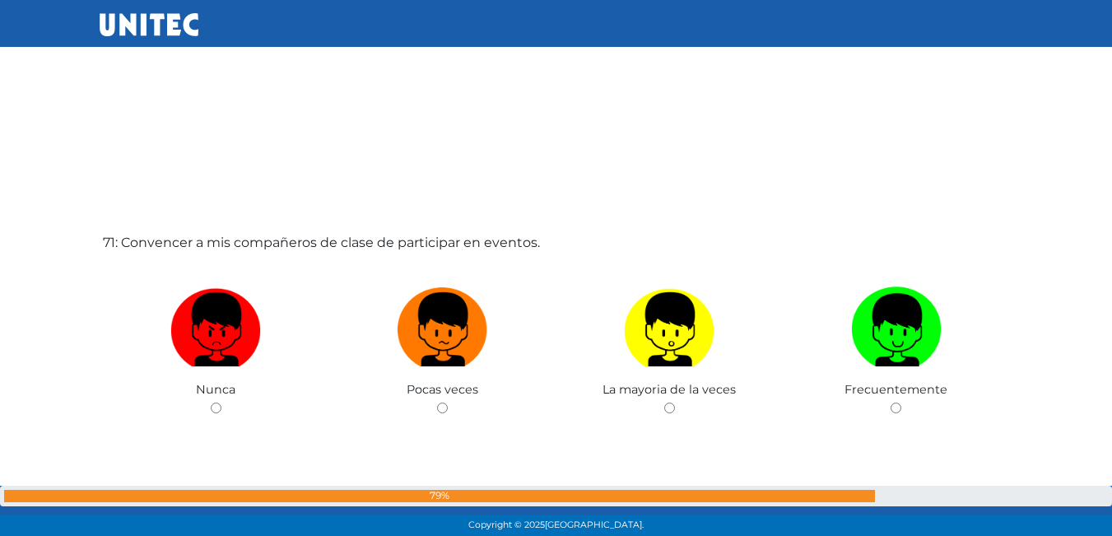
scroll to position [37591, 0]
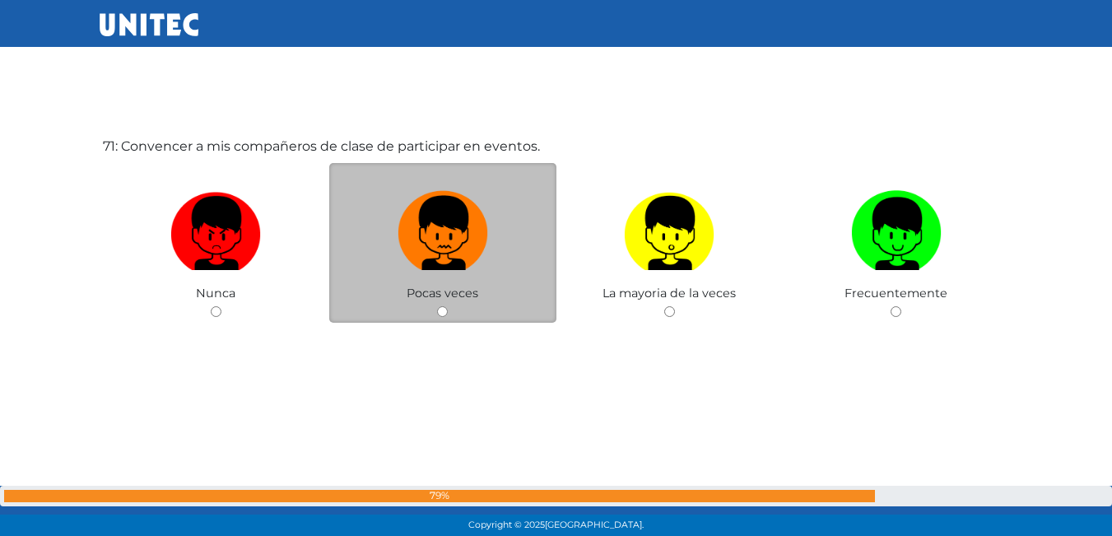
click at [445, 235] on img at bounding box center [443, 227] width 91 height 86
click at [445, 306] on input "radio" at bounding box center [442, 311] width 11 height 11
radio input "true"
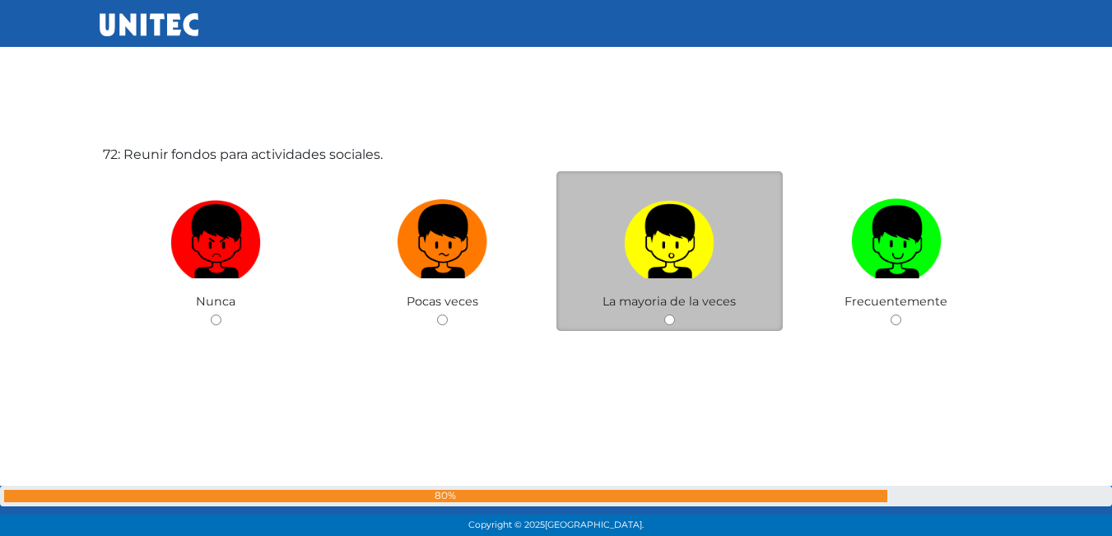
scroll to position [38148, 0]
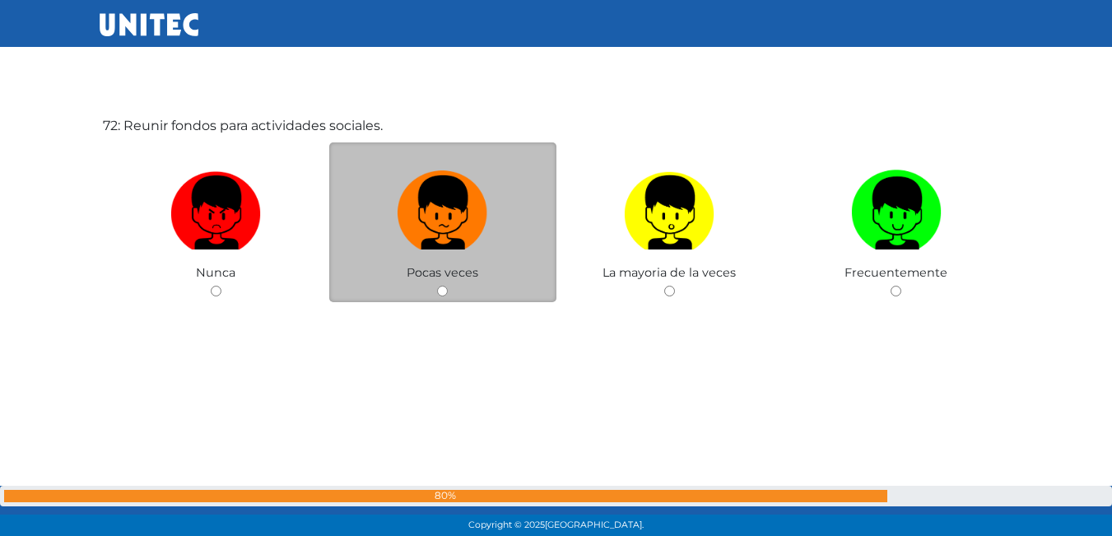
click at [425, 252] on label at bounding box center [442, 213] width 227 height 100
click at [437, 286] on input "radio" at bounding box center [442, 291] width 11 height 11
radio input "true"
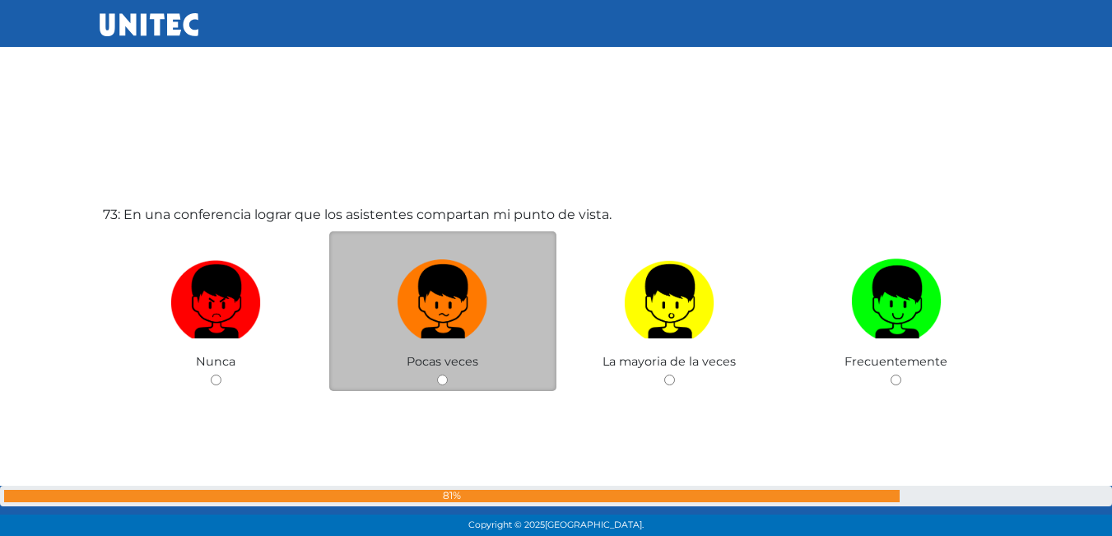
scroll to position [38625, 0]
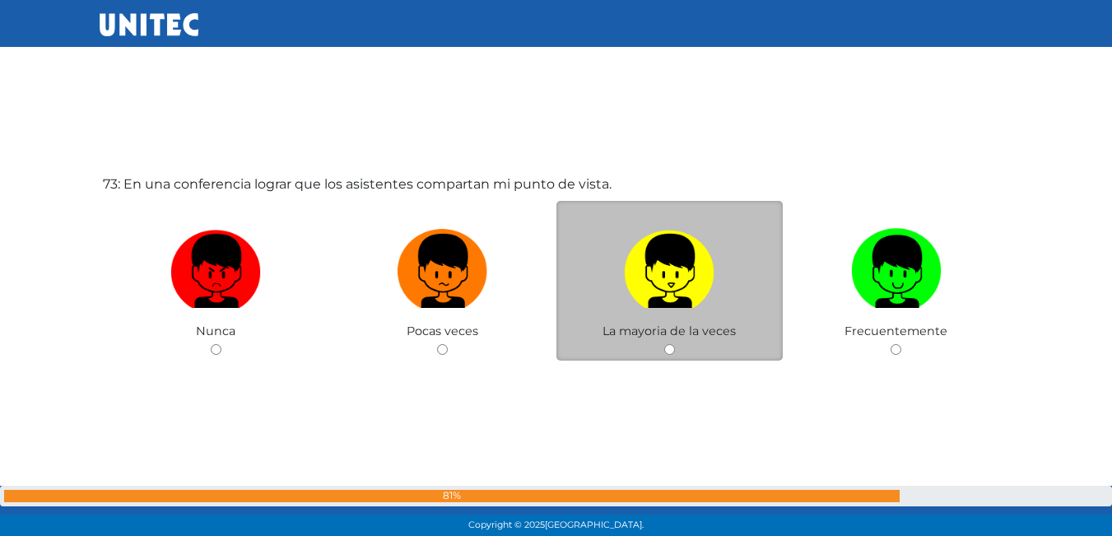
click at [692, 286] on img at bounding box center [669, 265] width 91 height 86
click at [675, 344] on input "radio" at bounding box center [669, 349] width 11 height 11
radio input "true"
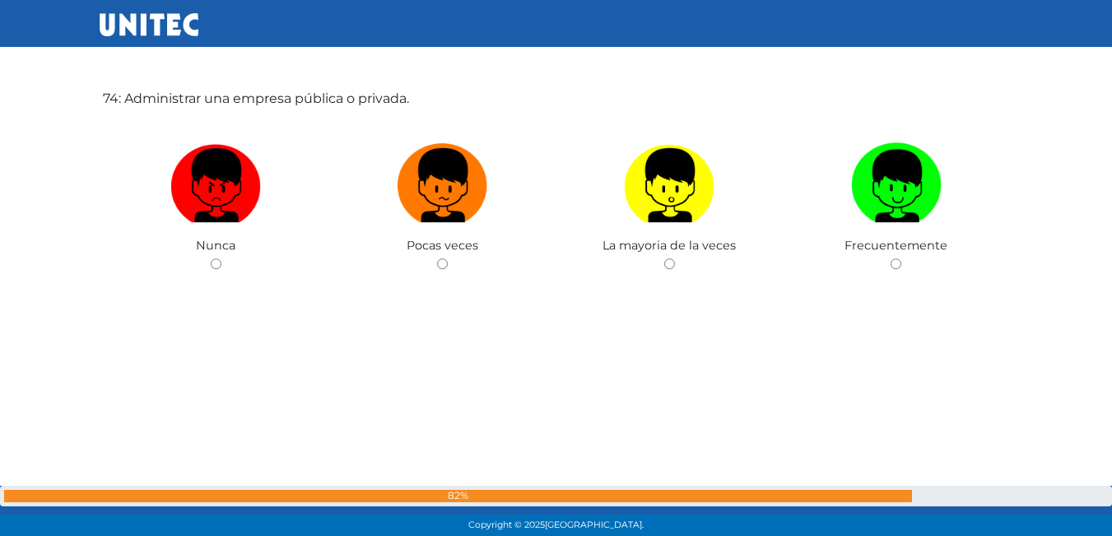
scroll to position [39220, 0]
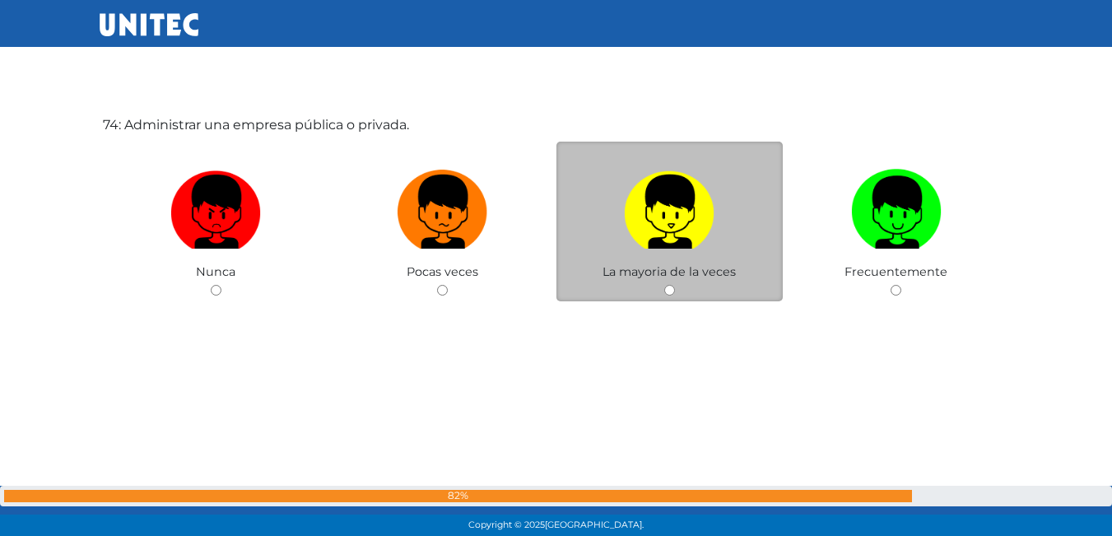
click at [709, 233] on img at bounding box center [669, 206] width 91 height 86
click at [675, 285] on input "radio" at bounding box center [669, 290] width 11 height 11
radio input "true"
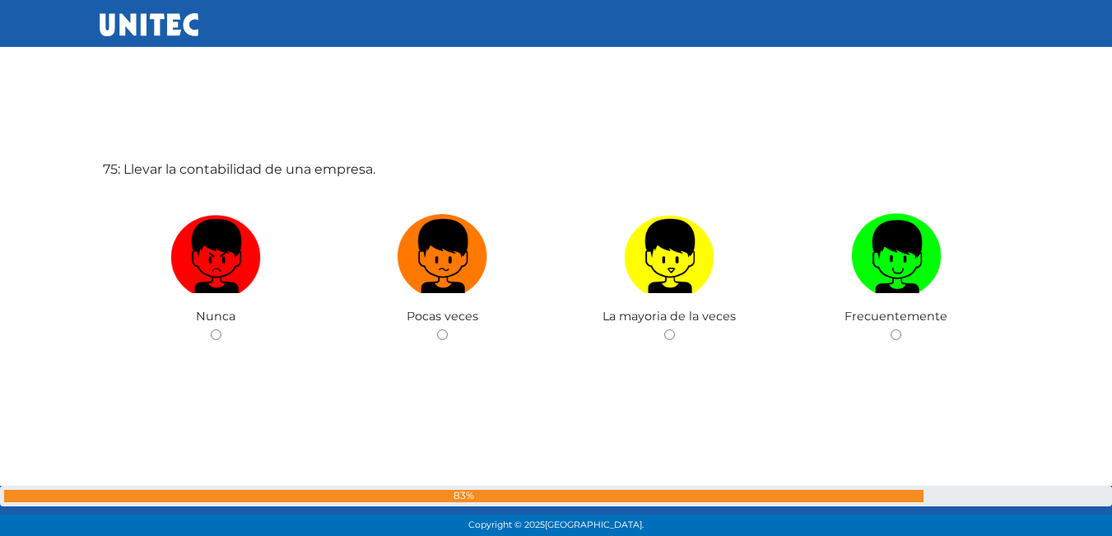
scroll to position [39794, 0]
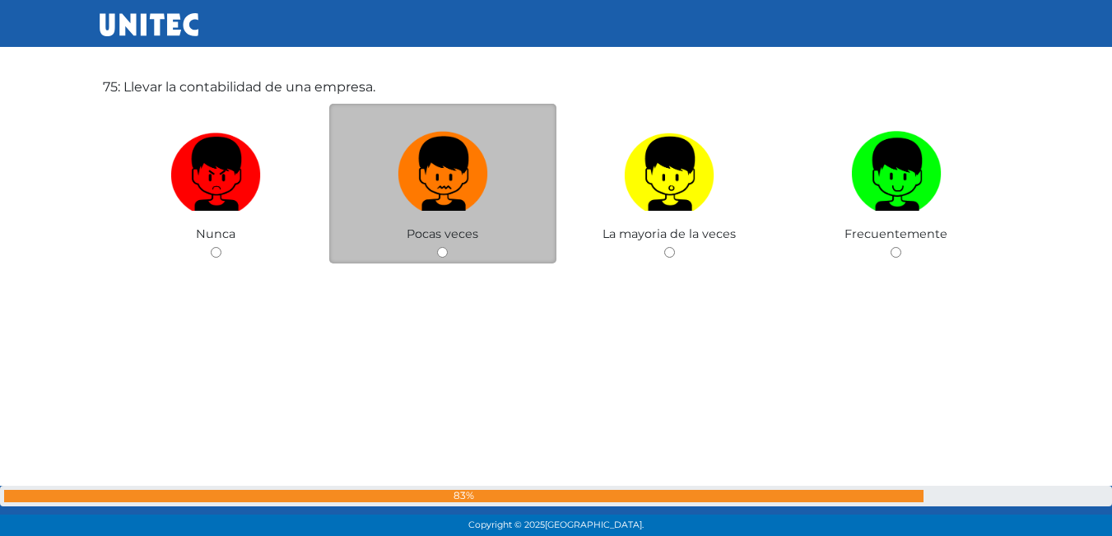
click at [487, 203] on img at bounding box center [443, 168] width 91 height 86
click at [448, 247] on input "radio" at bounding box center [442, 252] width 11 height 11
radio input "true"
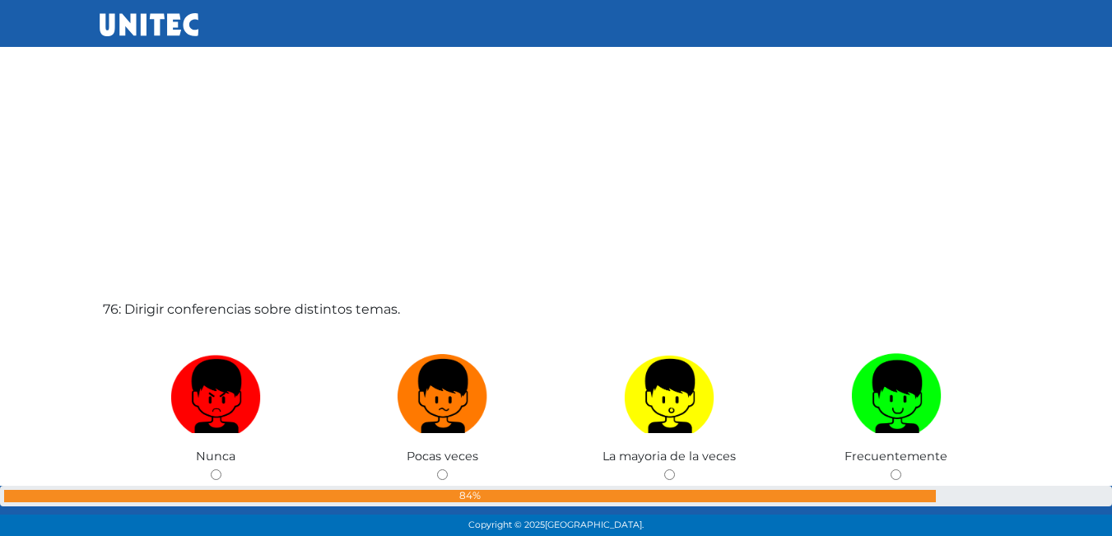
scroll to position [40199, 0]
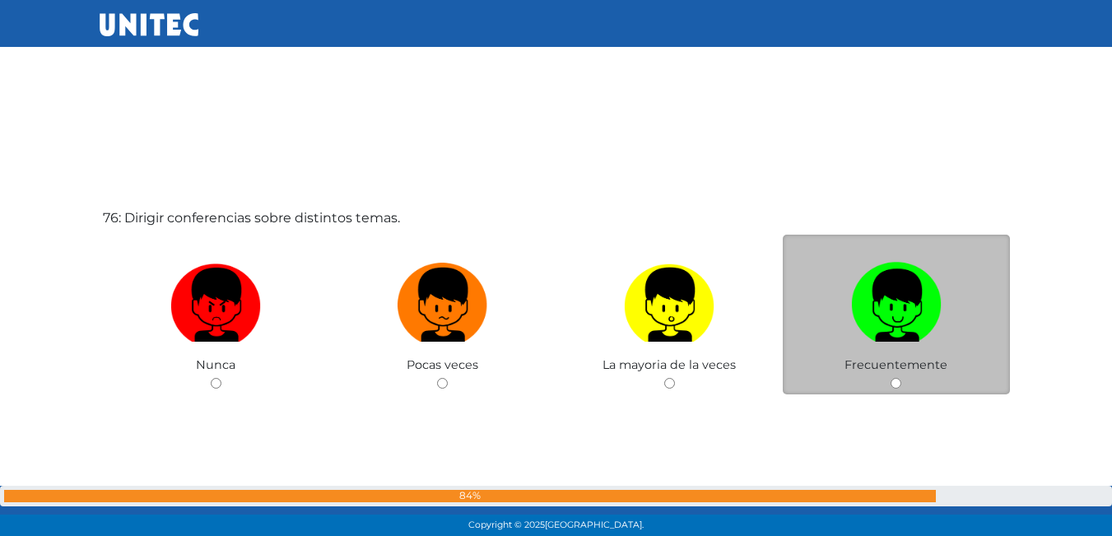
click at [840, 340] on label at bounding box center [896, 305] width 227 height 100
click at [891, 378] on input "radio" at bounding box center [896, 383] width 11 height 11
radio input "true"
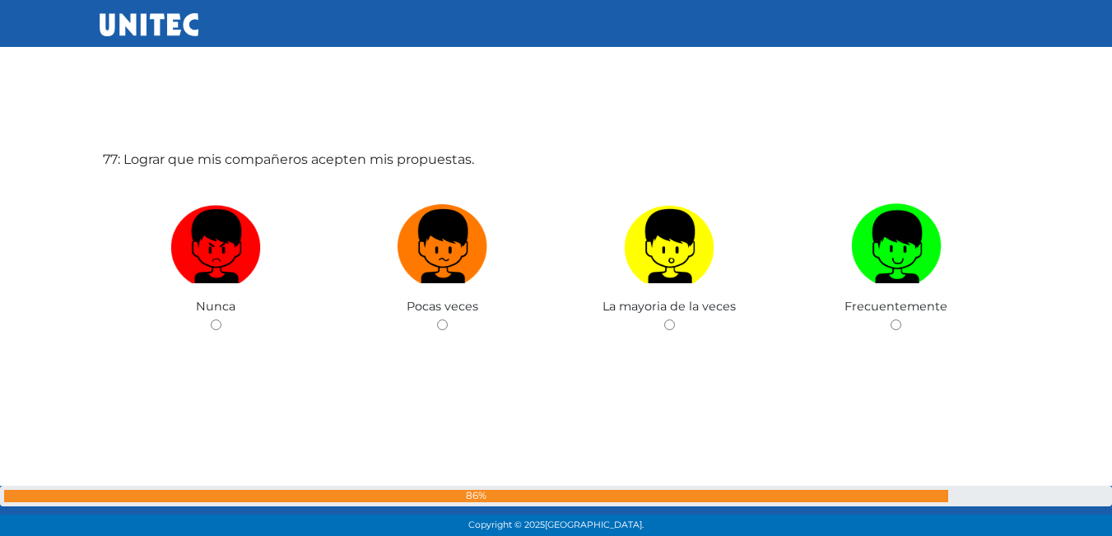
scroll to position [40809, 0]
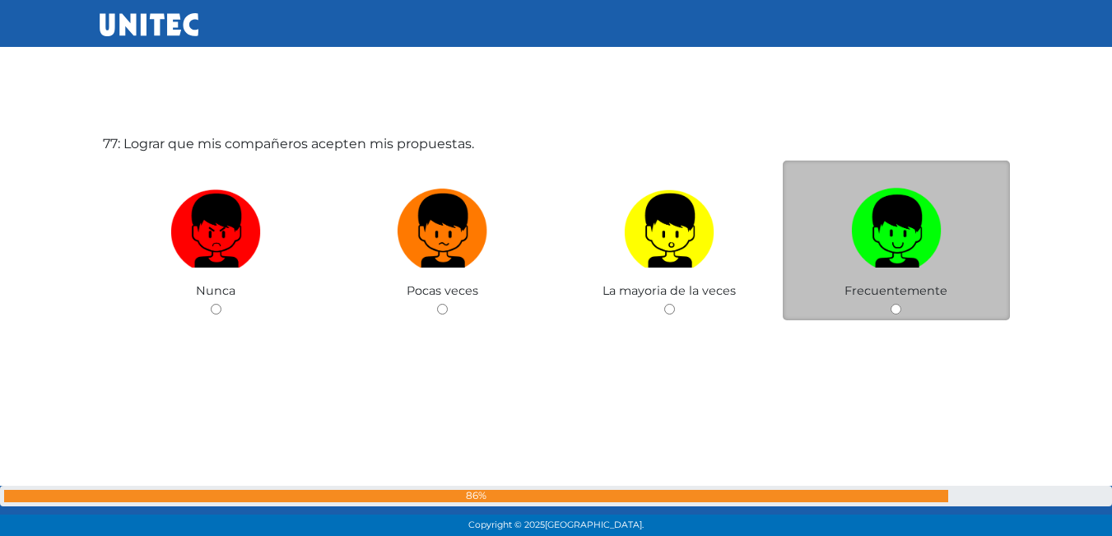
click at [880, 291] on span "Frecuentemente" at bounding box center [896, 290] width 103 height 15
click at [907, 287] on span "Frecuentemente" at bounding box center [896, 290] width 103 height 15
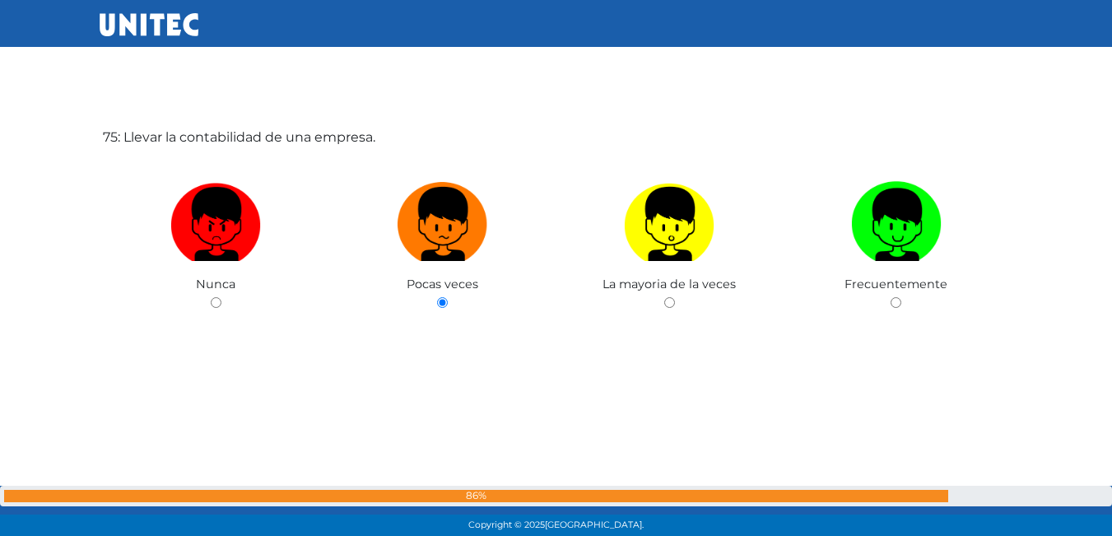
scroll to position [39764, 0]
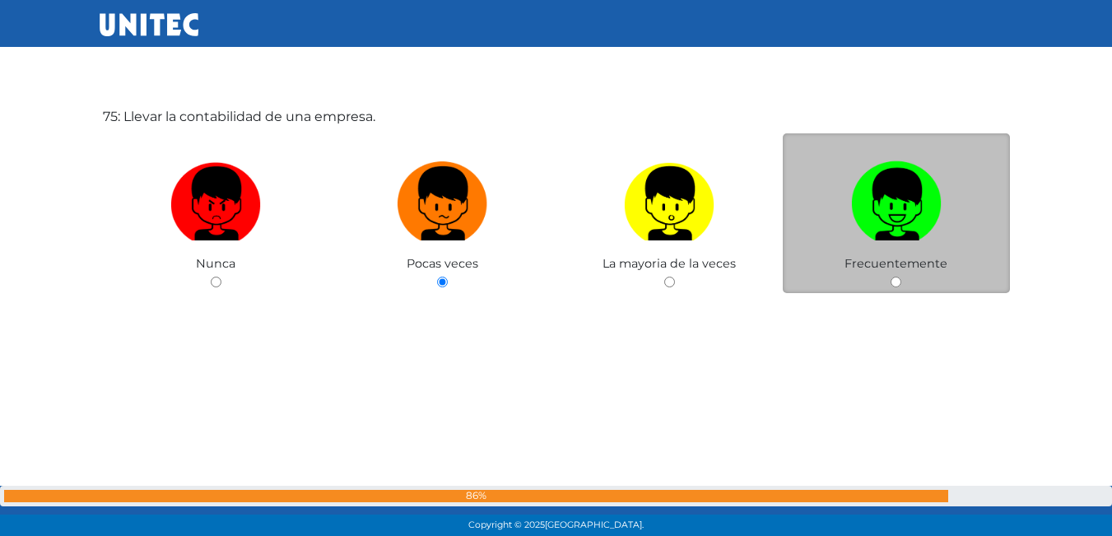
click at [938, 229] on img at bounding box center [896, 198] width 91 height 86
click at [901, 277] on input "radio" at bounding box center [896, 282] width 11 height 11
radio input "true"
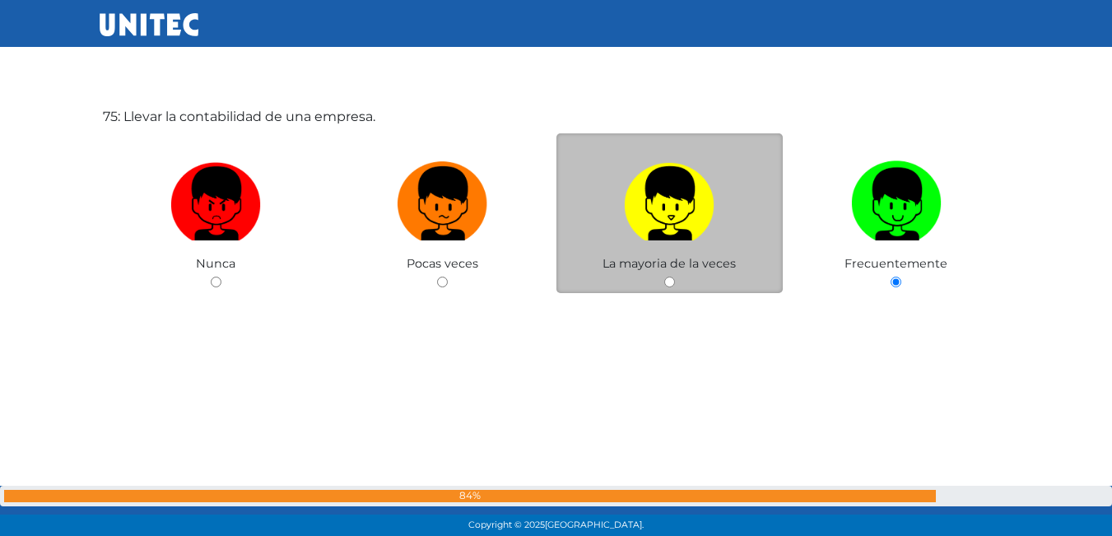
click at [661, 237] on img at bounding box center [669, 198] width 91 height 86
click at [664, 277] on input "radio" at bounding box center [669, 282] width 11 height 11
radio input "true"
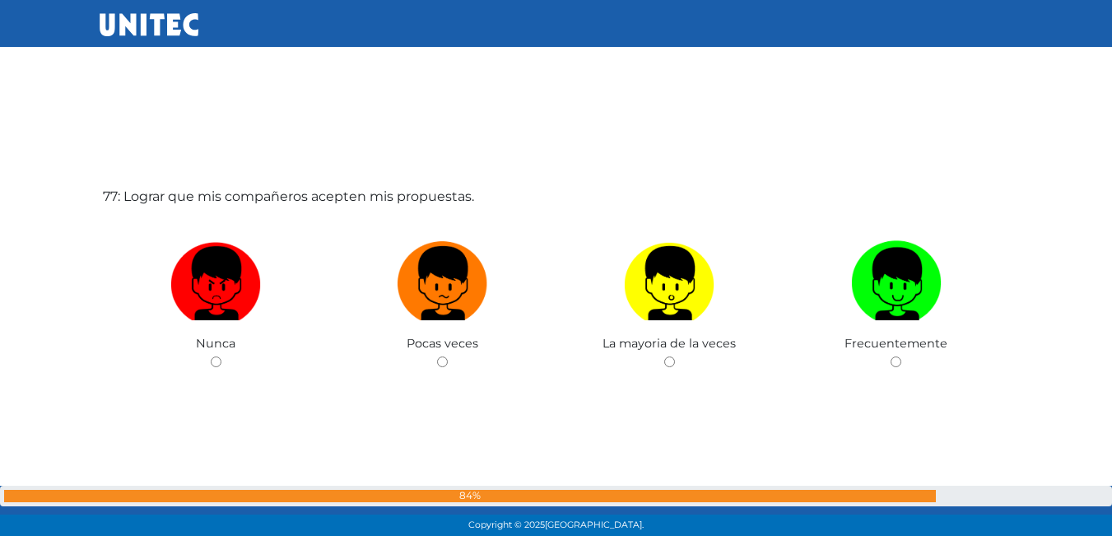
scroll to position [40758, 0]
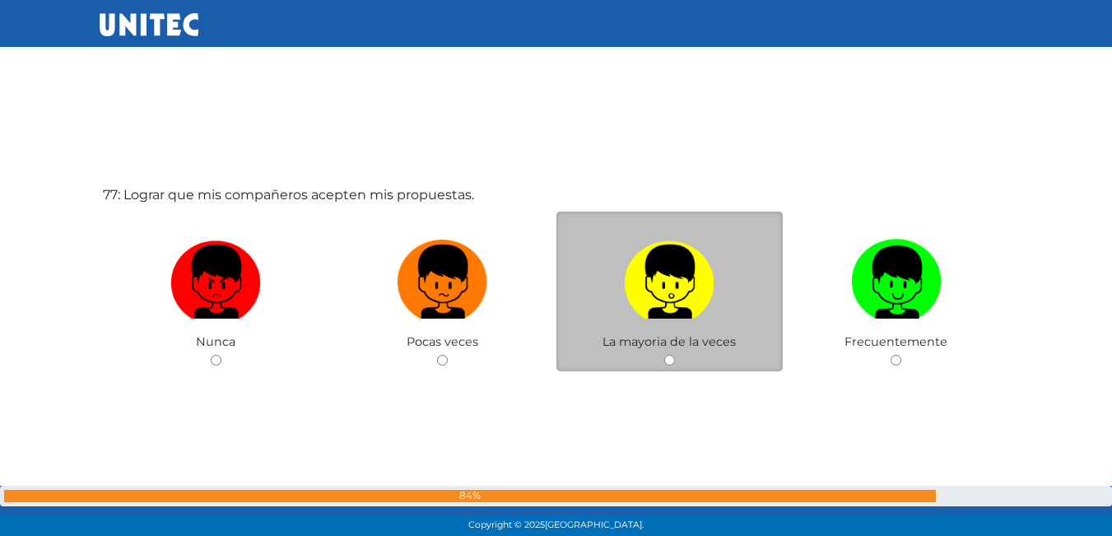
click at [717, 327] on label at bounding box center [669, 282] width 227 height 100
click at [675, 355] on input "radio" at bounding box center [669, 360] width 11 height 11
radio input "true"
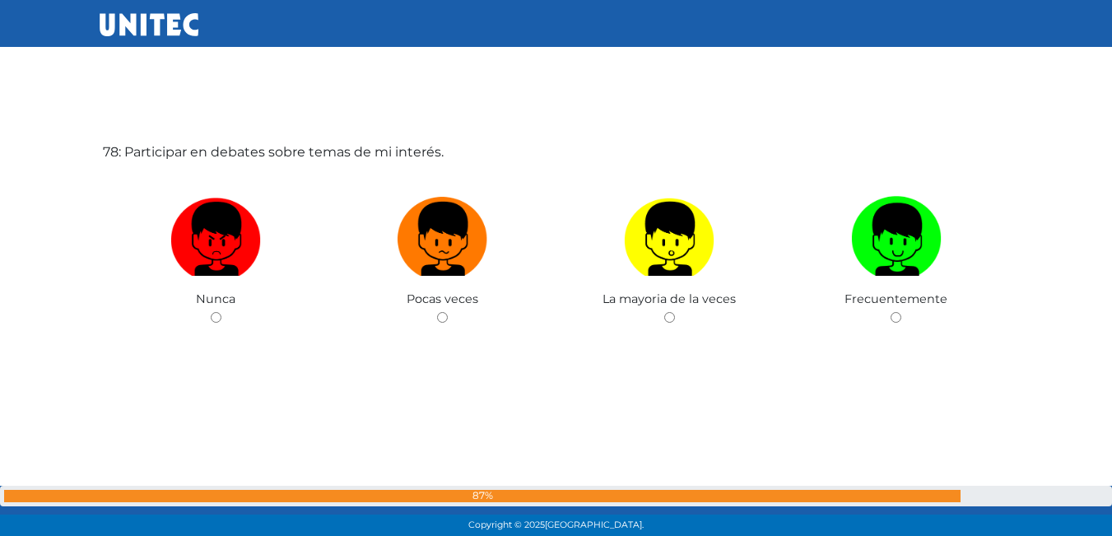
scroll to position [41401, 0]
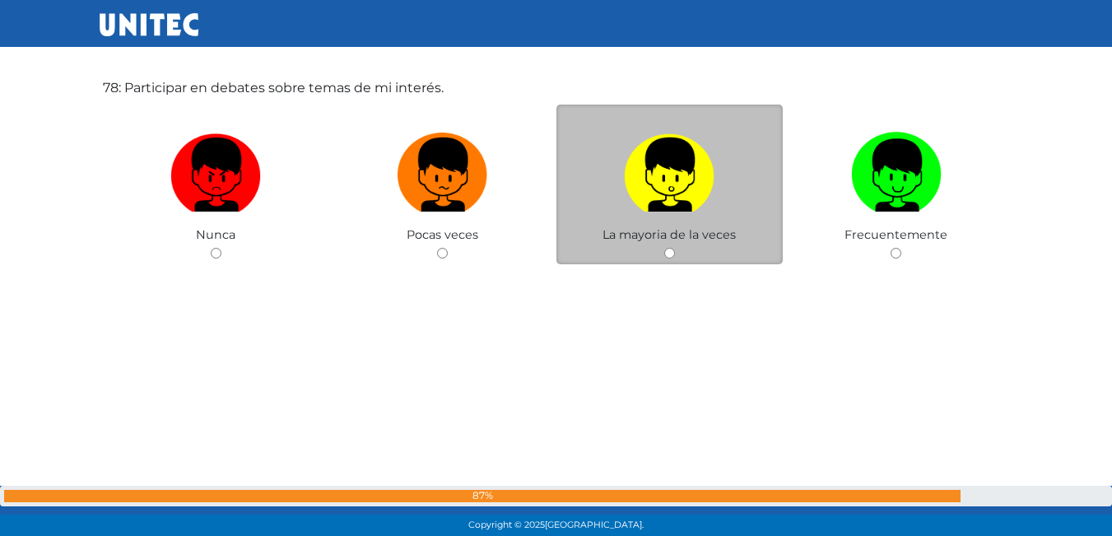
click at [746, 211] on label at bounding box center [669, 175] width 227 height 100
click at [675, 248] on input "radio" at bounding box center [669, 253] width 11 height 11
radio input "true"
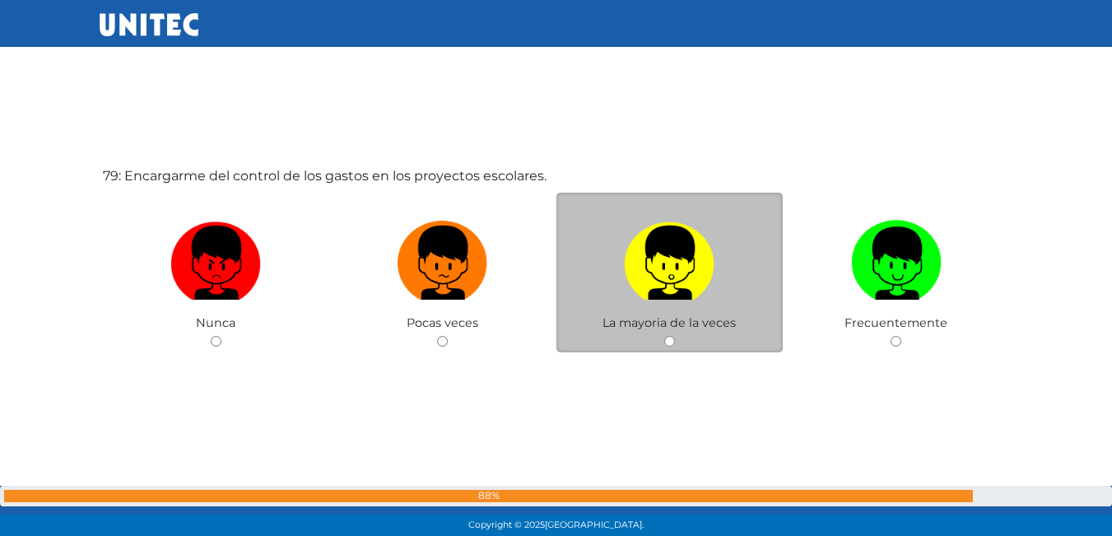
scroll to position [41877, 0]
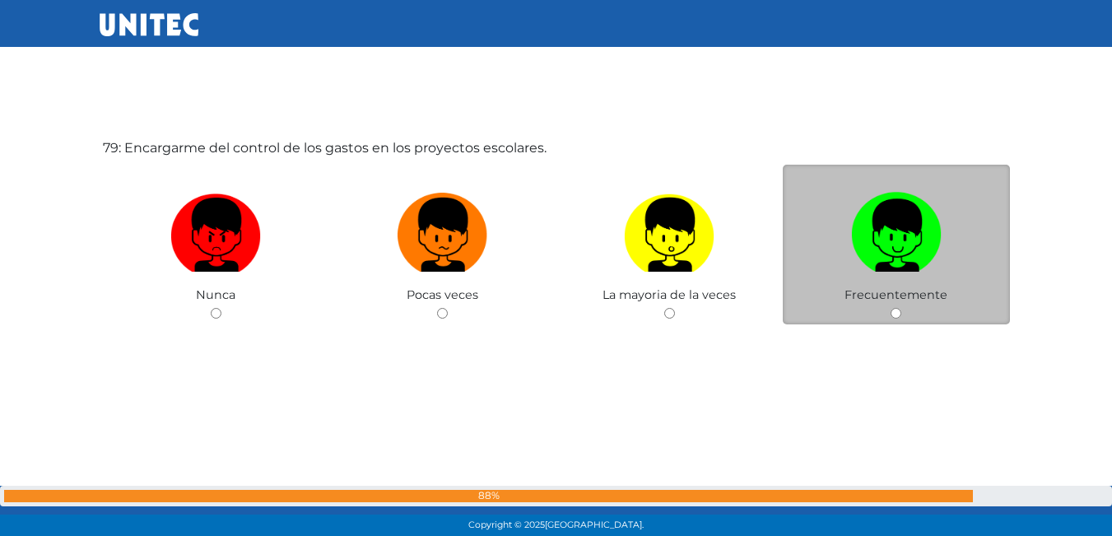
click at [919, 280] on label at bounding box center [896, 235] width 227 height 100
click at [901, 308] on input "radio" at bounding box center [896, 313] width 11 height 11
radio input "true"
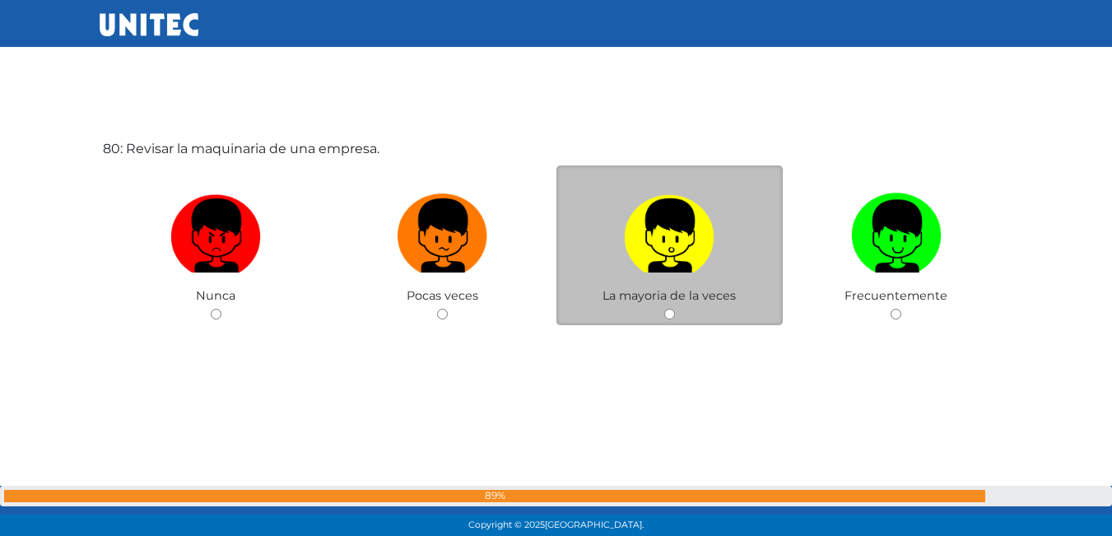
scroll to position [42417, 0]
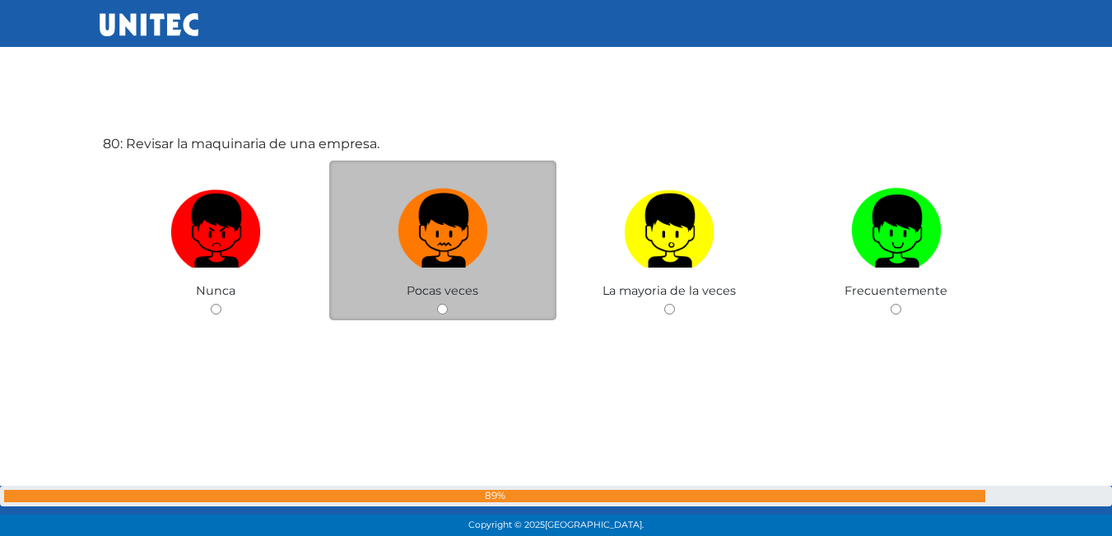
click at [485, 261] on img at bounding box center [443, 225] width 91 height 86
click at [448, 304] on input "radio" at bounding box center [442, 309] width 11 height 11
radio input "true"
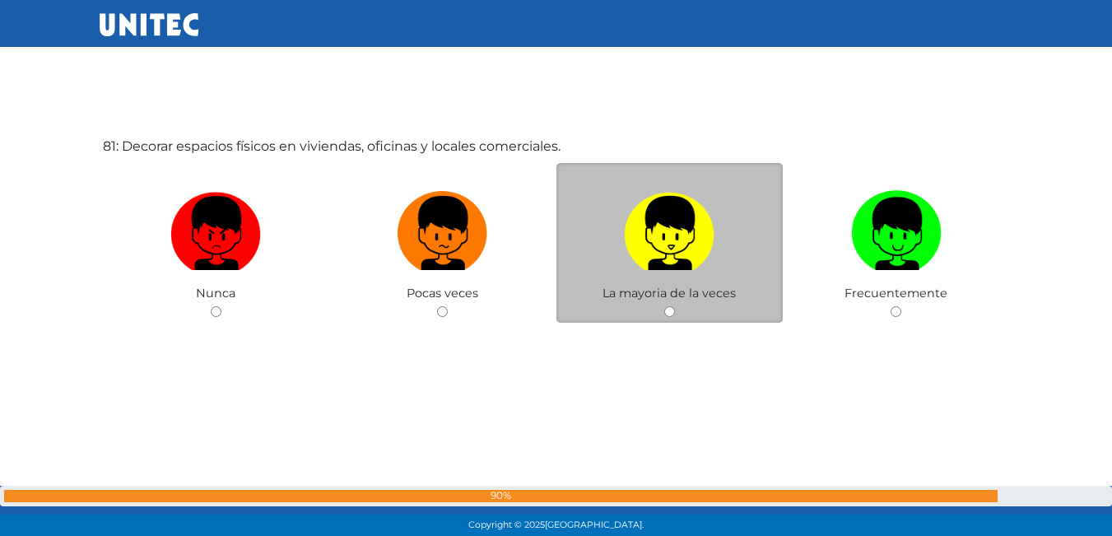
scroll to position [42952, 0]
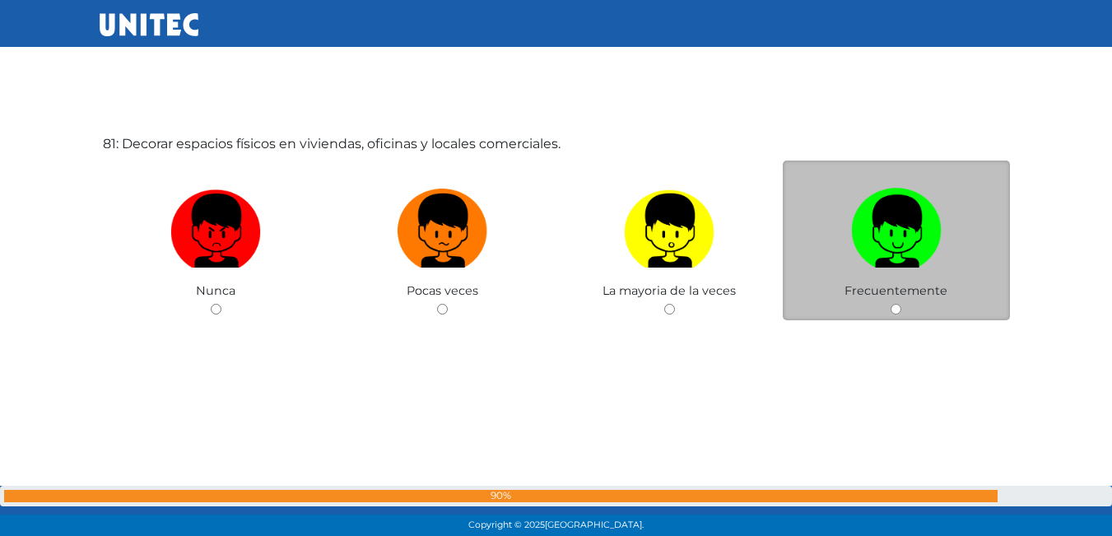
click at [887, 286] on span "Frecuentemente" at bounding box center [896, 290] width 103 height 15
click at [875, 291] on span "Frecuentemente" at bounding box center [896, 290] width 103 height 15
click at [951, 244] on label at bounding box center [896, 231] width 227 height 100
click at [901, 304] on input "radio" at bounding box center [896, 309] width 11 height 11
radio input "true"
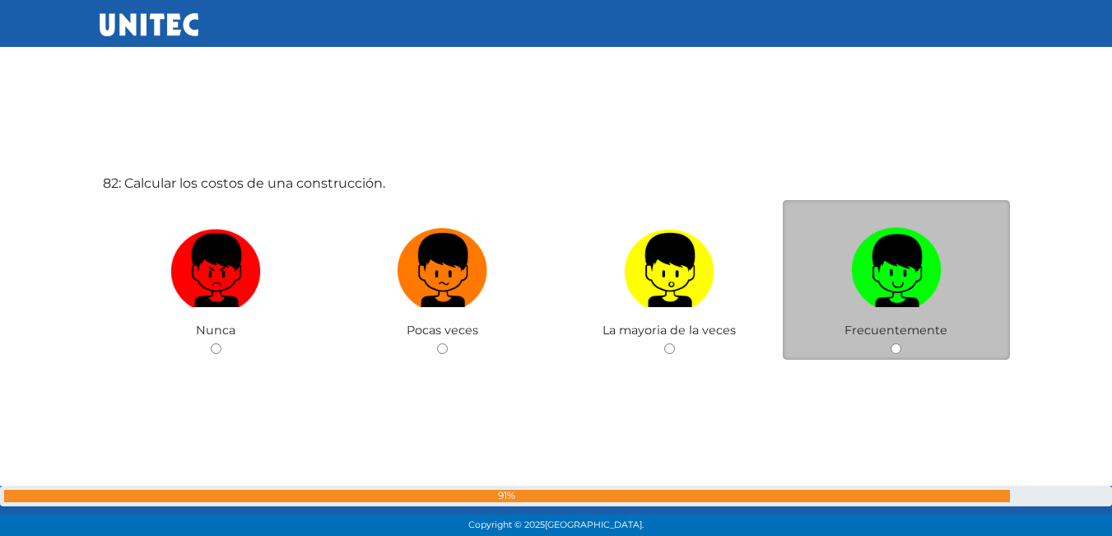
scroll to position [43450, 0]
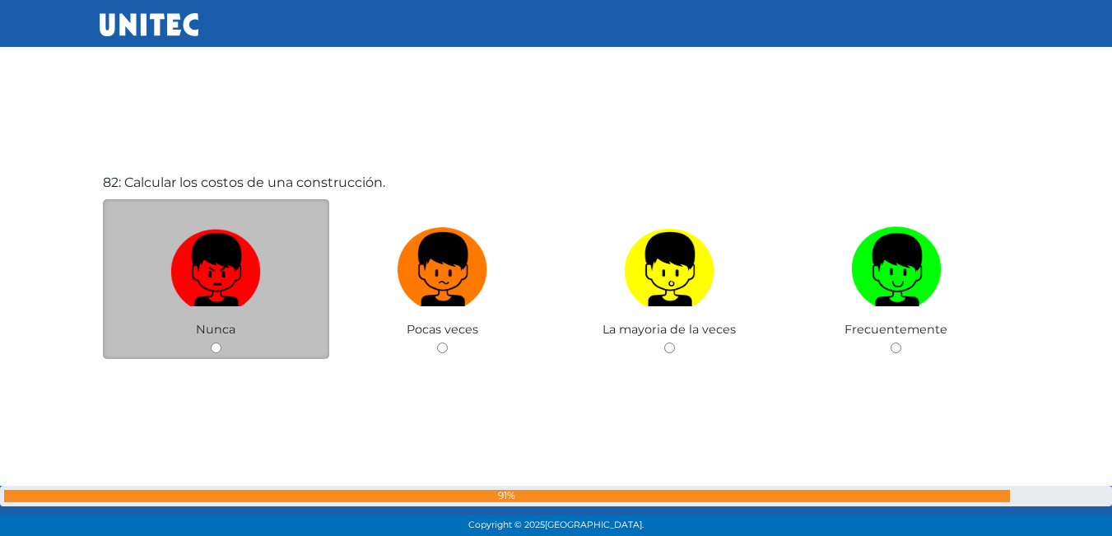
click at [232, 299] on img at bounding box center [215, 264] width 91 height 86
click at [221, 342] on input "radio" at bounding box center [216, 347] width 11 height 11
radio input "true"
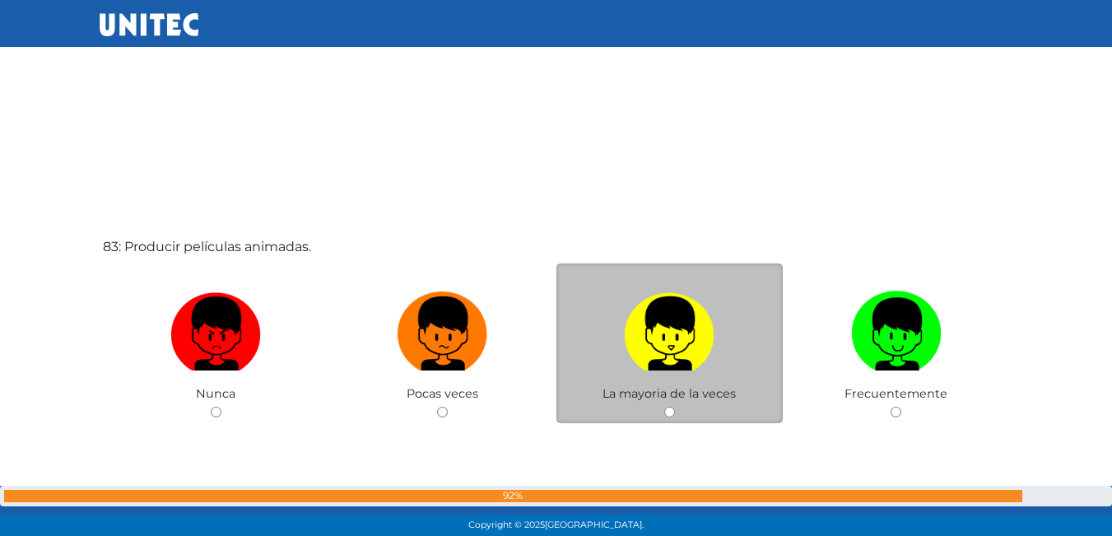
scroll to position [43934, 0]
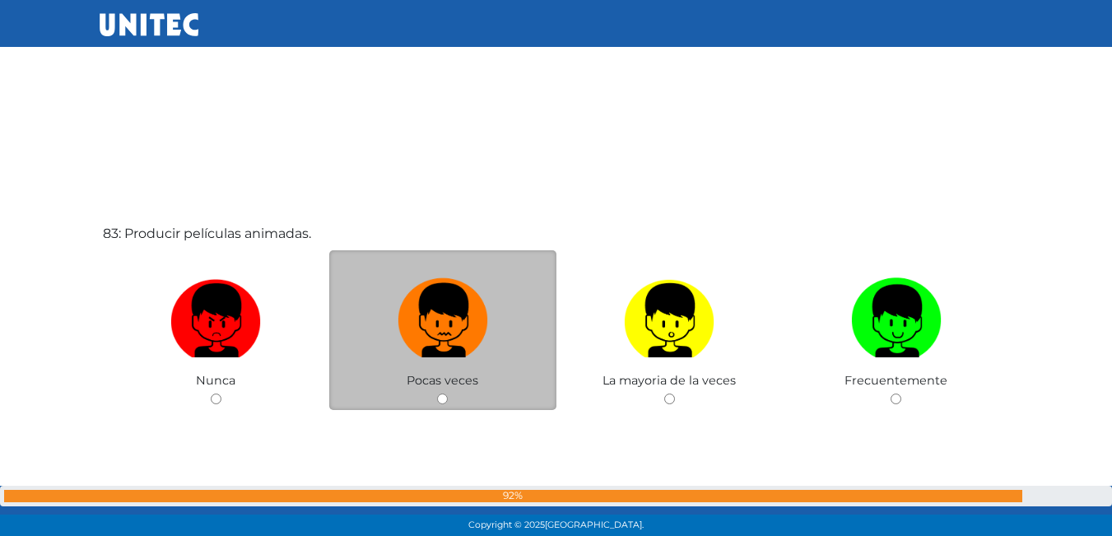
click at [462, 357] on img at bounding box center [443, 315] width 91 height 86
click at [448, 393] on input "radio" at bounding box center [442, 398] width 11 height 11
radio input "true"
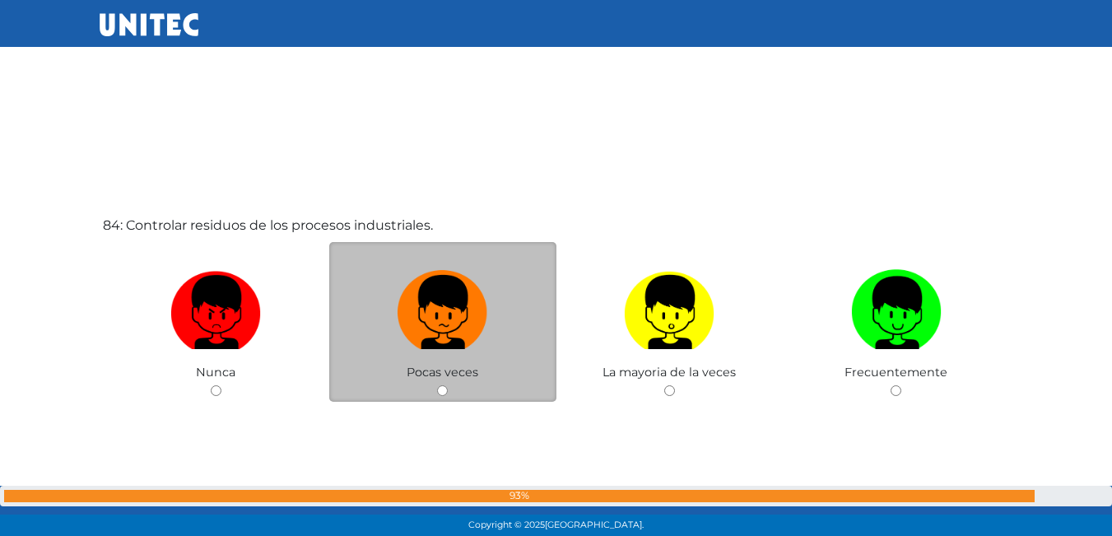
scroll to position [44488, 0]
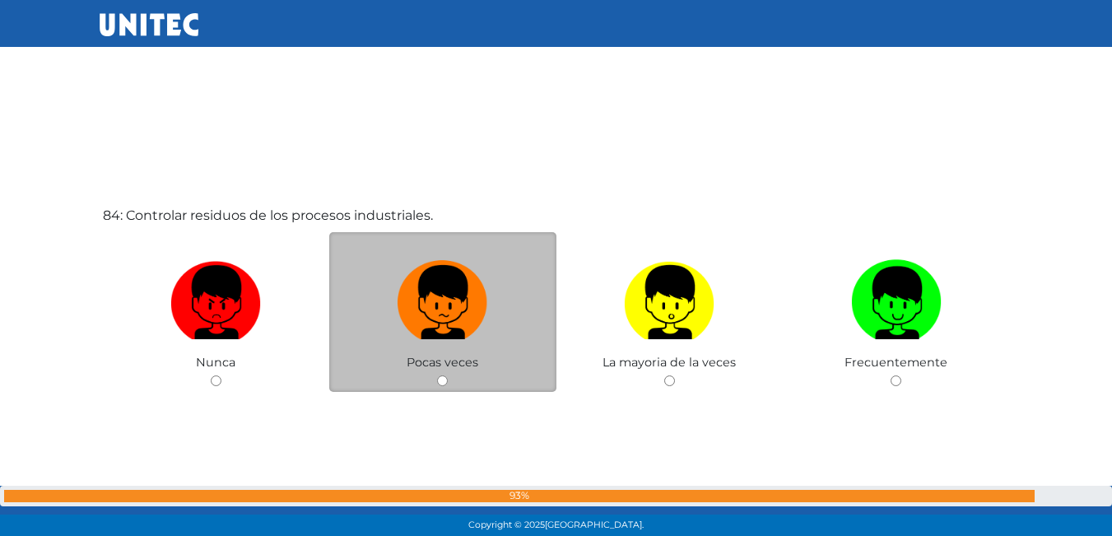
click at [505, 352] on label at bounding box center [442, 303] width 227 height 100
click at [448, 375] on input "radio" at bounding box center [442, 380] width 11 height 11
radio input "true"
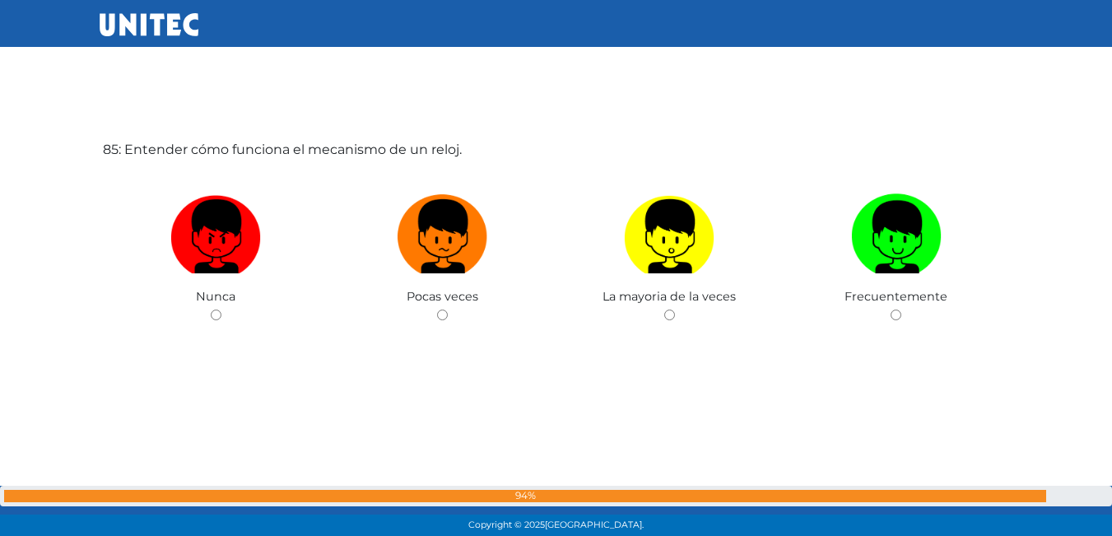
scroll to position [45096, 0]
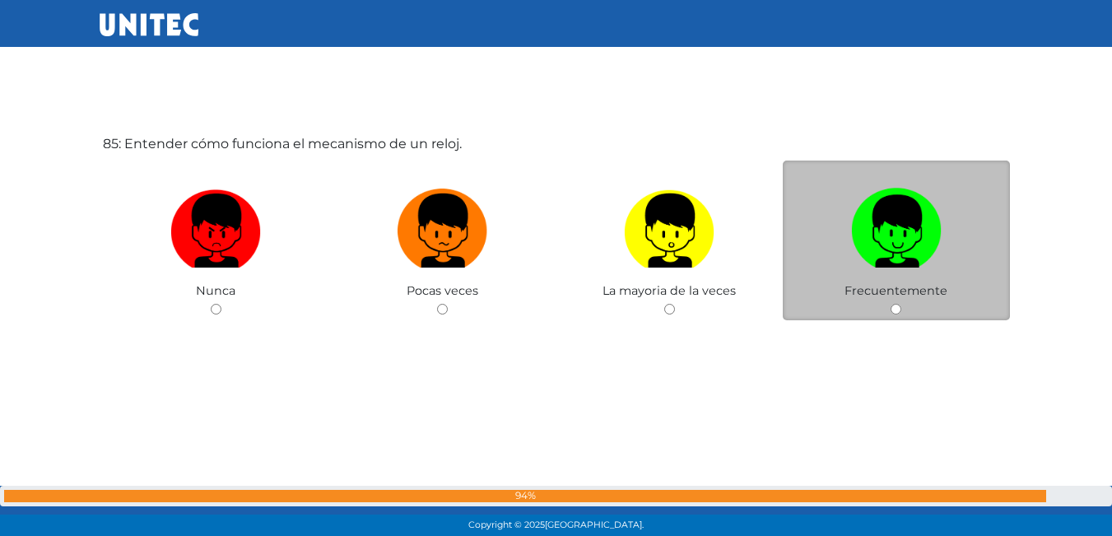
click at [915, 291] on span "Frecuentemente" at bounding box center [896, 290] width 103 height 15
click at [905, 276] on label at bounding box center [896, 231] width 227 height 100
click at [901, 304] on input "radio" at bounding box center [896, 309] width 11 height 11
radio input "true"
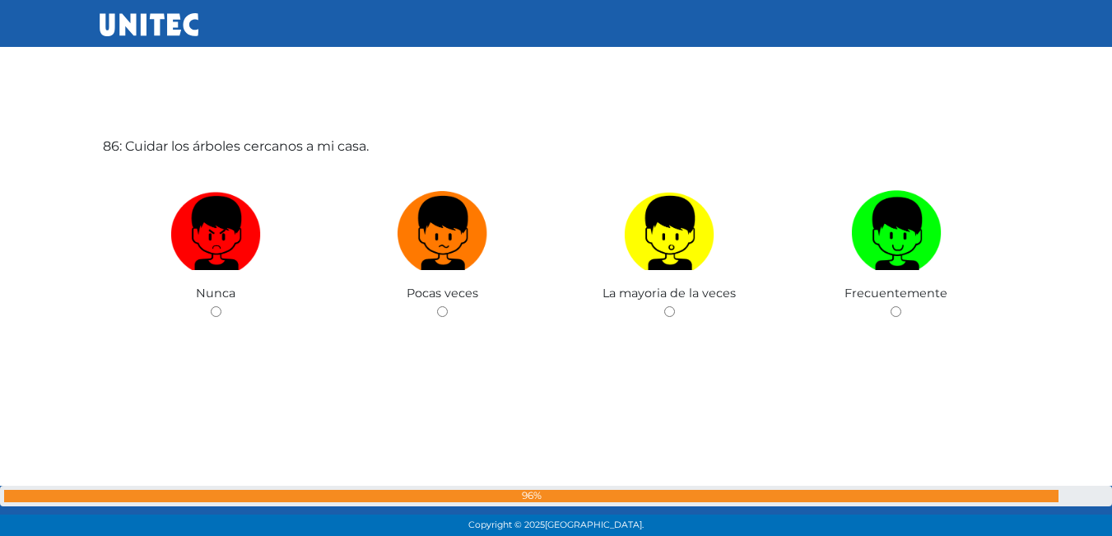
scroll to position [45632, 0]
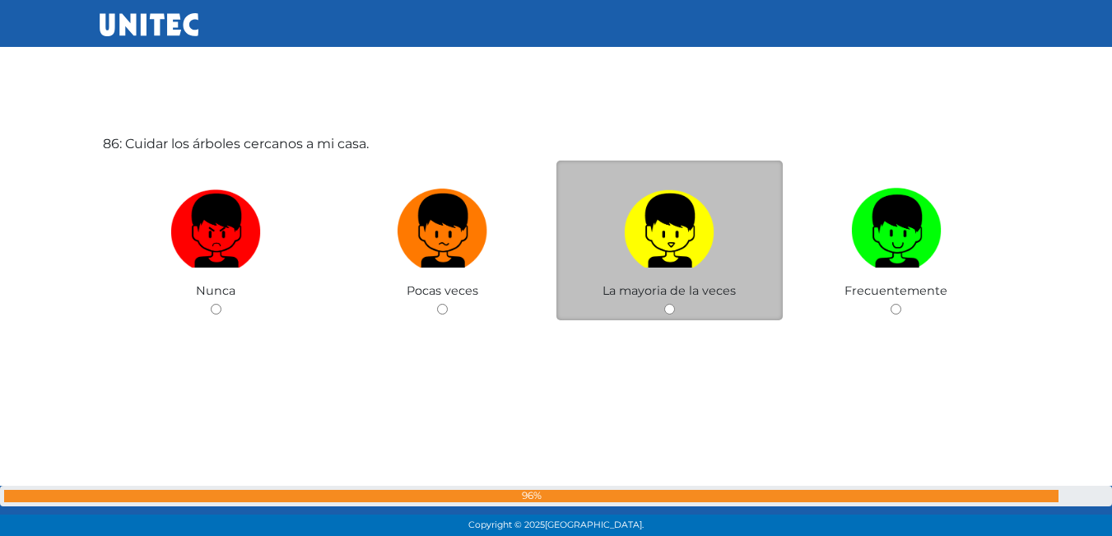
click at [702, 258] on img at bounding box center [669, 225] width 91 height 86
click at [675, 304] on input "radio" at bounding box center [669, 309] width 11 height 11
radio input "true"
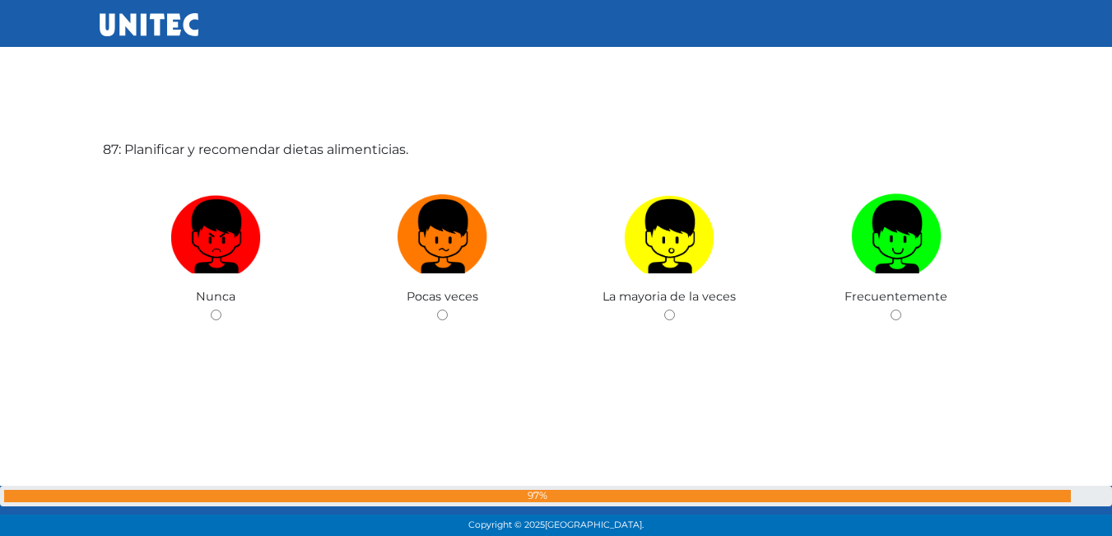
scroll to position [46211, 0]
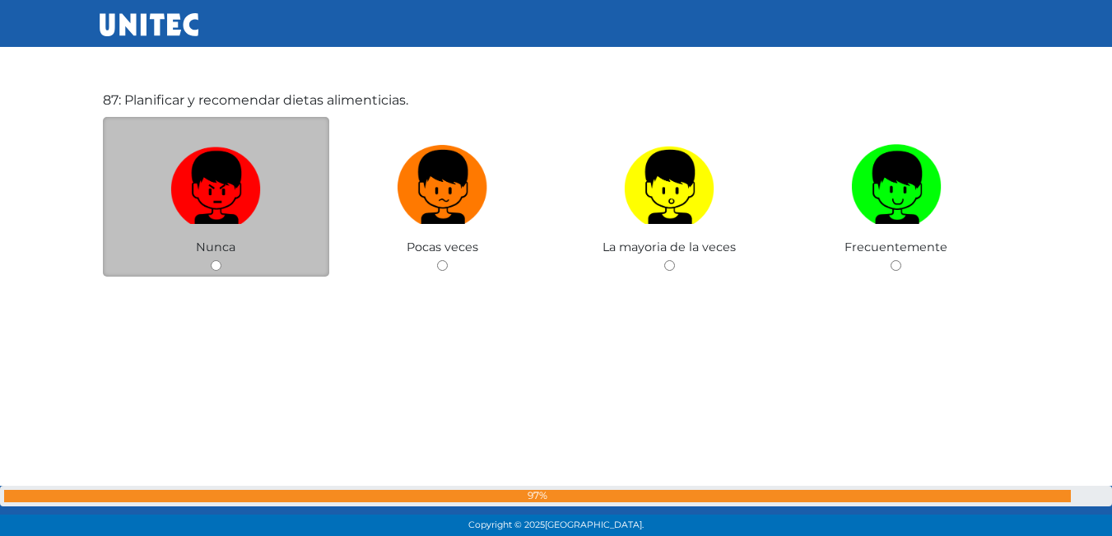
click at [254, 192] on img at bounding box center [215, 181] width 91 height 86
click at [221, 260] on input "radio" at bounding box center [216, 265] width 11 height 11
radio input "true"
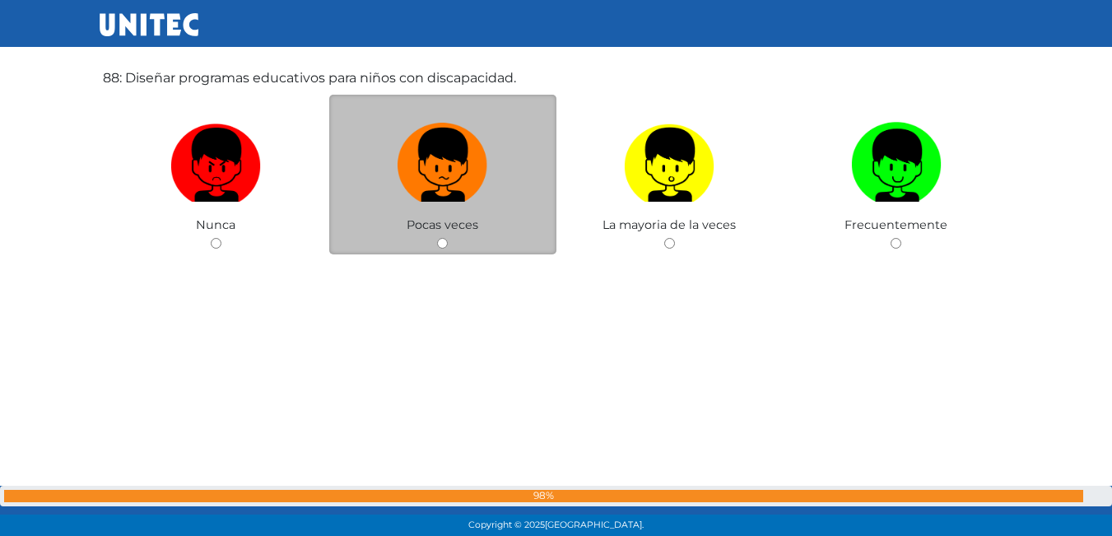
scroll to position [46687, 0]
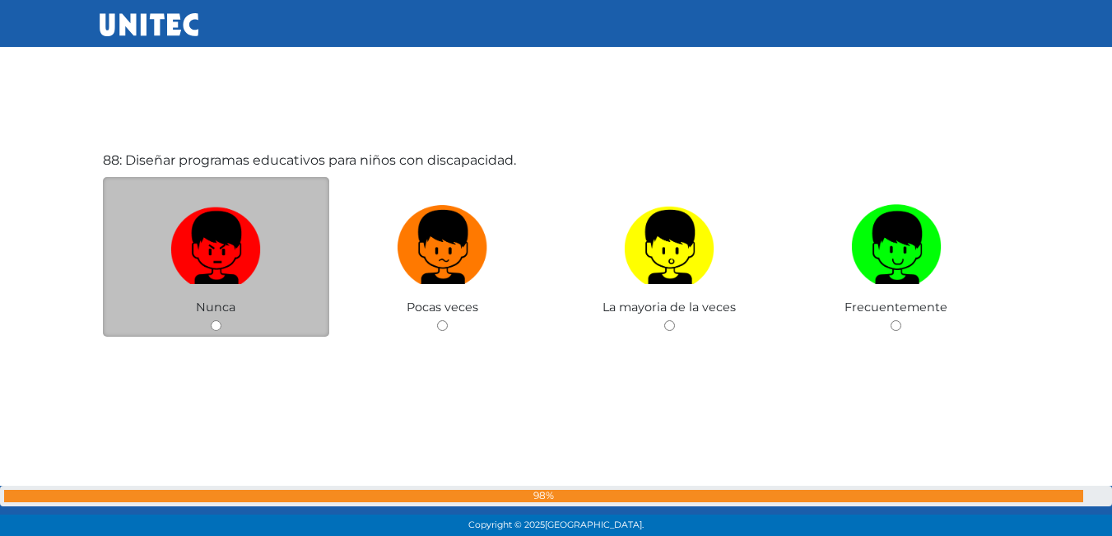
click at [236, 265] on img at bounding box center [215, 241] width 91 height 86
click at [221, 320] on input "radio" at bounding box center [216, 325] width 11 height 11
radio input "true"
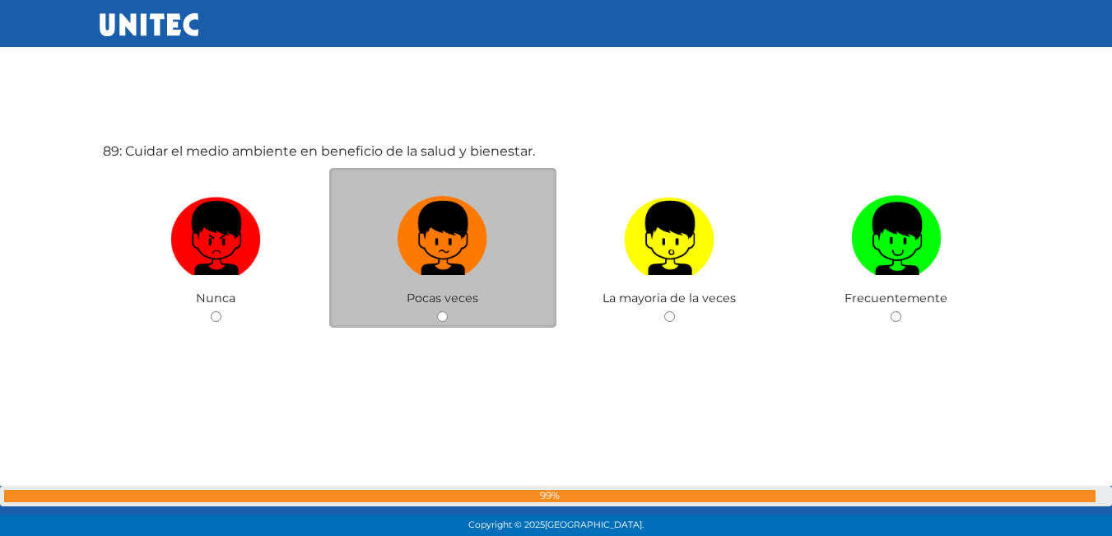
scroll to position [47239, 0]
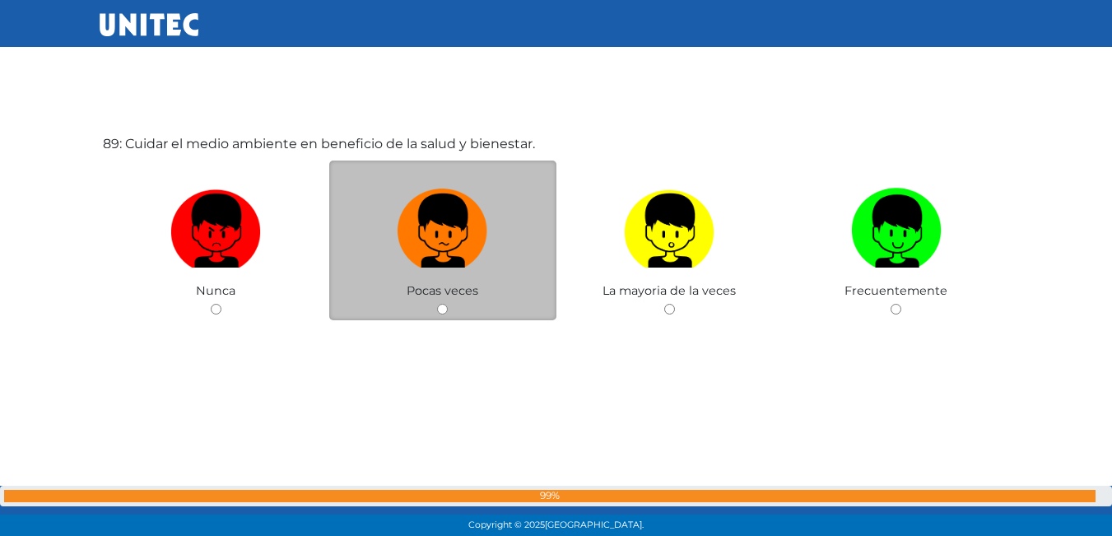
click at [440, 277] on label at bounding box center [442, 231] width 227 height 100
click at [440, 304] on input "radio" at bounding box center [442, 309] width 11 height 11
radio input "true"
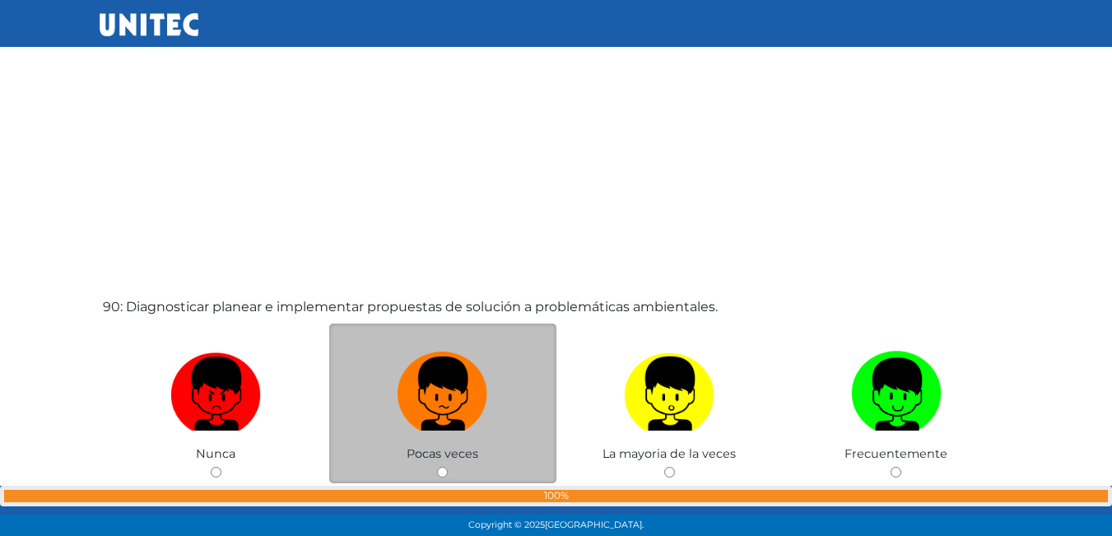
scroll to position [47732, 0]
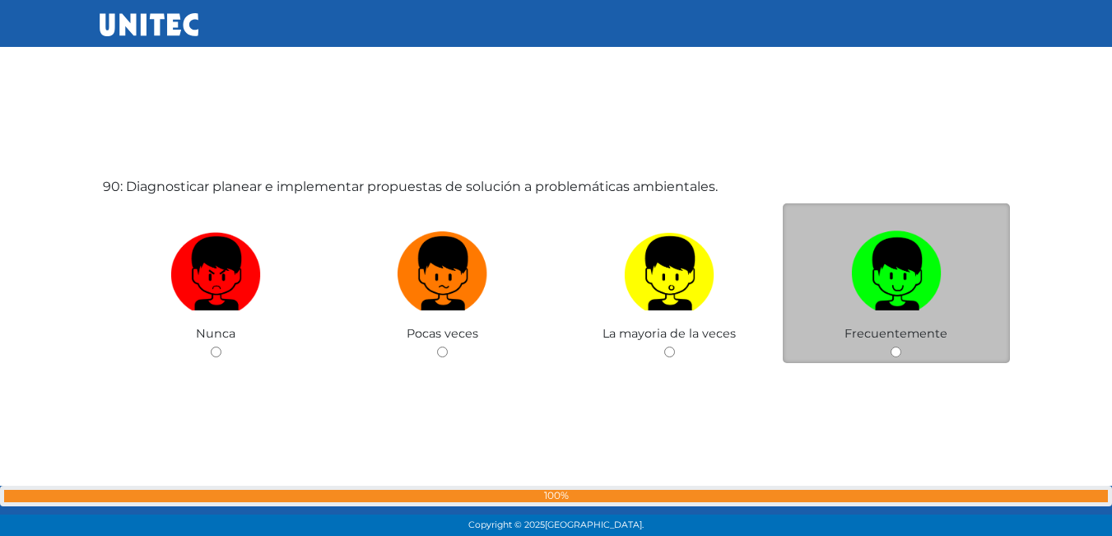
click at [922, 326] on span "Frecuentemente" at bounding box center [896, 333] width 103 height 15
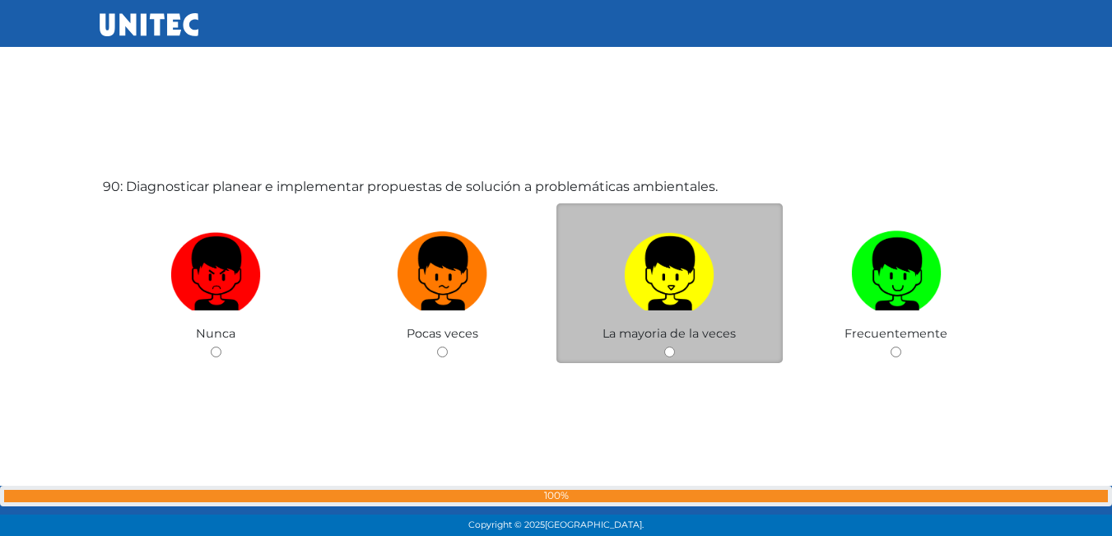
click at [659, 263] on img at bounding box center [669, 268] width 91 height 86
click at [664, 347] on input "radio" at bounding box center [669, 352] width 11 height 11
radio input "true"
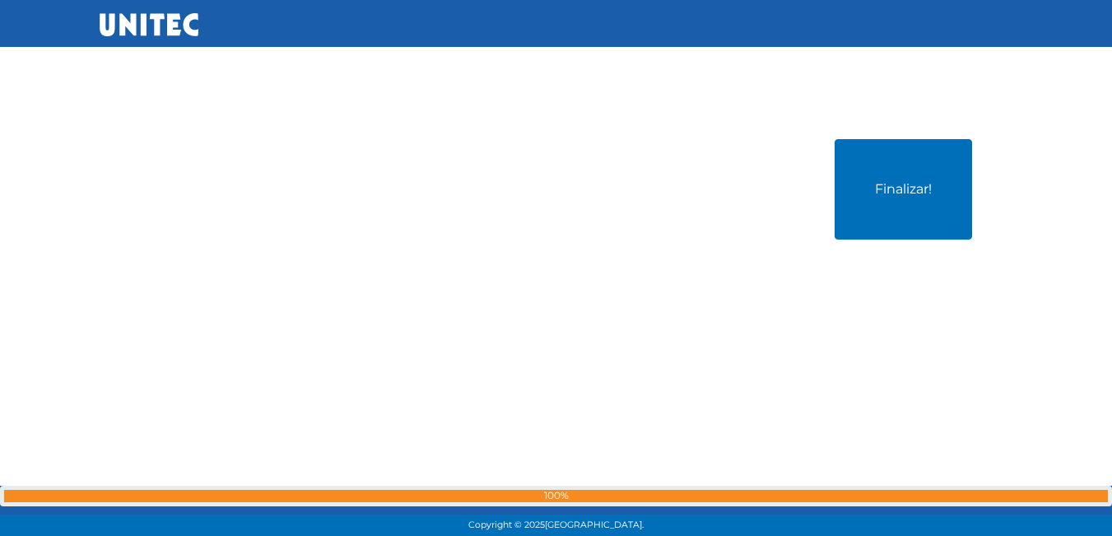
scroll to position [48311, 0]
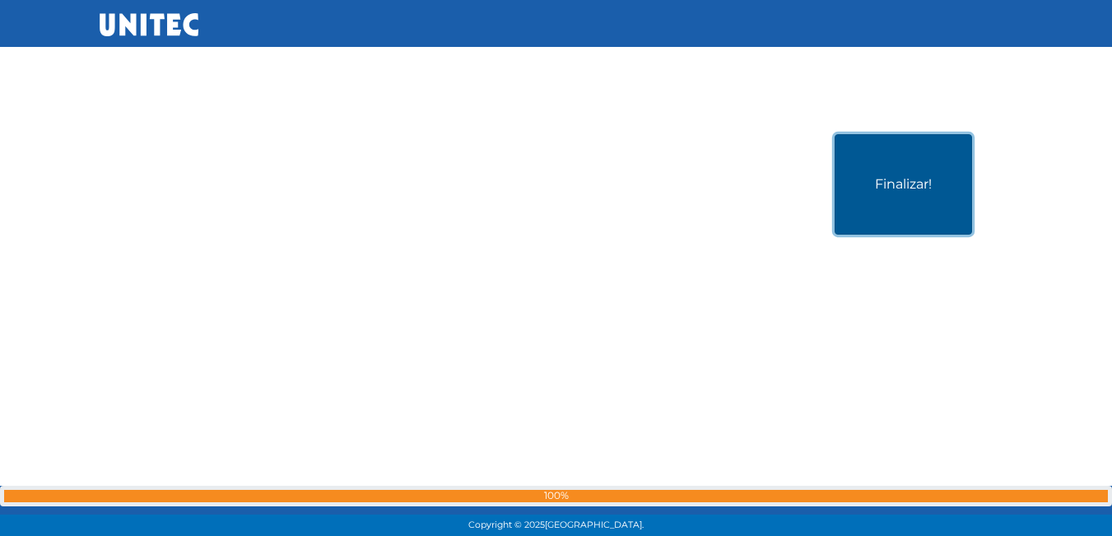
click at [905, 200] on button "Finalizar!" at bounding box center [903, 184] width 137 height 100
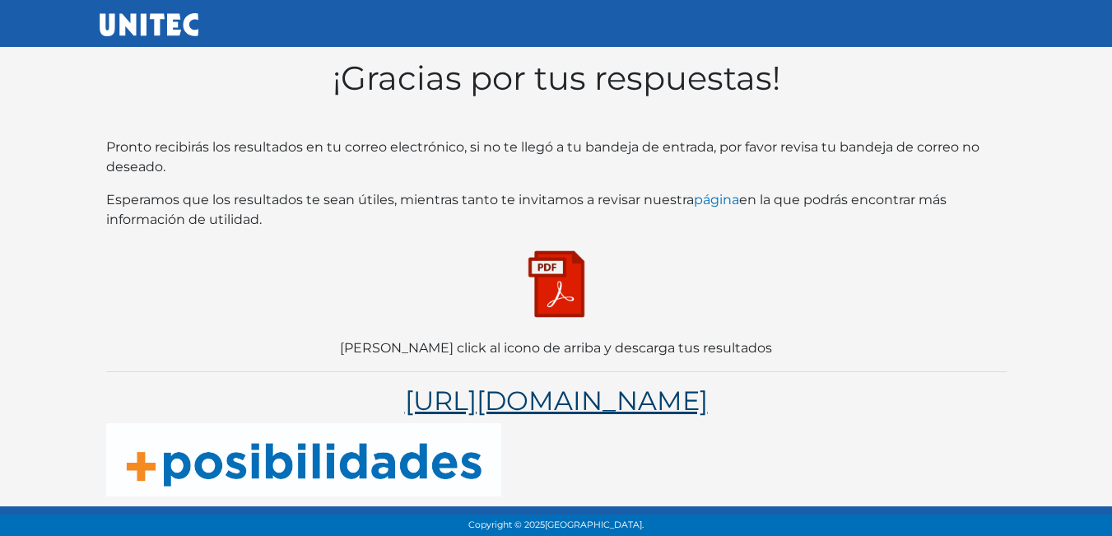
scroll to position [32, 0]
click at [708, 384] on link "[URL][DOMAIN_NAME]" at bounding box center [556, 400] width 303 height 32
click at [554, 271] on img at bounding box center [556, 284] width 82 height 82
